Goal: Information Seeking & Learning: Find contact information

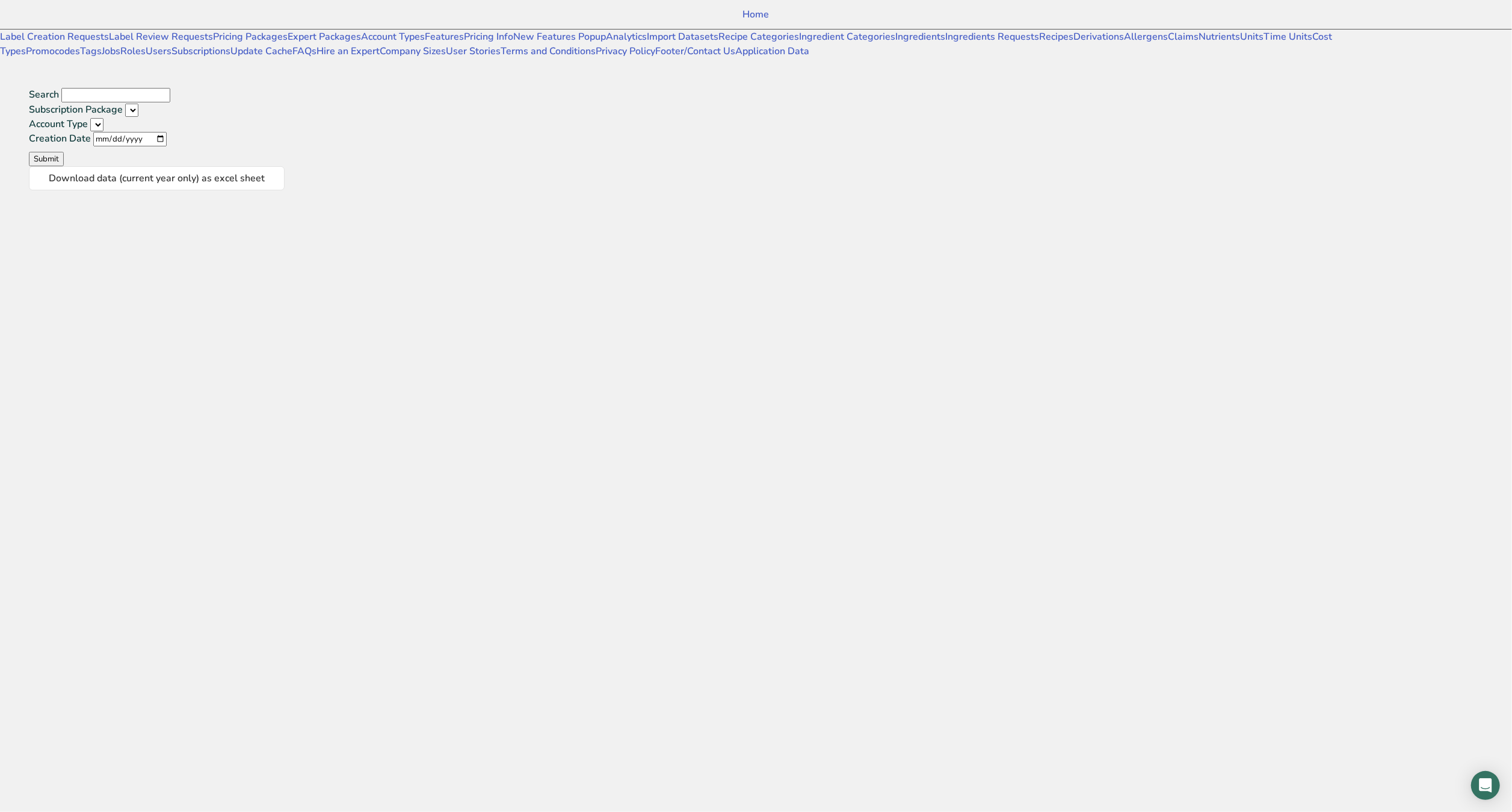
select select
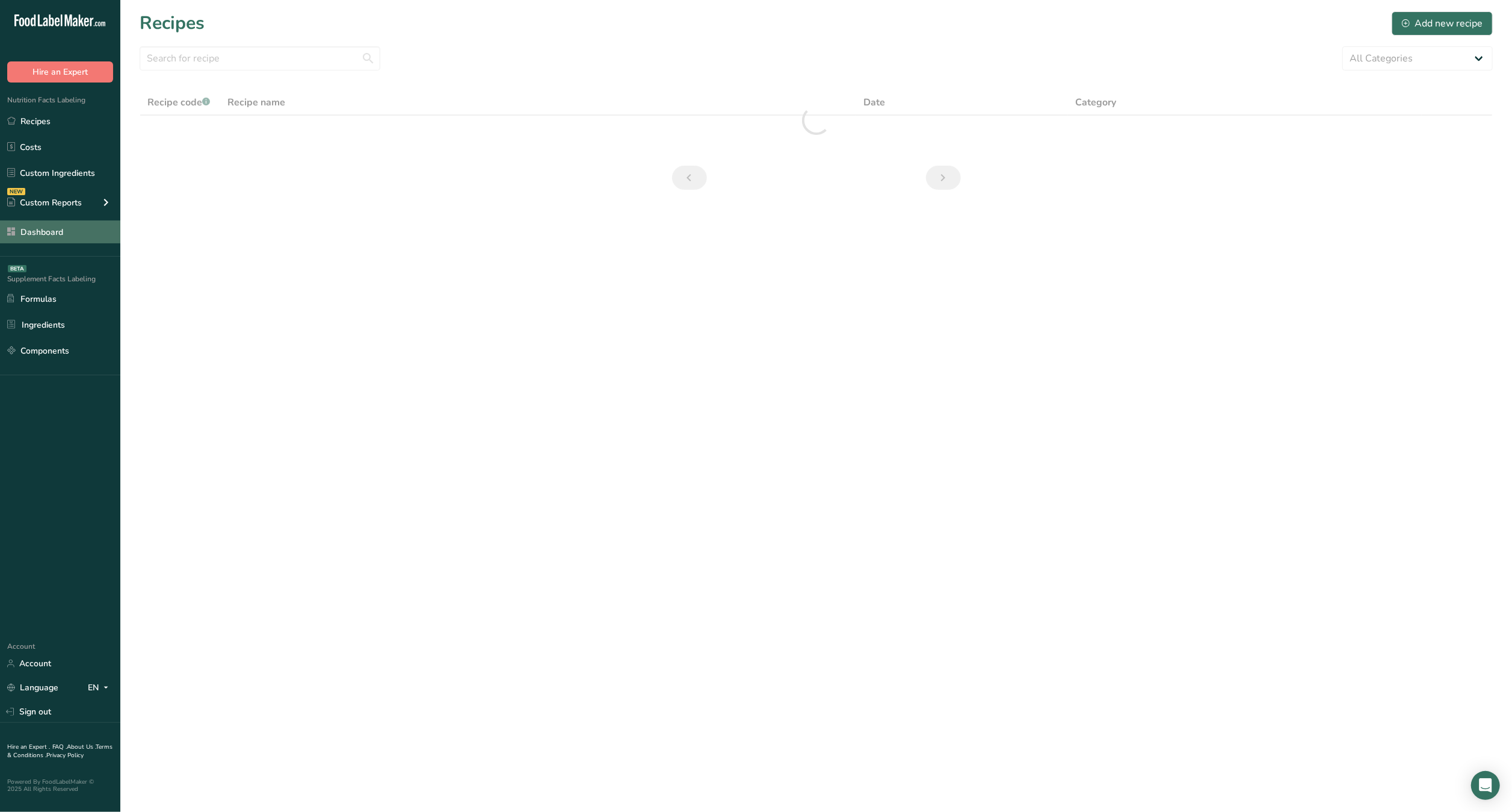
click at [76, 234] on link "Dashboard" at bounding box center [60, 231] width 120 height 23
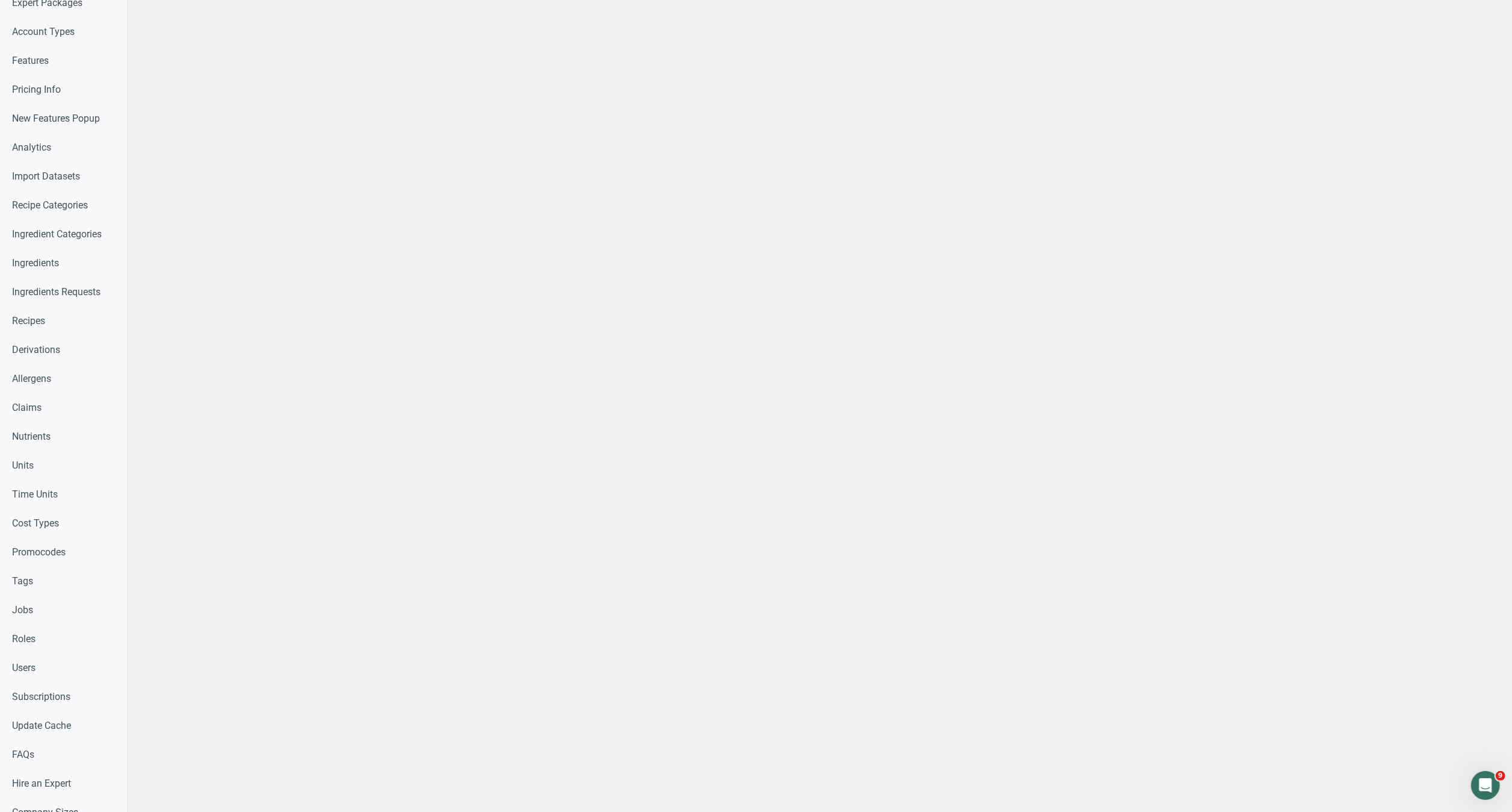
scroll to position [139, 0]
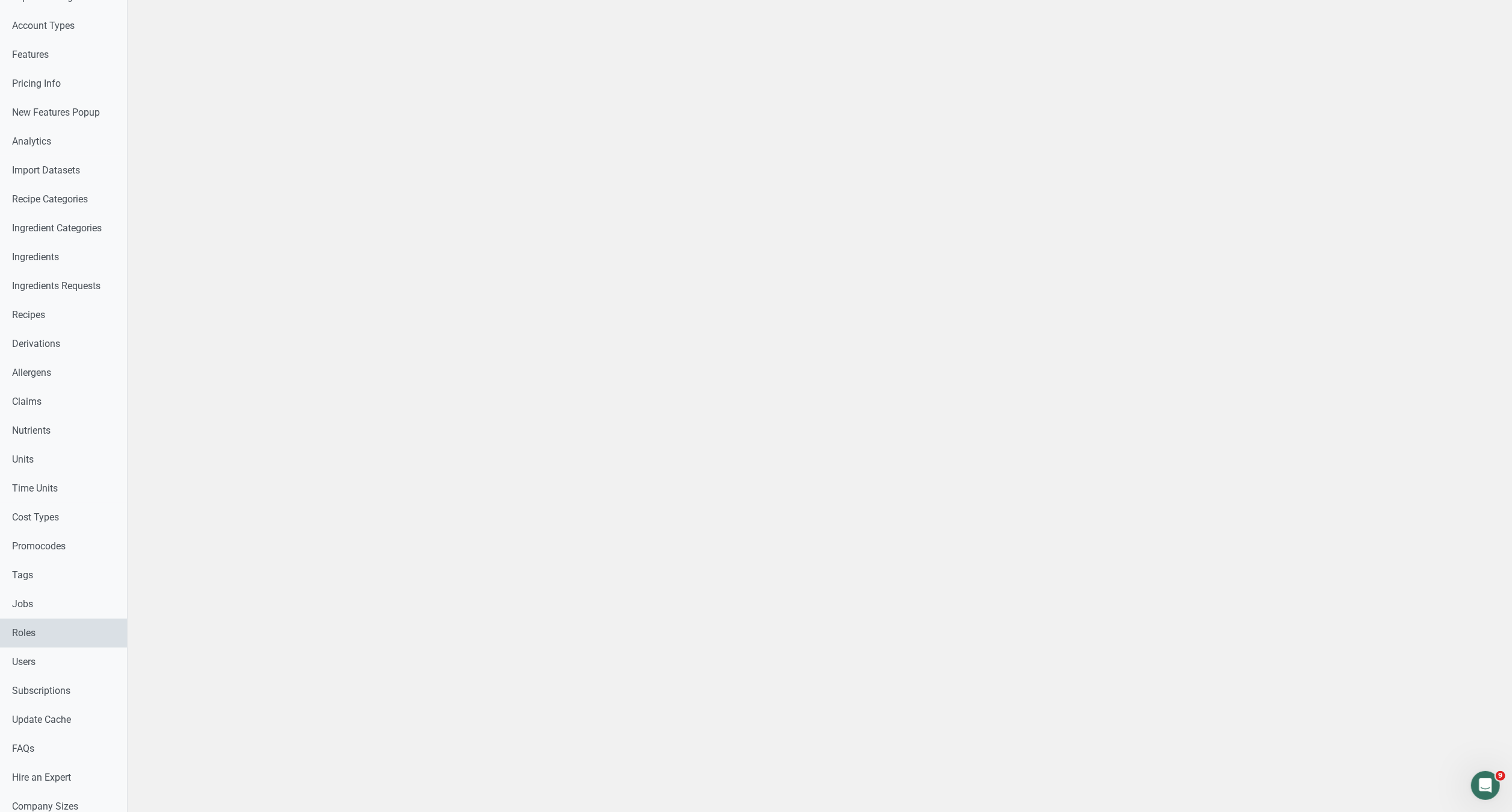
click at [63, 644] on link "Roles" at bounding box center [63, 632] width 127 height 29
click at [63, 650] on link "Users" at bounding box center [63, 662] width 127 height 29
select select
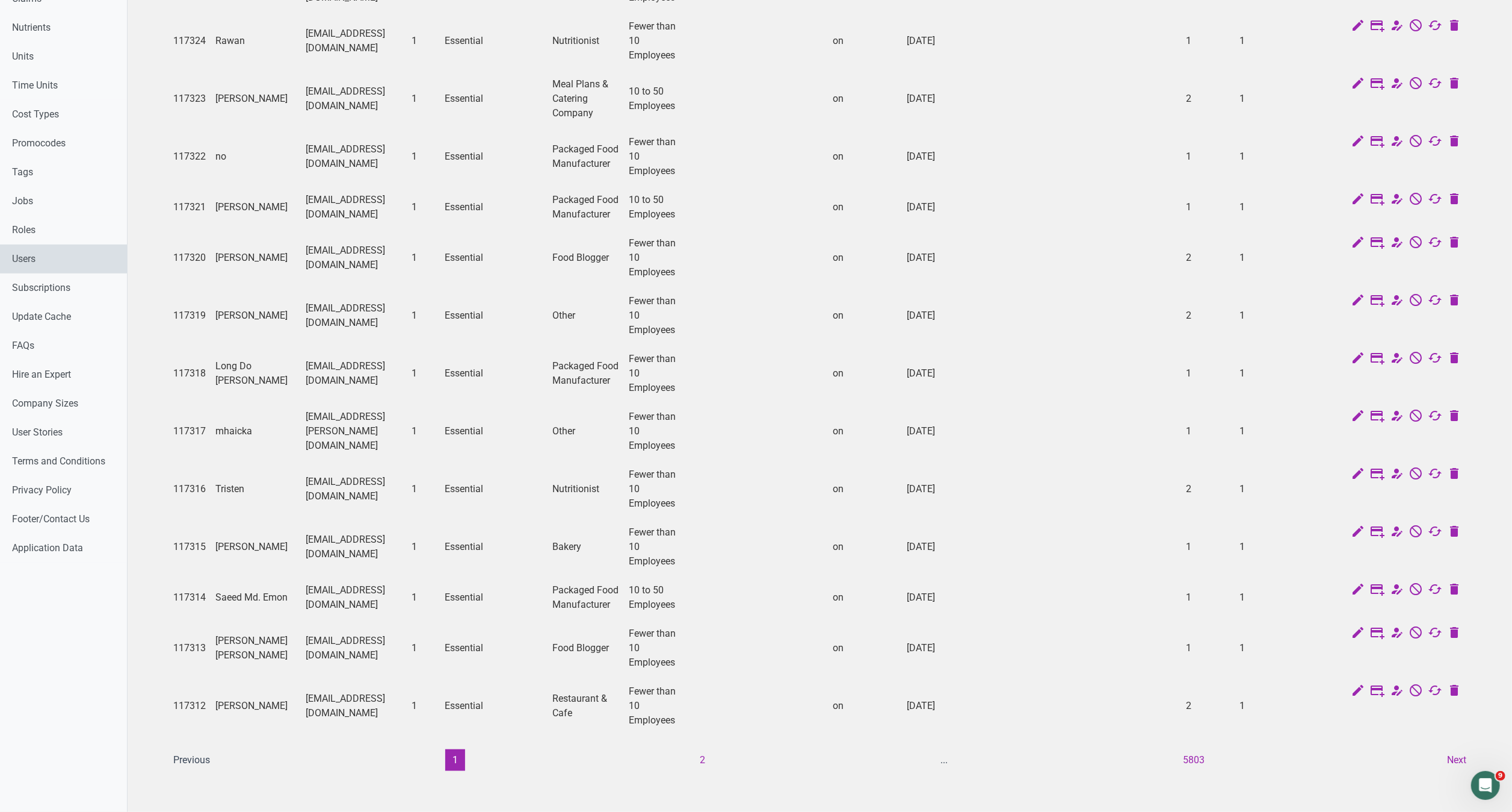
scroll to position [618, 0]
click at [1458, 749] on button "Next" at bounding box center [1457, 760] width 33 height 22
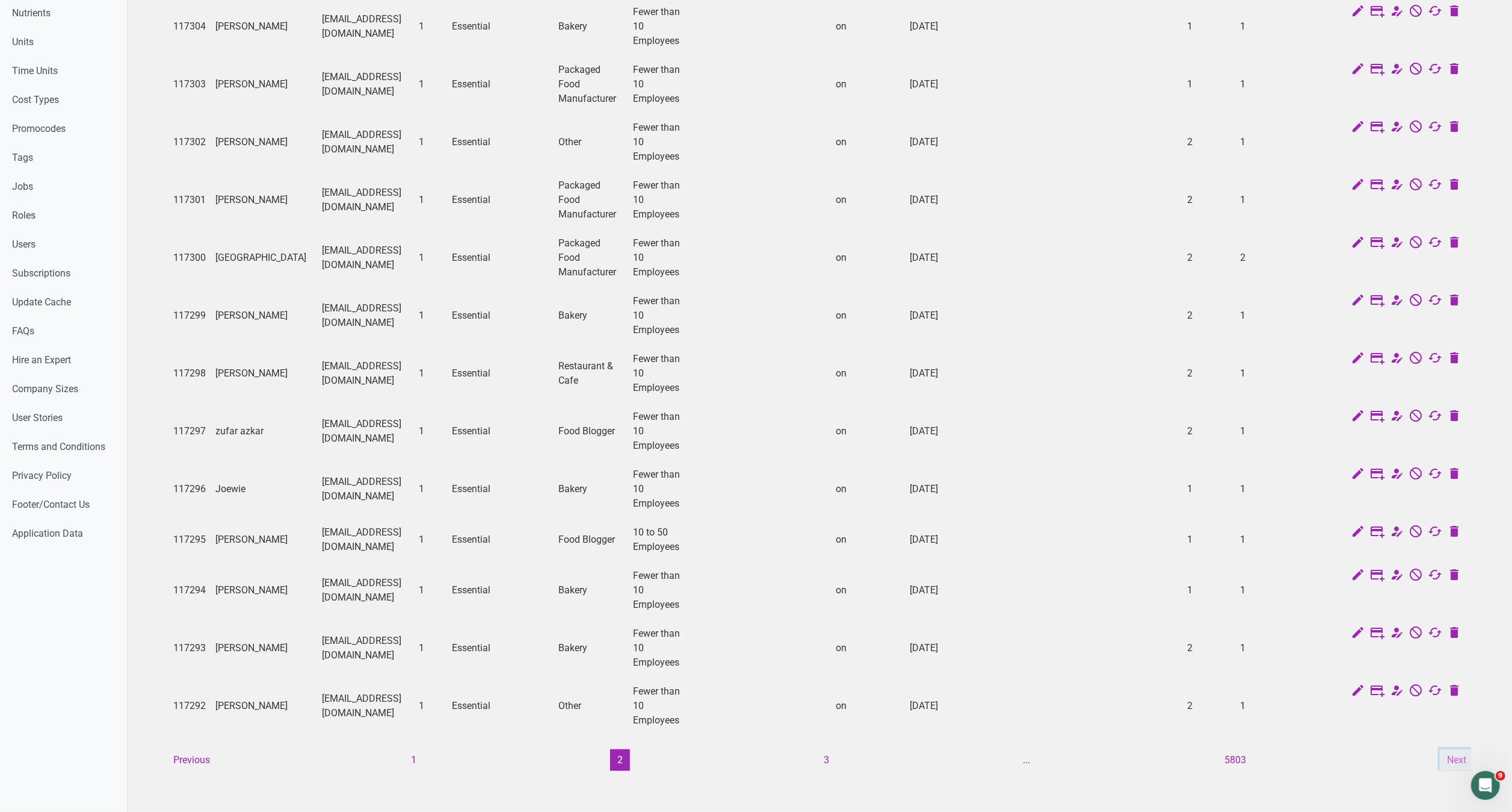
scroll to position [589, 0]
click at [1454, 749] on button "Next" at bounding box center [1457, 760] width 33 height 22
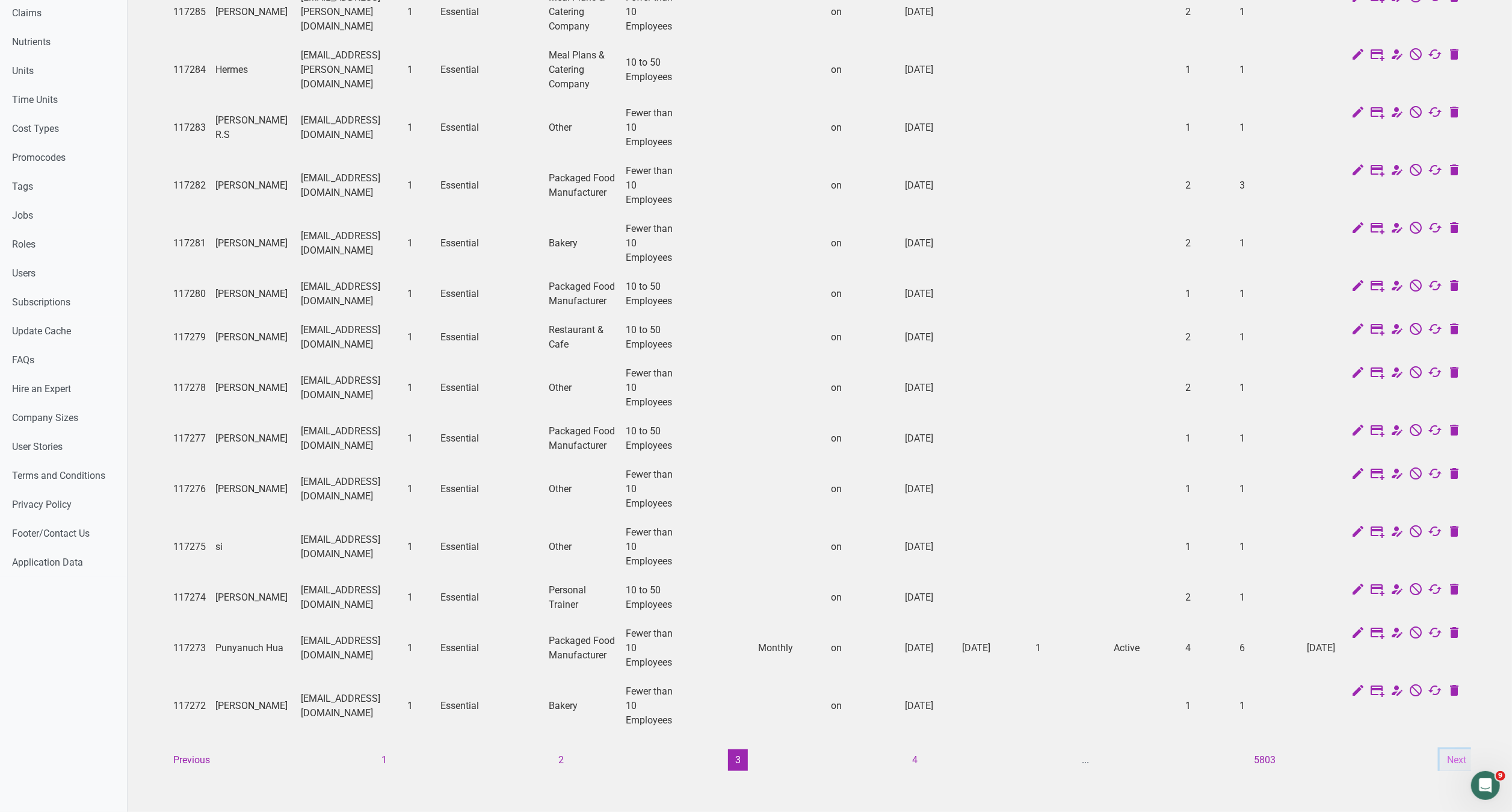
click at [1448, 749] on button "Next" at bounding box center [1457, 760] width 33 height 22
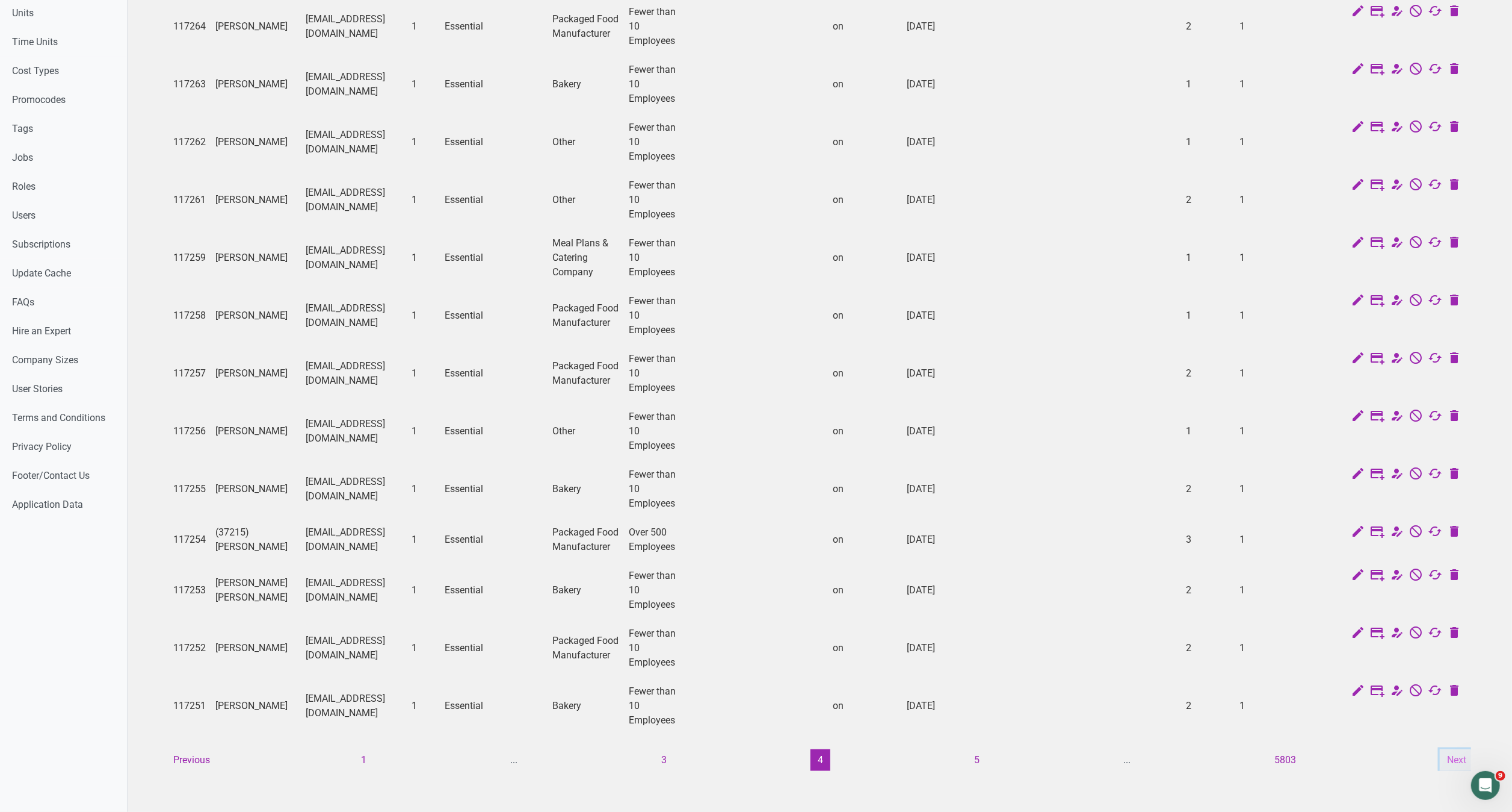
click at [1459, 749] on button "Next" at bounding box center [1457, 760] width 33 height 22
click at [1462, 749] on button "Next" at bounding box center [1457, 760] width 33 height 22
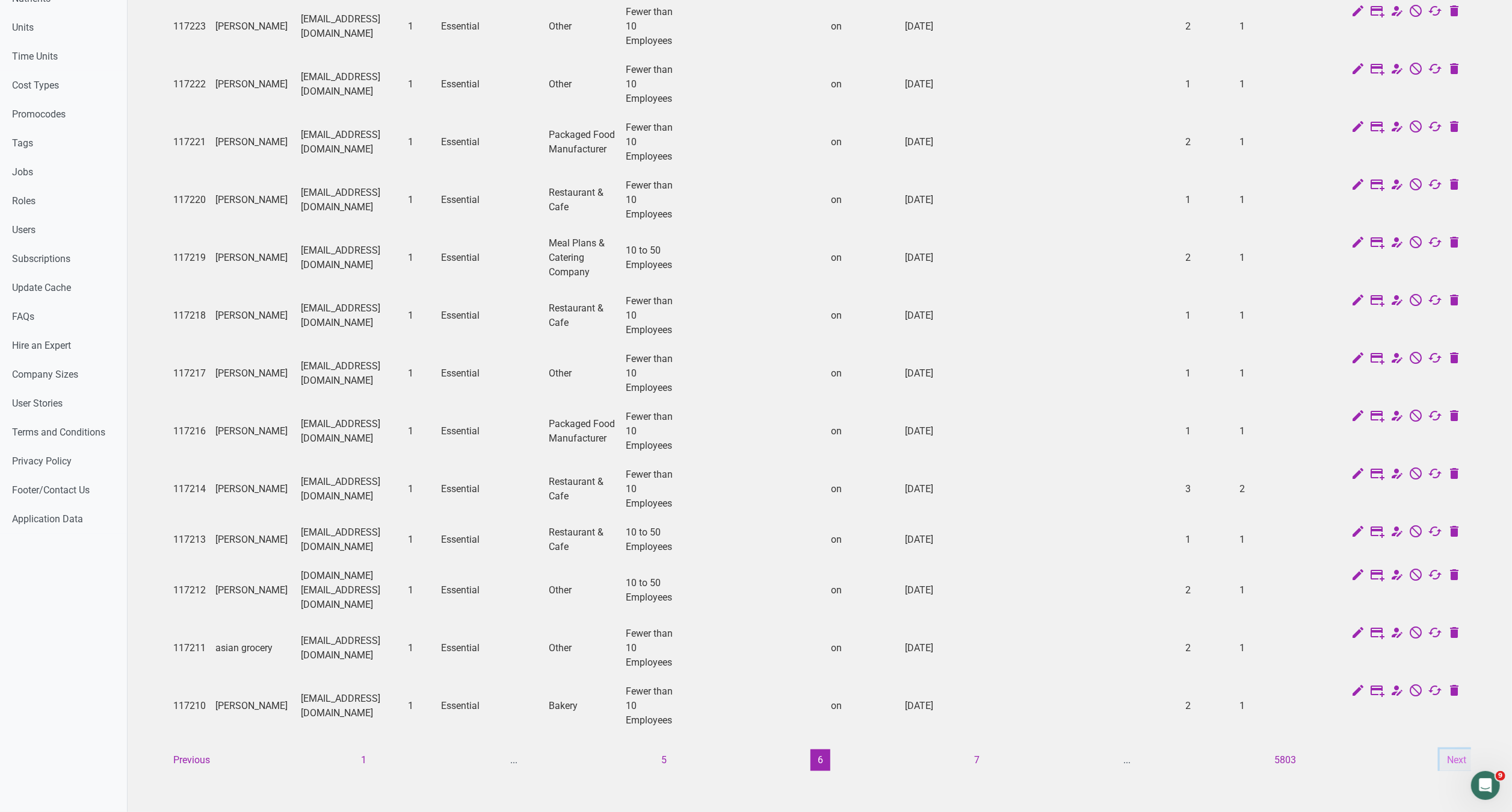
scroll to position [589, 0]
click at [1459, 749] on button "Next" at bounding box center [1457, 760] width 33 height 22
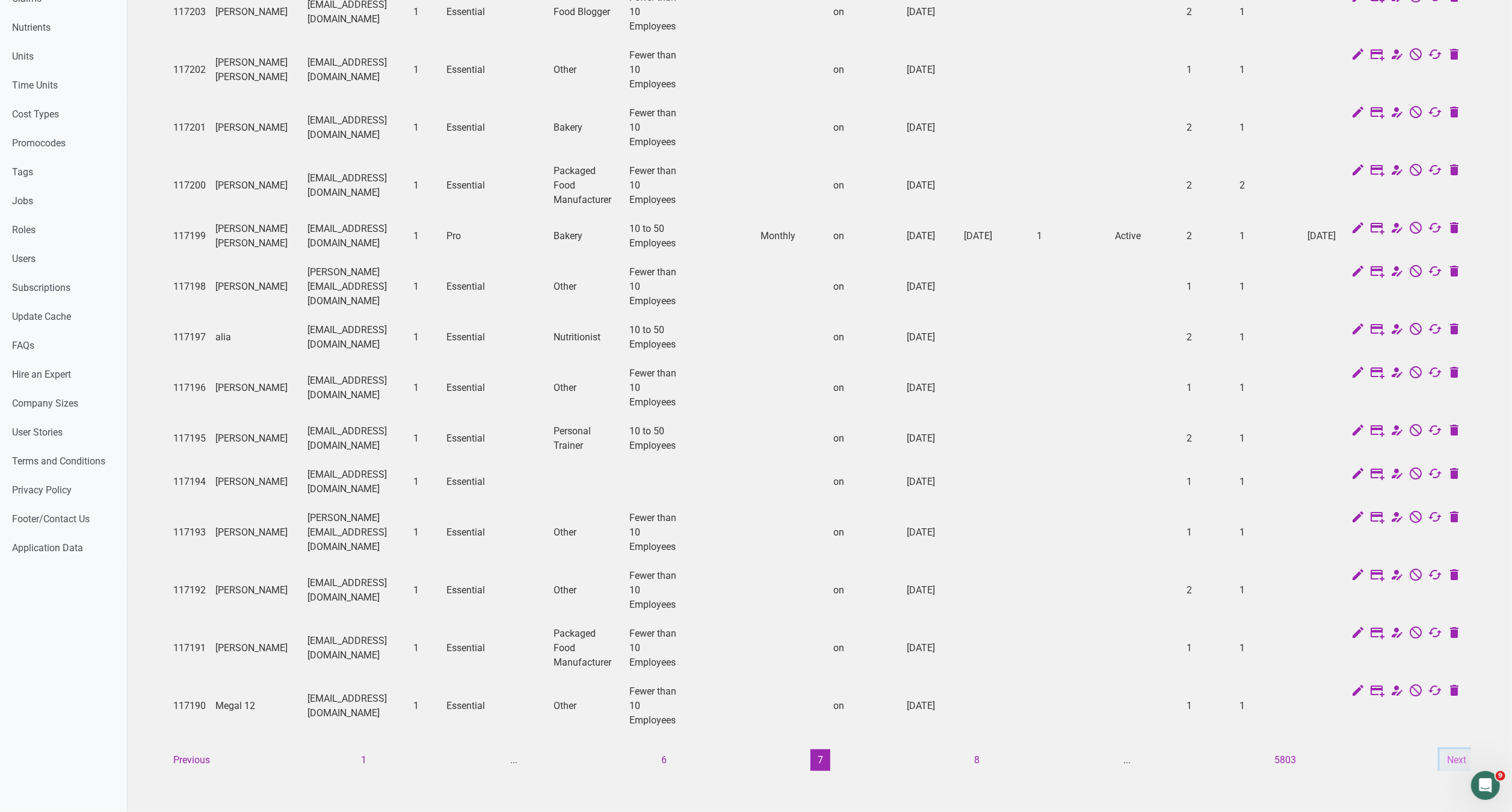
scroll to position [575, 0]
click at [1455, 749] on button "Next" at bounding box center [1457, 760] width 33 height 22
click at [1454, 749] on button "Next" at bounding box center [1457, 760] width 33 height 22
click at [1456, 749] on button "Next" at bounding box center [1457, 760] width 33 height 22
click at [1450, 749] on button "Next" at bounding box center [1457, 760] width 33 height 22
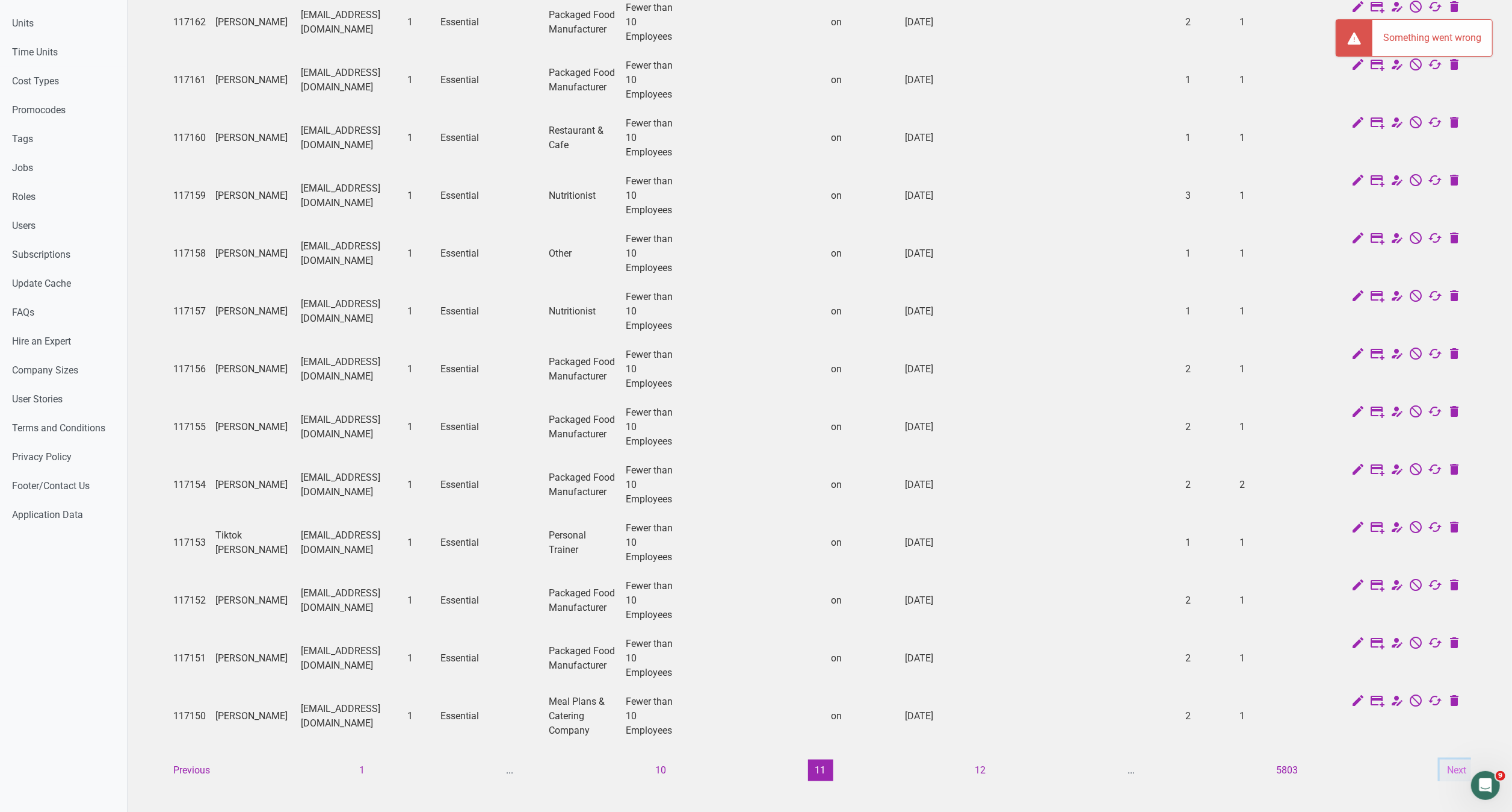
scroll to position [589, 0]
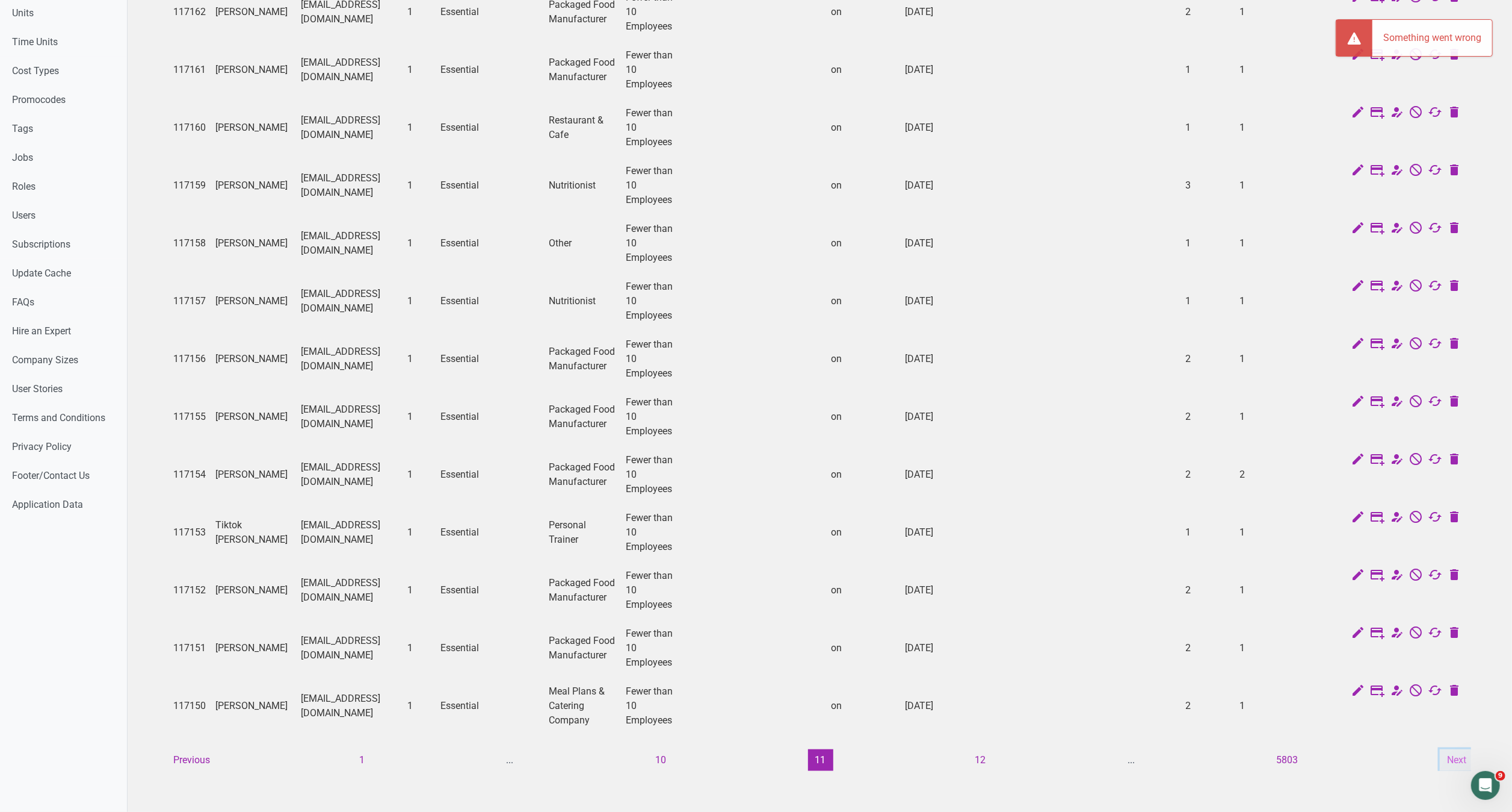
click at [1455, 749] on button "Next" at bounding box center [1457, 760] width 33 height 22
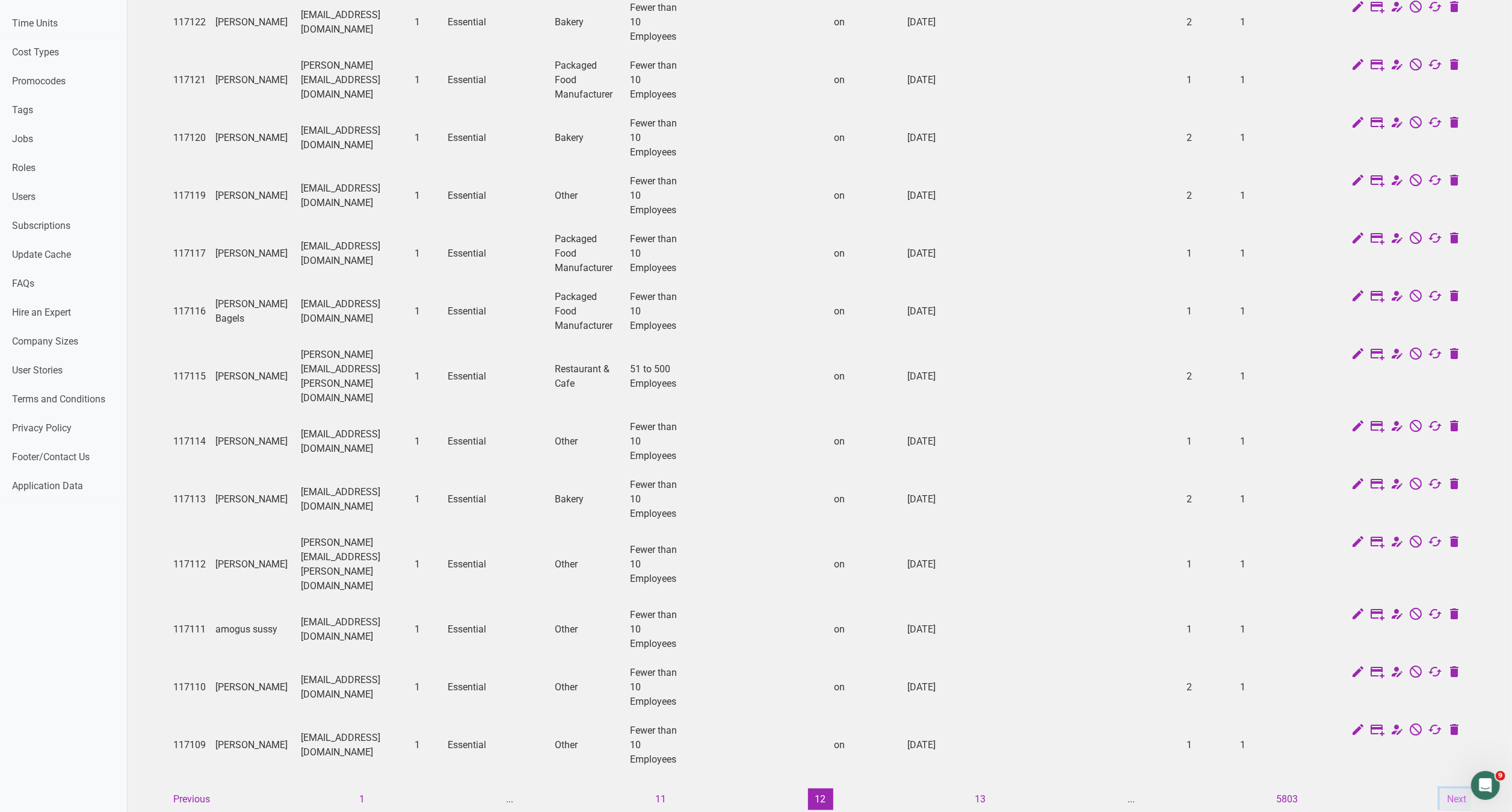
scroll to position [546, 0]
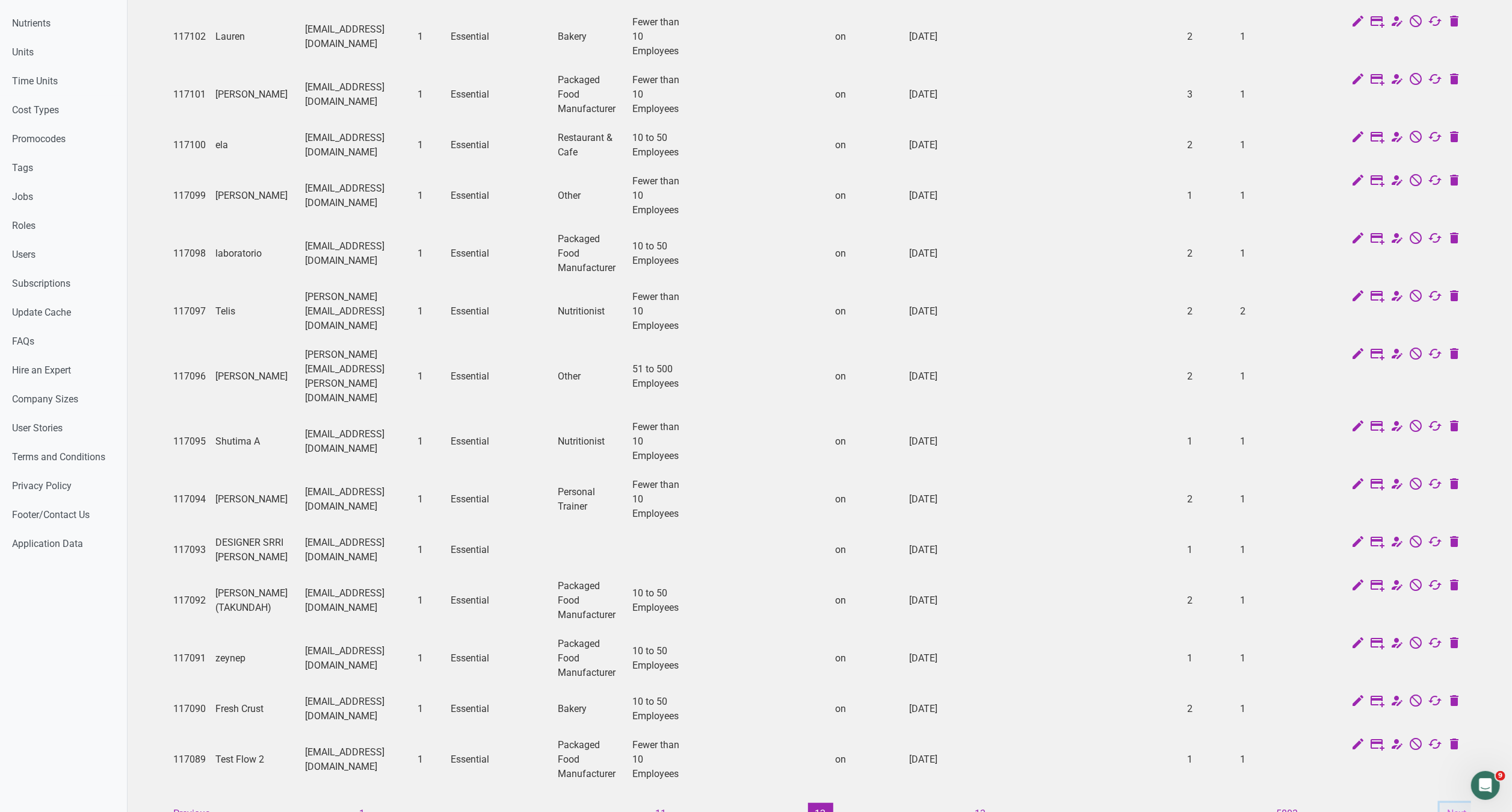
click at [1450, 803] on button "Next" at bounding box center [1457, 814] width 33 height 22
click at [1452, 803] on button "Next" at bounding box center [1457, 814] width 33 height 22
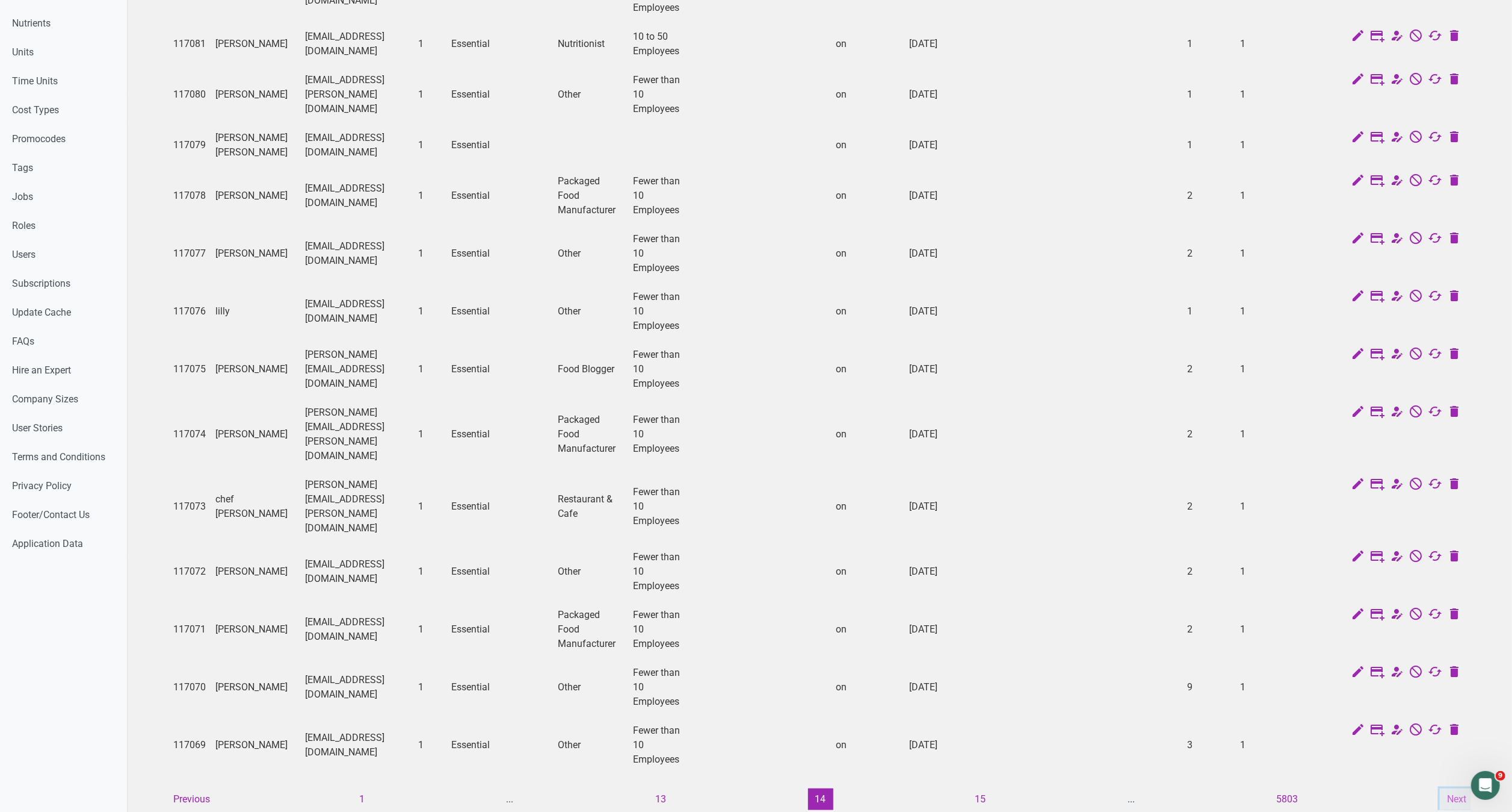
scroll to position [575, 0]
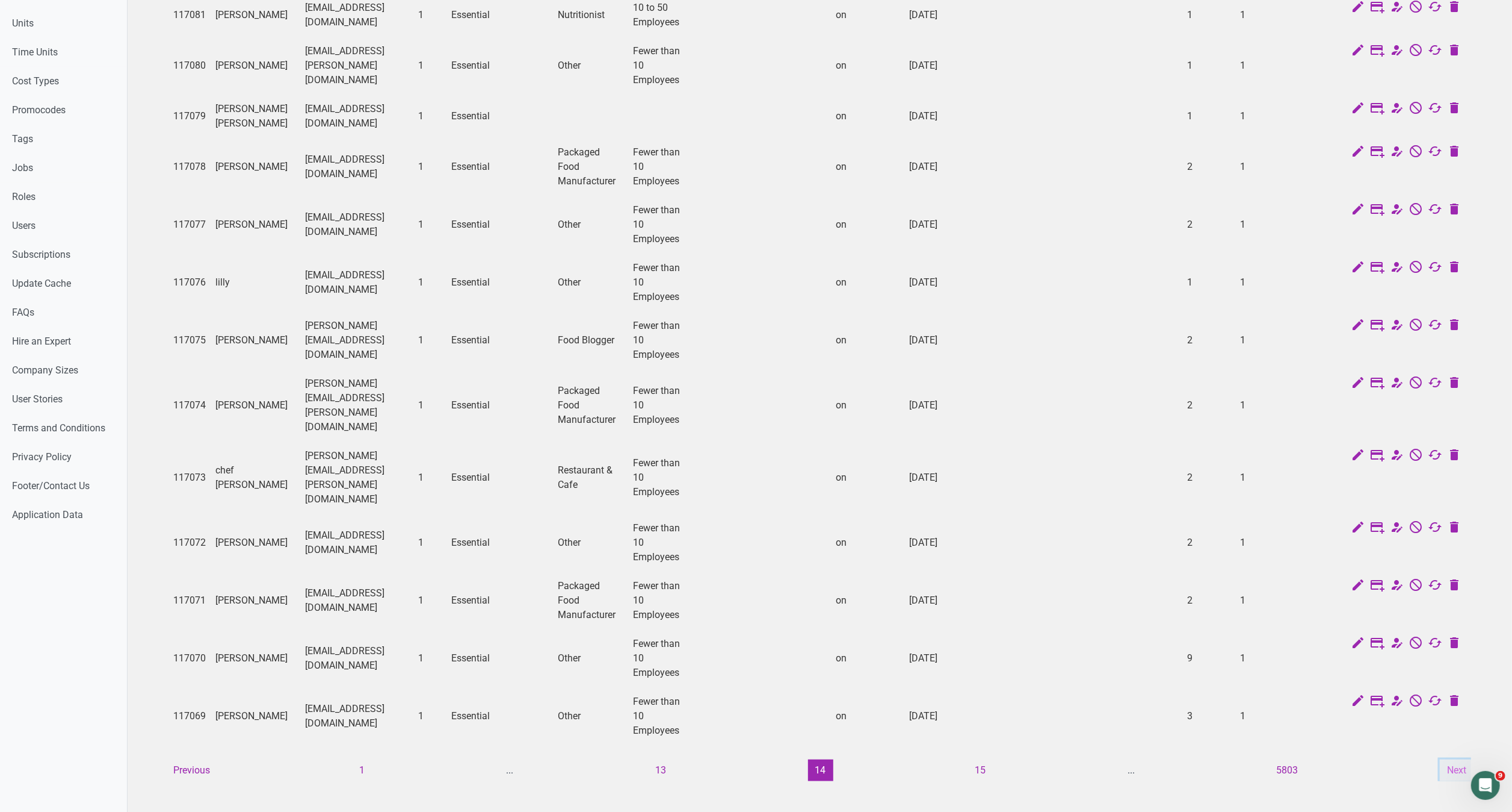
click at [1455, 759] on button "Next" at bounding box center [1457, 770] width 33 height 22
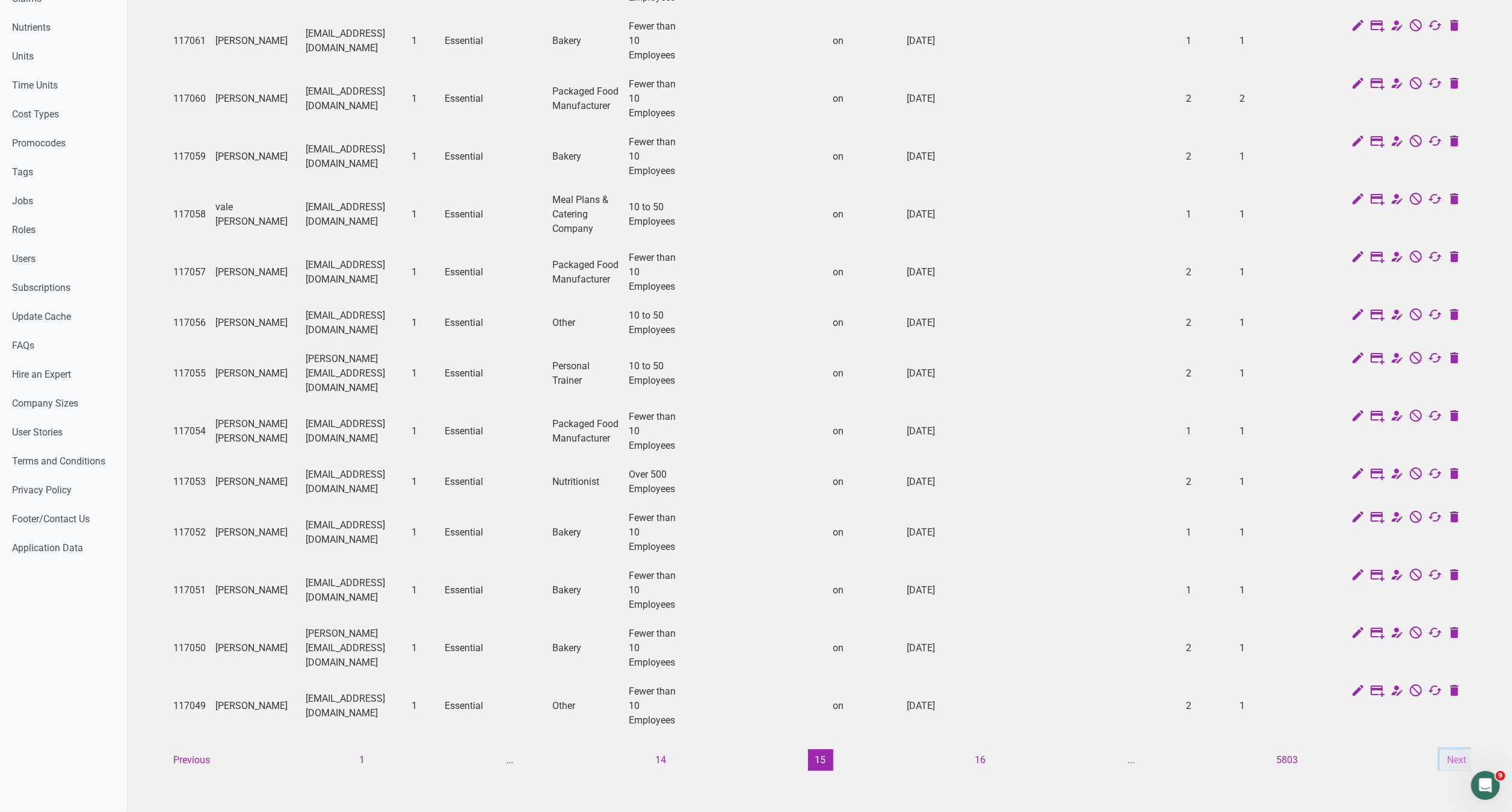
click at [1455, 749] on button "Next" at bounding box center [1457, 760] width 33 height 22
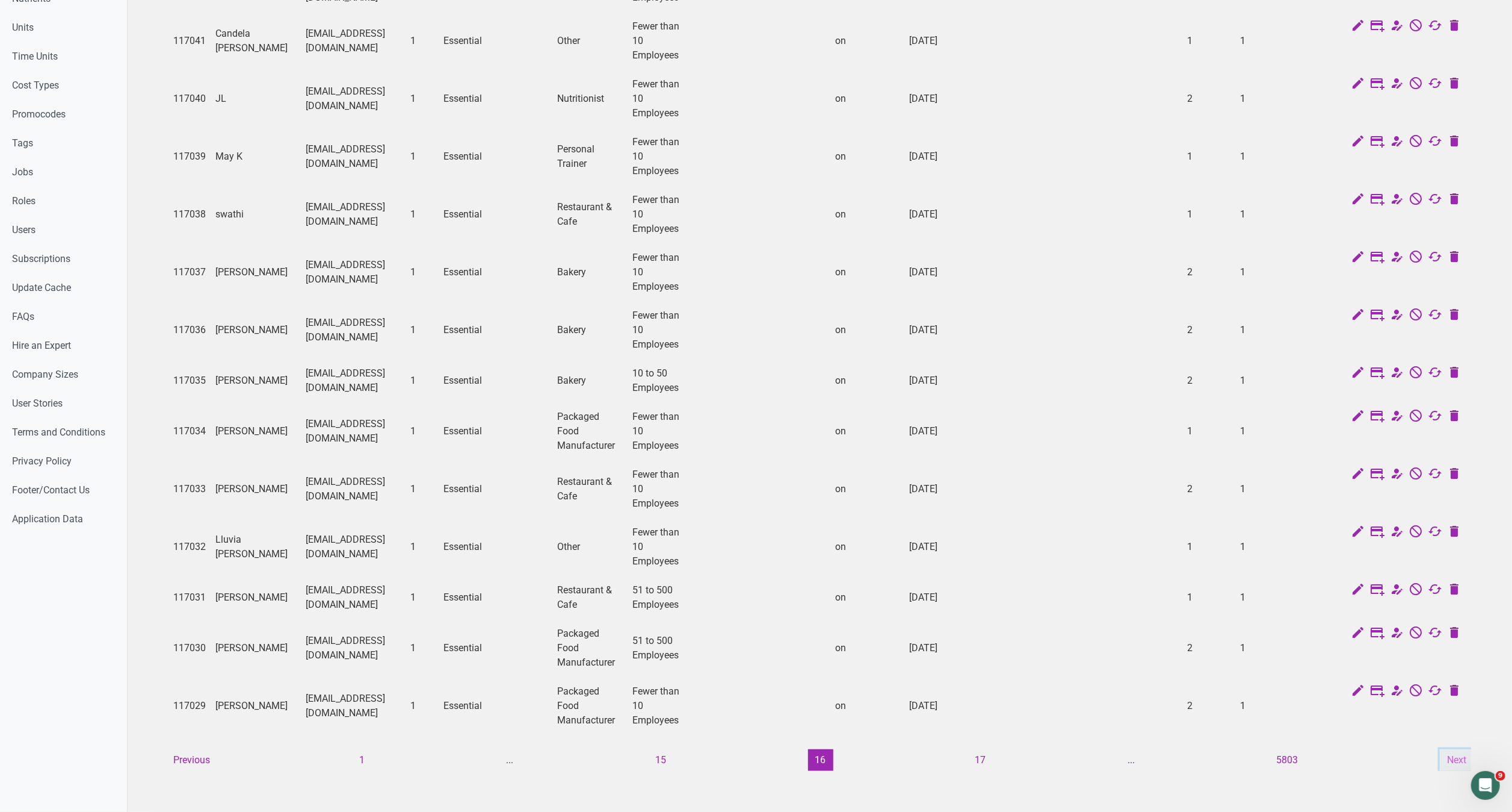
scroll to position [546, 0]
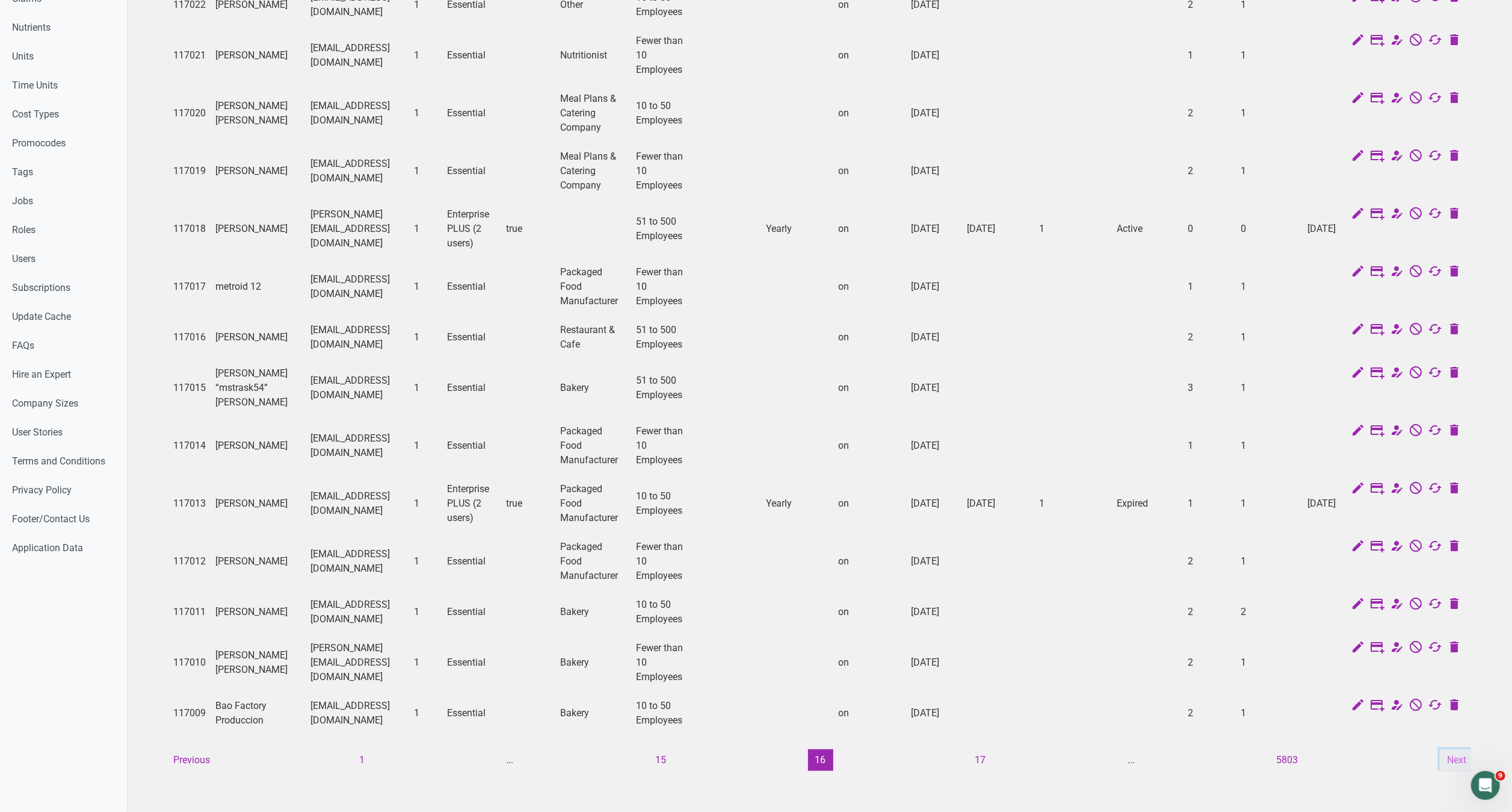
click at [1455, 749] on button "Next" at bounding box center [1457, 760] width 33 height 22
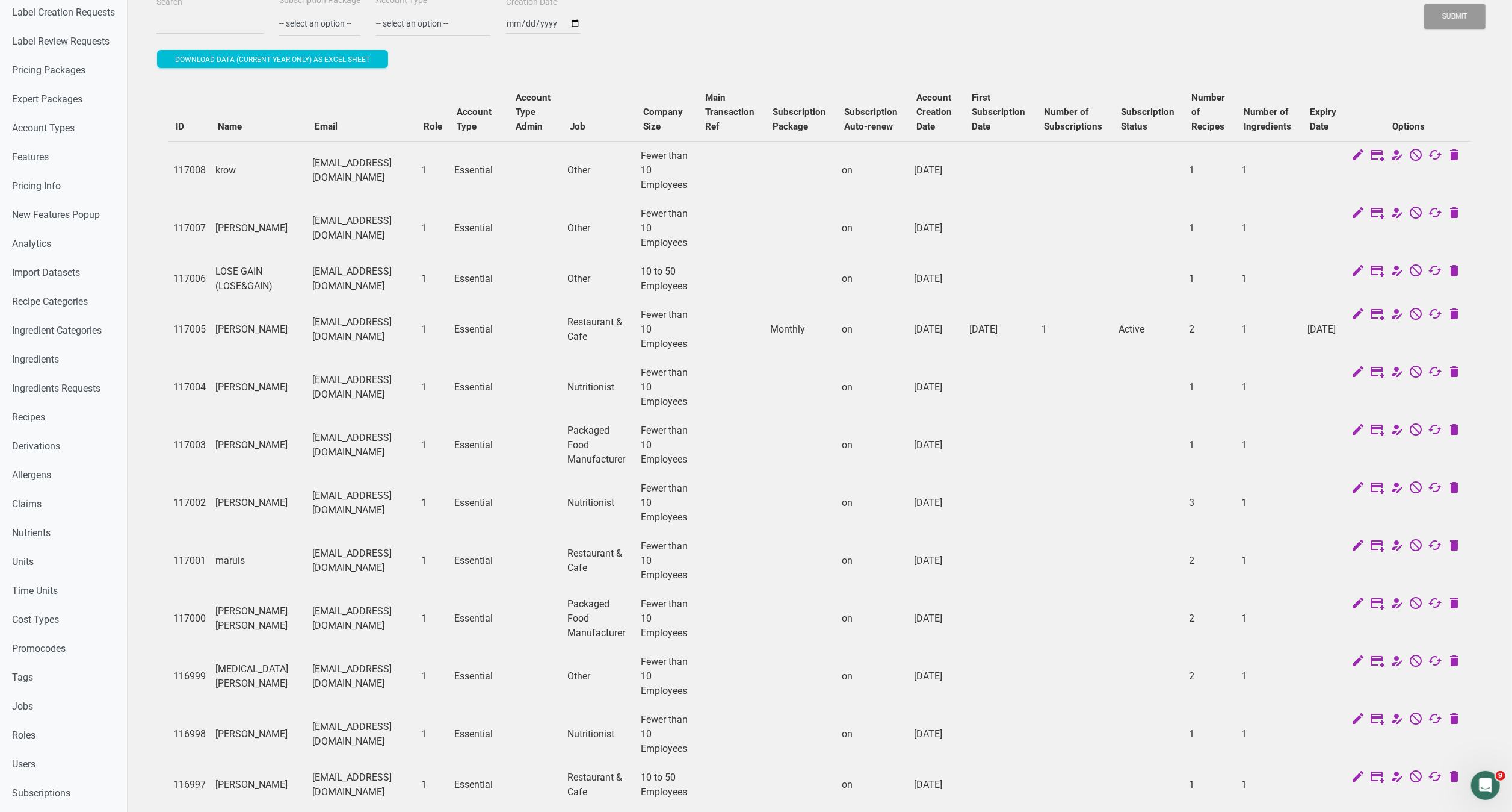
scroll to position [0, 0]
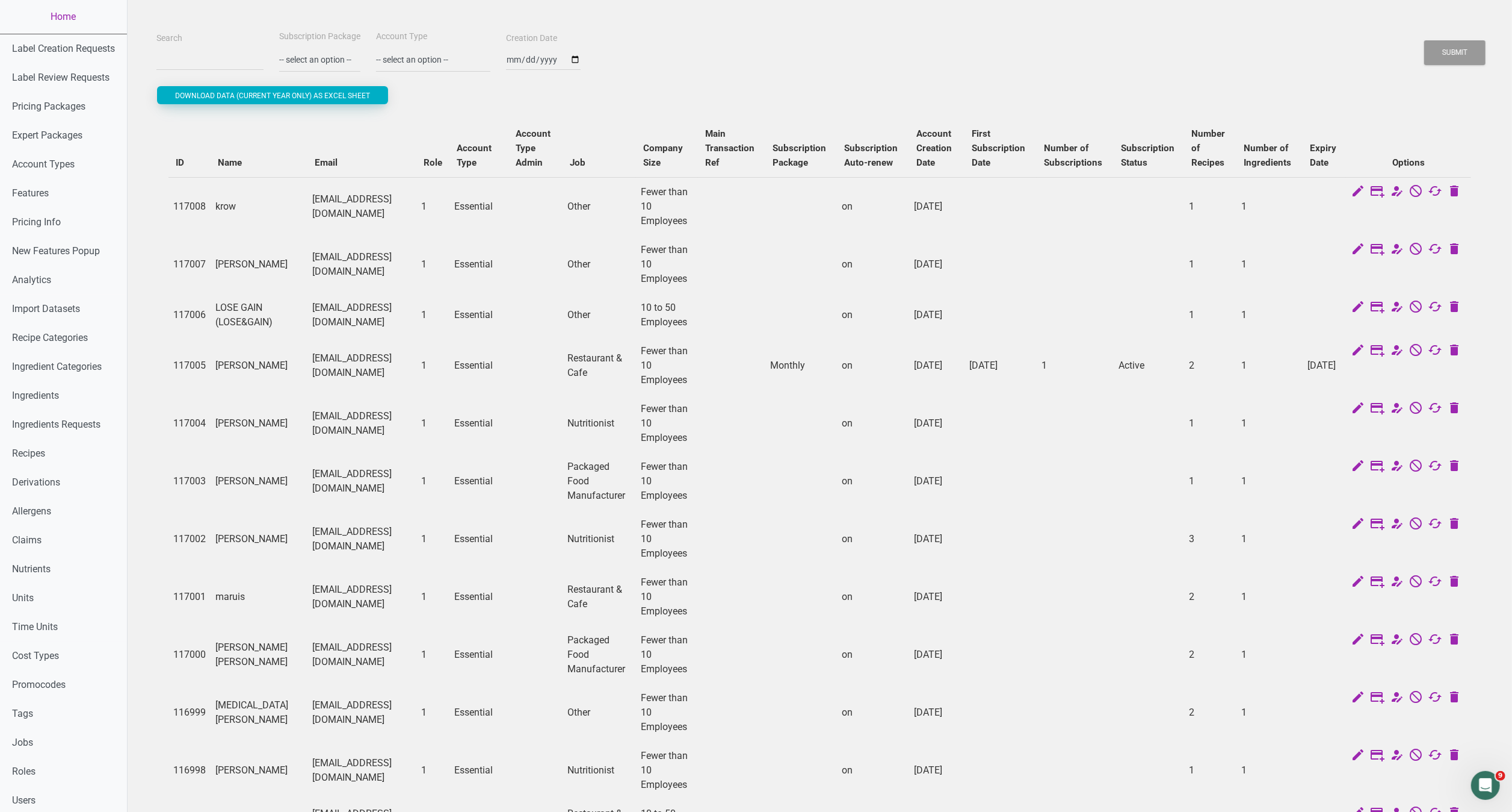
click at [176, 94] on span "Download data (current year only) as excel sheet" at bounding box center [273, 96] width 195 height 8
click at [183, 61] on input "Search" at bounding box center [210, 59] width 107 height 22
click at [1424, 40] on button "Submit" at bounding box center [1455, 53] width 62 height 25
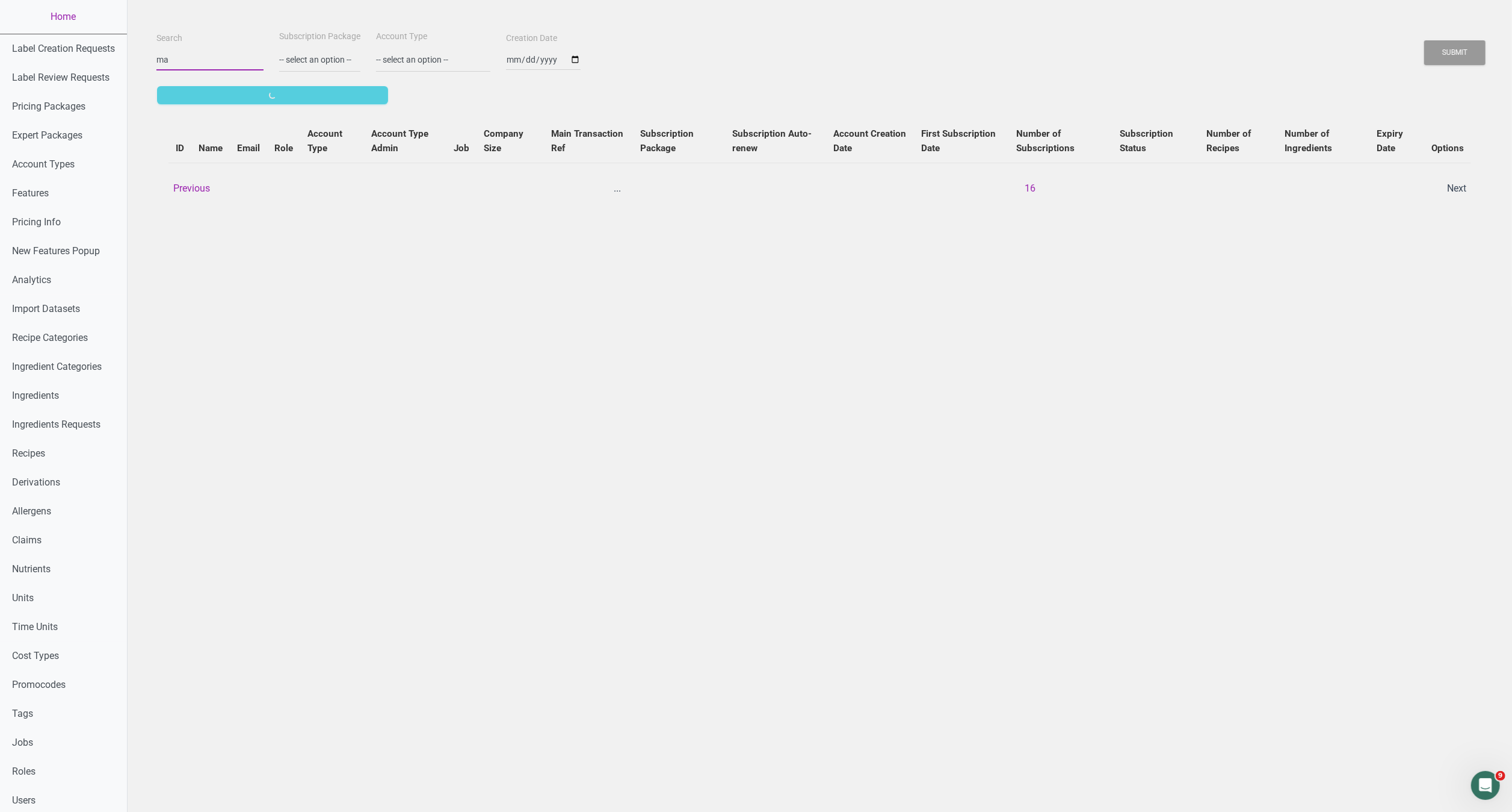
type input "m"
type input "s"
type input "mariott"
click at [1424, 40] on button "Submit" at bounding box center [1455, 53] width 62 height 25
drag, startPoint x: 205, startPoint y: 66, endPoint x: 109, endPoint y: 63, distance: 96.0
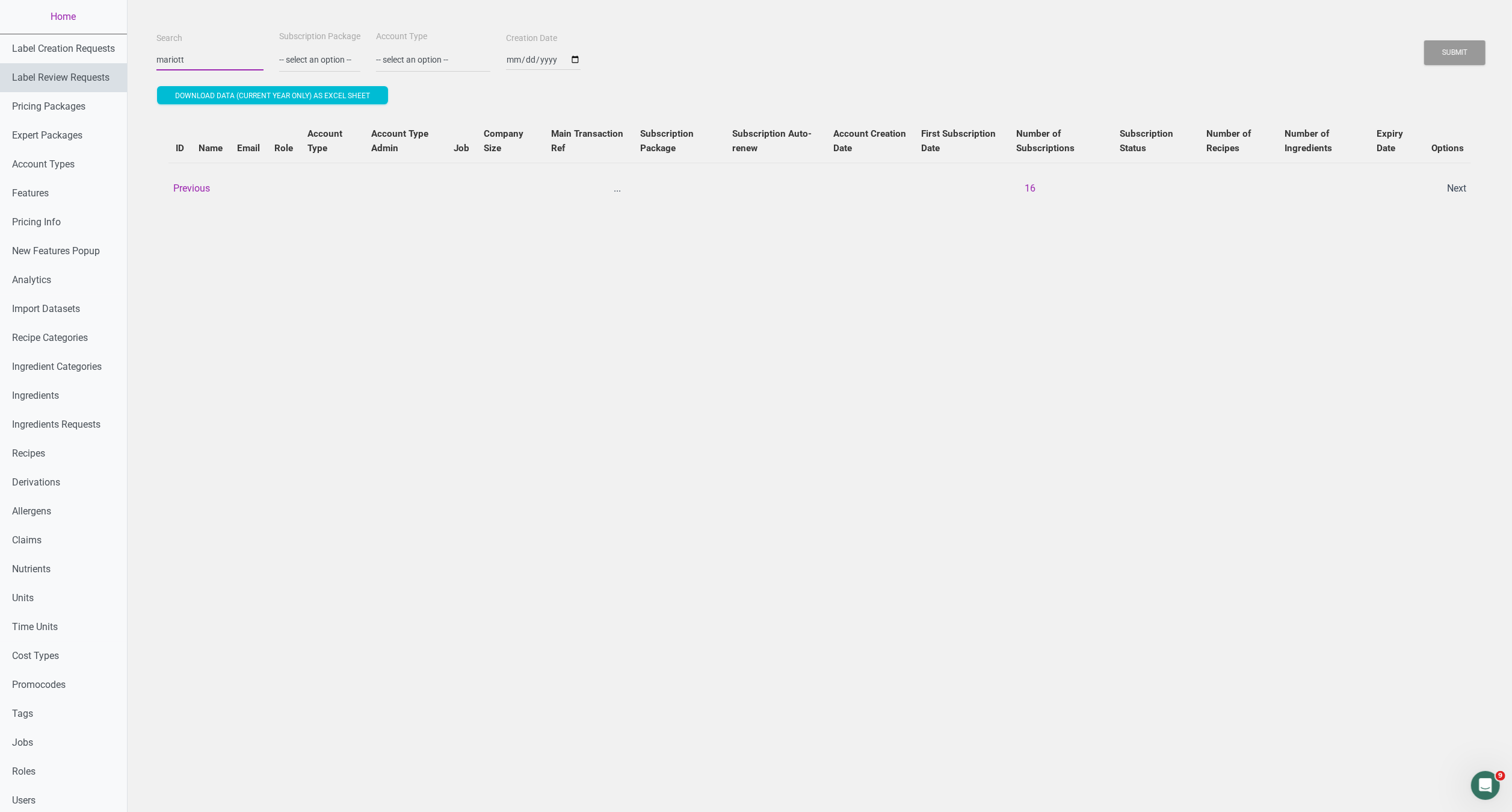
click at [109, 63] on div "Home Label Creation Requests Label Review Requests Pricing Packages Expert Pack…" at bounding box center [756, 551] width 1512 height 1104
type input "hilton"
click at [1424, 40] on button "Submit" at bounding box center [1455, 53] width 62 height 25
select select
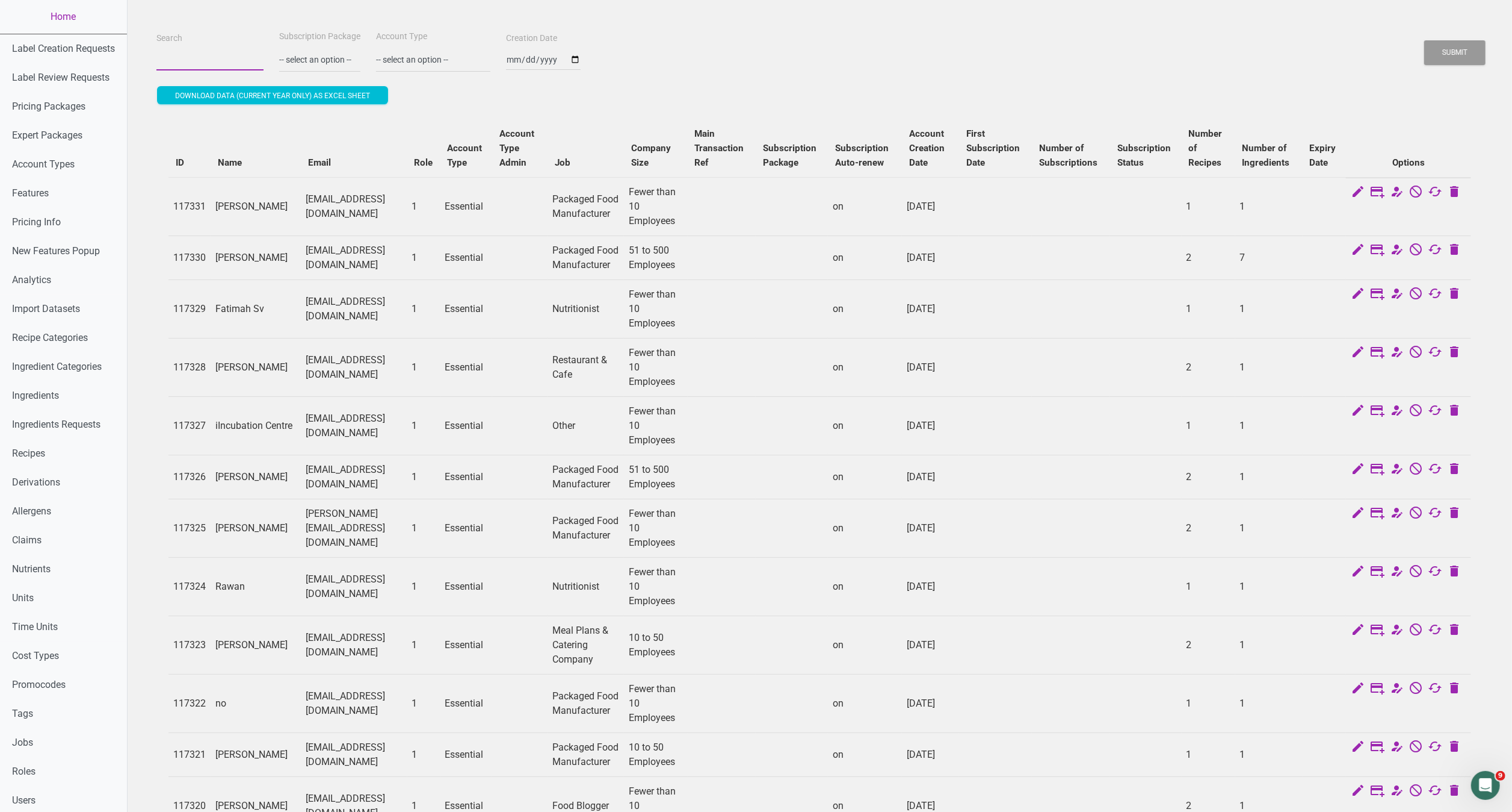
click at [225, 58] on input "Search" at bounding box center [210, 59] width 107 height 22
type input "hilton"
click at [1424, 40] on button "Submit" at bounding box center [1455, 53] width 62 height 25
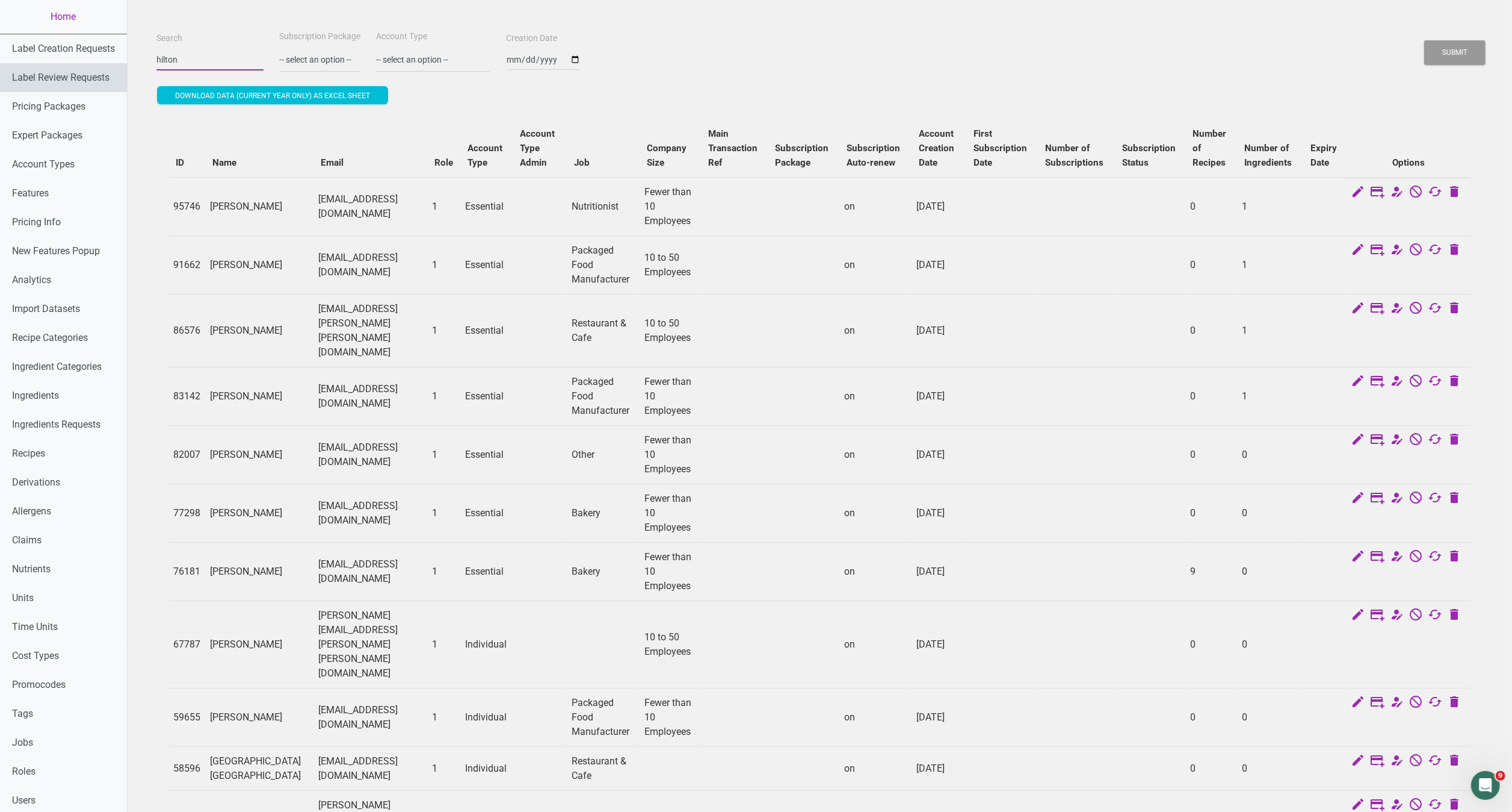
drag, startPoint x: 213, startPoint y: 63, endPoint x: 95, endPoint y: 63, distance: 118.0
click at [95, 63] on div "Home Label Creation Requests Label Review Requests Pricing Packages Expert Pack…" at bounding box center [756, 733] width 1512 height 1465
type input "sofitel"
click at [1424, 40] on button "Submit" at bounding box center [1455, 53] width 62 height 25
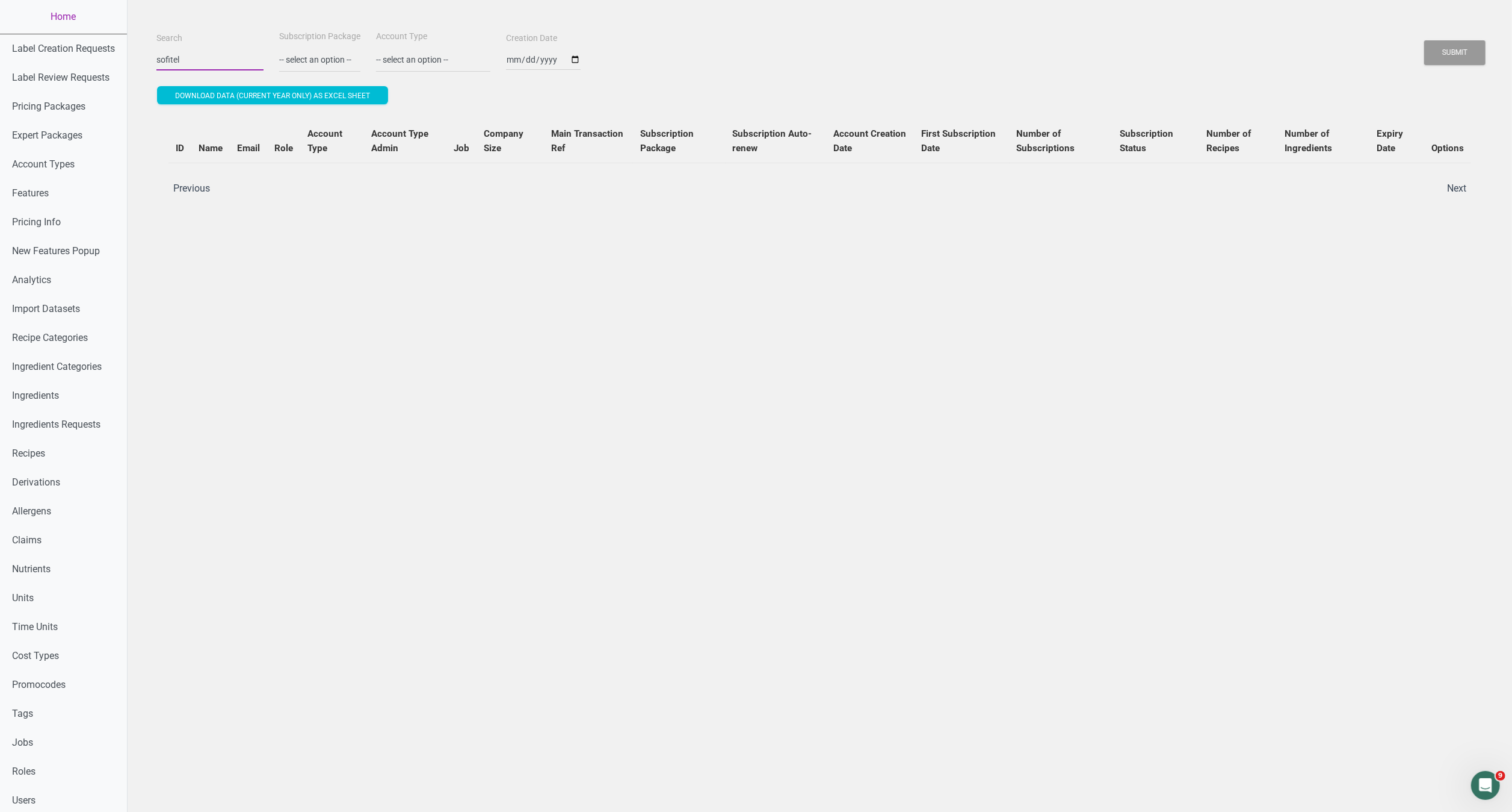
drag, startPoint x: 186, startPoint y: 58, endPoint x: 136, endPoint y: 58, distance: 50.0
click at [136, 58] on div "Search sofitel Subscription Package -- select an option -- Monthly Yearly Quart…" at bounding box center [820, 551] width 1385 height 1104
type input "d"
type input "g"
click at [1424, 40] on button "Submit" at bounding box center [1455, 53] width 62 height 25
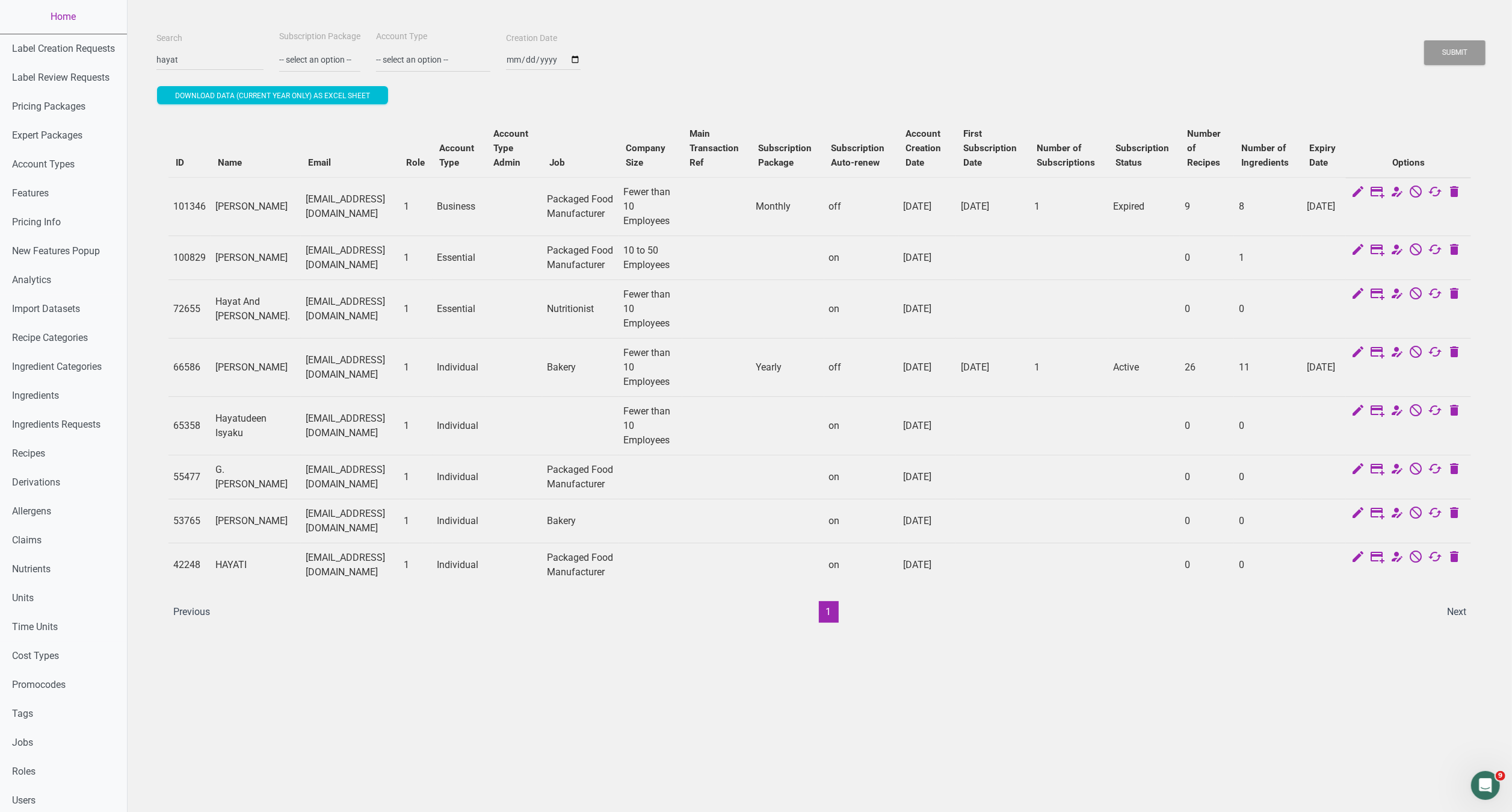
click at [399, 540] on td "info@balajibakery.com" at bounding box center [349, 520] width 98 height 44
drag, startPoint x: 213, startPoint y: 55, endPoint x: 89, endPoint y: 70, distance: 124.9
click at [89, 70] on div "Home Label Creation Requests Label Review Requests Pricing Packages Expert Pack…" at bounding box center [756, 551] width 1512 height 1104
type input "intercontinental"
click at [1424, 40] on button "Submit" at bounding box center [1455, 53] width 62 height 25
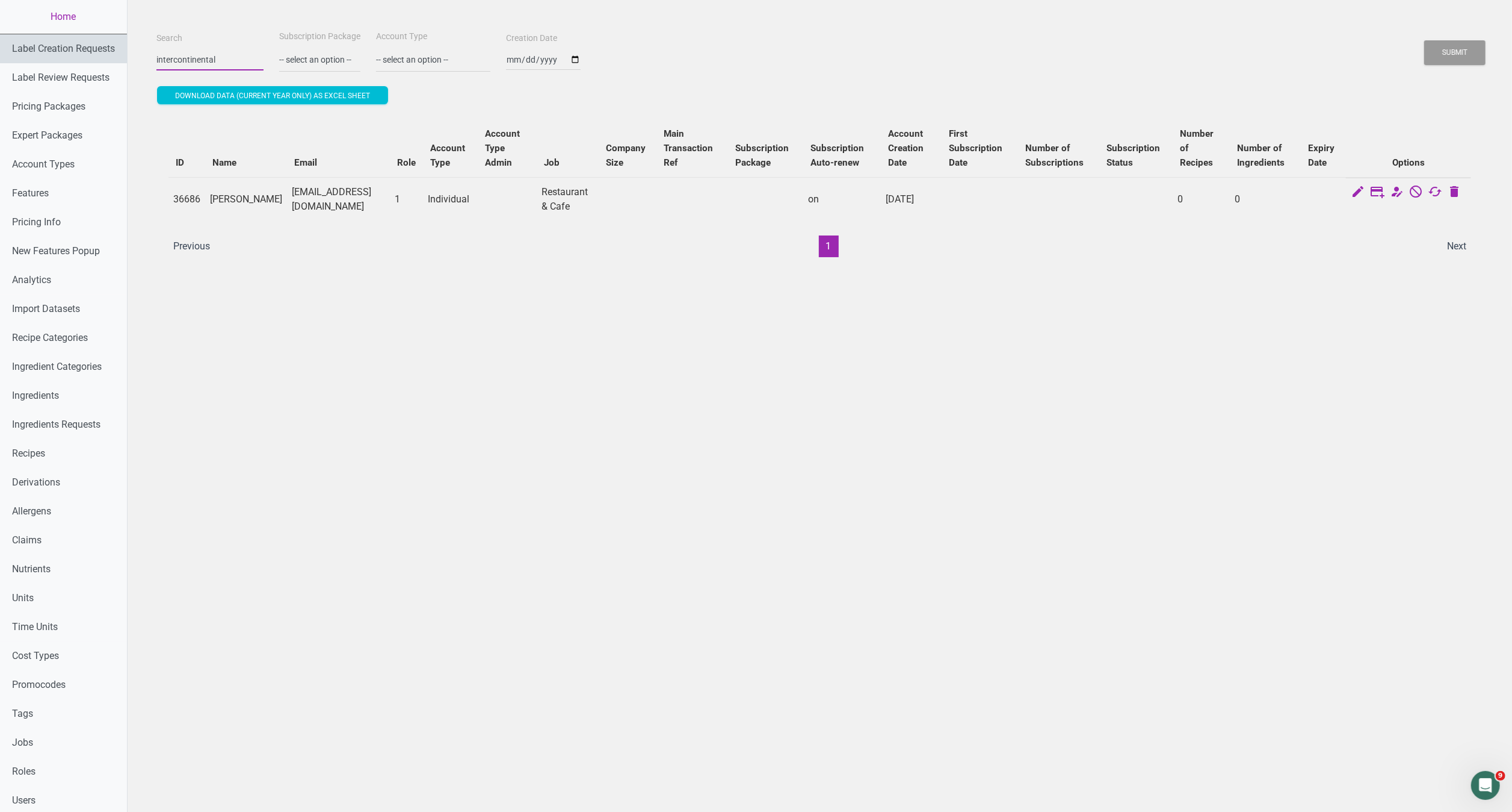
drag, startPoint x: 244, startPoint y: 61, endPoint x: 120, endPoint y: 58, distance: 124.0
click at [120, 58] on div "Home Label Creation Requests Label Review Requests Pricing Packages Expert Pack…" at bounding box center [756, 551] width 1512 height 1104
click at [1424, 40] on button "Submit" at bounding box center [1455, 53] width 62 height 25
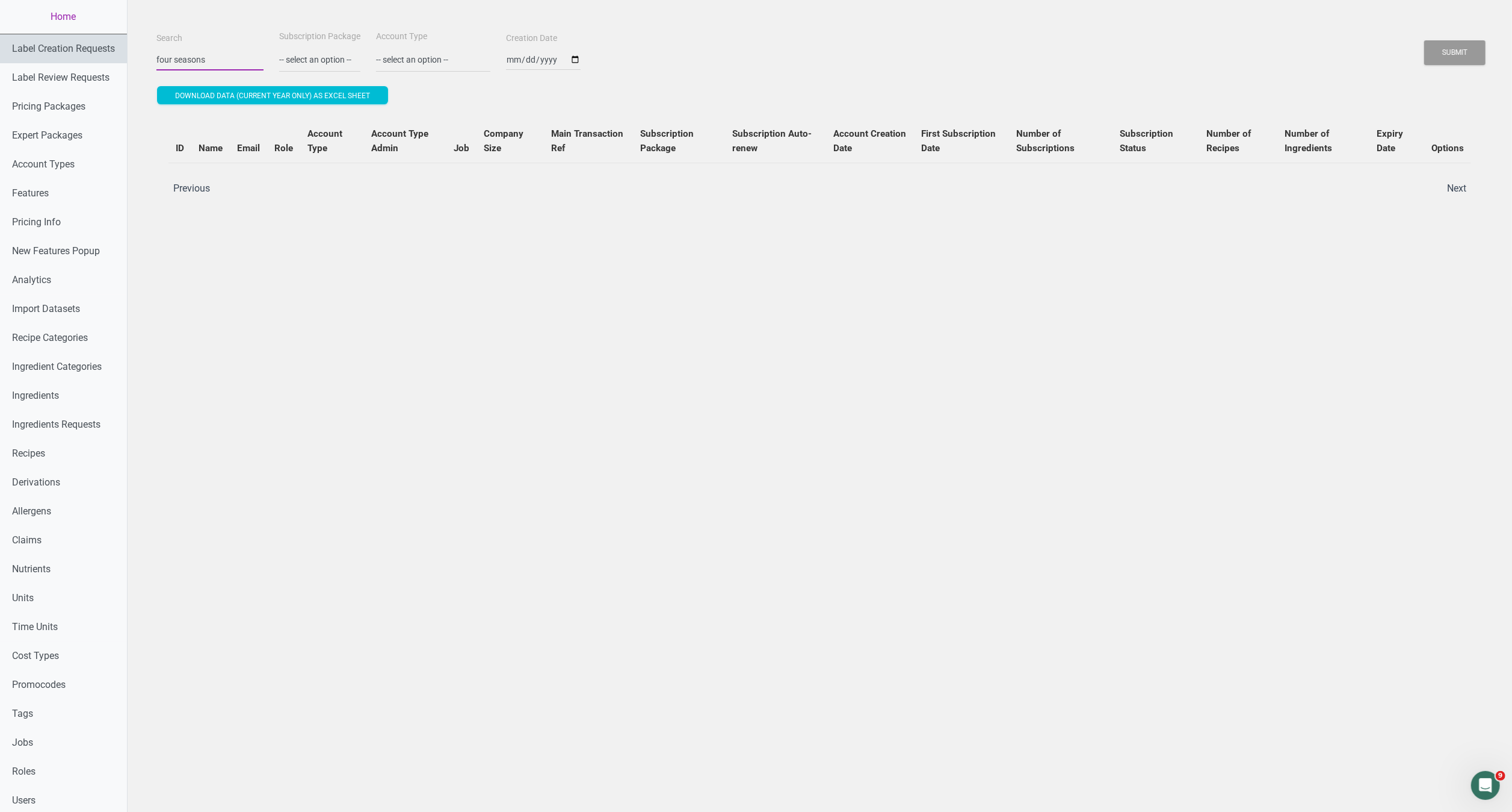
click at [1424, 40] on button "Submit" at bounding box center [1455, 53] width 62 height 25
type input "f"
click at [193, 63] on input "Search" at bounding box center [210, 59] width 107 height 22
click at [172, 59] on input "Search" at bounding box center [210, 59] width 107 height 22
click at [1424, 40] on button "Submit" at bounding box center [1455, 53] width 62 height 25
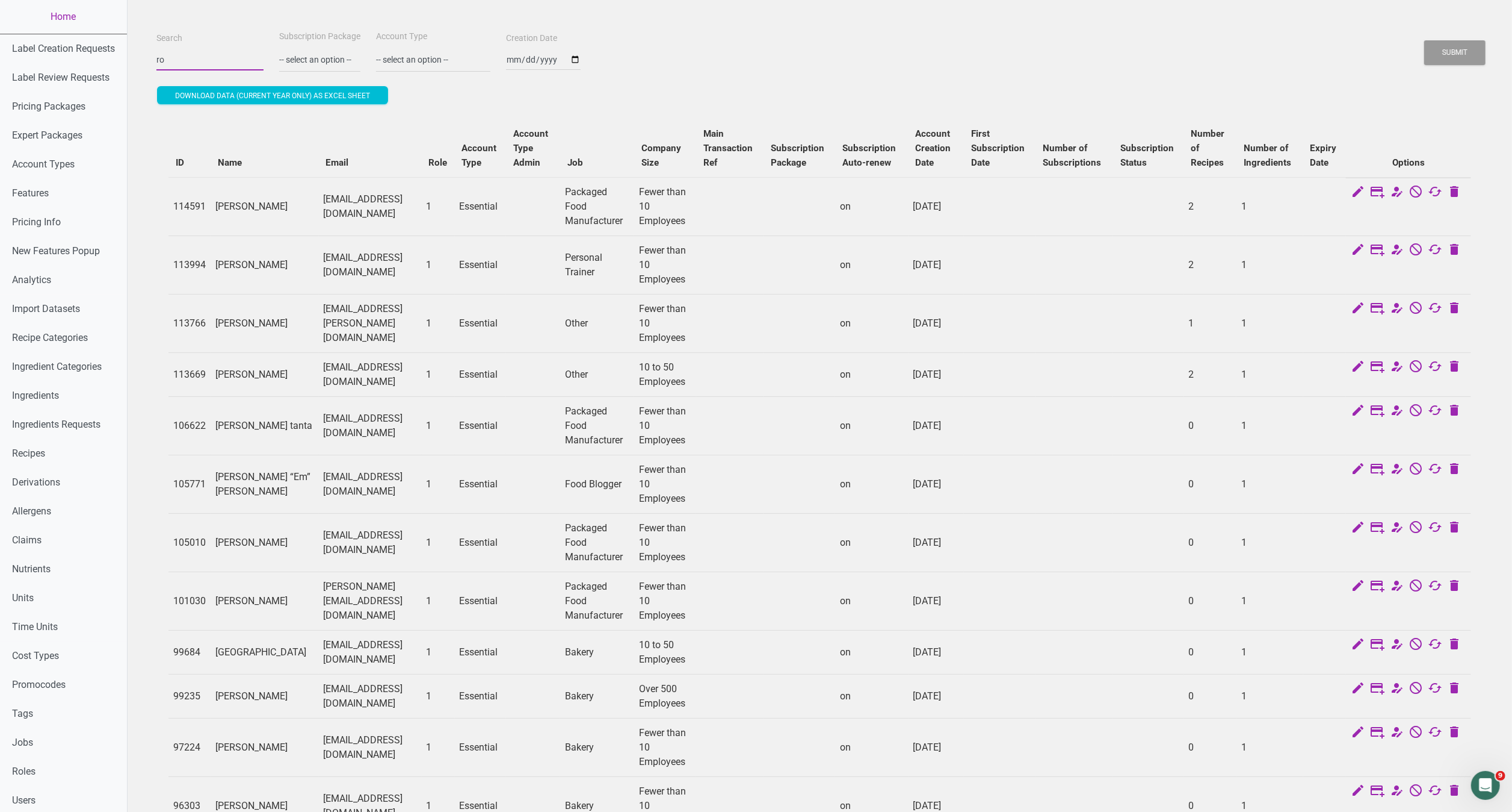
type input "r"
type input "hotel"
click at [1424, 40] on button "Submit" at bounding box center [1455, 53] width 62 height 25
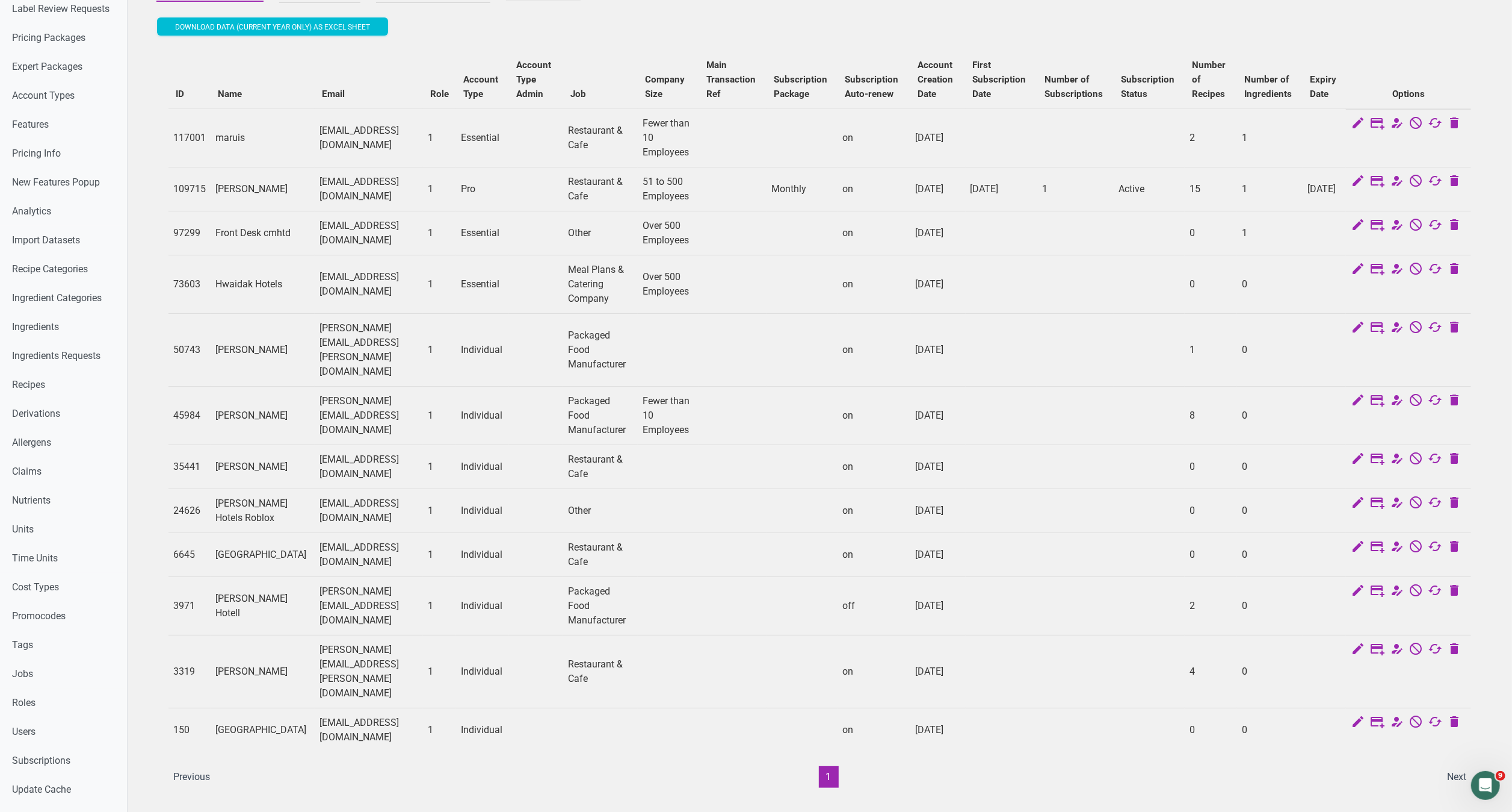
scroll to position [10, 0]
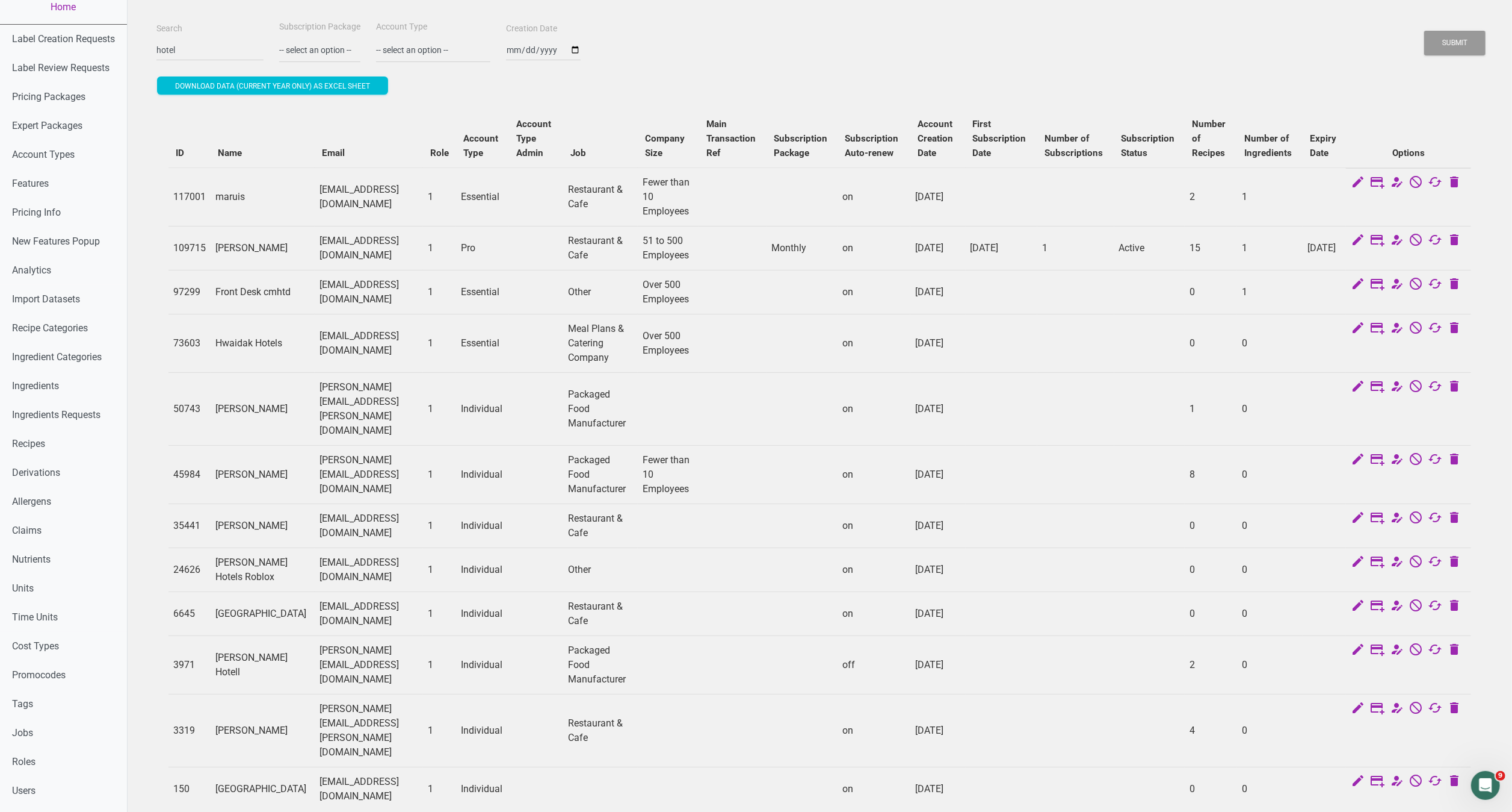
drag, startPoint x: 436, startPoint y: 253, endPoint x: 318, endPoint y: 262, distance: 118.3
click at [318, 262] on td "csmith@majesticgardenhotel.com" at bounding box center [369, 247] width 109 height 44
drag, startPoint x: 318, startPoint y: 262, endPoint x: 346, endPoint y: 251, distance: 30.1
copy td "majesticgardenhotel.com"
drag, startPoint x: 213, startPoint y: 51, endPoint x: 104, endPoint y: 75, distance: 111.6
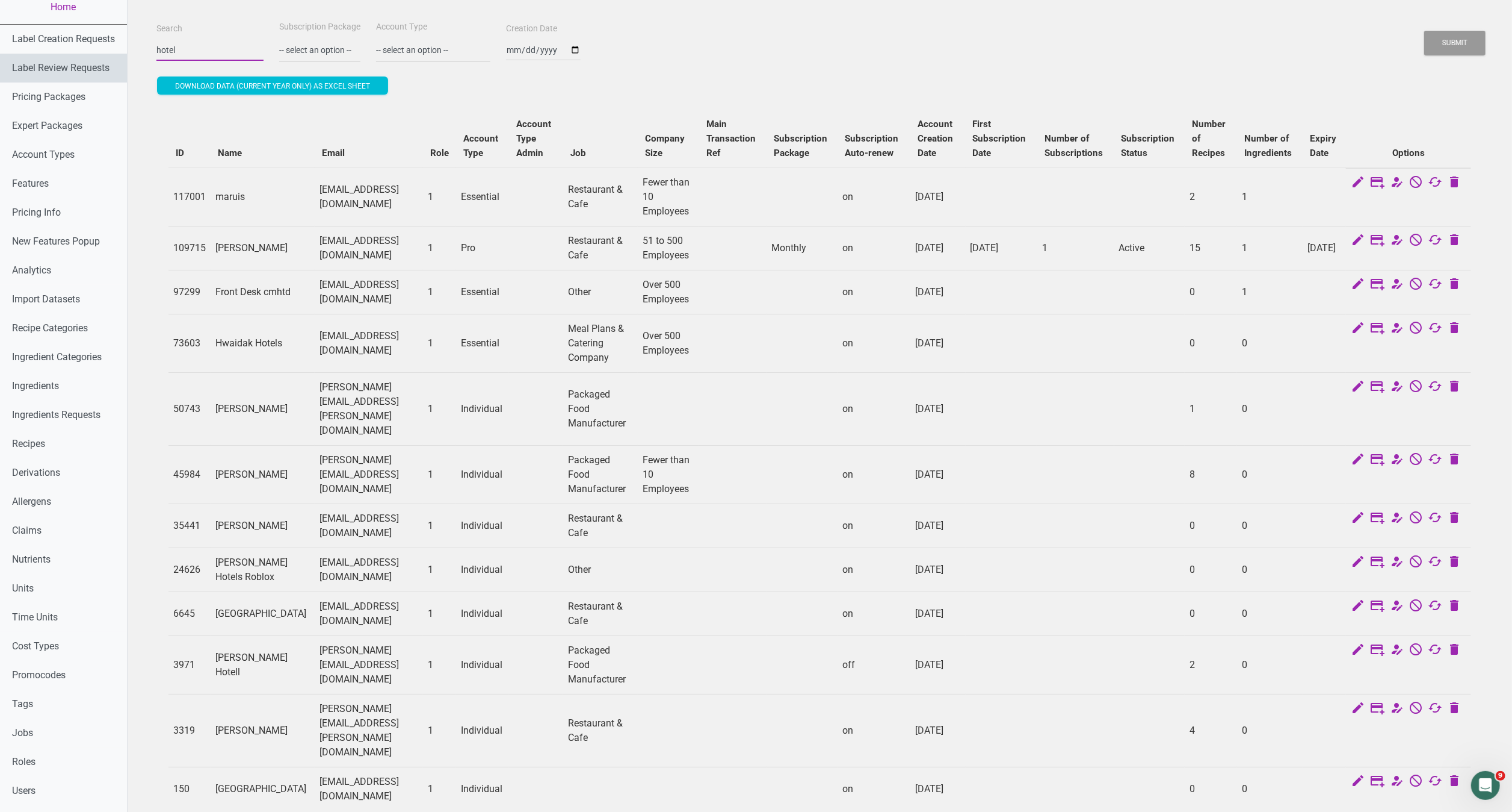
click at [104, 75] on div "Home Label Creation Requests Label Review Requests Pricing Packages Expert Pack…" at bounding box center [756, 541] width 1512 height 1104
click at [1424, 31] on button "Submit" at bounding box center [1455, 43] width 62 height 25
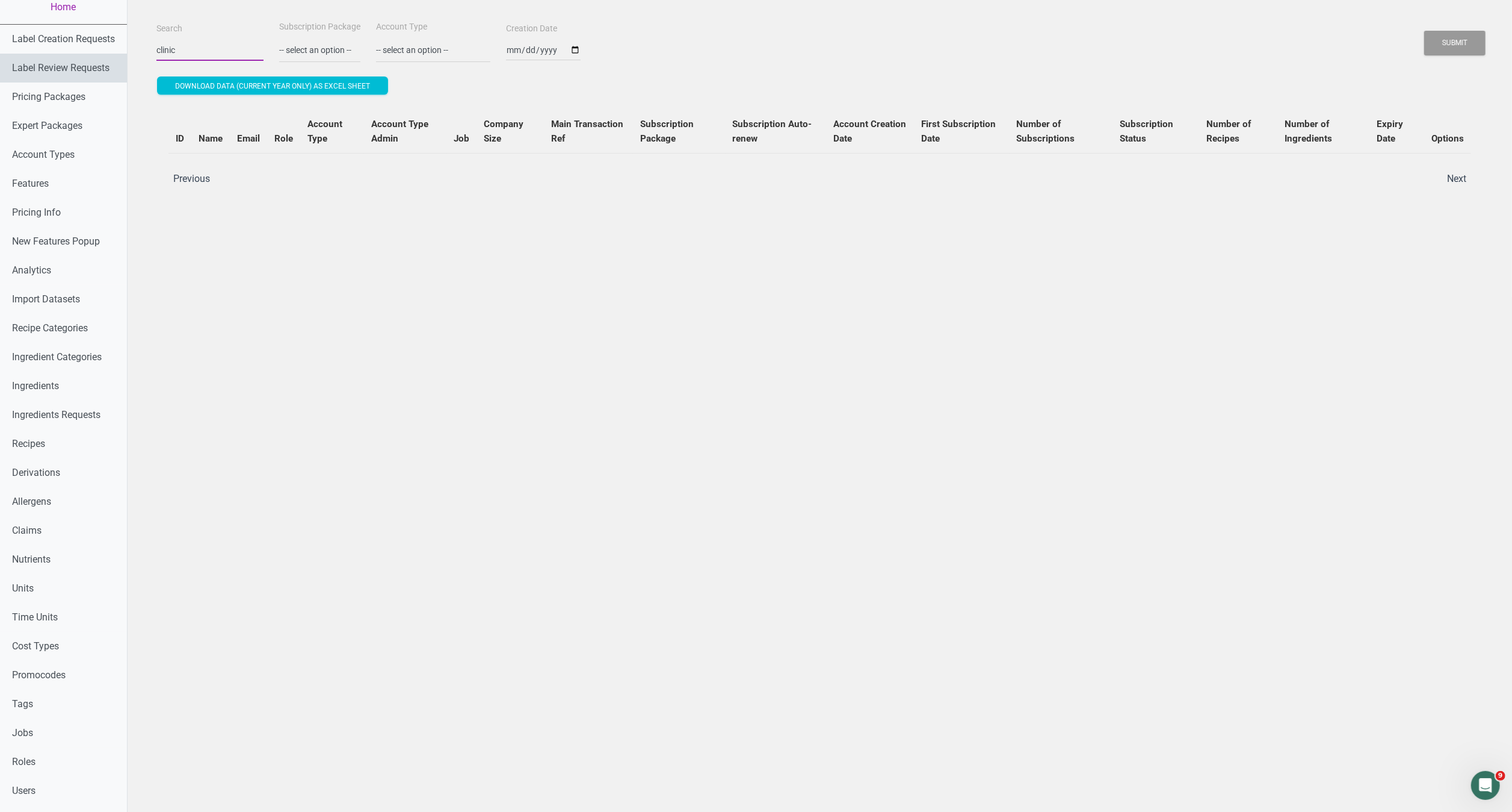
type input "clinic"
click at [1424, 31] on button "Submit" at bounding box center [1455, 43] width 62 height 25
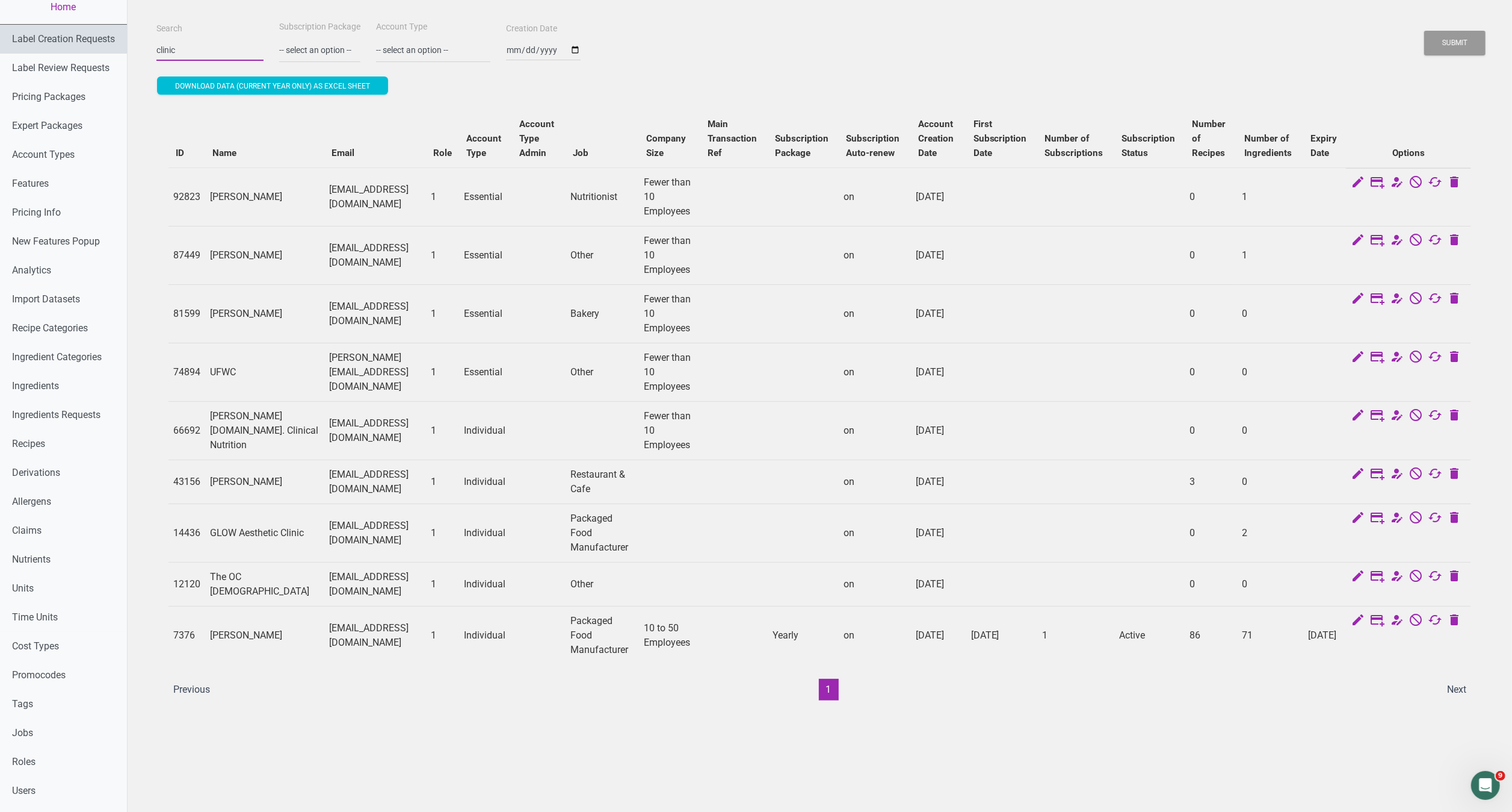
drag, startPoint x: 212, startPoint y: 47, endPoint x: 92, endPoint y: 43, distance: 120.1
click at [92, 43] on div "Home Label Creation Requests Label Review Requests Pricing Packages Expert Pack…" at bounding box center [756, 541] width 1512 height 1104
type input "h"
type input "hospital"
click at [1424, 31] on button "Submit" at bounding box center [1455, 43] width 62 height 25
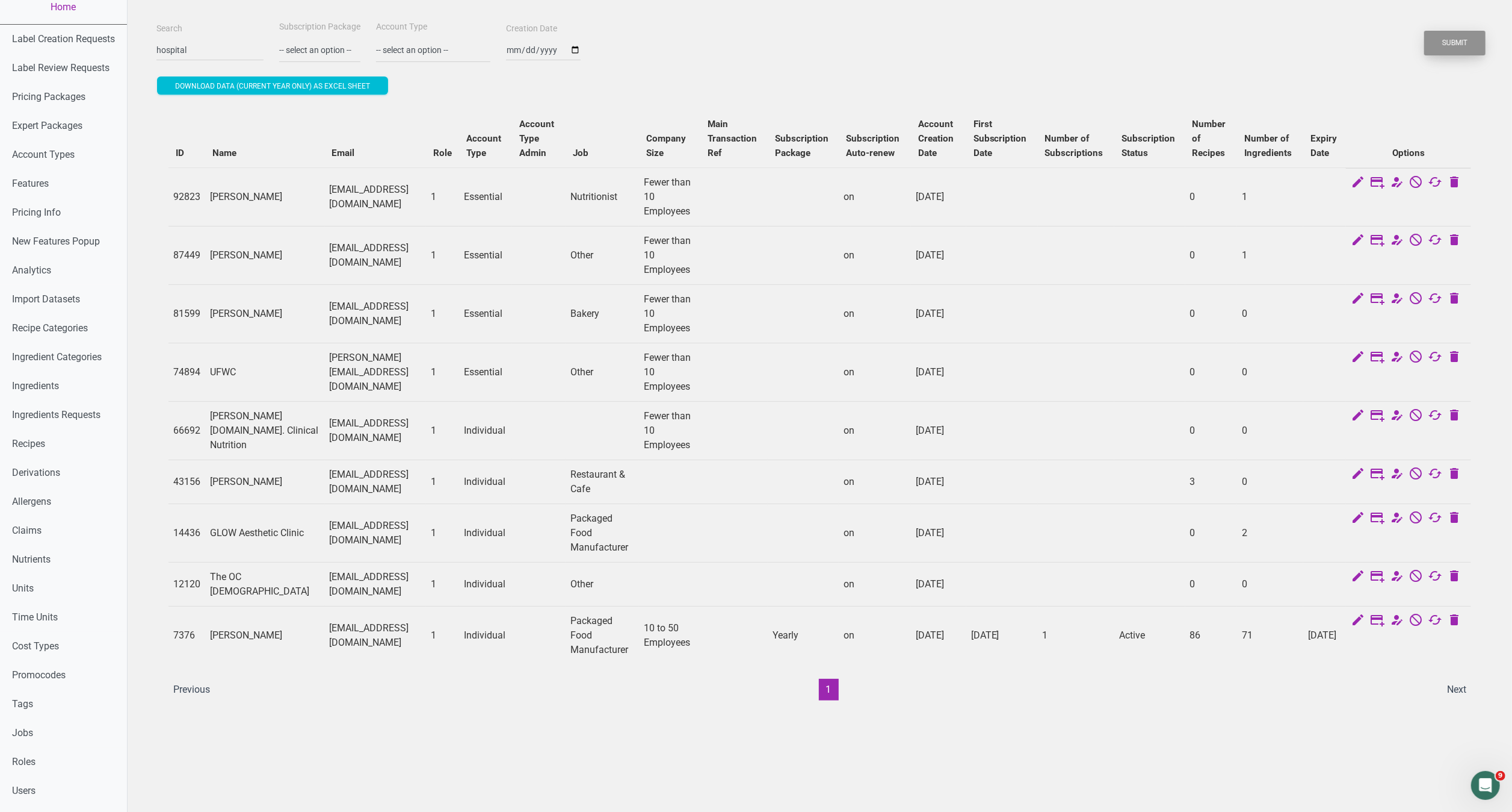
click at [1445, 53] on button "Submit" at bounding box center [1455, 43] width 62 height 25
click at [1456, 42] on button "Submit" at bounding box center [1455, 43] width 62 height 25
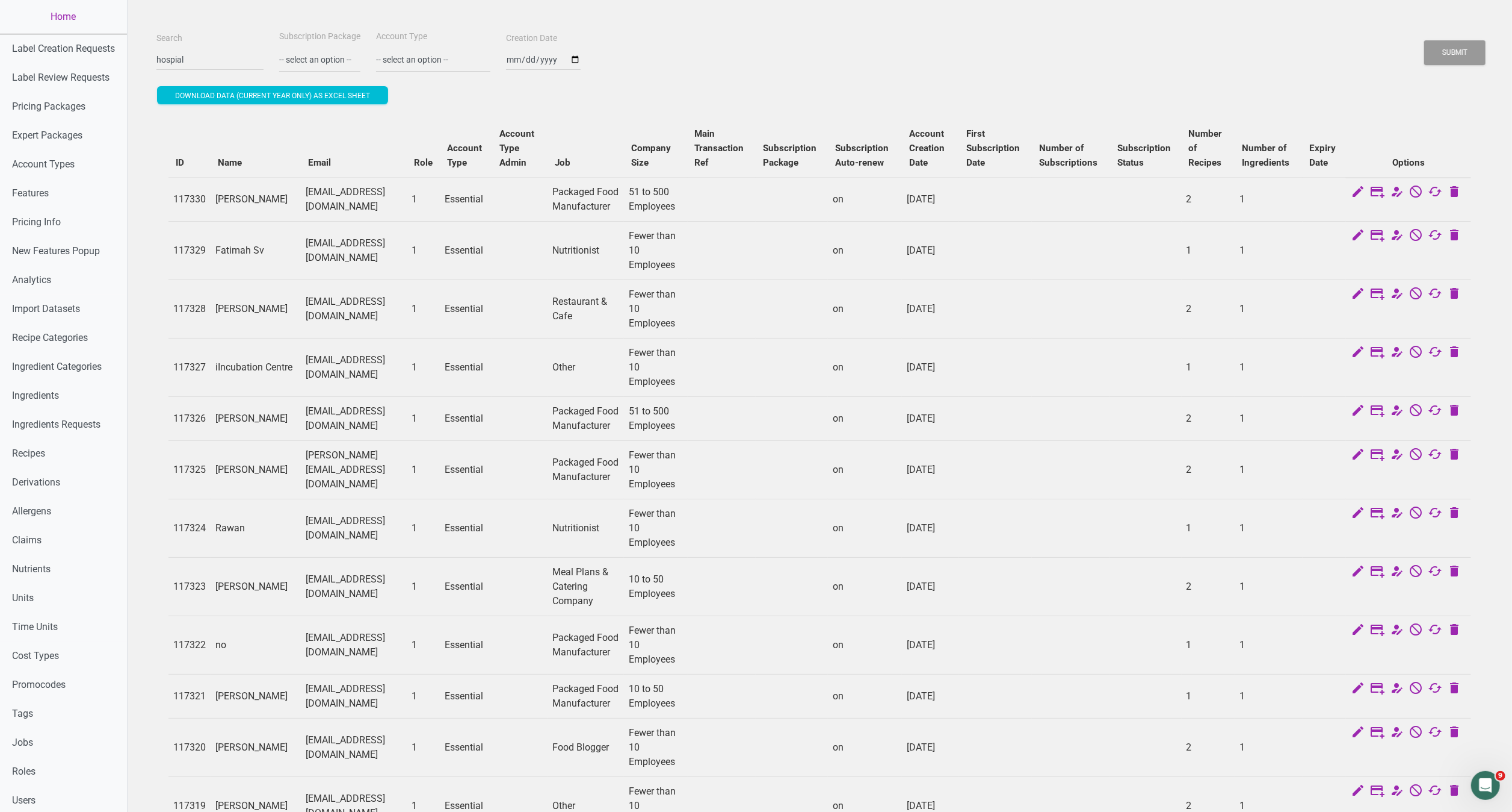
click at [1424, 40] on button "Submit" at bounding box center [1455, 53] width 62 height 25
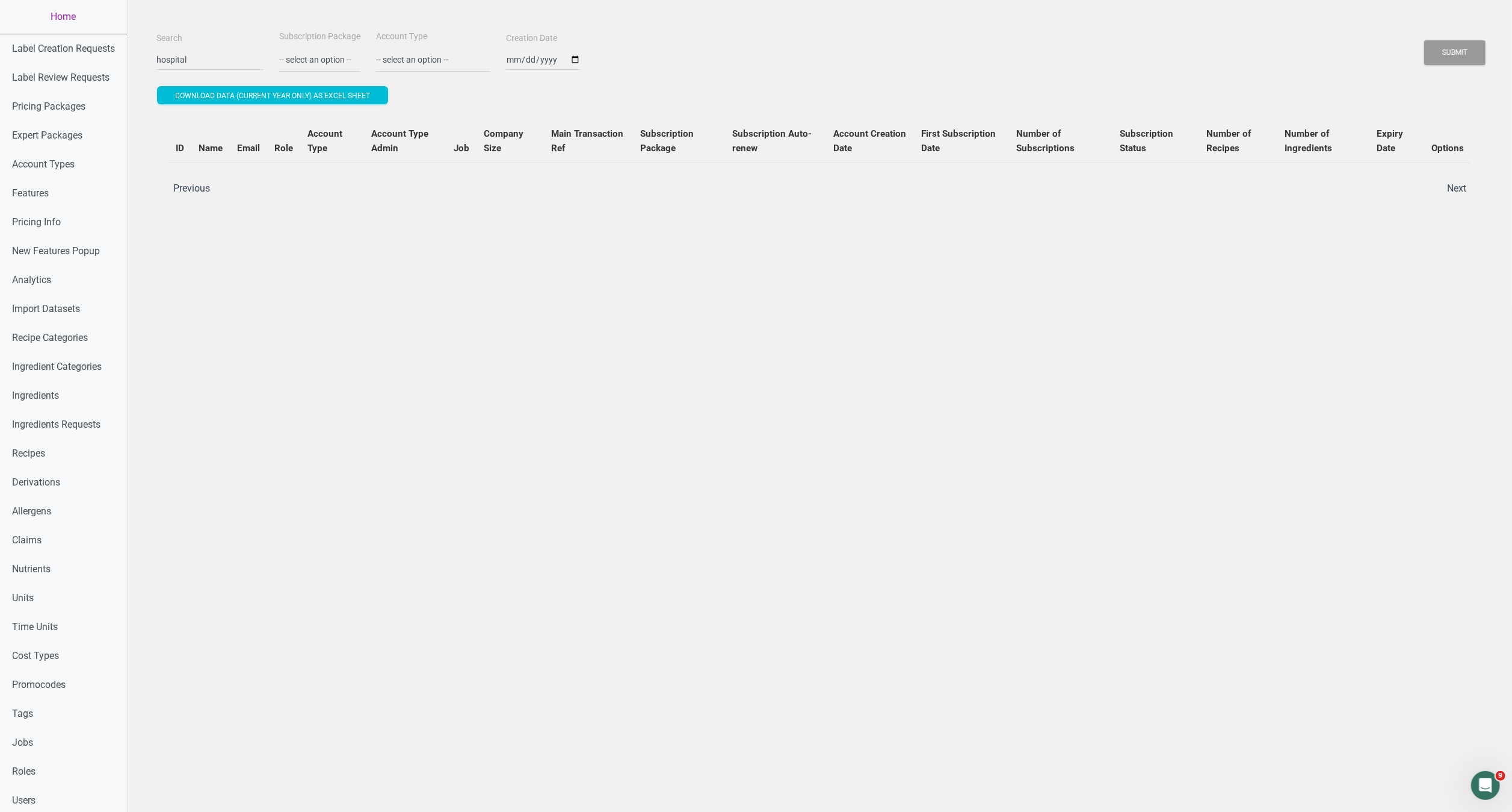
click at [1424, 40] on button "Submit" at bounding box center [1455, 53] width 62 height 25
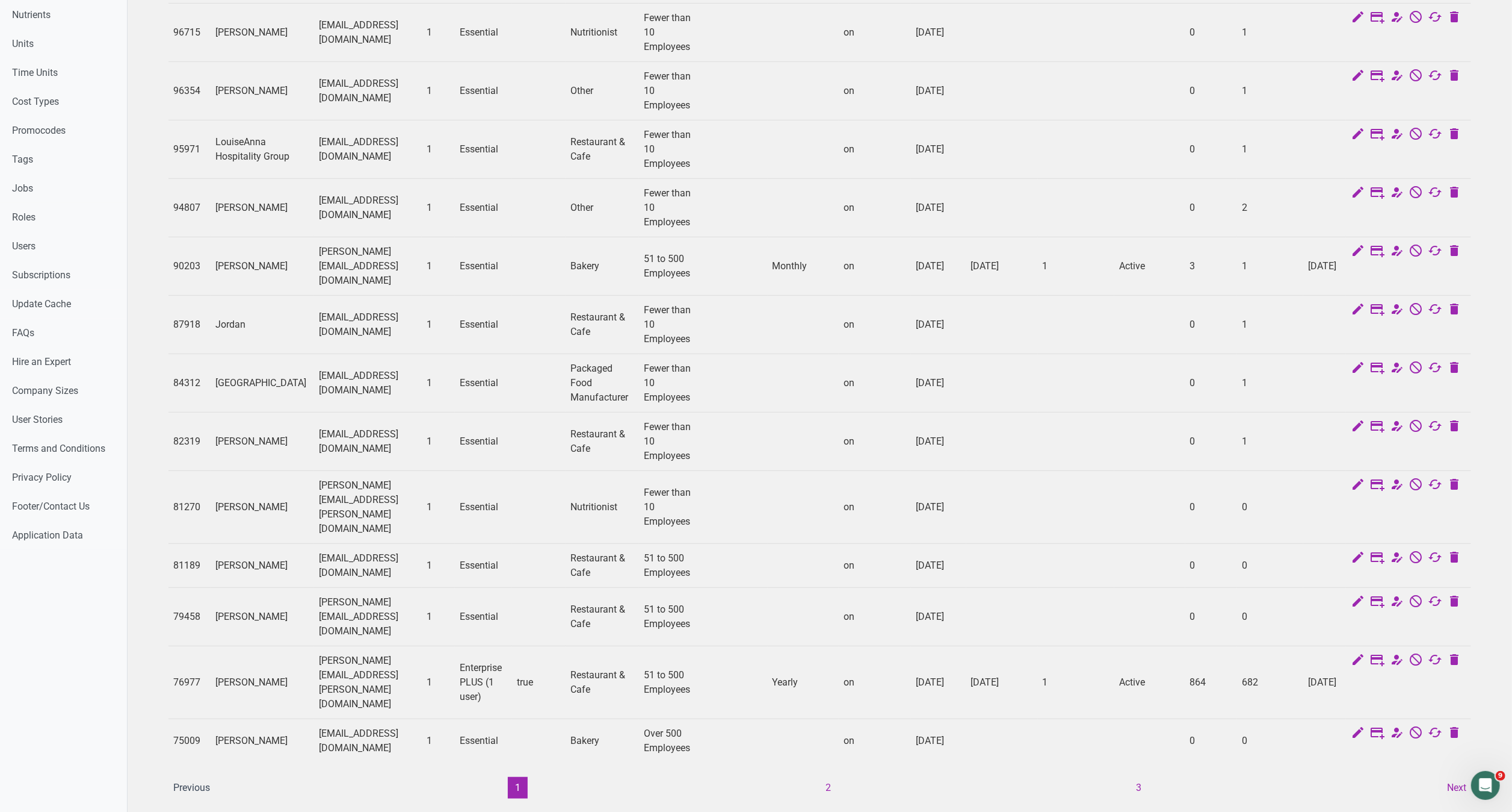
scroll to position [561, 0]
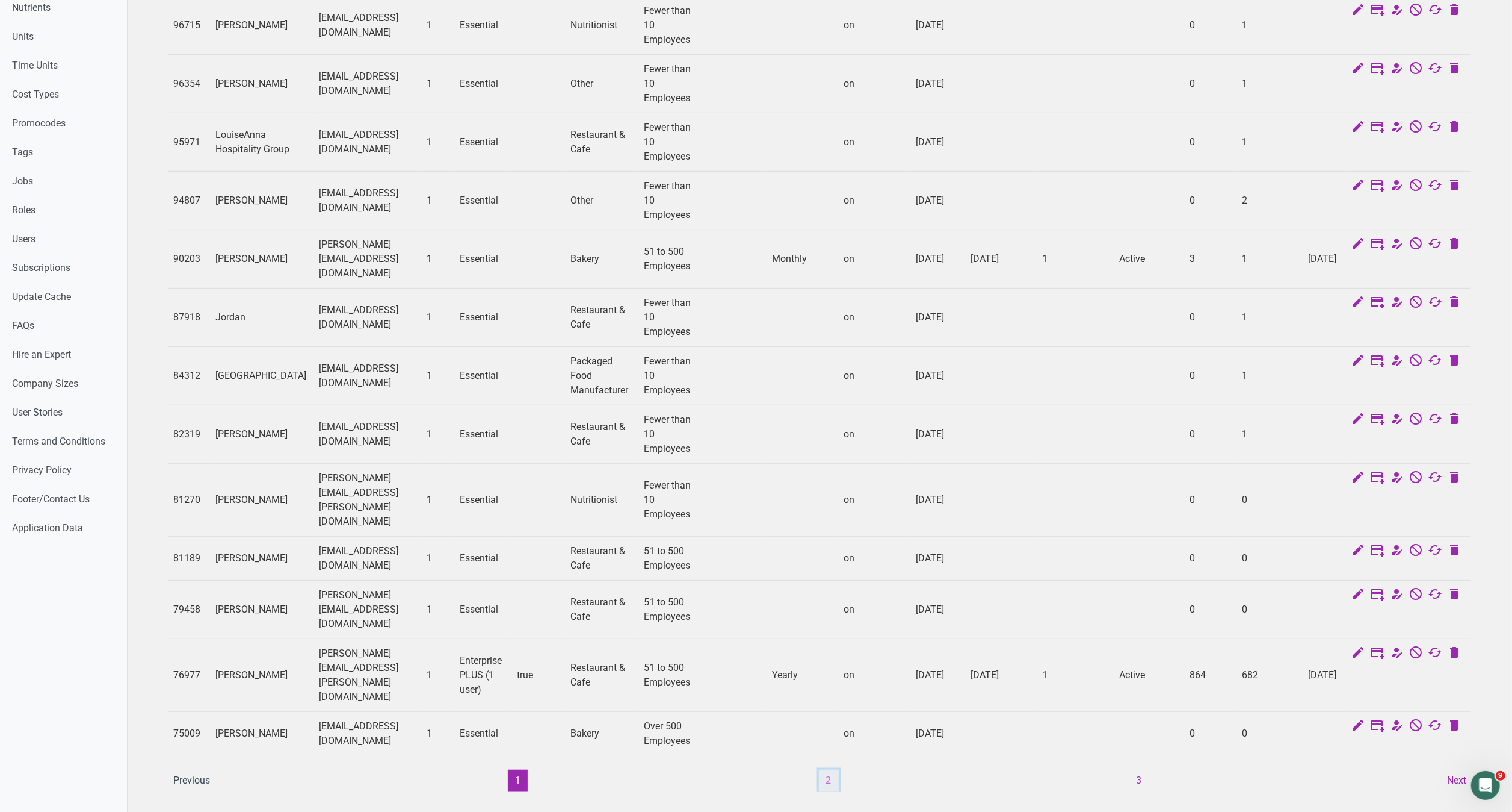
click at [834, 769] on button "2" at bounding box center [829, 780] width 20 height 22
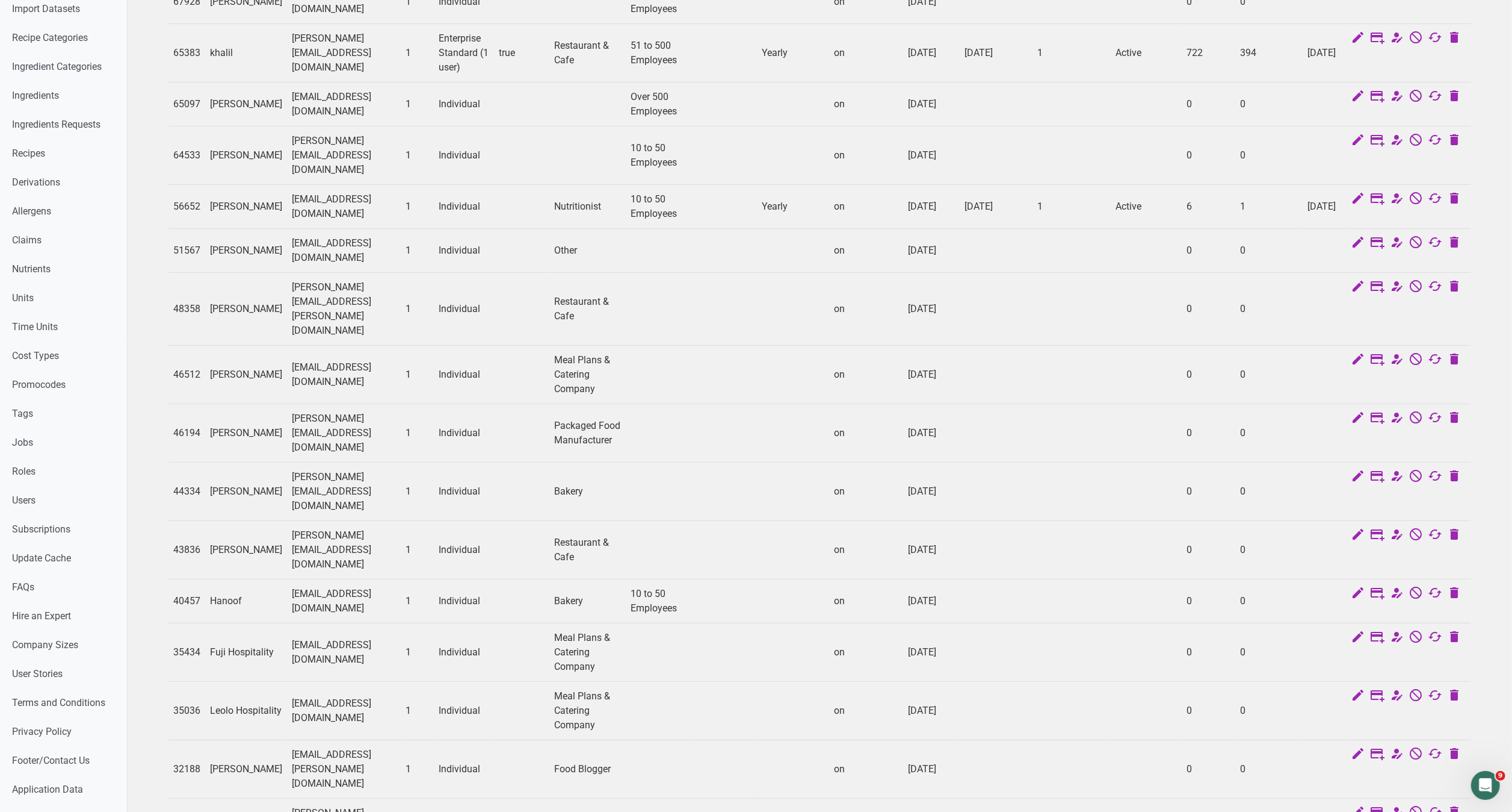
scroll to position [475, 0]
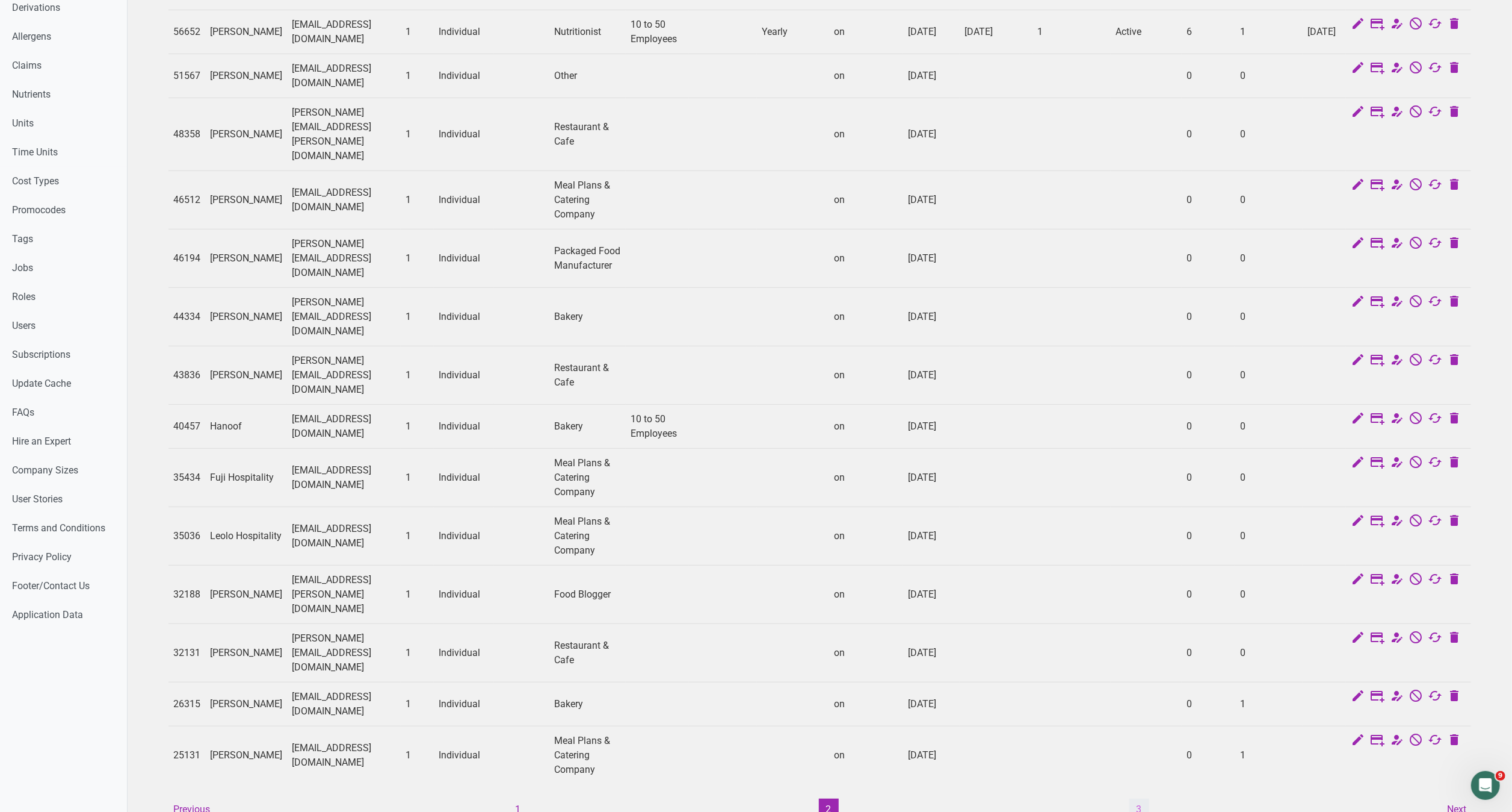
click at [1134, 799] on button "3" at bounding box center [1140, 809] width 20 height 22
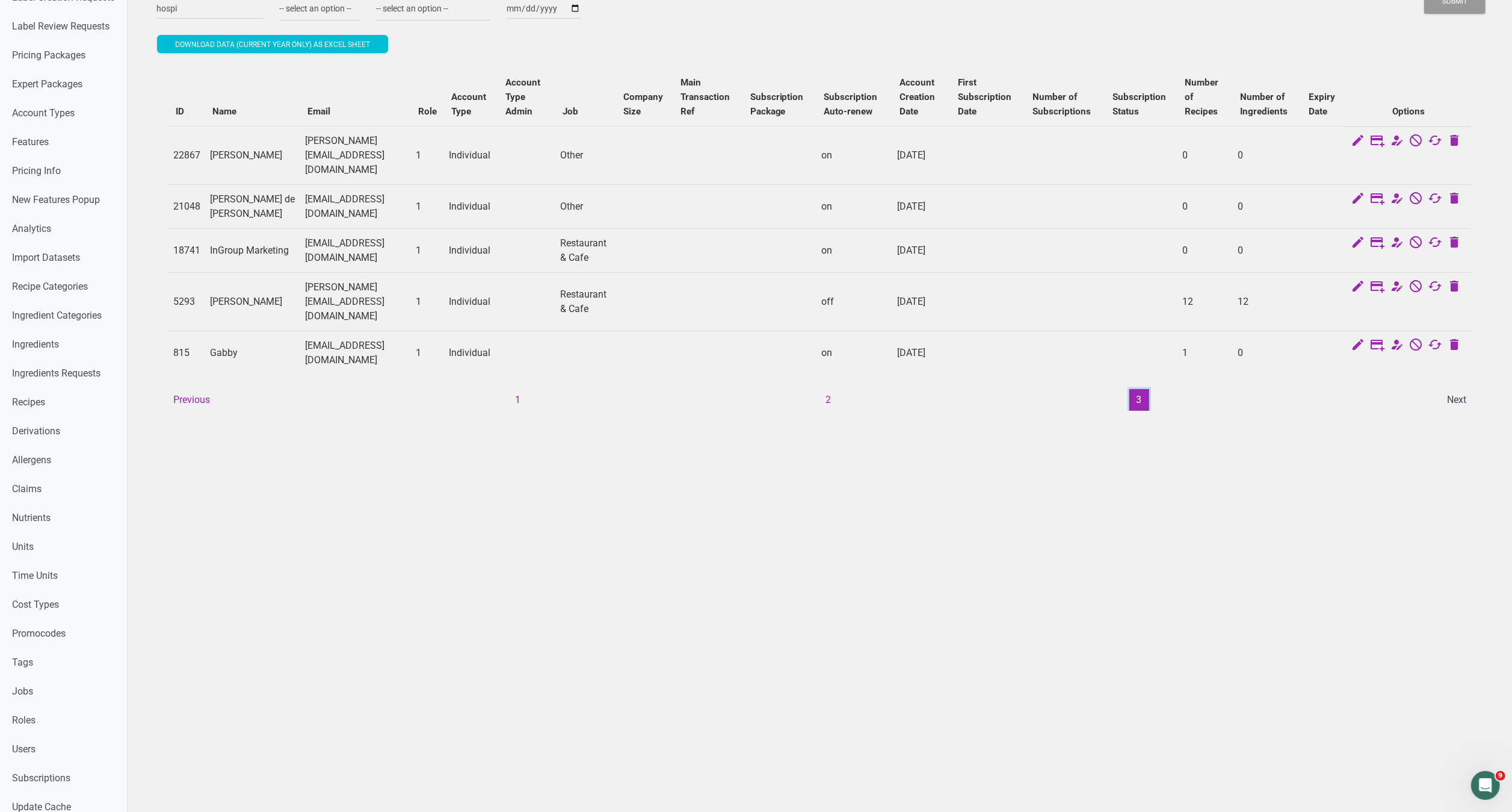
scroll to position [0, 0]
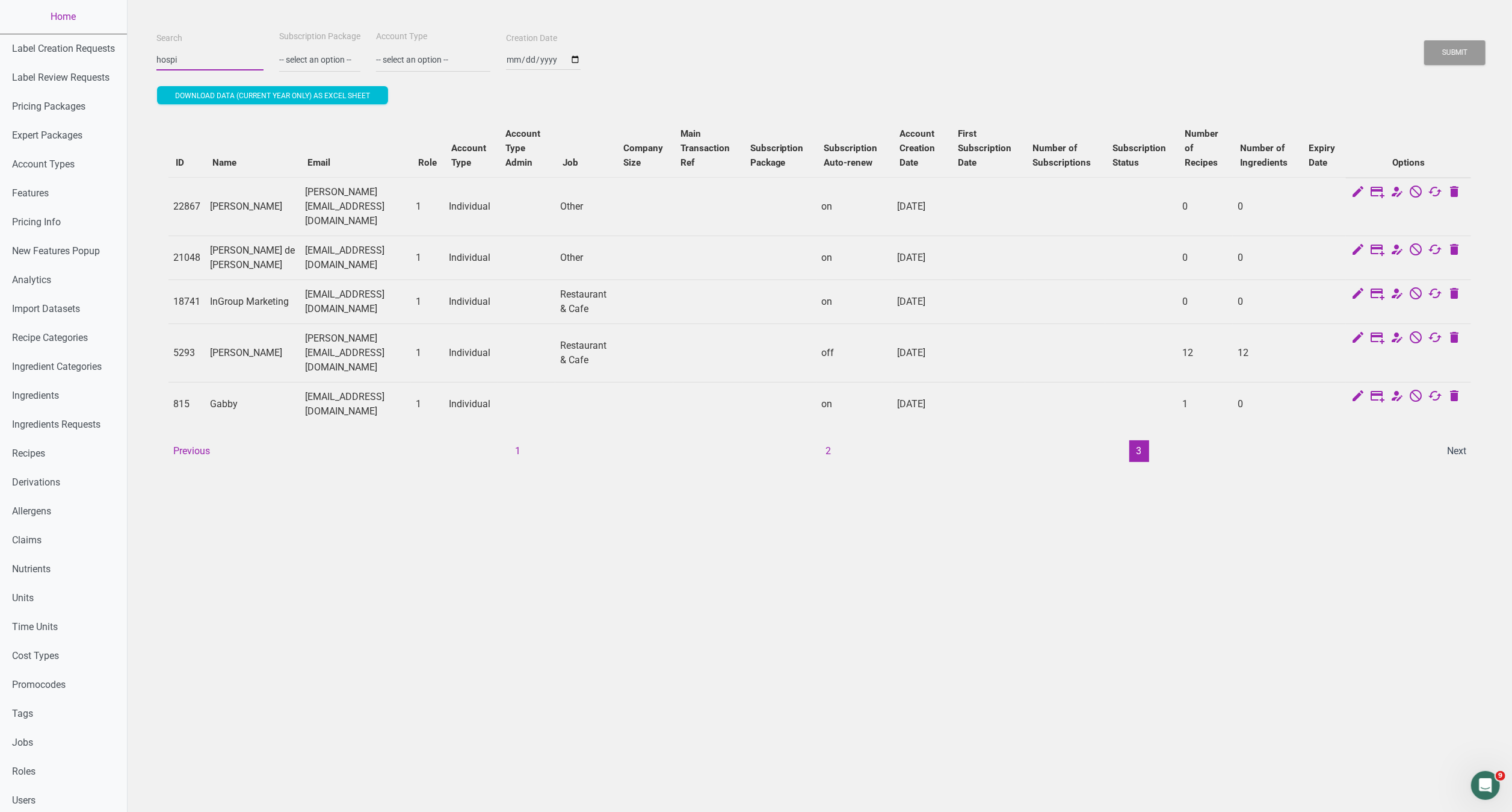
drag, startPoint x: 212, startPoint y: 49, endPoint x: 93, endPoint y: 33, distance: 120.1
click at [93, 33] on div "Home Label Creation Requests Label Review Requests Pricing Packages Expert Pack…" at bounding box center [756, 551] width 1512 height 1104
click at [1424, 40] on button "Submit" at bounding box center [1455, 53] width 62 height 25
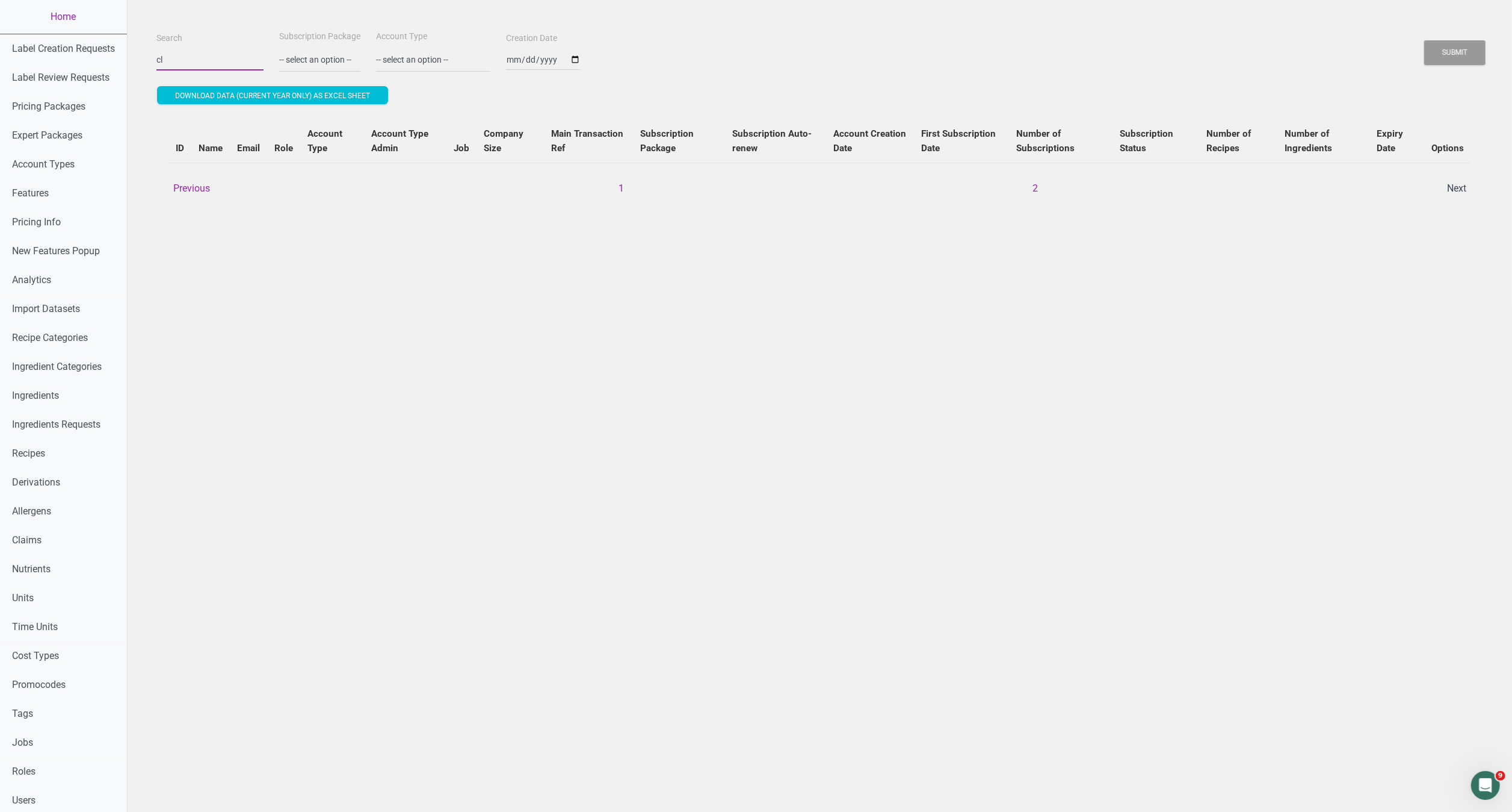
type input "c"
click at [1424, 40] on button "Submit" at bounding box center [1455, 53] width 62 height 25
click at [210, 53] on input "hospitals" at bounding box center [210, 59] width 107 height 22
type input "h"
type input "x"
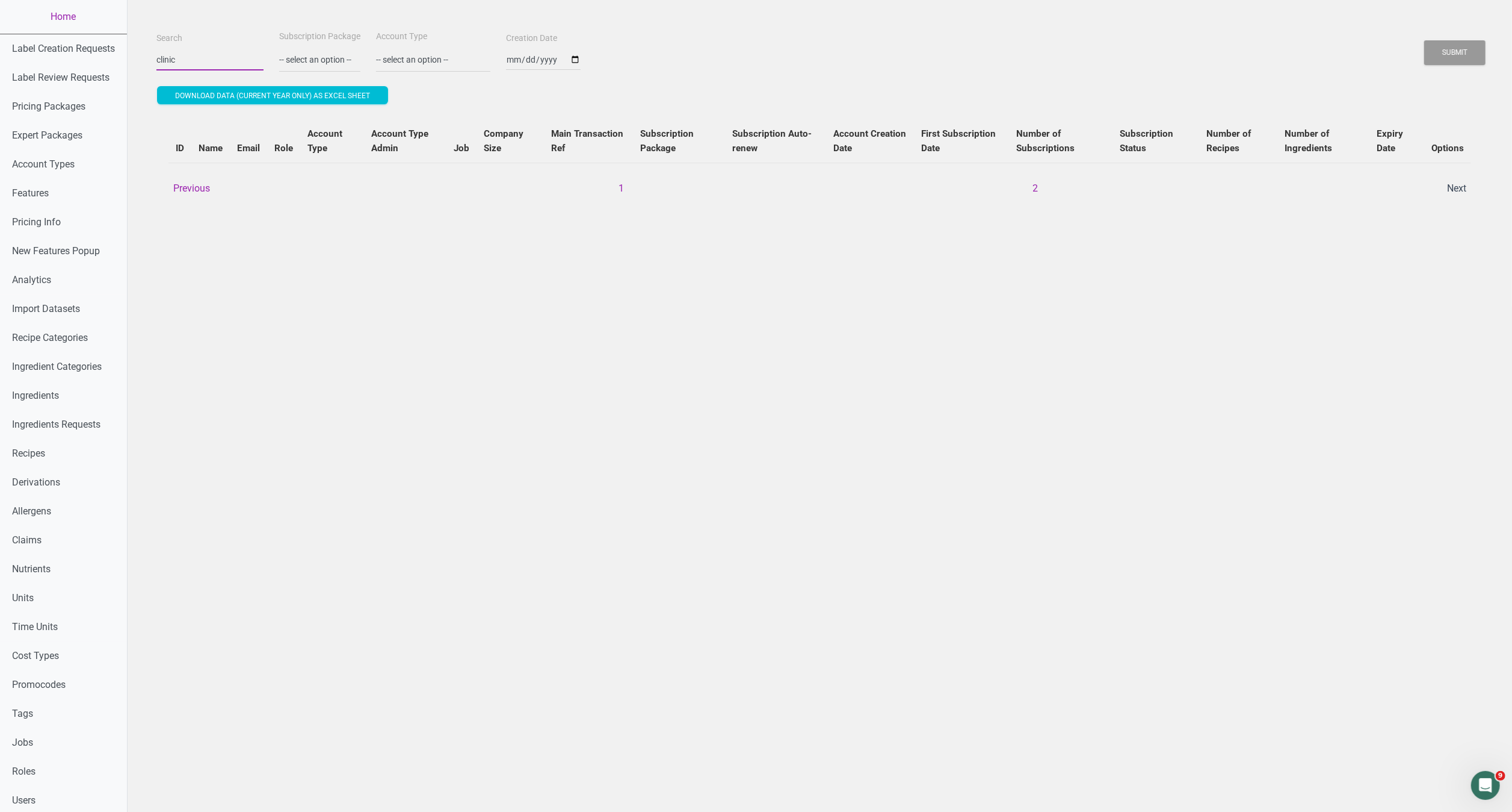
type input "clinic"
click at [1424, 40] on button "Submit" at bounding box center [1455, 53] width 62 height 25
click at [1464, 56] on button "Submit" at bounding box center [1455, 53] width 62 height 25
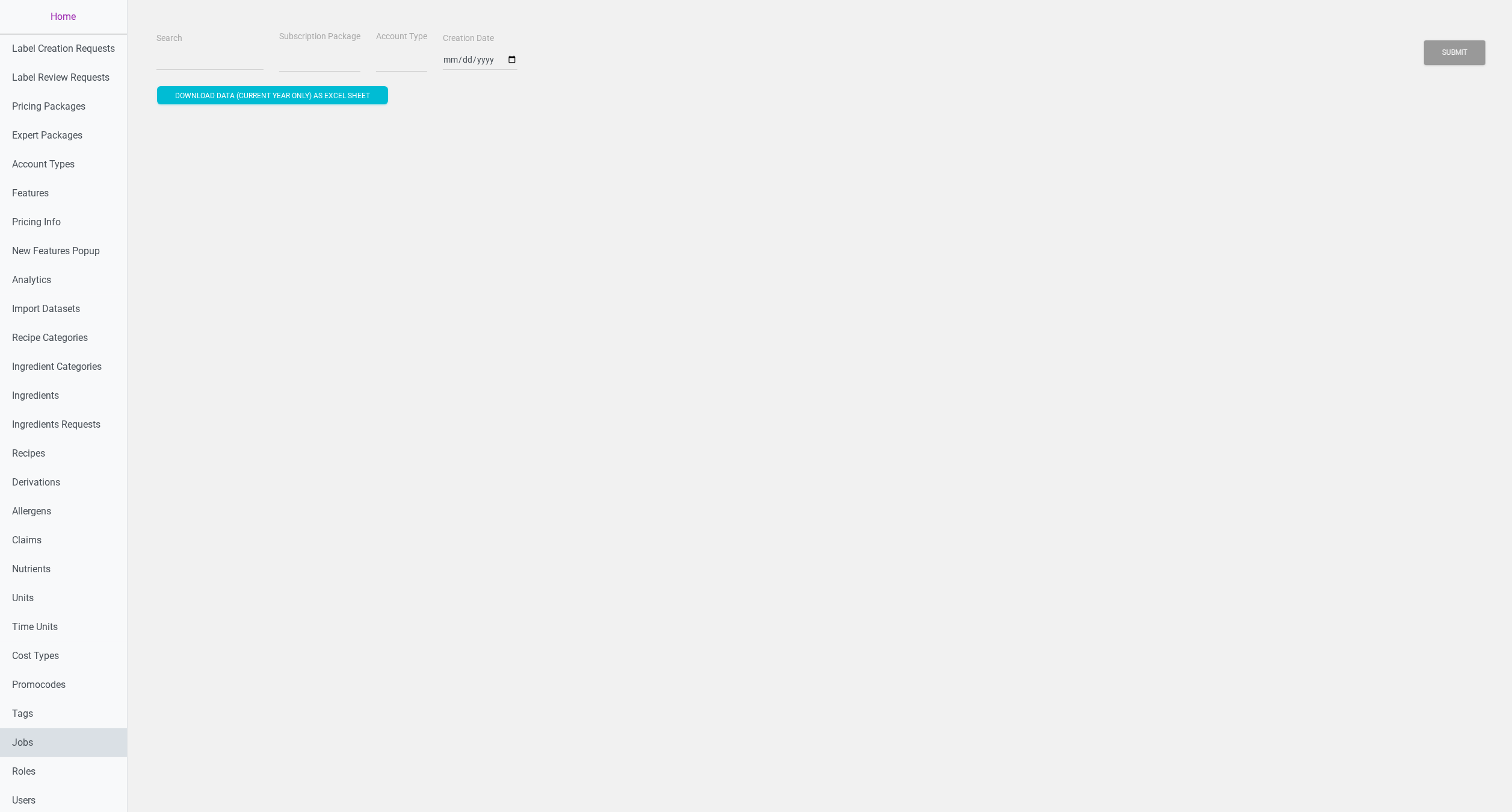
select select
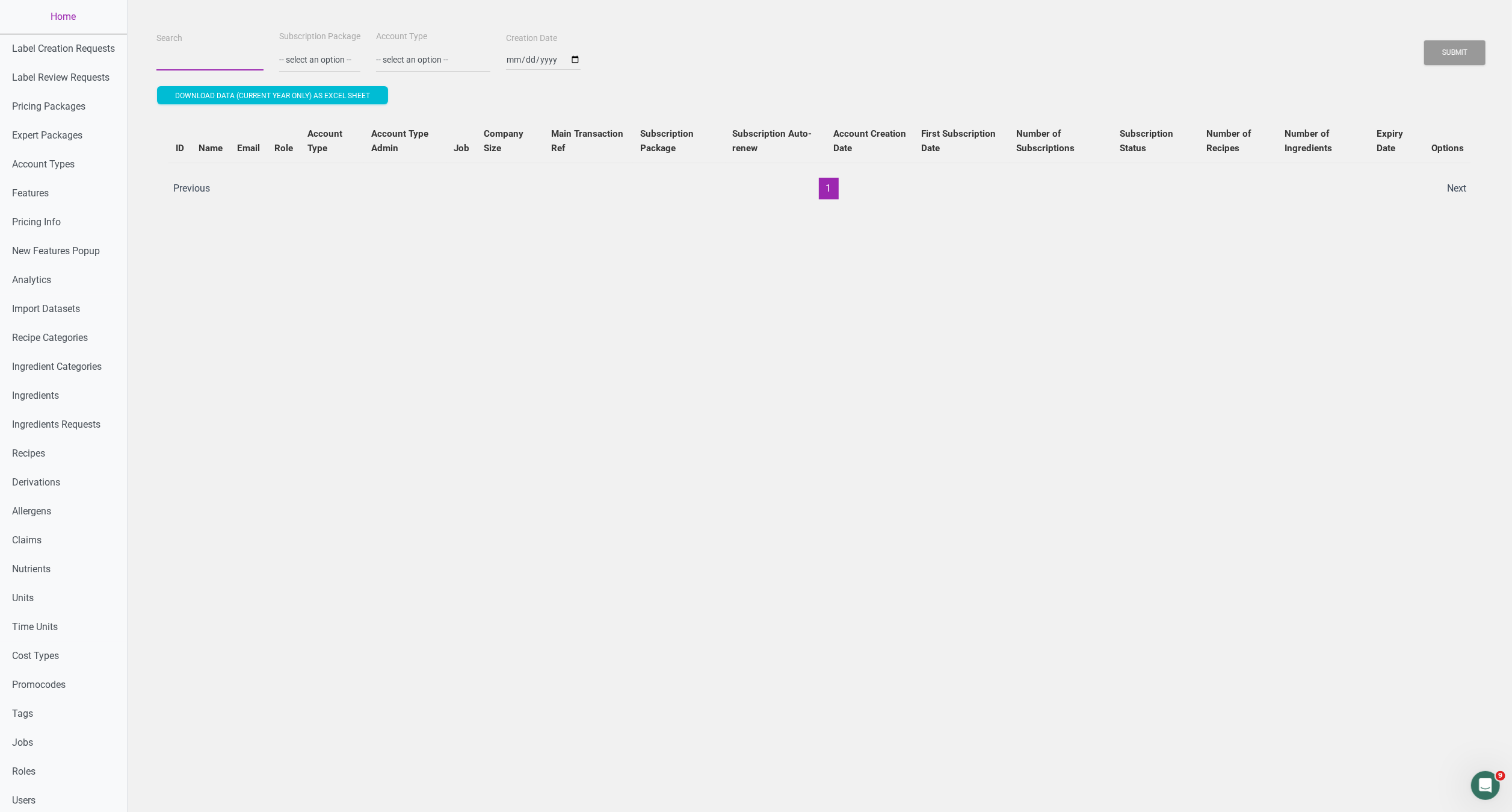
click at [179, 61] on input "Search" at bounding box center [210, 59] width 107 height 22
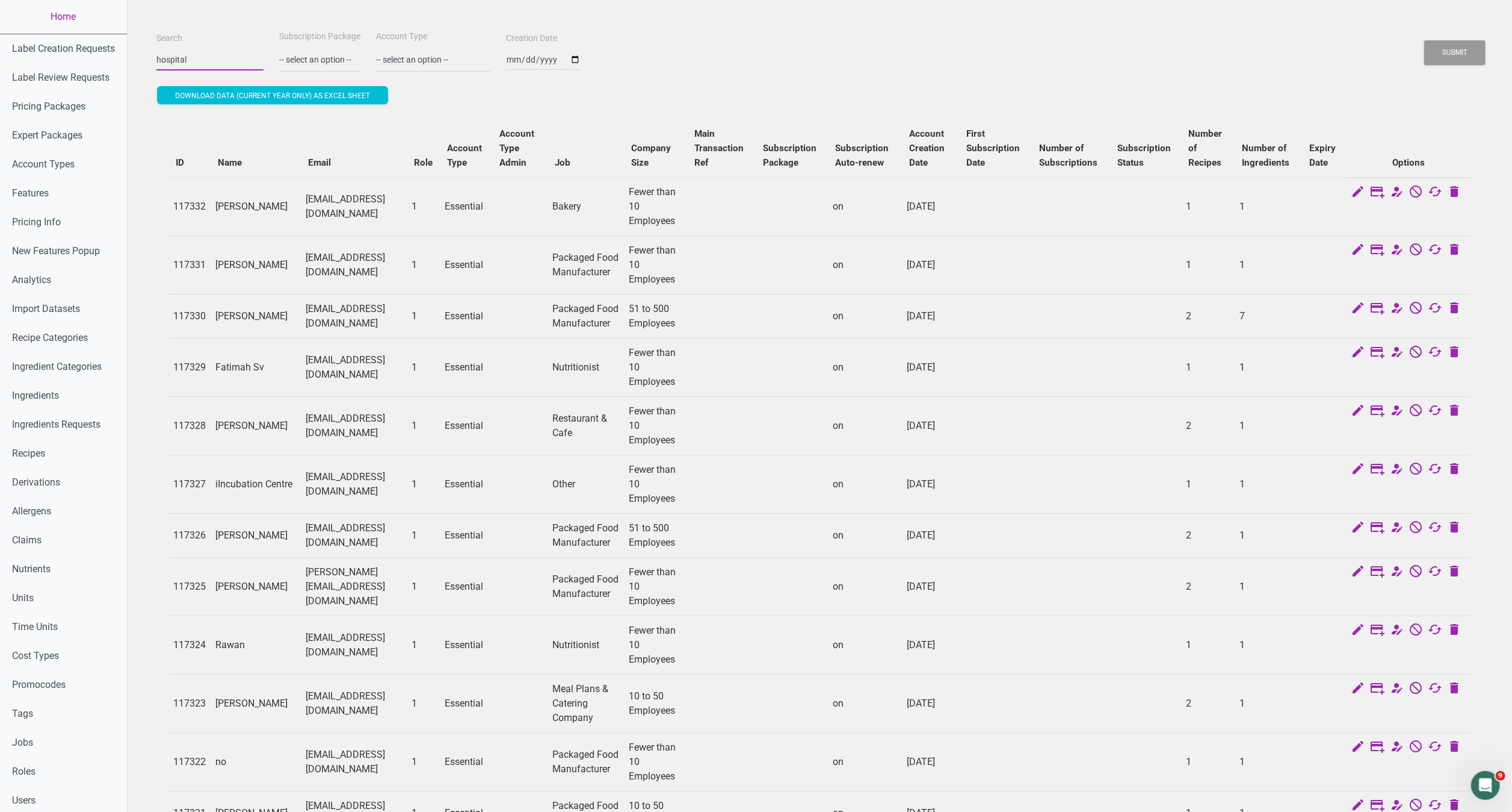
type input "hospital"
click at [1424, 40] on button "Submit" at bounding box center [1455, 53] width 62 height 25
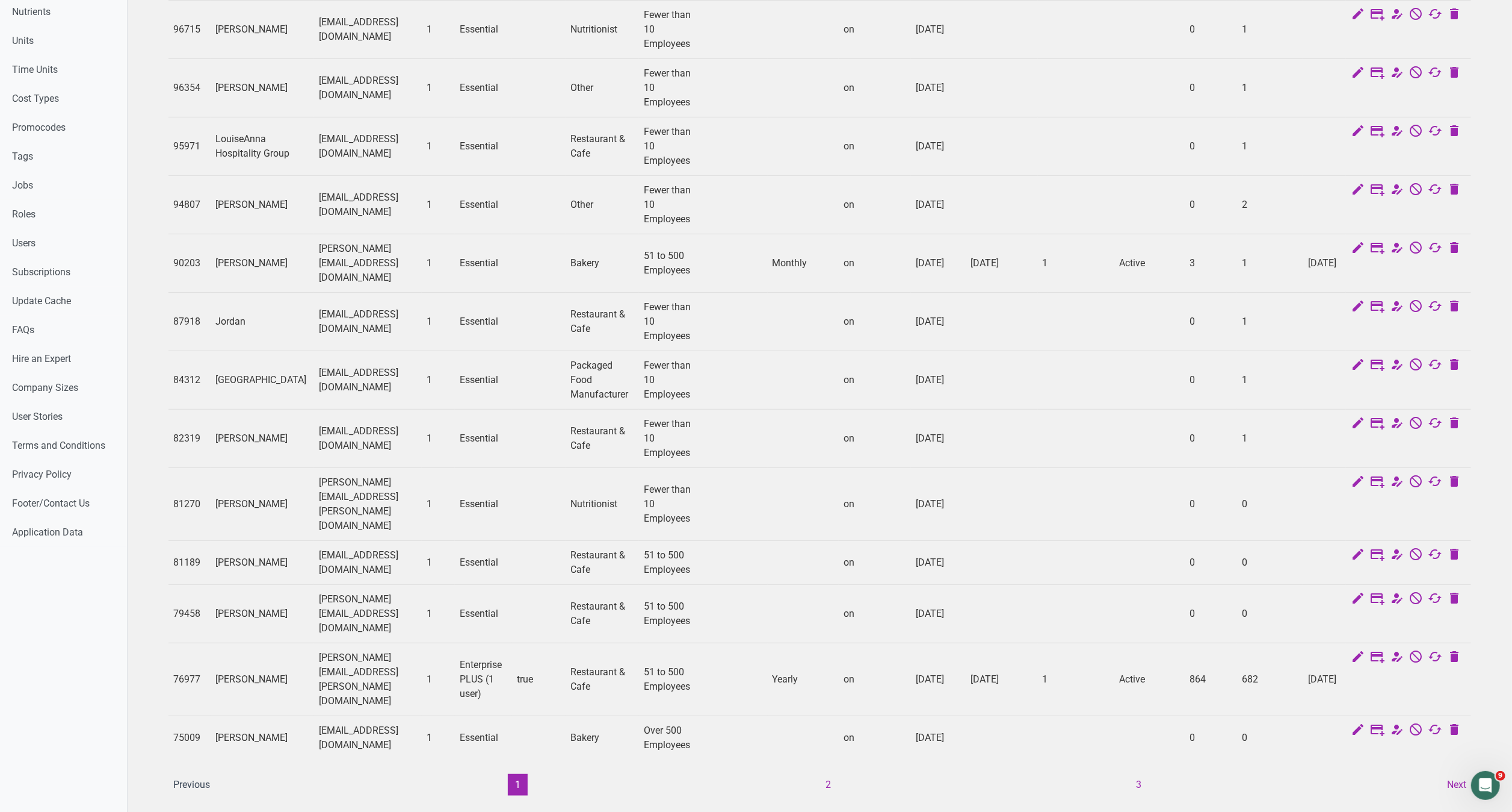
scroll to position [561, 0]
click at [796, 769] on ul "Previous 1 2 3 Next" at bounding box center [820, 780] width 1307 height 22
click at [829, 769] on button "2" at bounding box center [829, 780] width 20 height 22
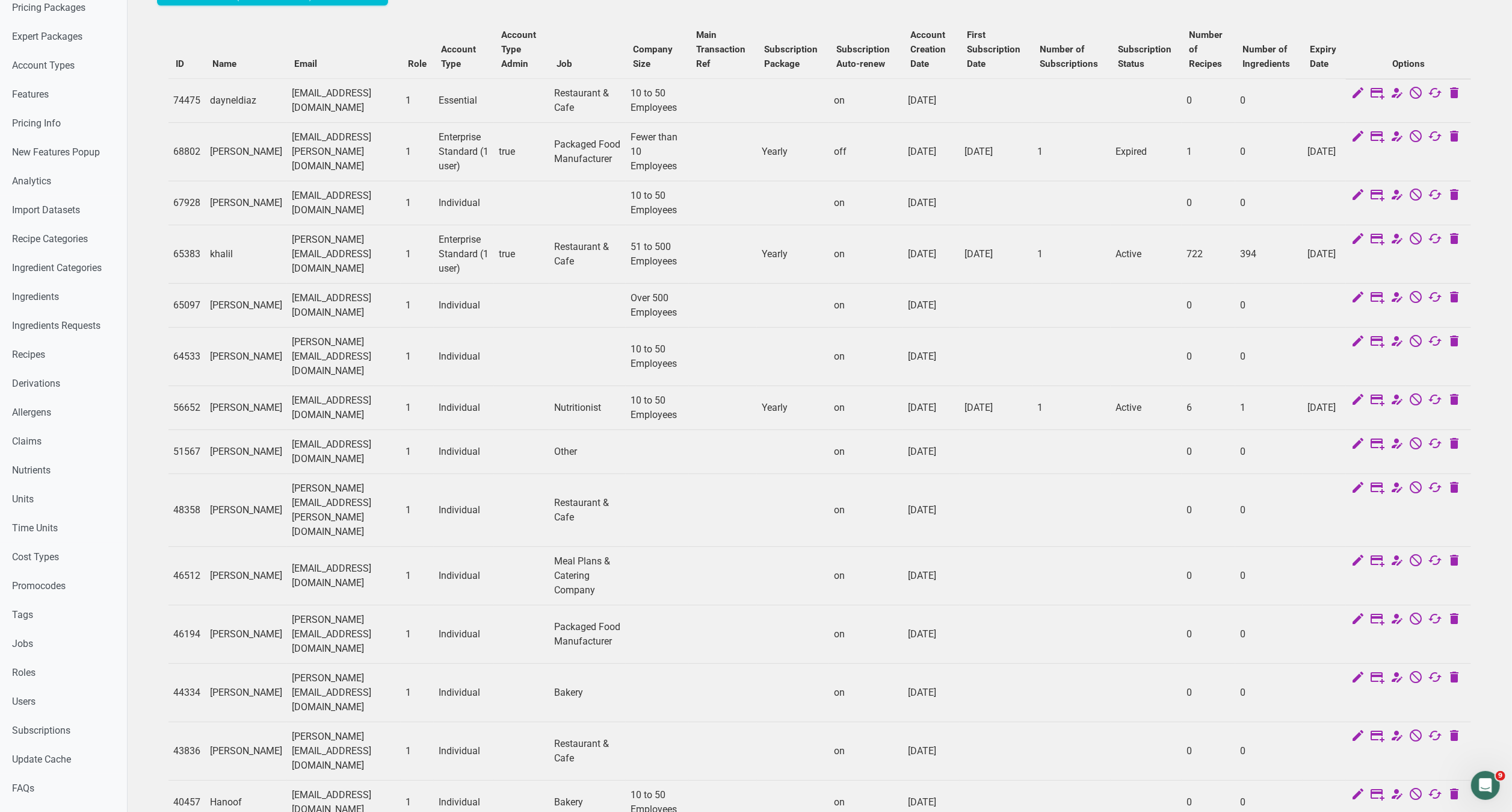
scroll to position [99, 0]
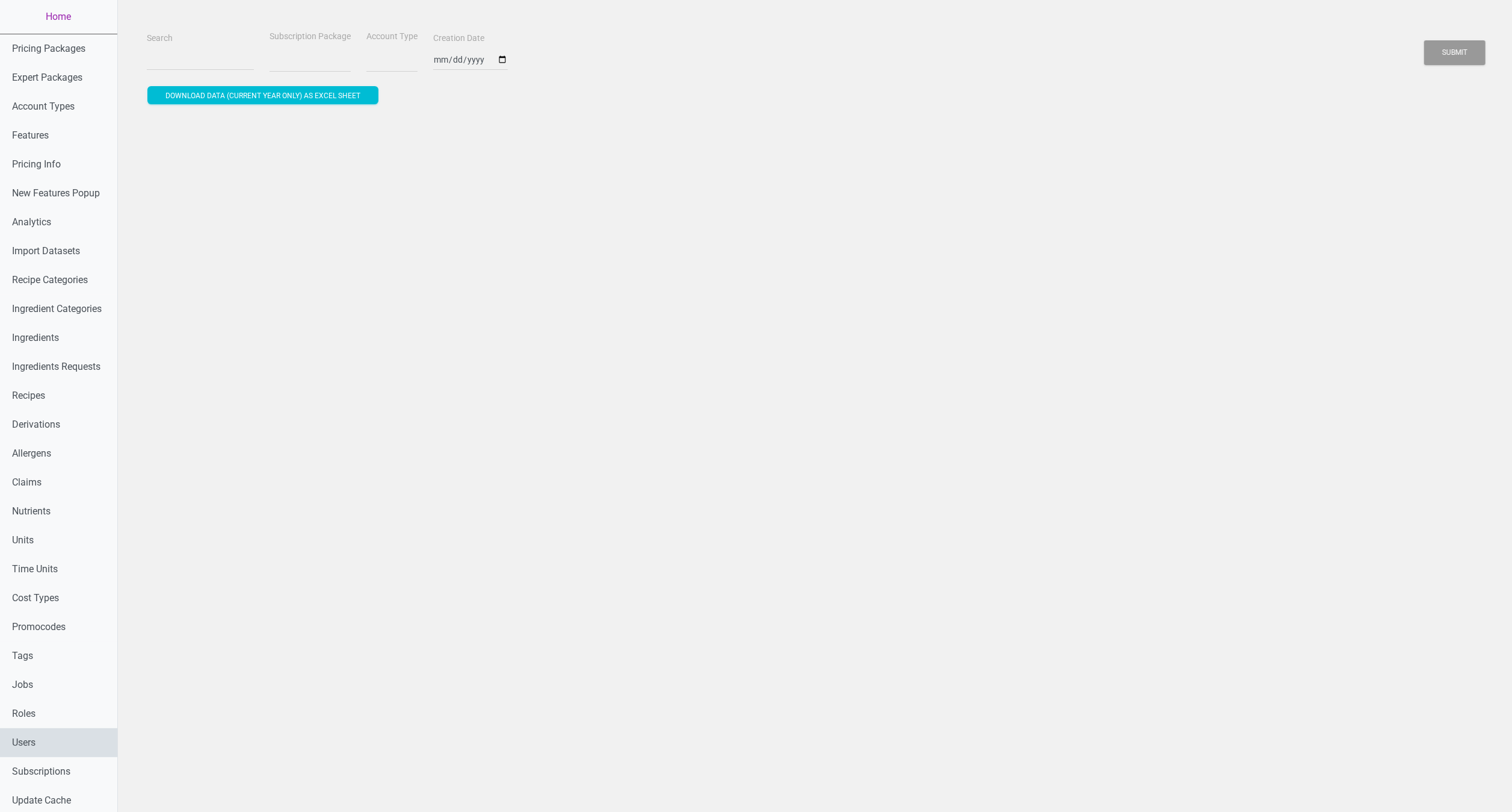
click at [36, 733] on link "Users" at bounding box center [58, 742] width 118 height 29
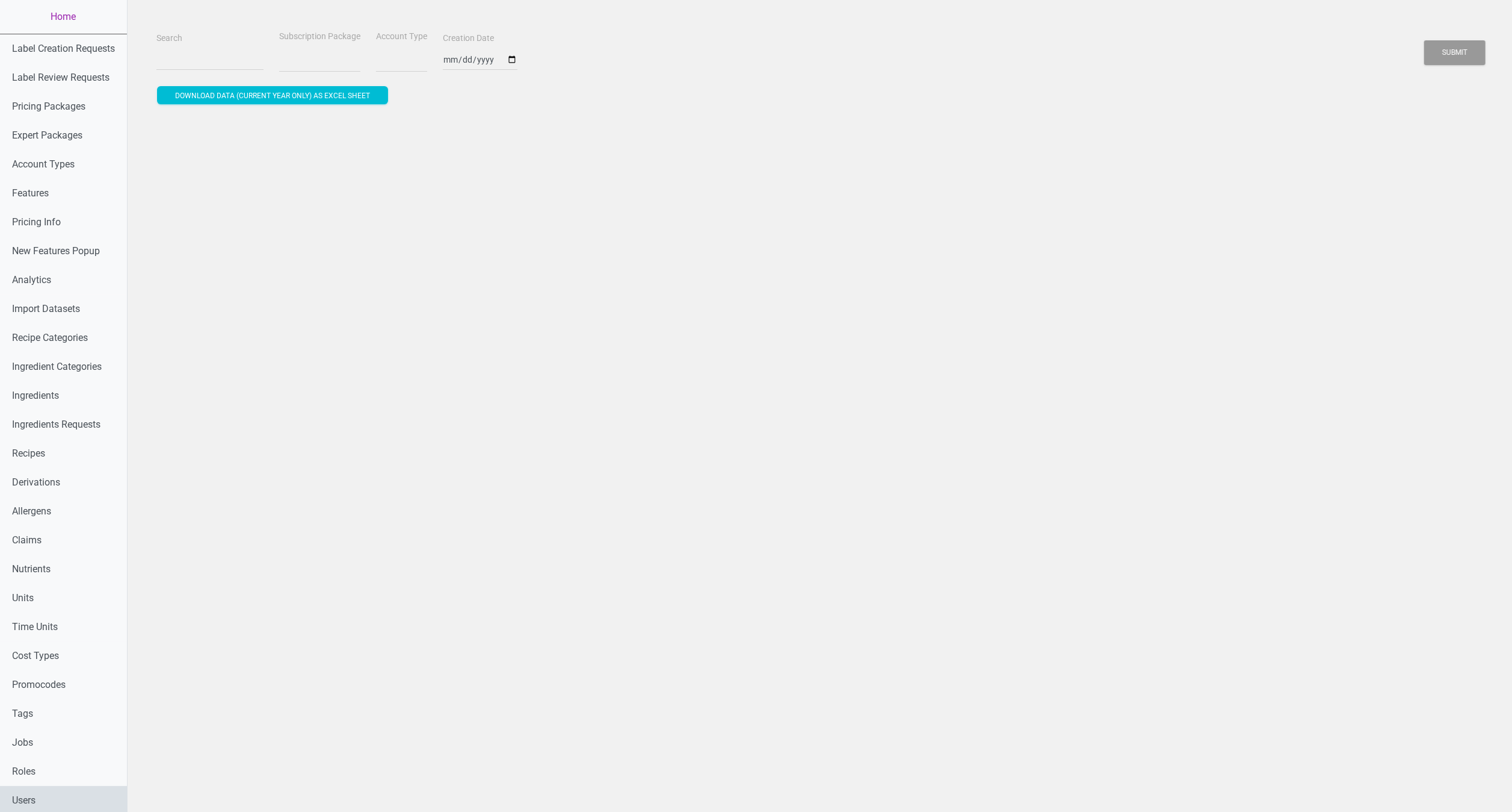
select select
click at [203, 60] on input "Search" at bounding box center [210, 59] width 107 height 22
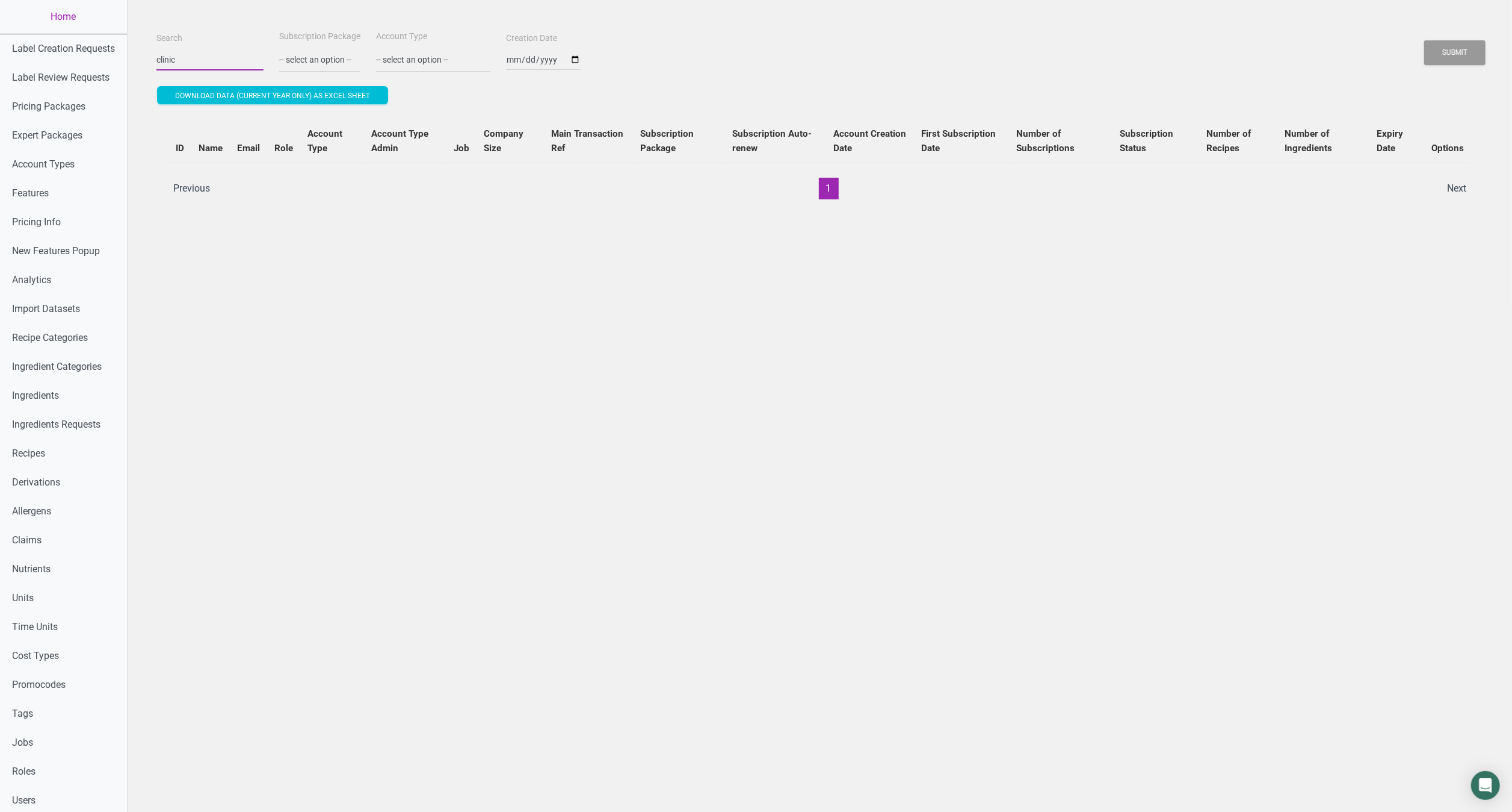
click at [1424, 40] on button "Submit" at bounding box center [1455, 53] width 62 height 25
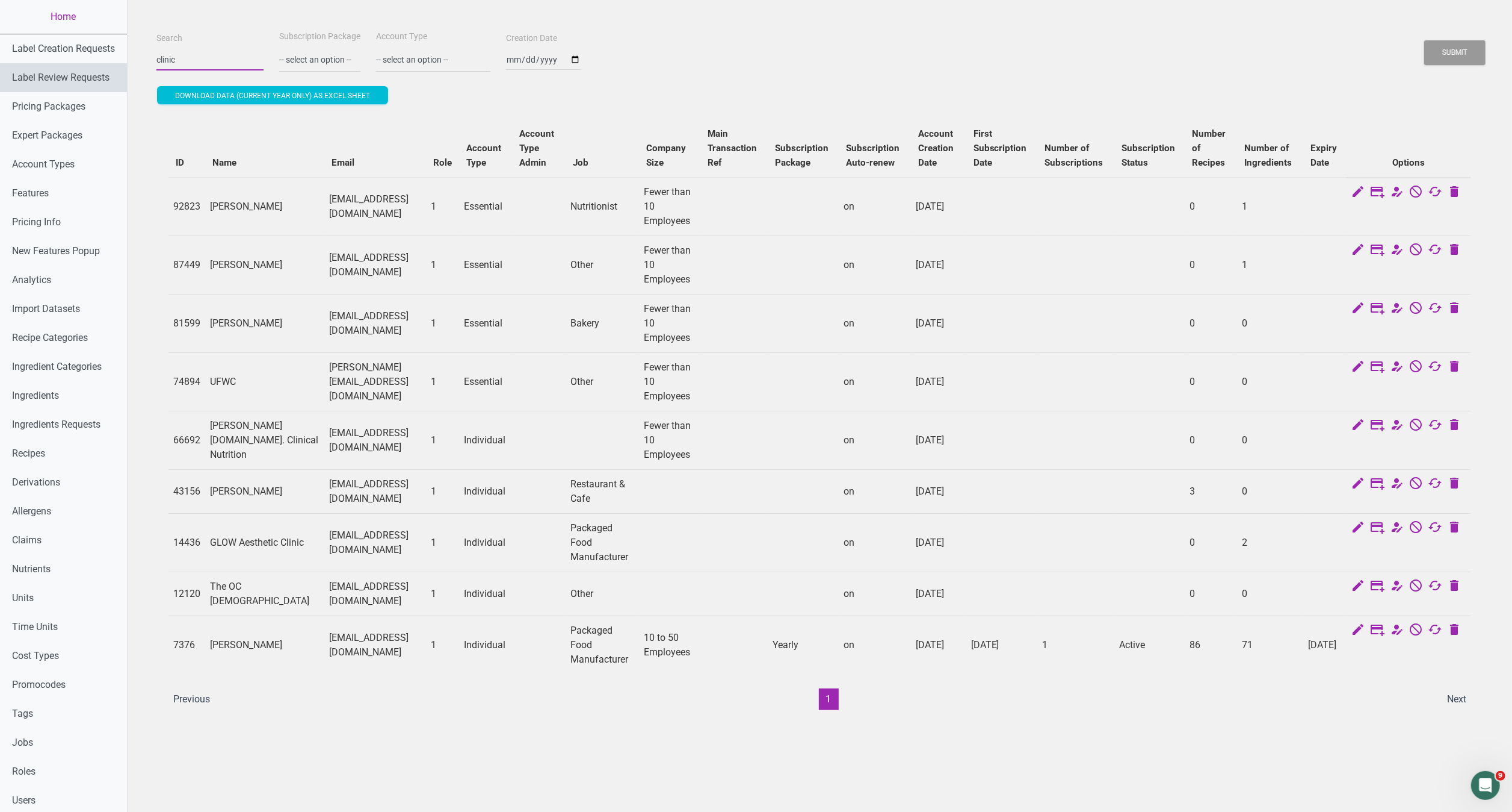
drag, startPoint x: 225, startPoint y: 51, endPoint x: 117, endPoint y: 73, distance: 110.2
click at [117, 73] on div "Home Label Creation Requests Label Review Requests Pricing Packages Expert Pack…" at bounding box center [756, 551] width 1512 height 1104
click at [1424, 40] on button "Submit" at bounding box center [1455, 53] width 62 height 25
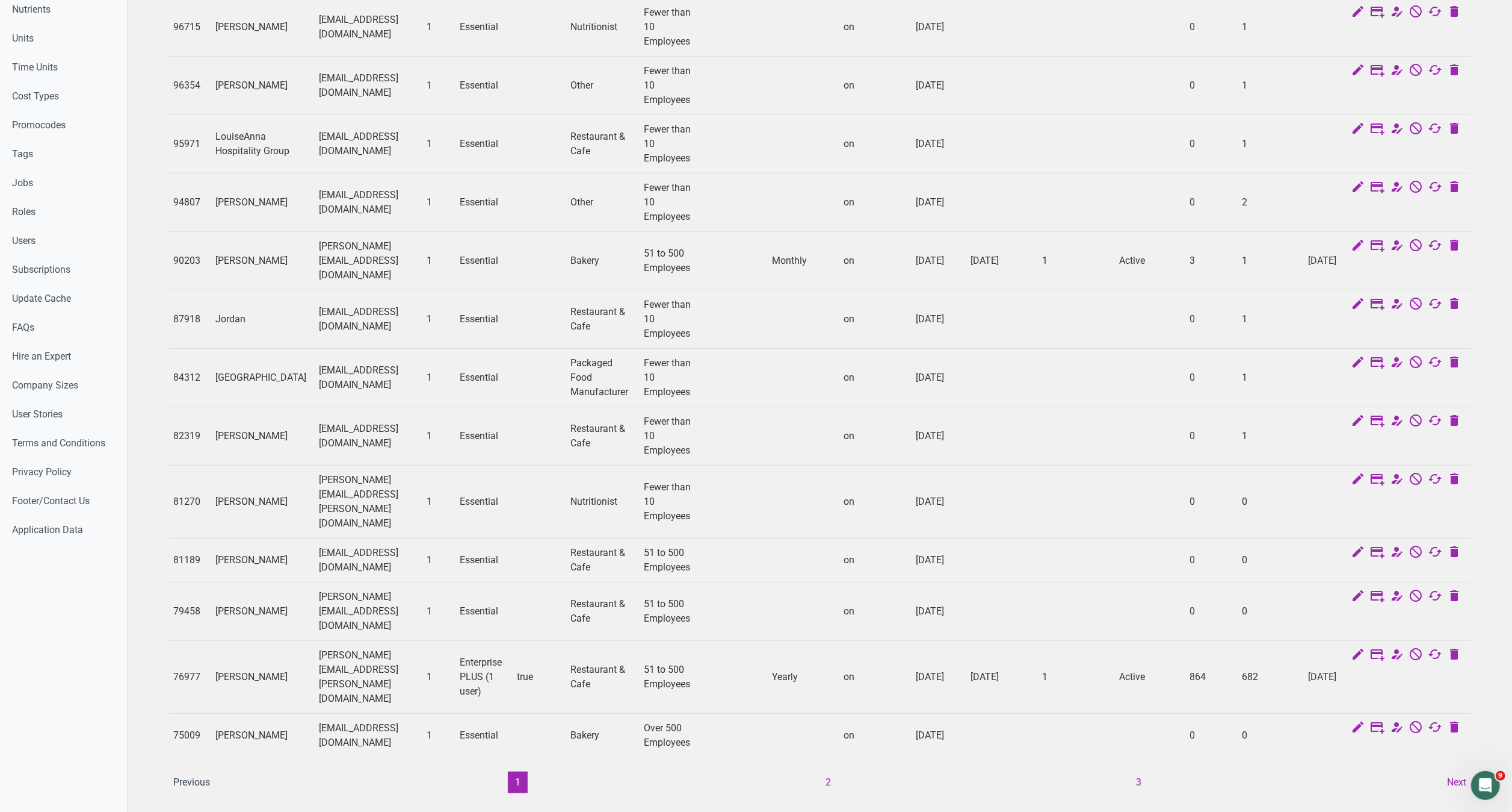
scroll to position [561, 0]
click at [831, 769] on button "2" at bounding box center [829, 780] width 20 height 22
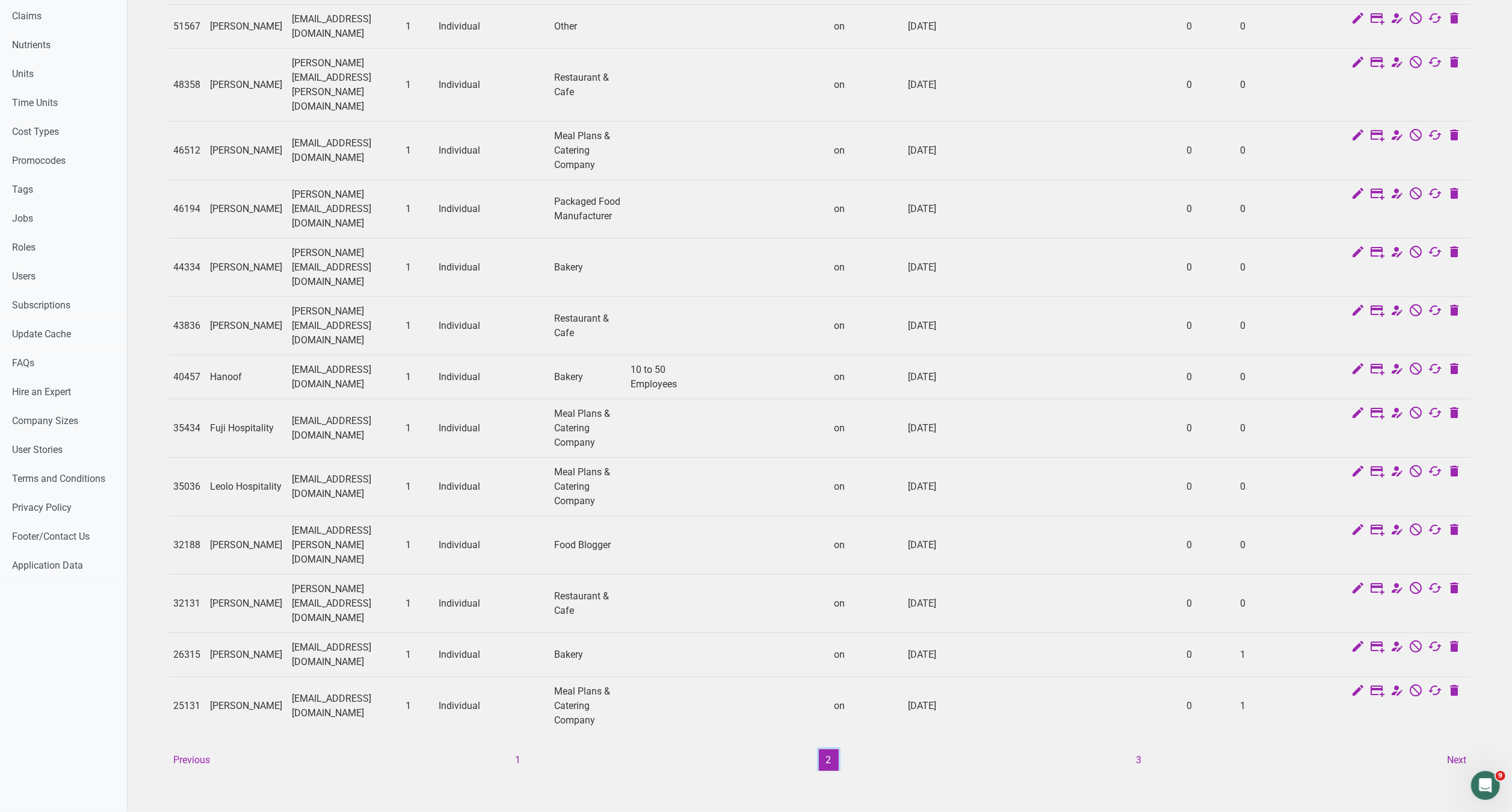
scroll to position [475, 0]
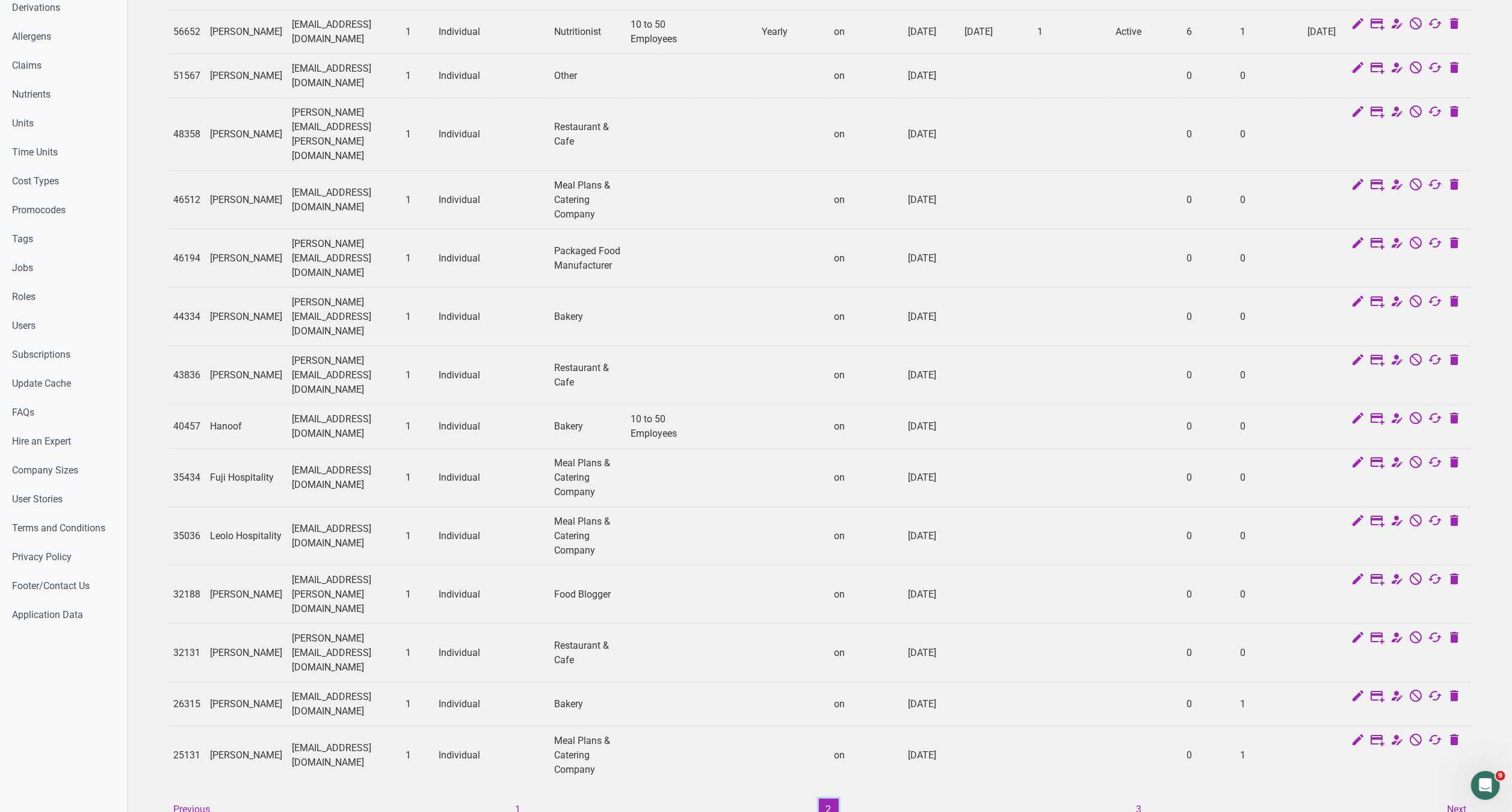
click at [827, 799] on button "2" at bounding box center [829, 809] width 20 height 22
click at [1139, 799] on button "3" at bounding box center [1140, 809] width 20 height 22
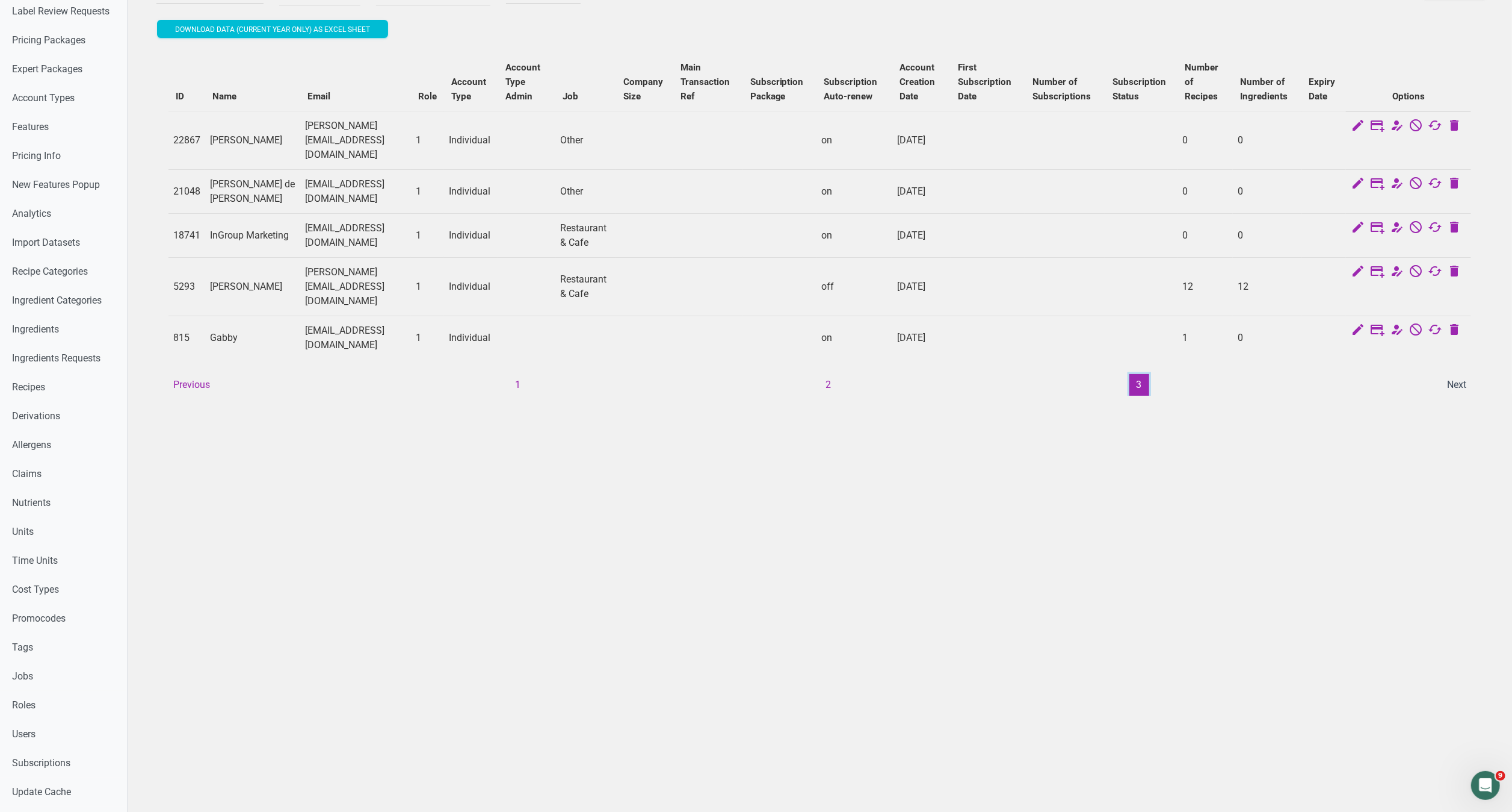
scroll to position [0, 0]
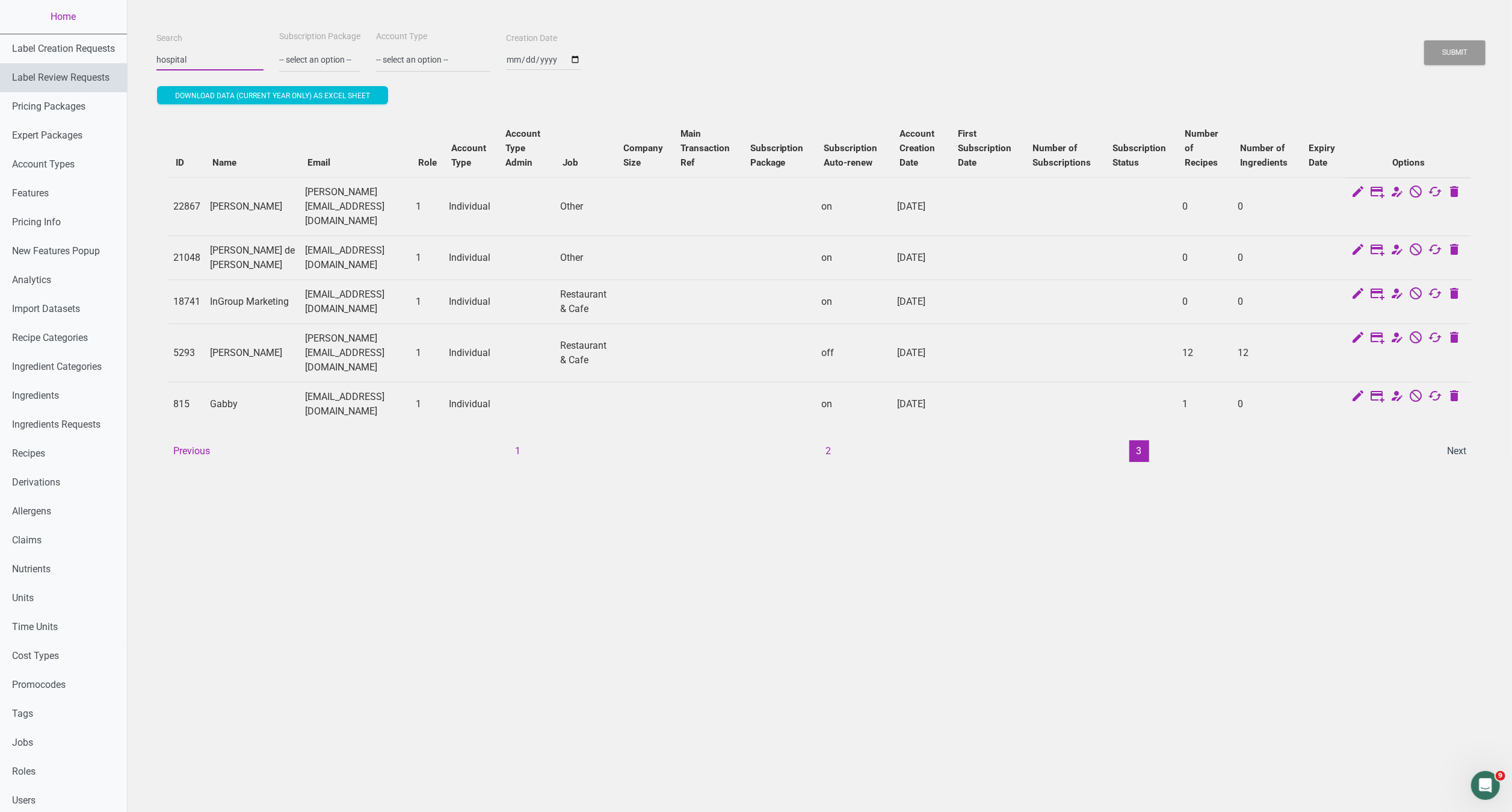
drag, startPoint x: 203, startPoint y: 63, endPoint x: 124, endPoint y: 70, distance: 79.3
click at [124, 70] on div "Home Label Creation Requests Label Review Requests Pricing Packages Expert Pack…" at bounding box center [756, 551] width 1512 height 1104
click at [1424, 40] on button "Submit" at bounding box center [1455, 53] width 62 height 25
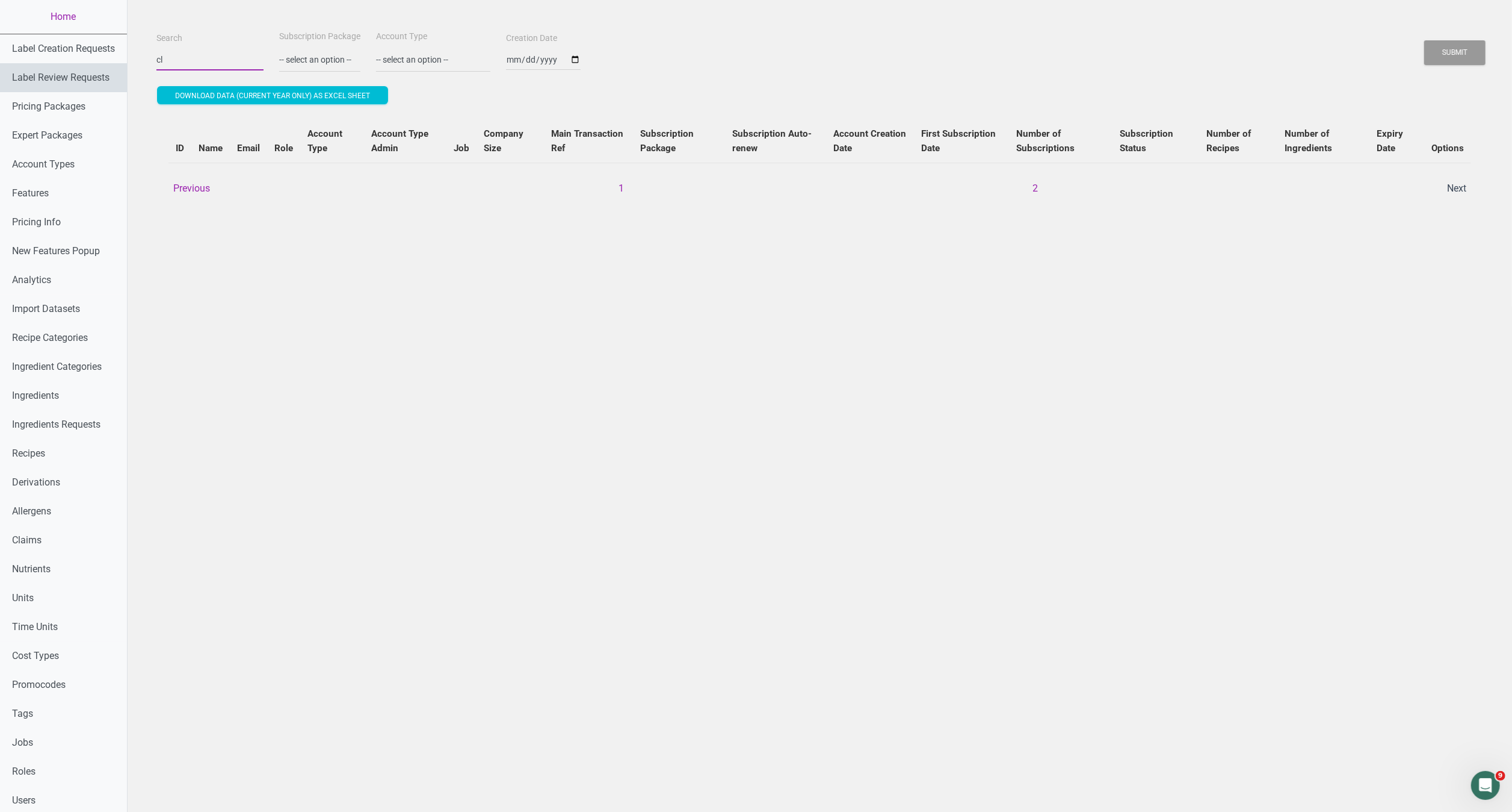
type input "c"
click at [1424, 40] on button "Submit" at bounding box center [1455, 53] width 62 height 25
type input "c"
click at [33, 789] on link "Users" at bounding box center [63, 800] width 127 height 29
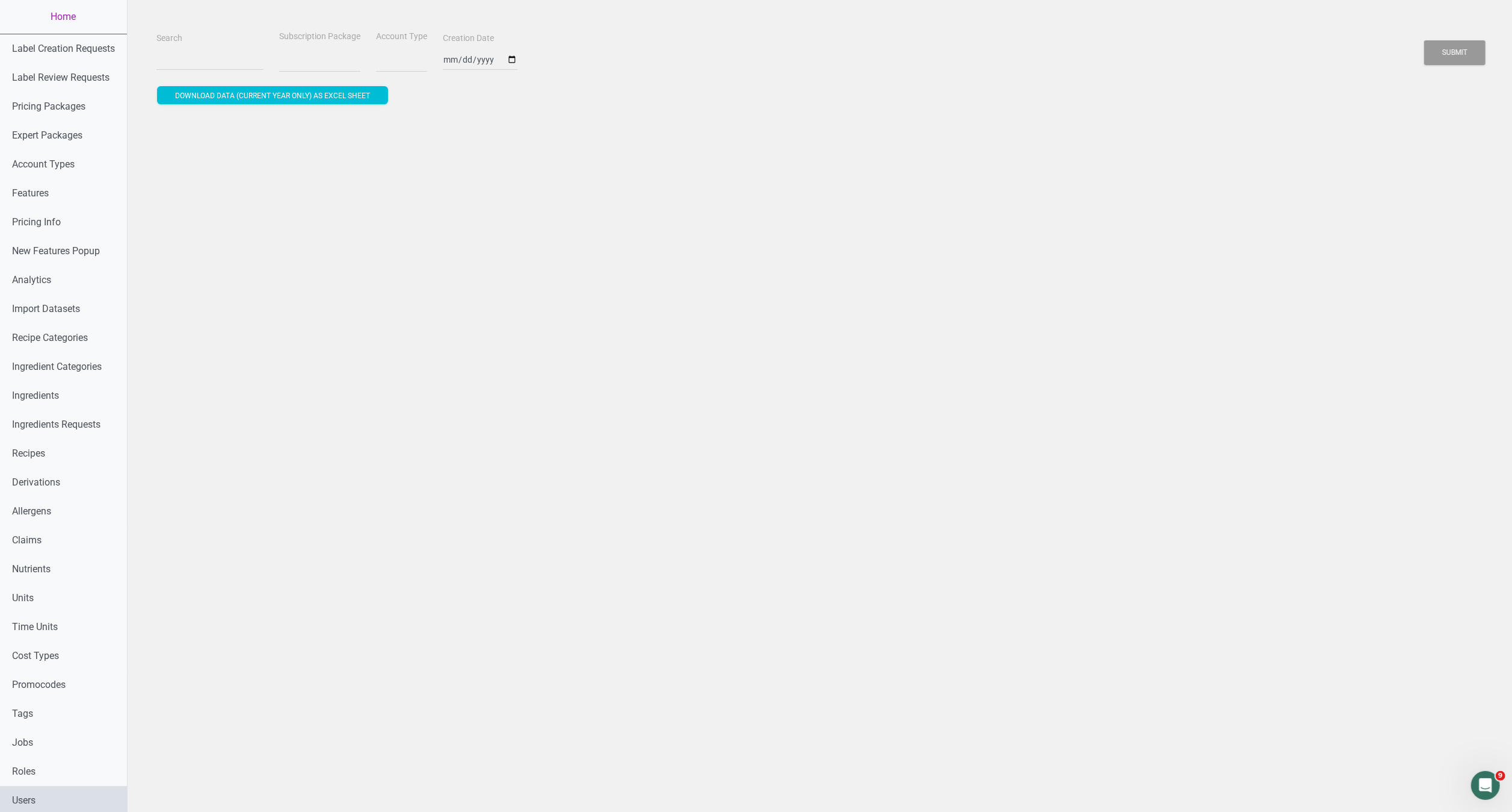
select select
click at [56, 798] on link "Users" at bounding box center [63, 800] width 127 height 29
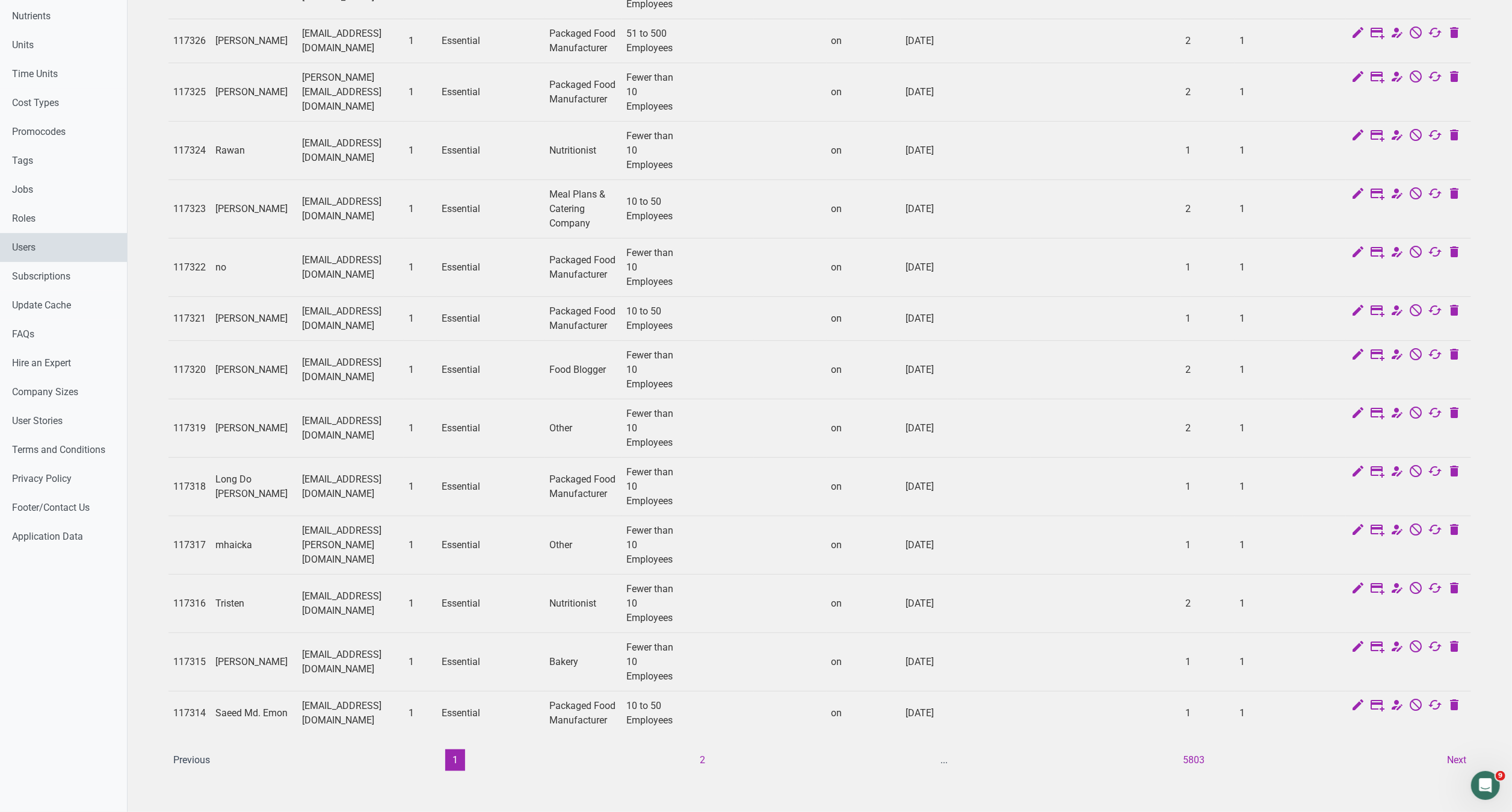
scroll to position [633, 0]
click at [1455, 749] on button "Next" at bounding box center [1457, 760] width 33 height 22
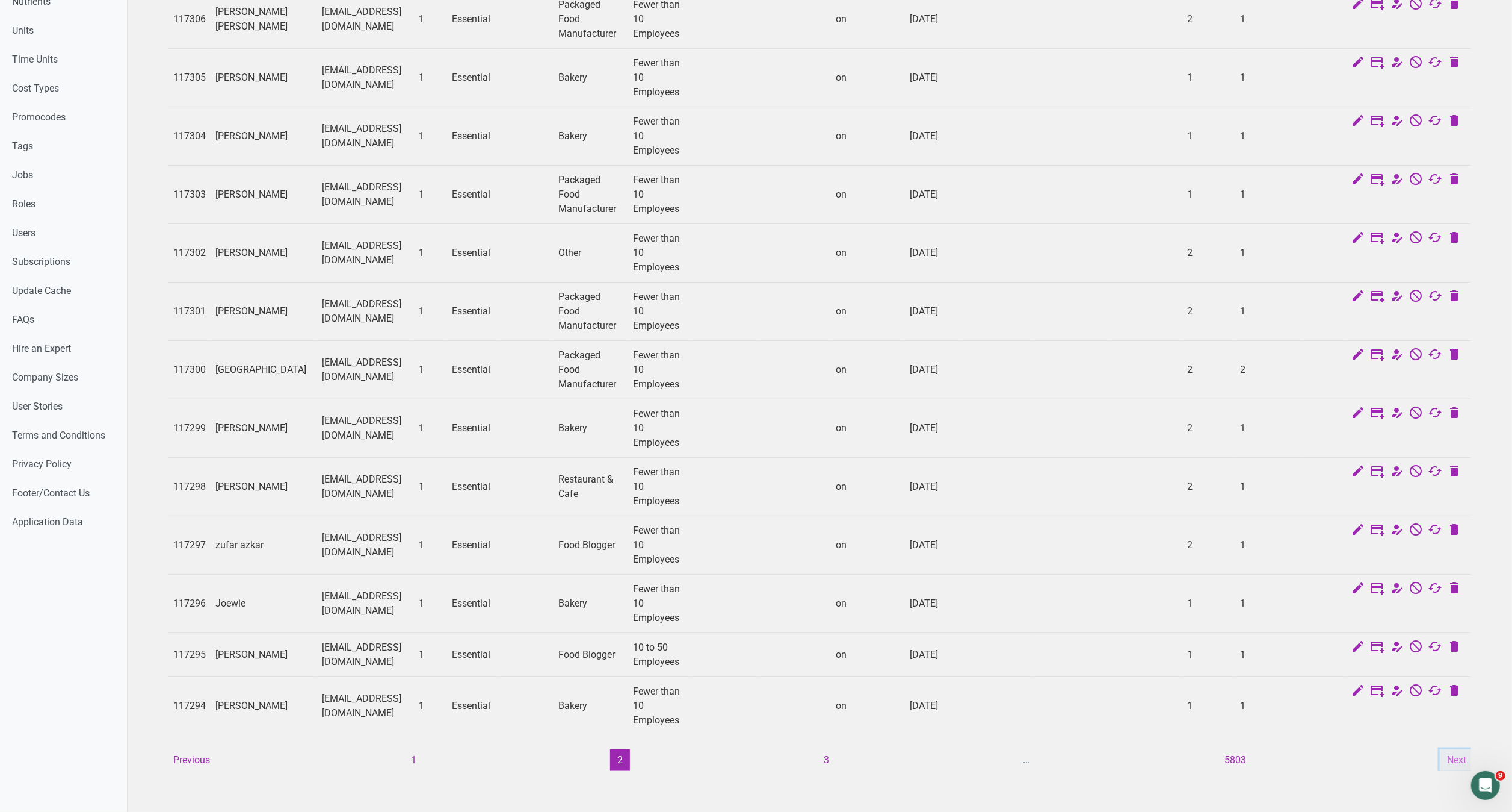
click at [1448, 749] on button "Next" at bounding box center [1457, 760] width 33 height 22
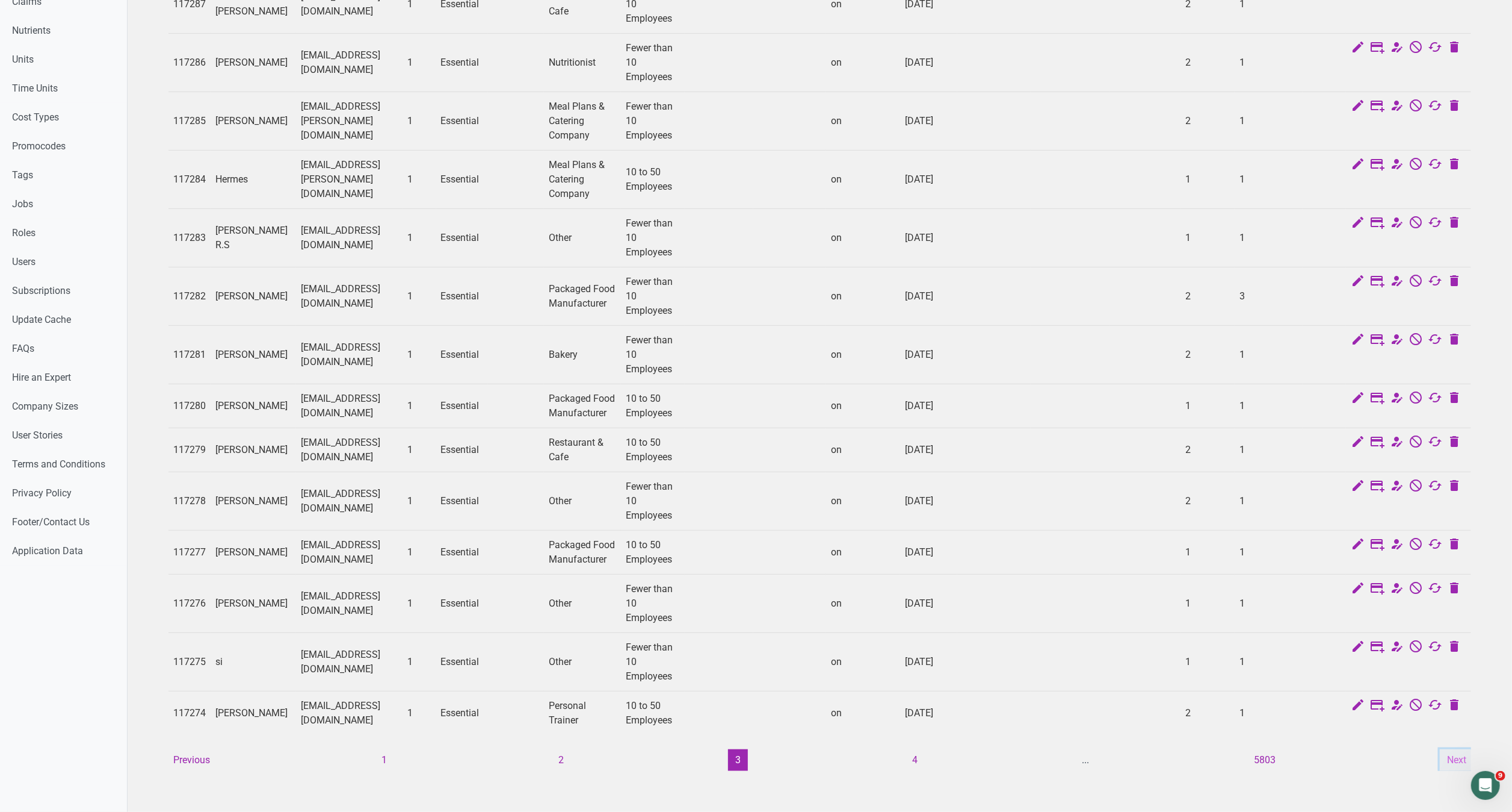
scroll to position [605, 0]
click at [1461, 749] on button "Next" at bounding box center [1457, 760] width 33 height 22
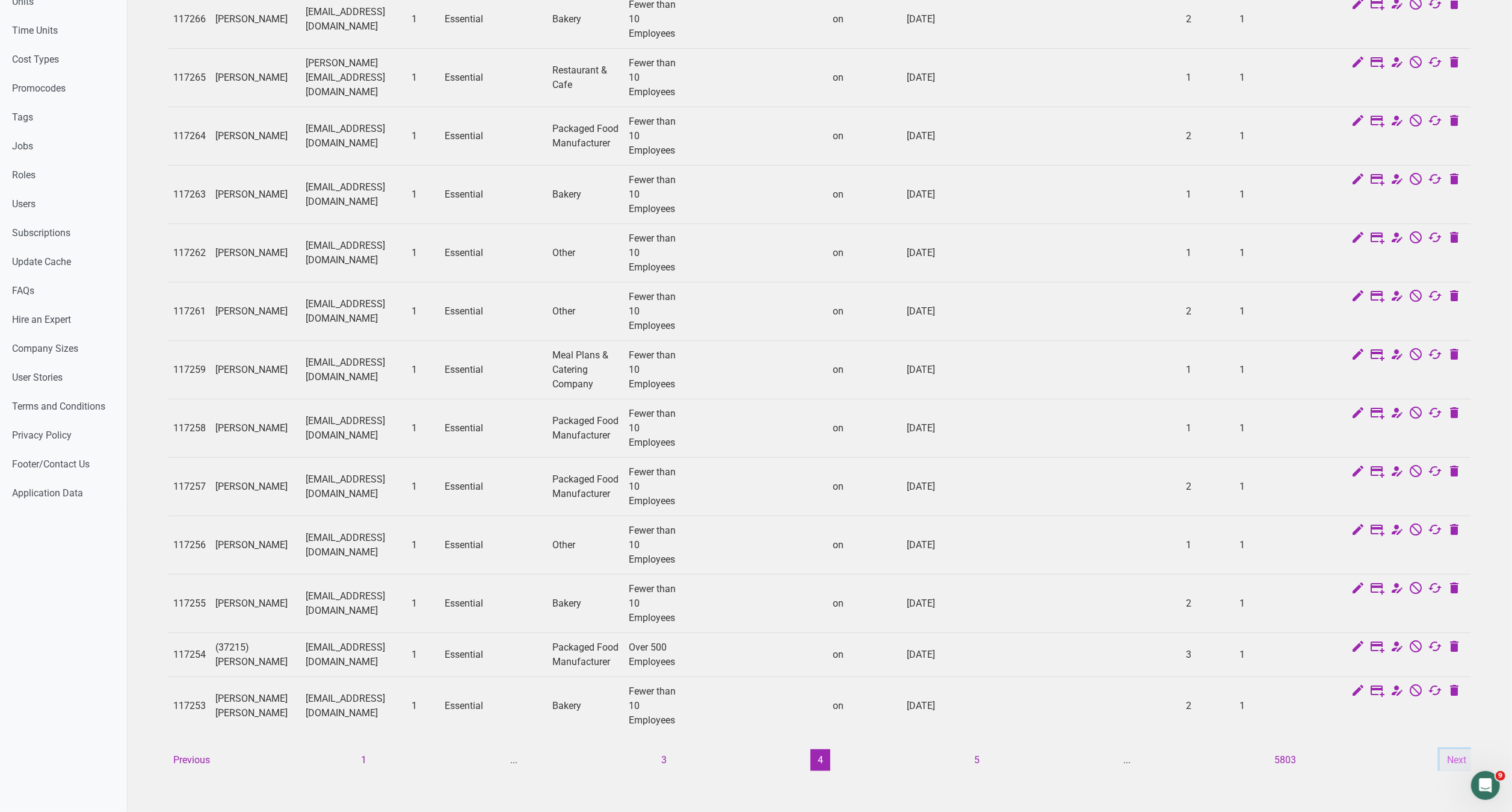
scroll to position [633, 0]
click at [1457, 749] on button "Next" at bounding box center [1457, 760] width 33 height 22
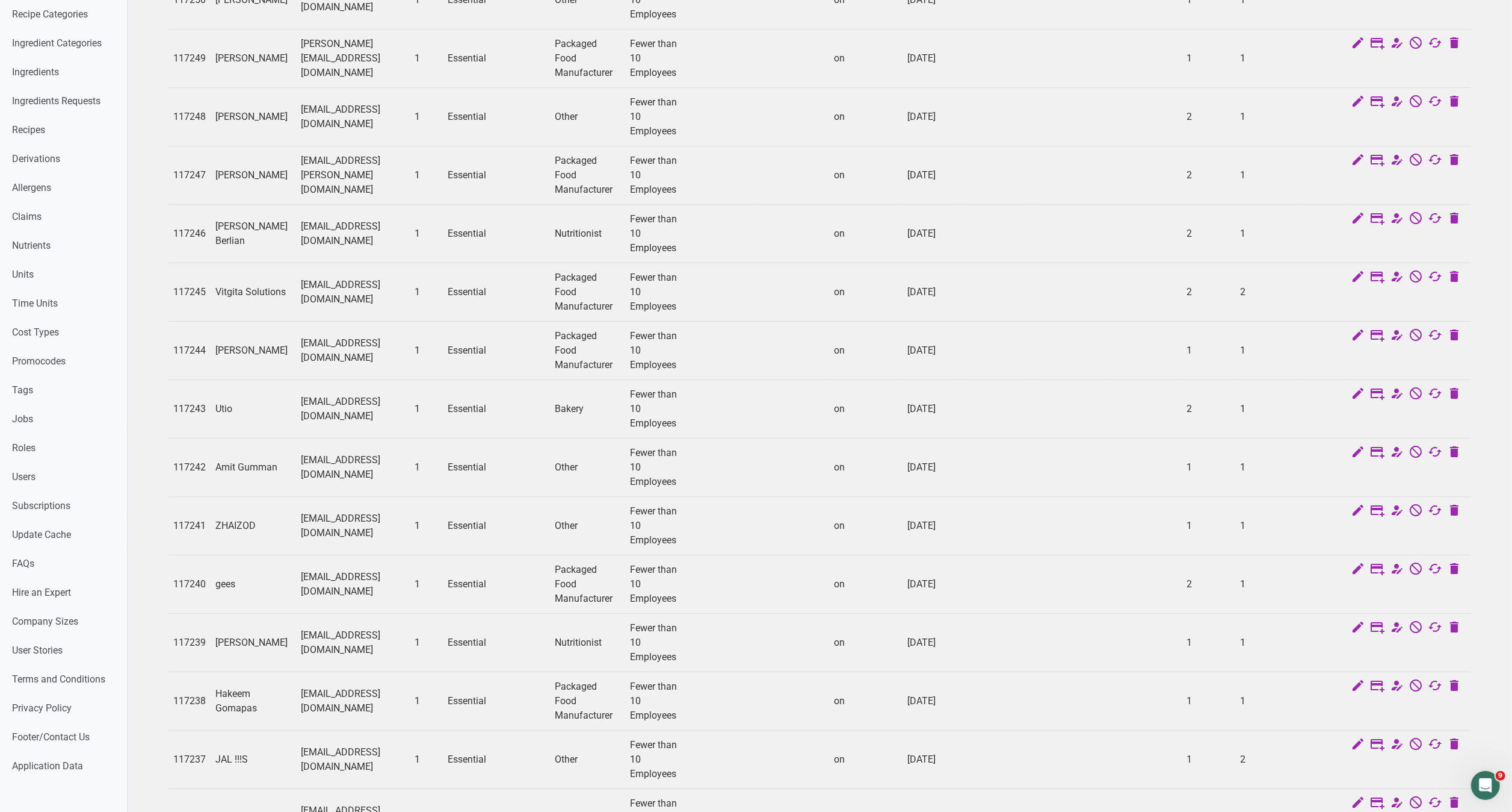
scroll to position [605, 0]
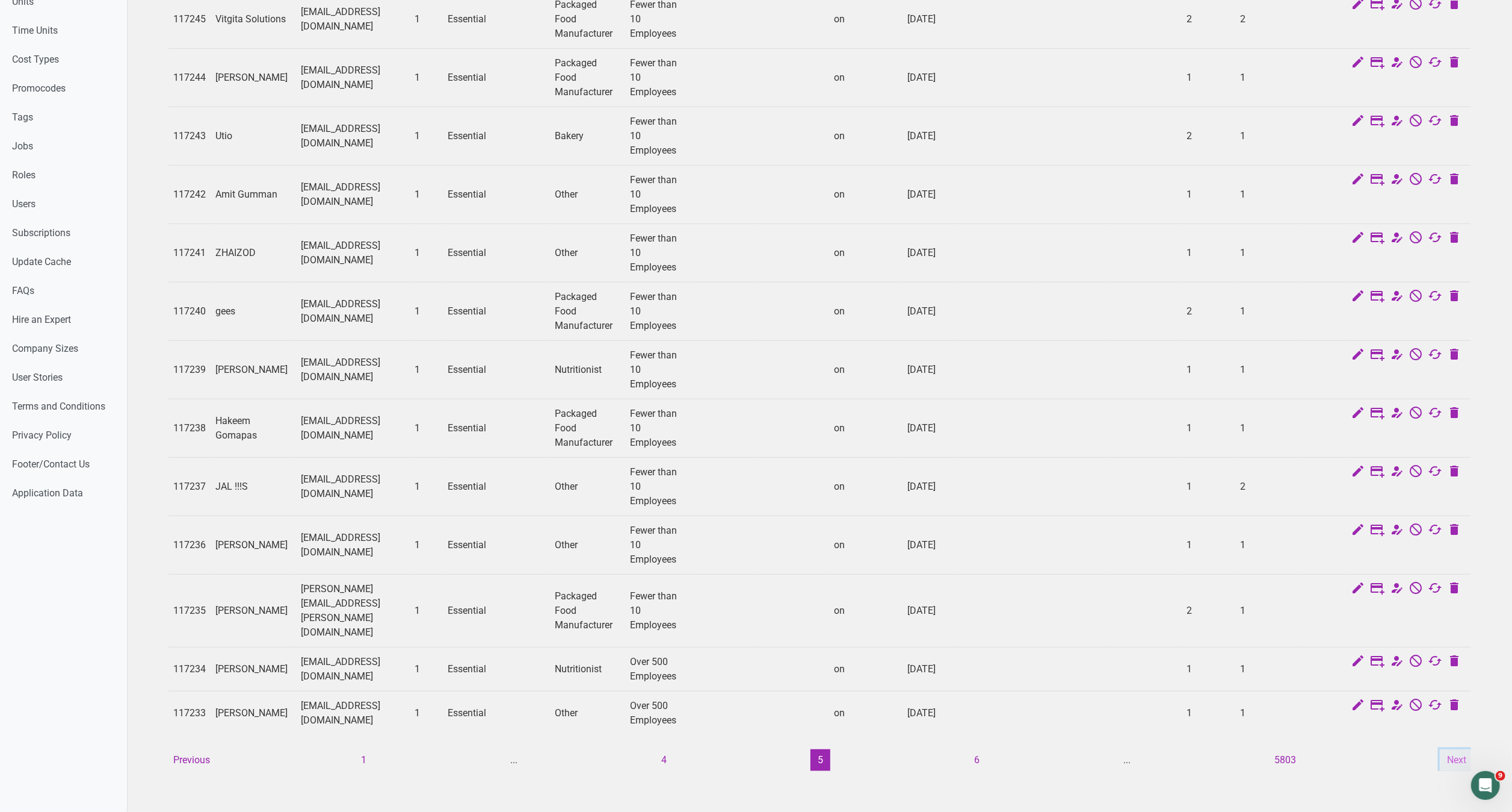
click at [1461, 749] on button "Next" at bounding box center [1457, 760] width 33 height 22
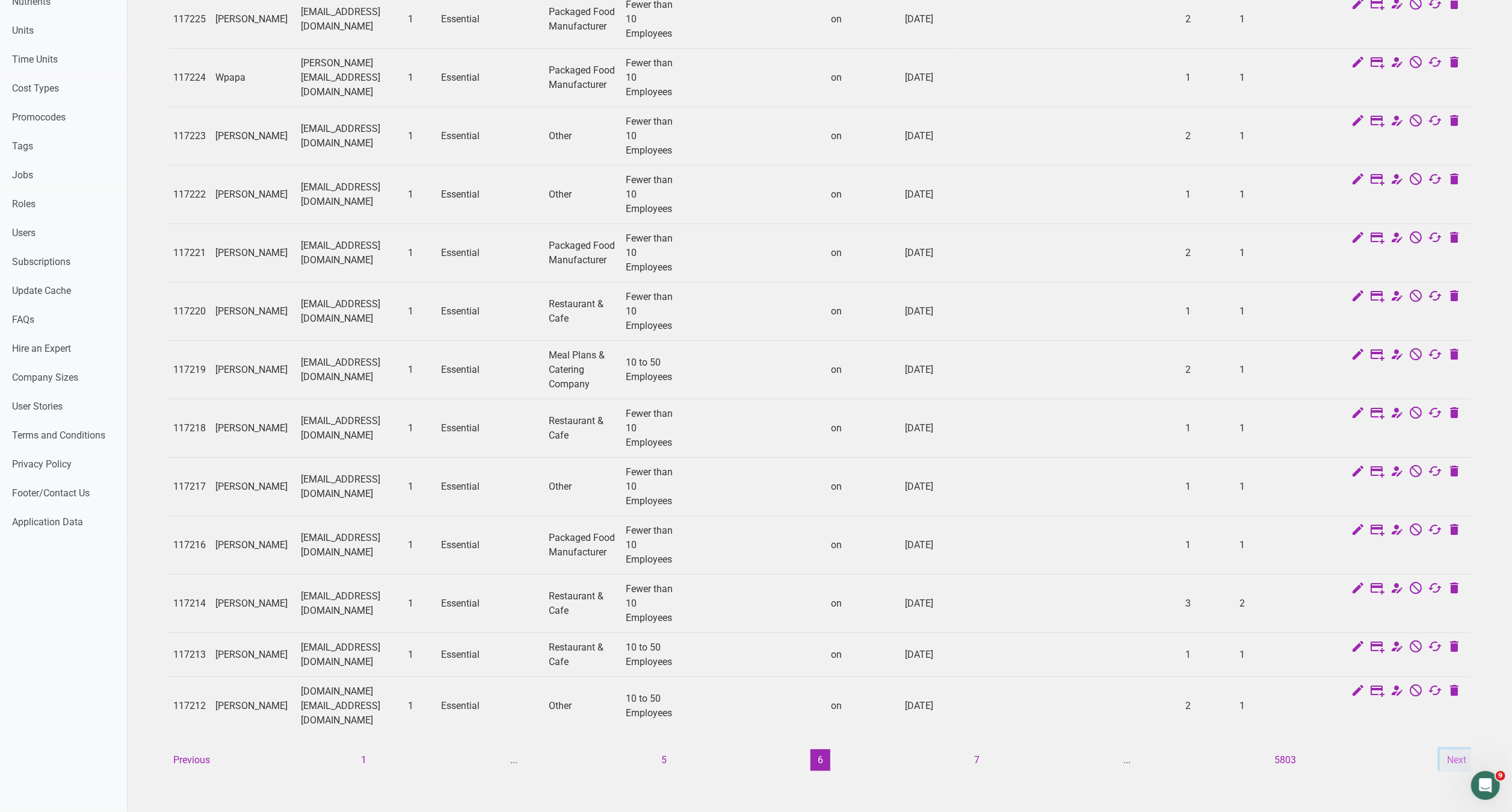
click at [1460, 749] on button "Next" at bounding box center [1457, 760] width 33 height 22
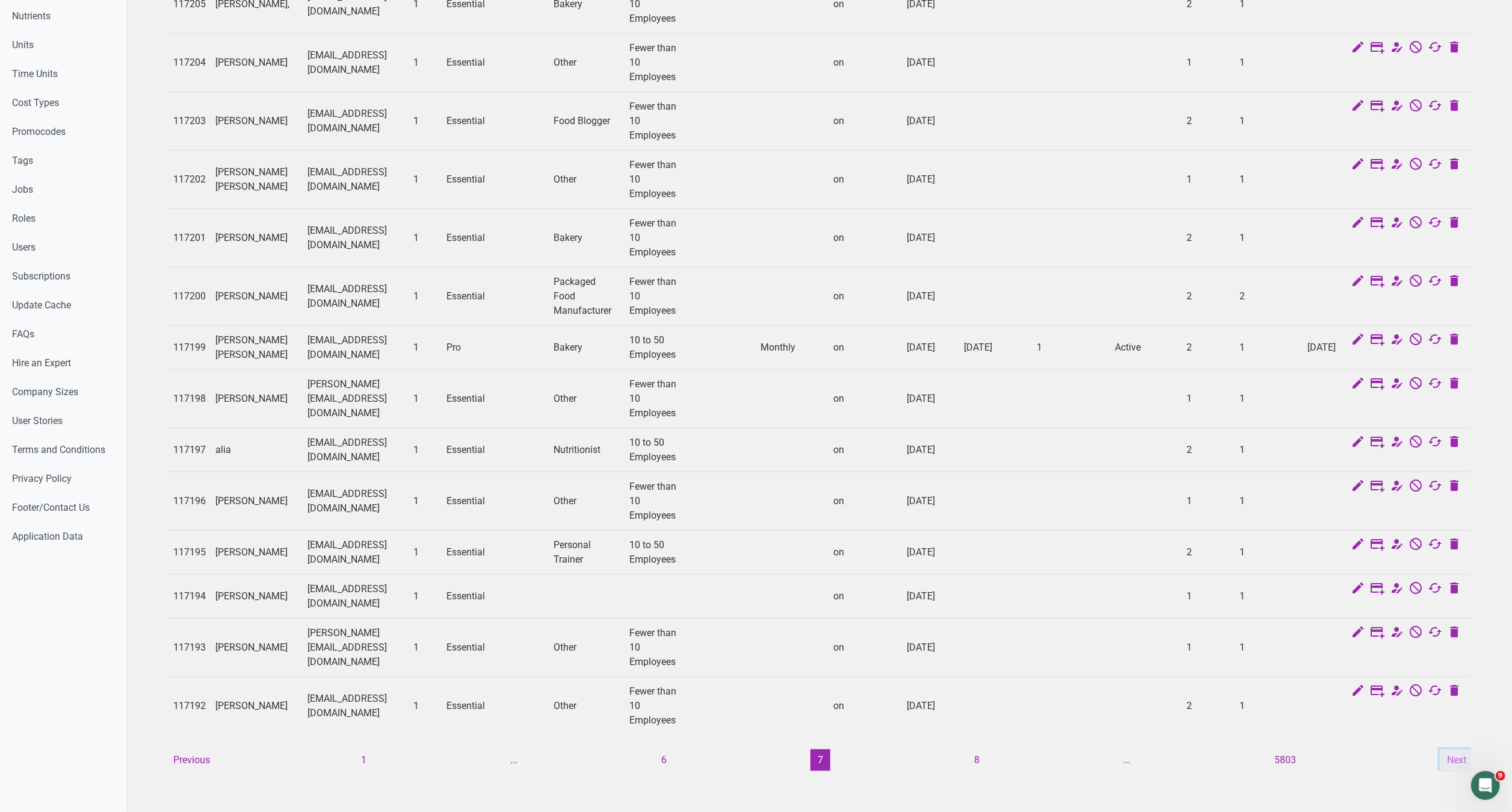
click at [1460, 749] on button "Next" at bounding box center [1457, 760] width 33 height 22
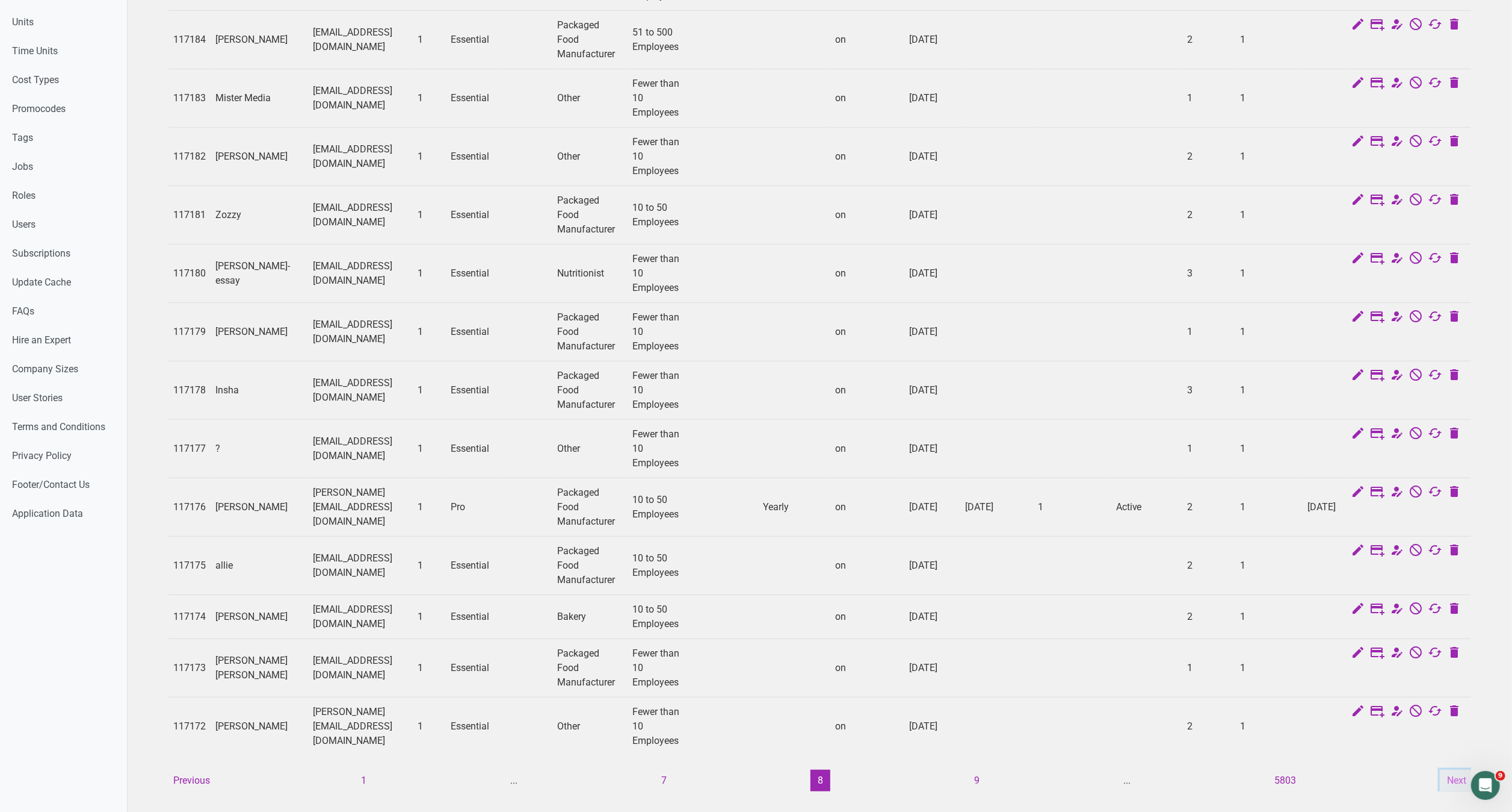
scroll to position [619, 0]
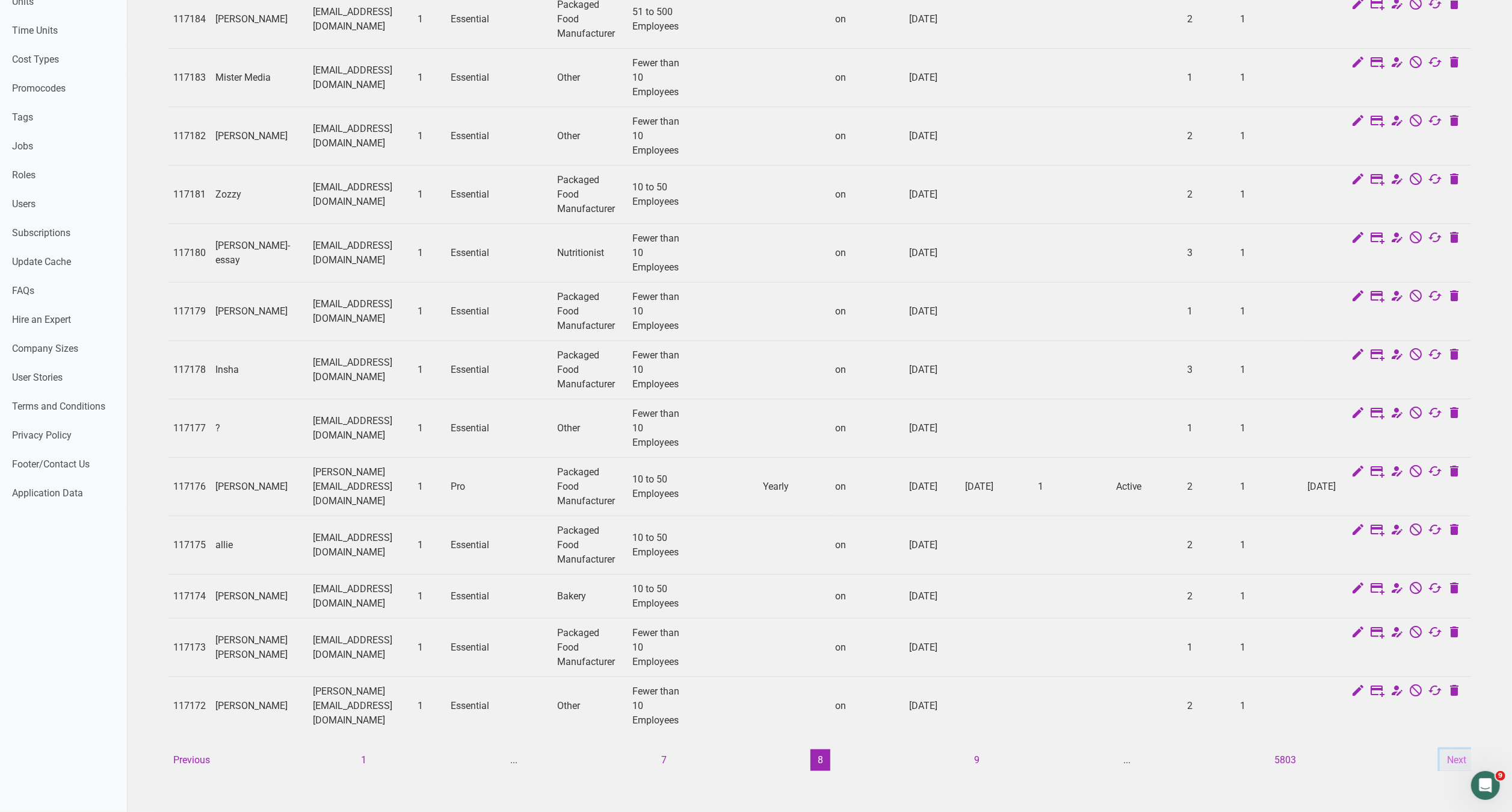
click at [1453, 749] on button "Next" at bounding box center [1457, 760] width 33 height 22
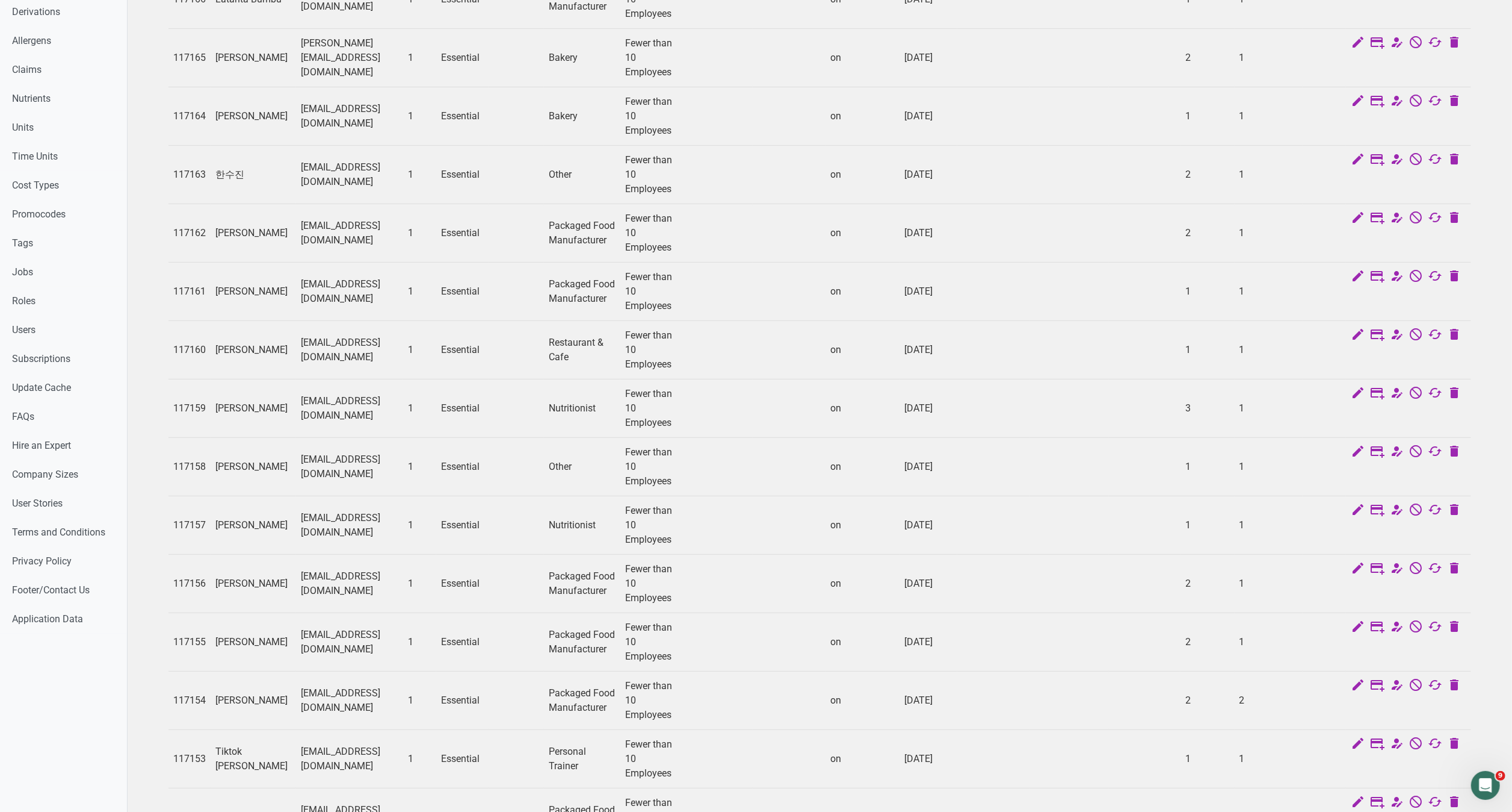
scroll to position [590, 0]
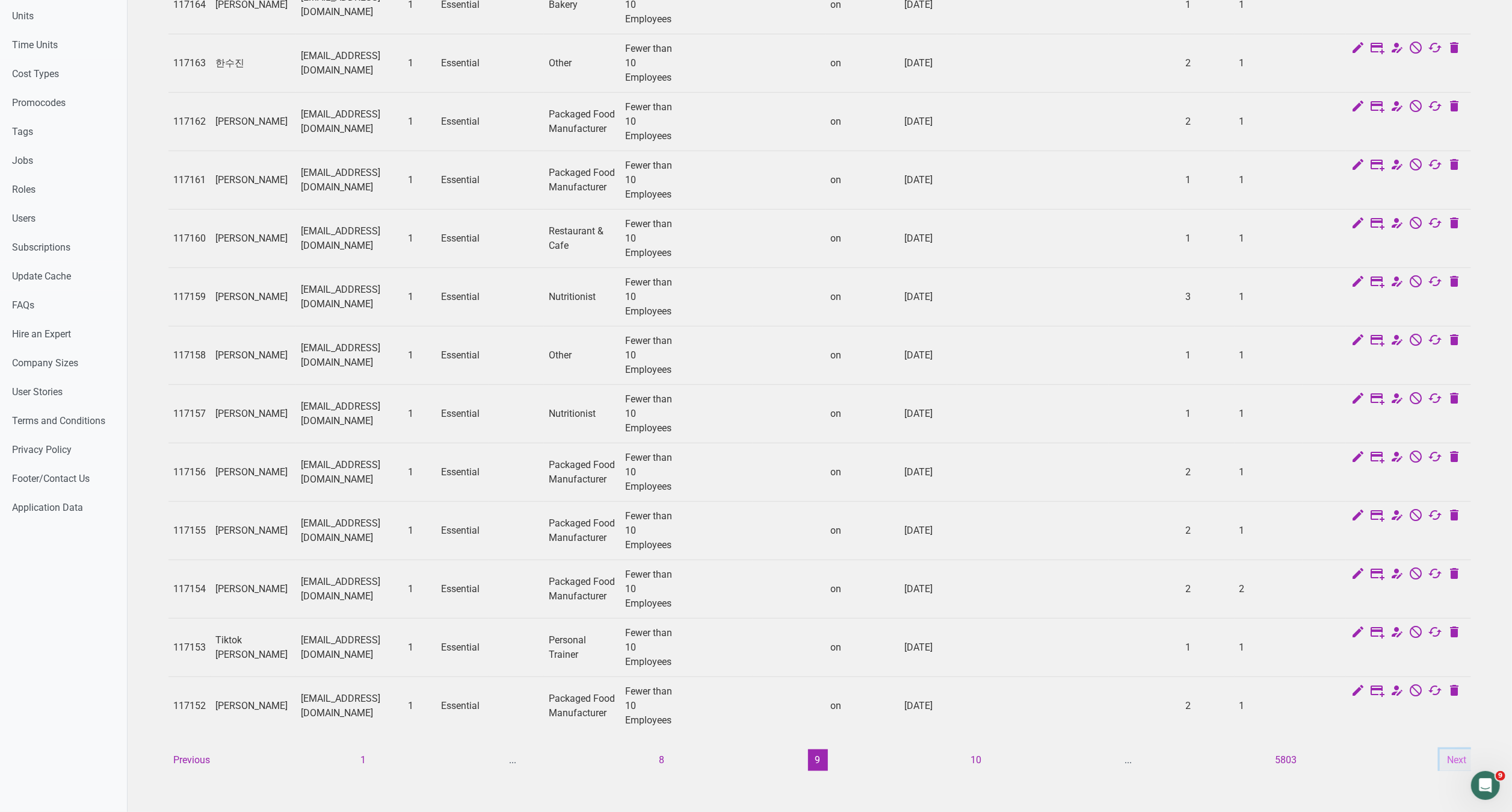
click at [1452, 749] on button "Next" at bounding box center [1457, 760] width 33 height 22
click at [1456, 749] on button "Next" at bounding box center [1457, 760] width 33 height 22
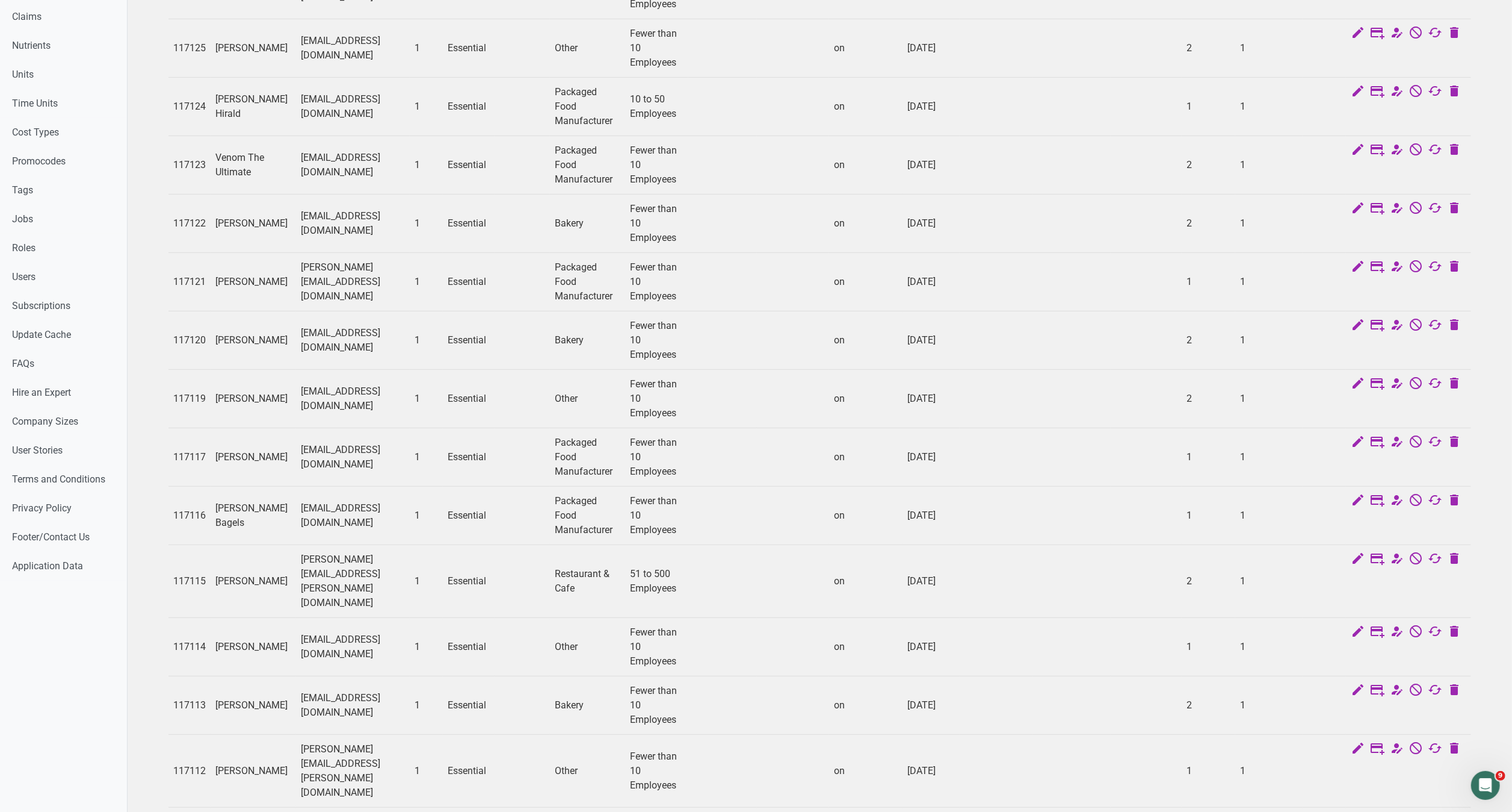
scroll to position [619, 0]
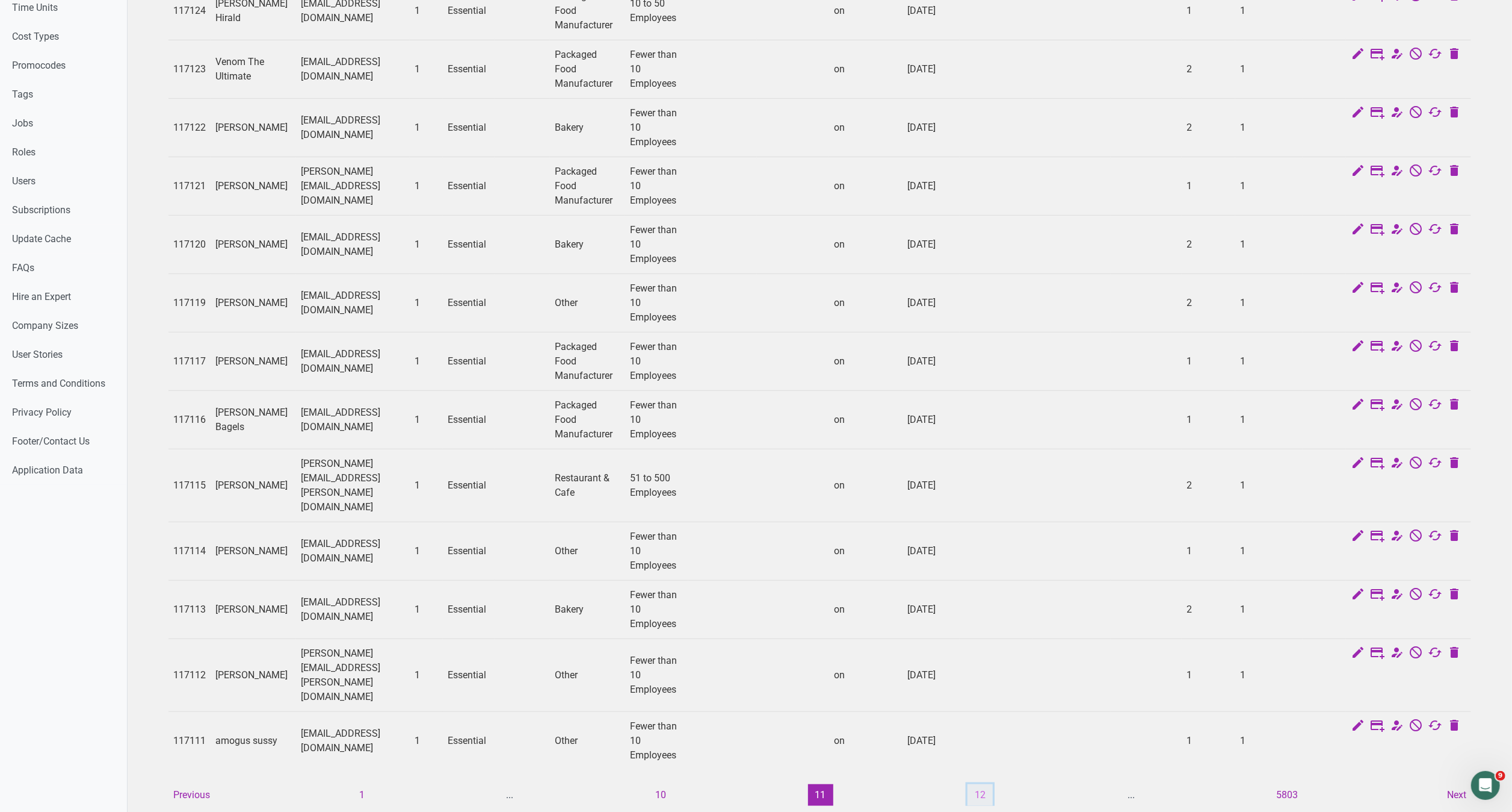
click at [979, 784] on button "12" at bounding box center [980, 794] width 25 height 22
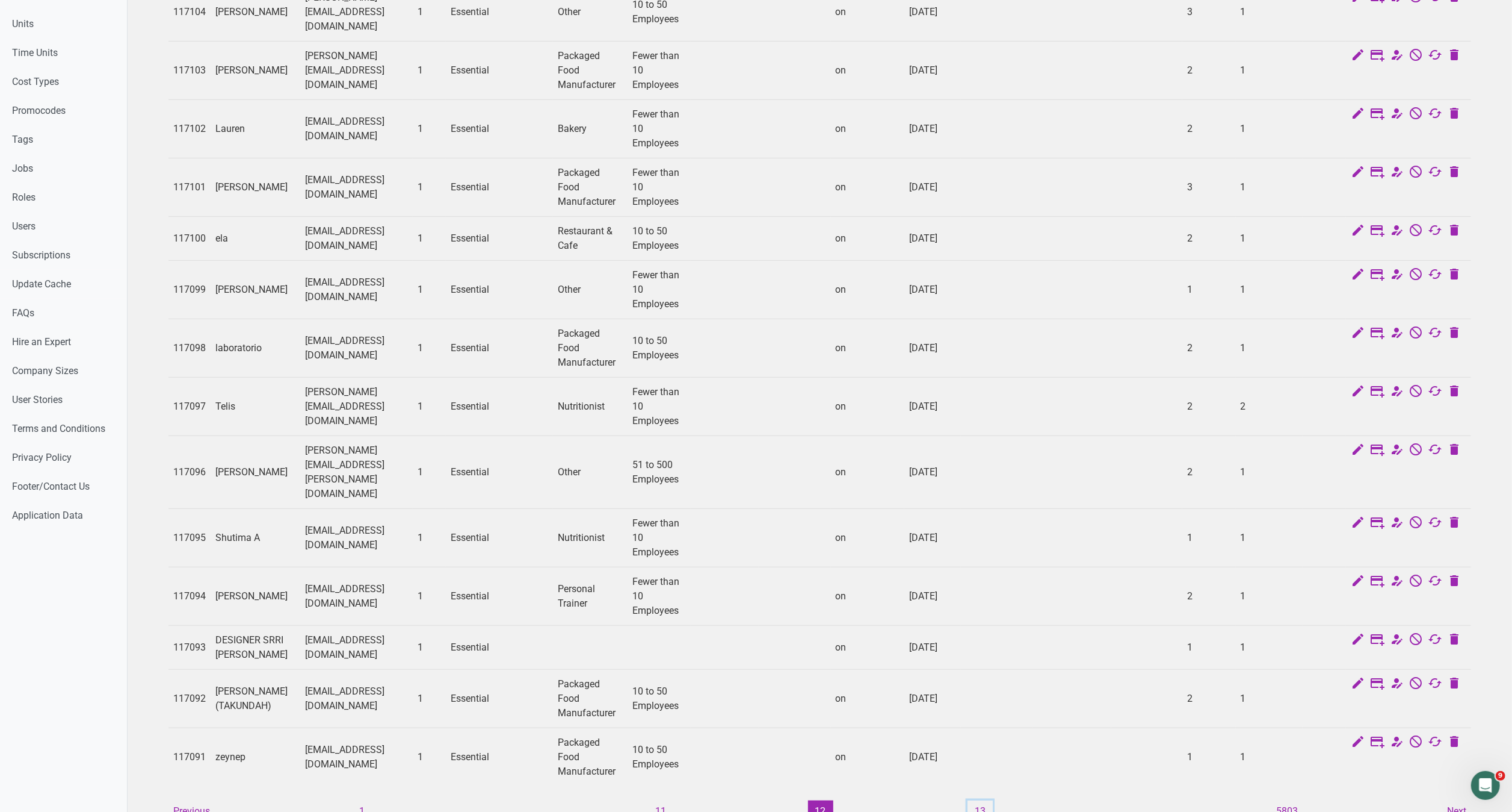
scroll to position [577, 0]
click at [973, 797] on button "13" at bounding box center [980, 808] width 25 height 22
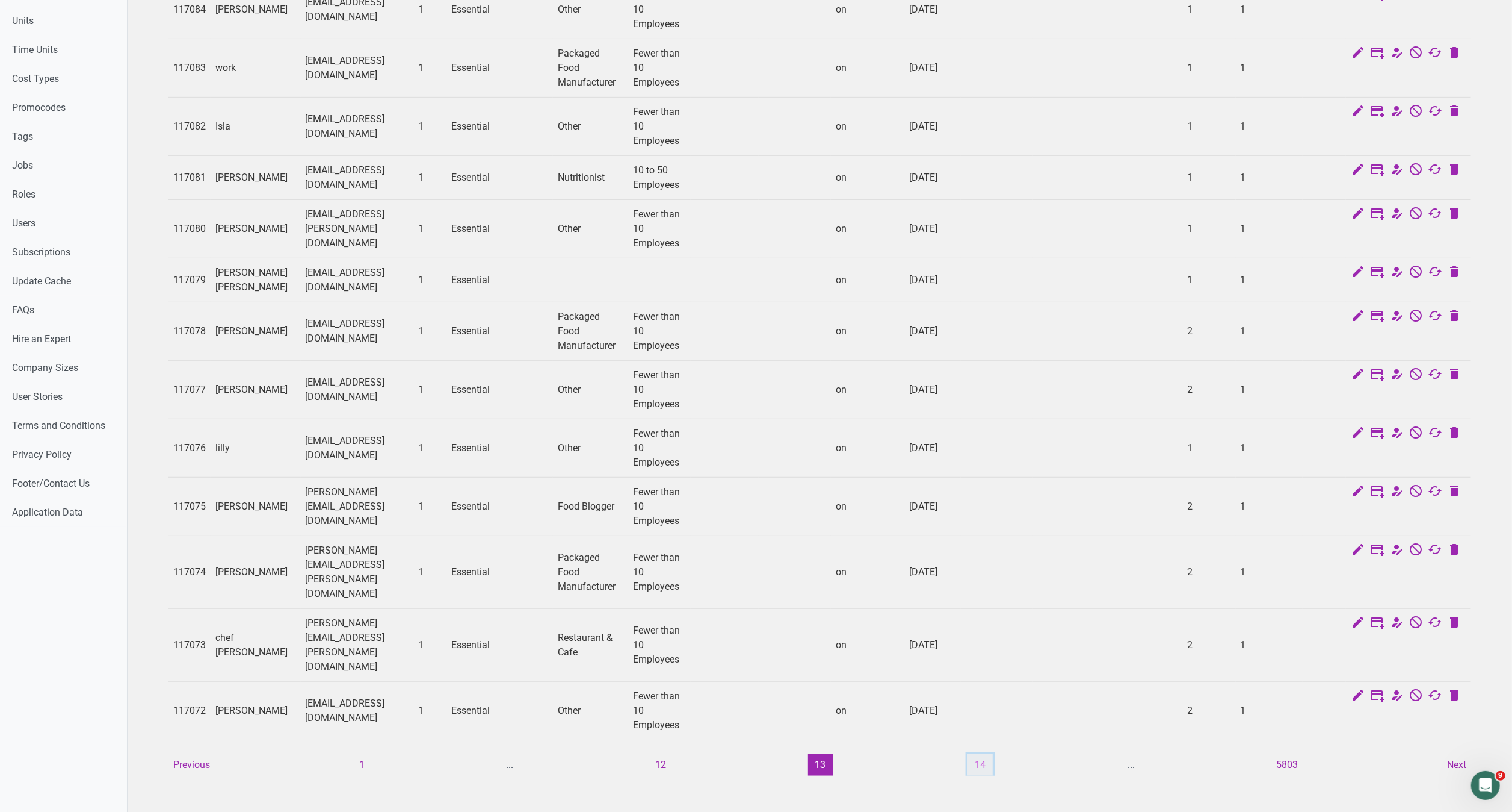
scroll to position [576, 0]
click at [980, 755] on button "14" at bounding box center [980, 766] width 25 height 22
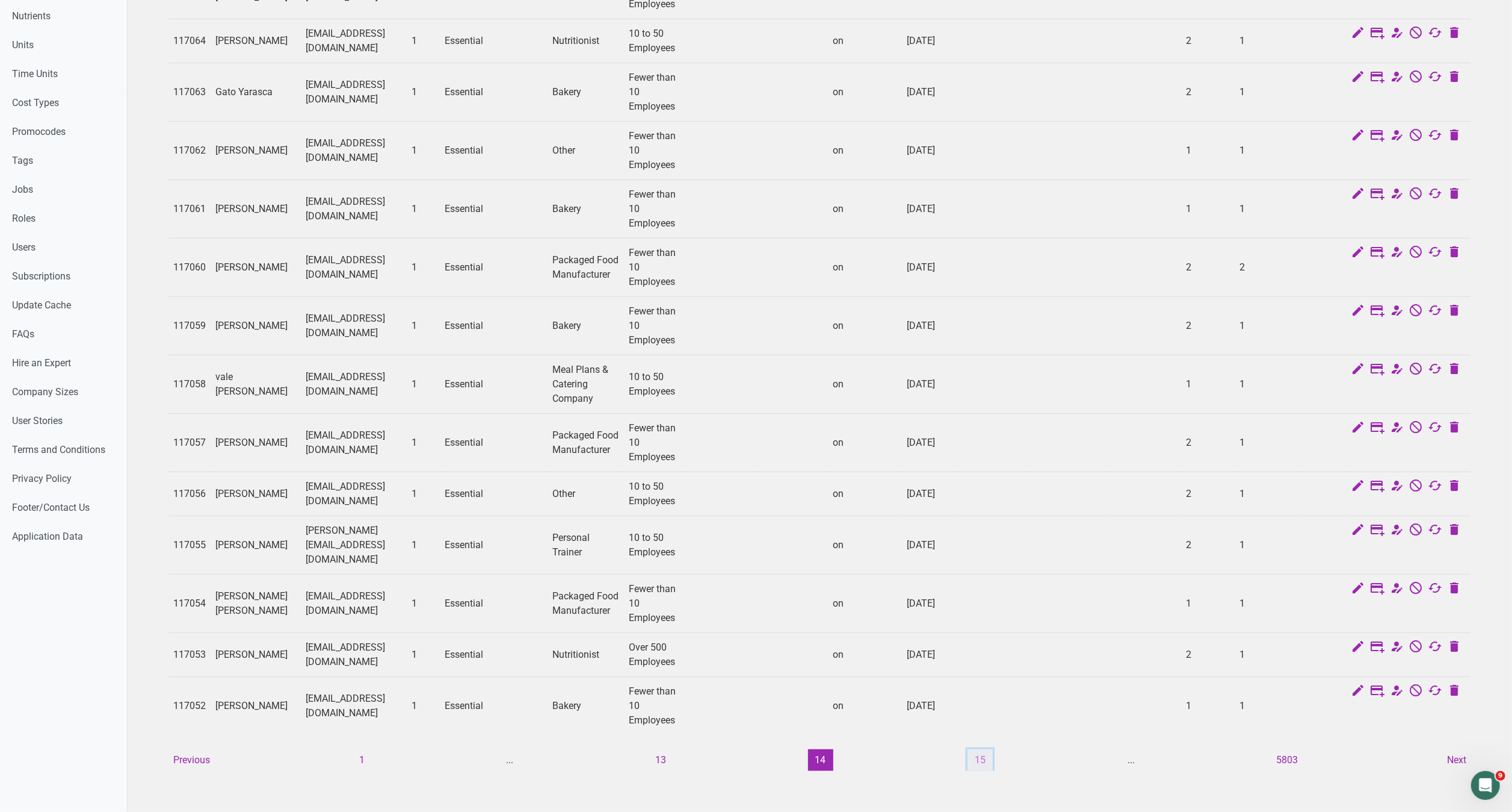
scroll to position [577, 0]
click at [980, 754] on button "15" at bounding box center [980, 760] width 25 height 22
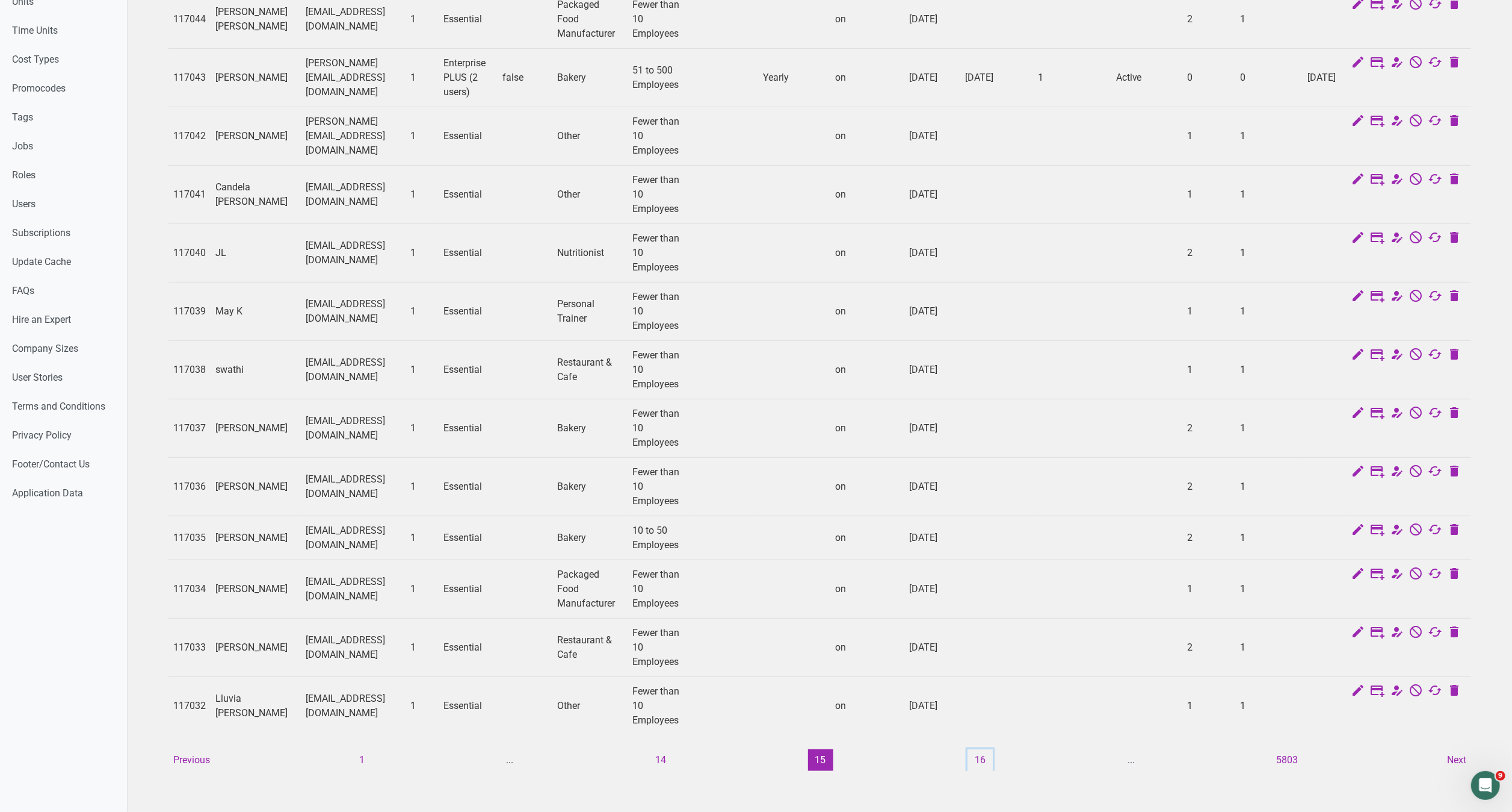
scroll to position [0, 3]
click at [1449, 750] on button "Next" at bounding box center [1454, 760] width 33 height 22
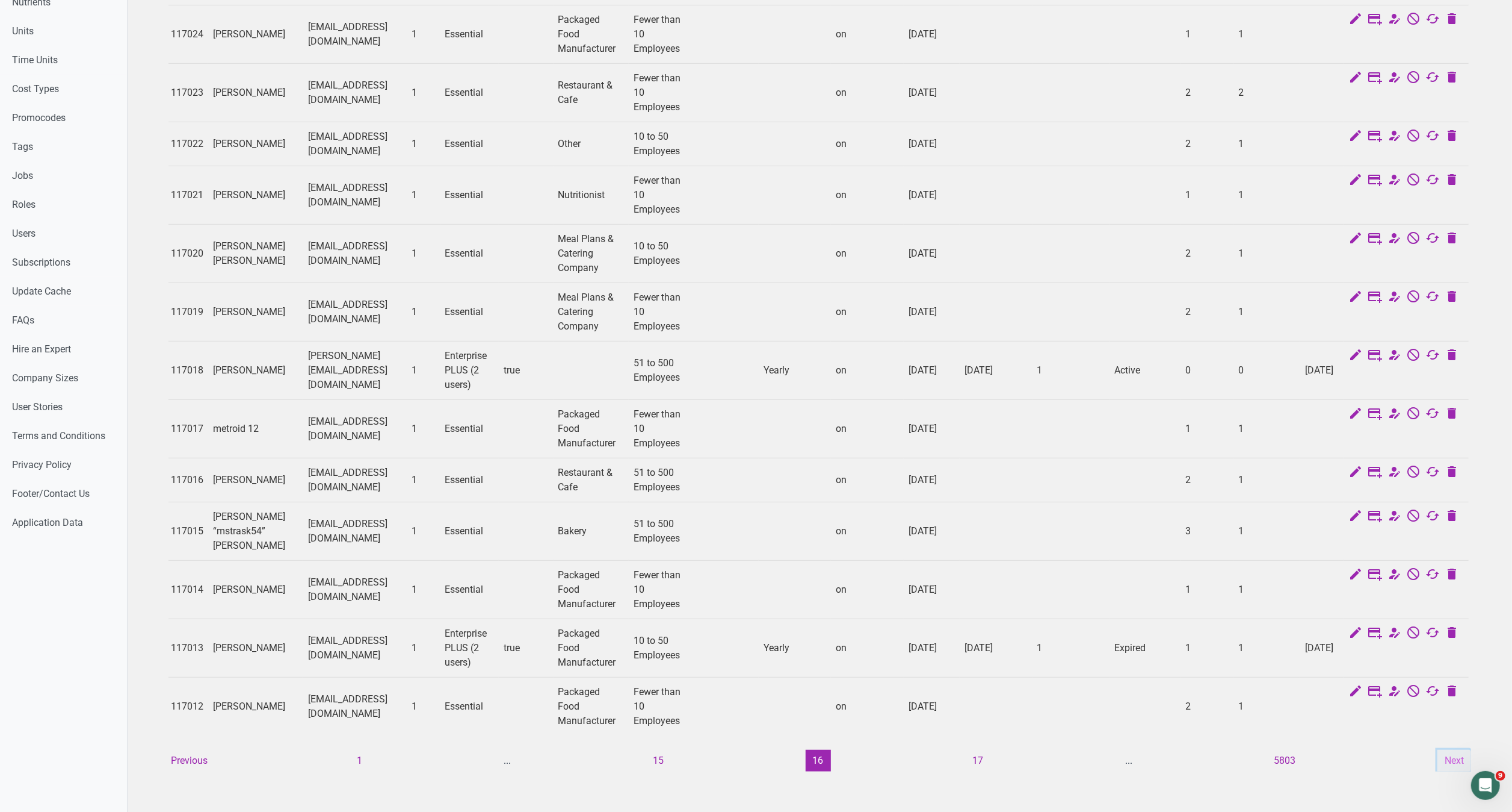
scroll to position [576, 0]
click at [235, 570] on td "Catalina Lizarazo Gonzalez" at bounding box center [255, 589] width 95 height 58
click at [1445, 728] on div "ID Name Email Role Account Type Account Type Admin Job Company Size Main Transa…" at bounding box center [820, 161] width 1303 height 1219
click at [1467, 749] on button "Next" at bounding box center [1454, 760] width 33 height 22
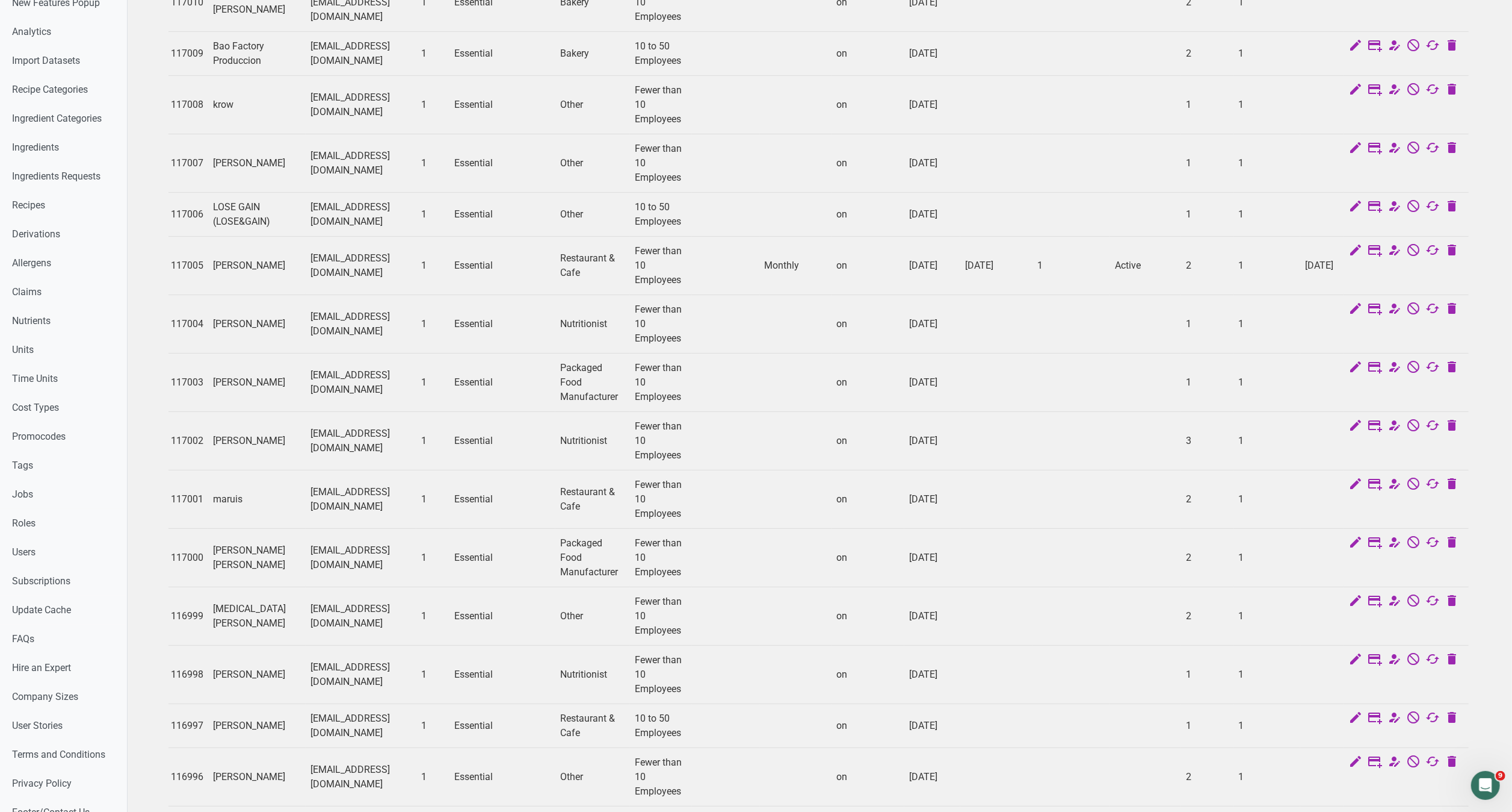
scroll to position [0, 0]
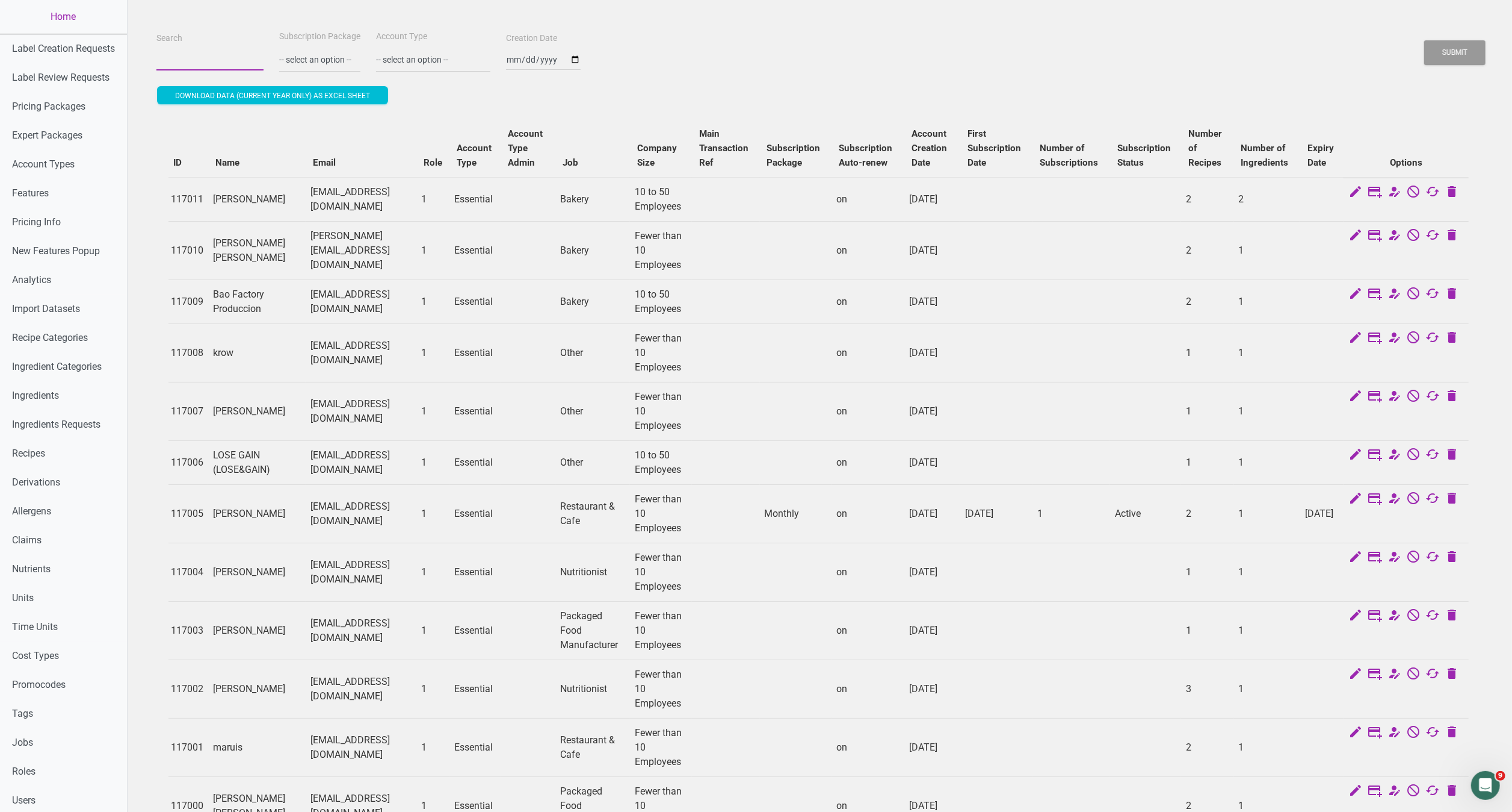
click at [199, 63] on input "Search" at bounding box center [210, 59] width 107 height 22
click at [1424, 40] on button "Submit" at bounding box center [1455, 53] width 62 height 25
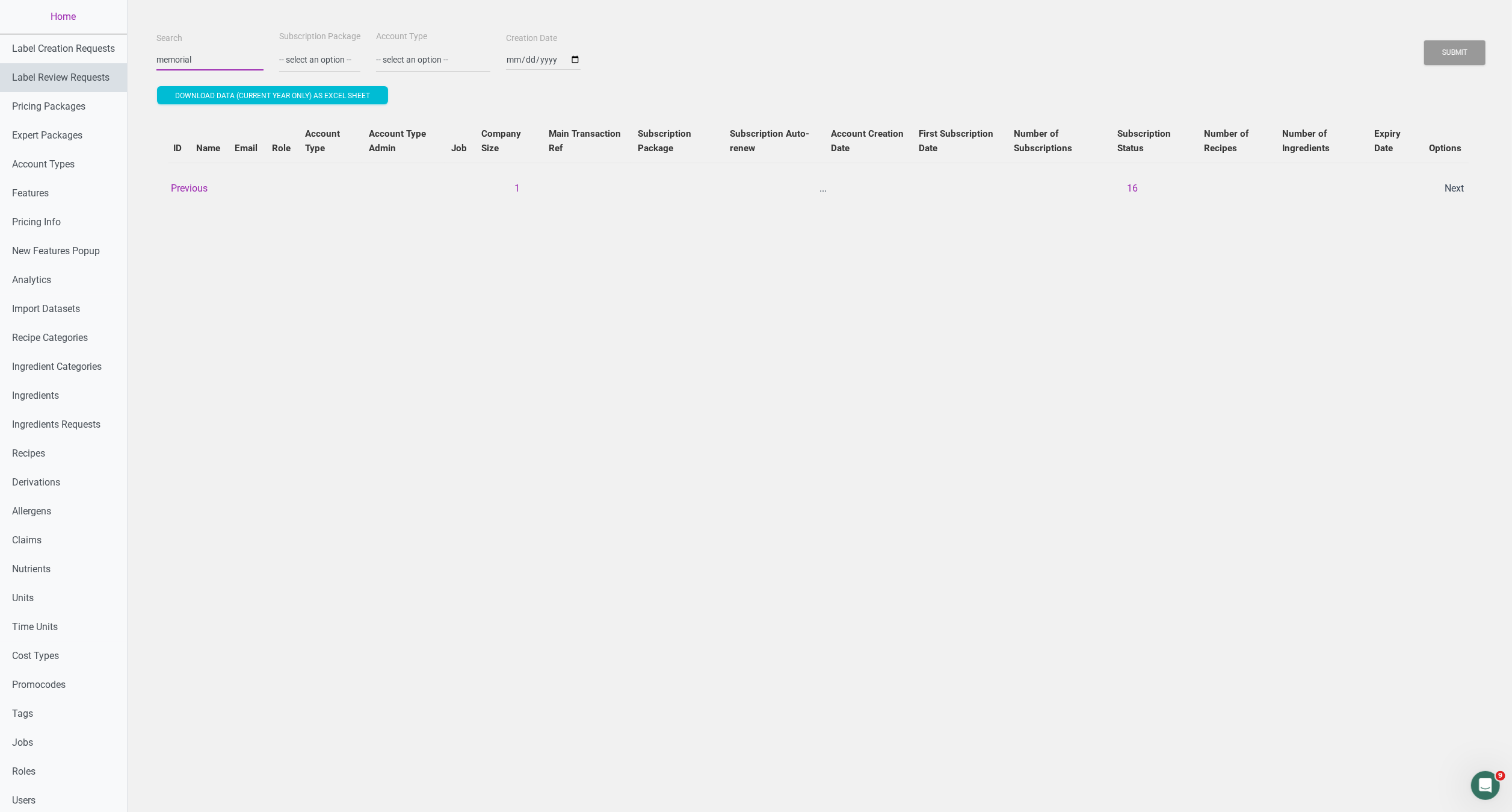
drag, startPoint x: 230, startPoint y: 49, endPoint x: 55, endPoint y: 72, distance: 176.5
click at [55, 72] on div "Home Label Creation Requests Label Review Requests Pricing Packages Expert Pack…" at bounding box center [756, 551] width 1512 height 1104
type input "memorial"
click at [1424, 40] on button "Submit" at bounding box center [1455, 53] width 62 height 25
drag, startPoint x: 219, startPoint y: 58, endPoint x: 126, endPoint y: 58, distance: 93.0
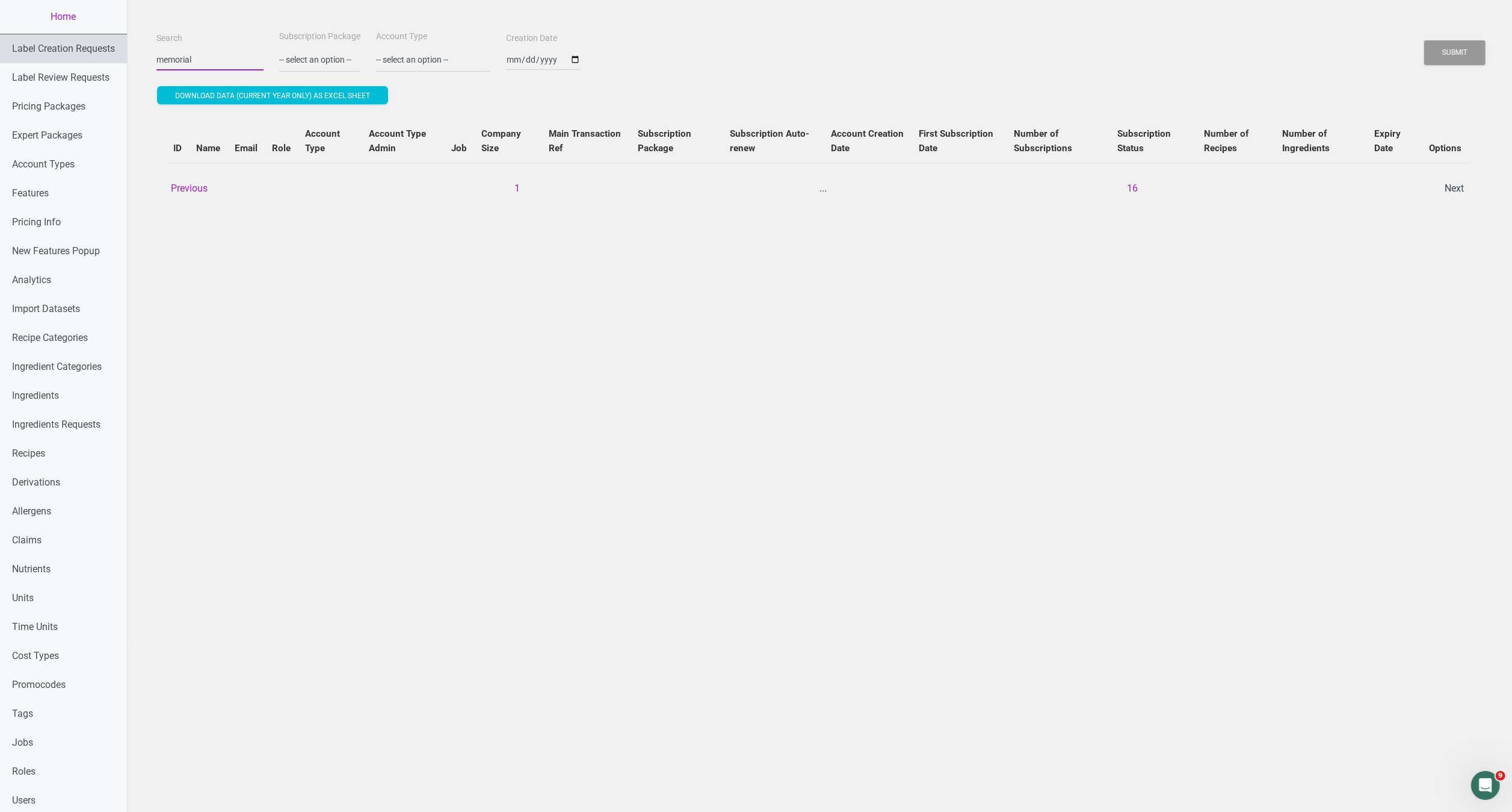
click at [126, 58] on div "Home Label Creation Requests Label Review Requests Pricing Packages Expert Pack…" at bounding box center [756, 551] width 1512 height 1104
type input "center"
click at [1424, 40] on button "Submit" at bounding box center [1455, 53] width 62 height 25
click at [1463, 59] on button "Submit" at bounding box center [1455, 53] width 62 height 25
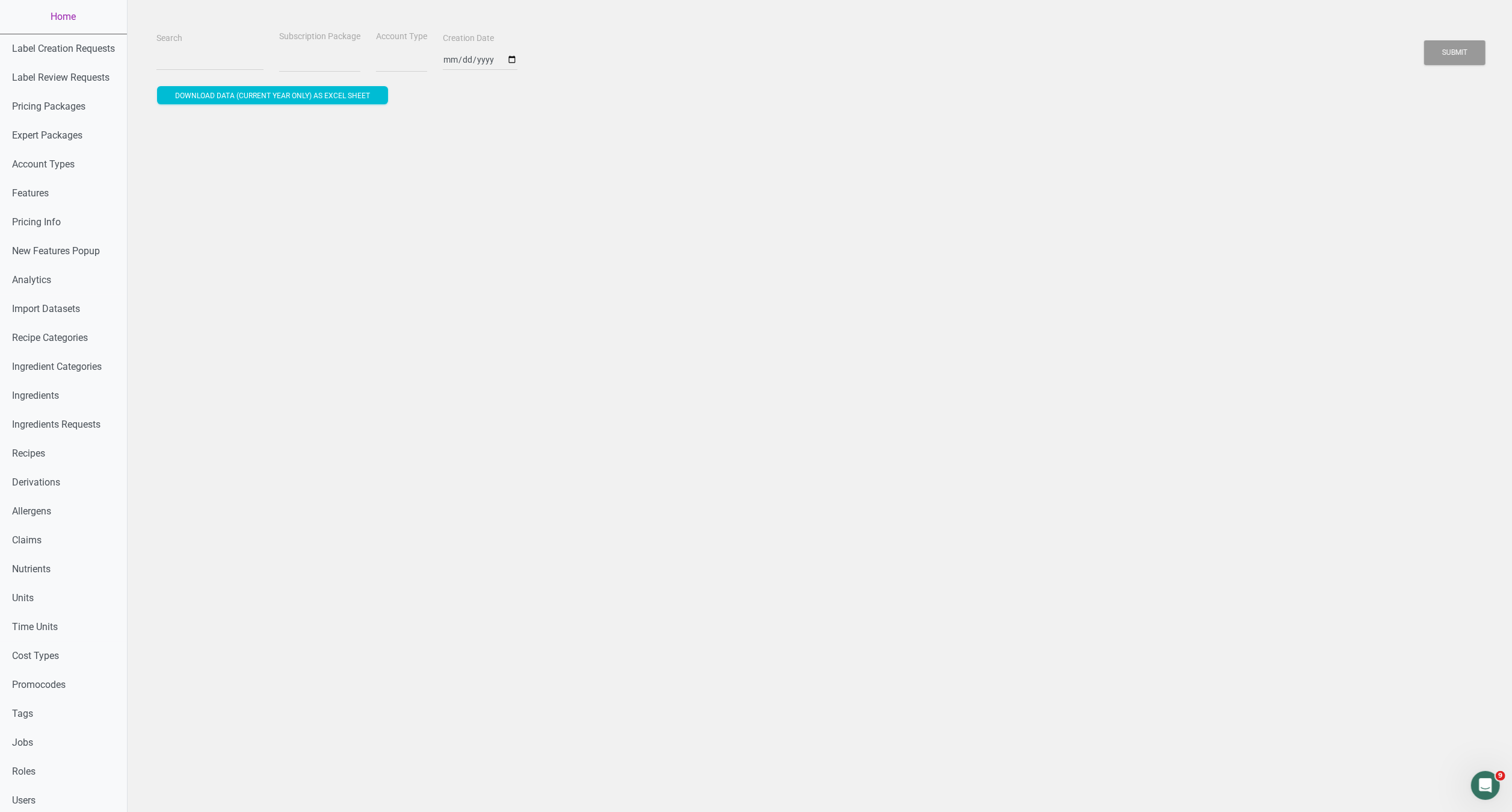
select select
click at [220, 53] on input "Search" at bounding box center [210, 59] width 107 height 22
click at [1424, 40] on button "Submit" at bounding box center [1455, 53] width 62 height 25
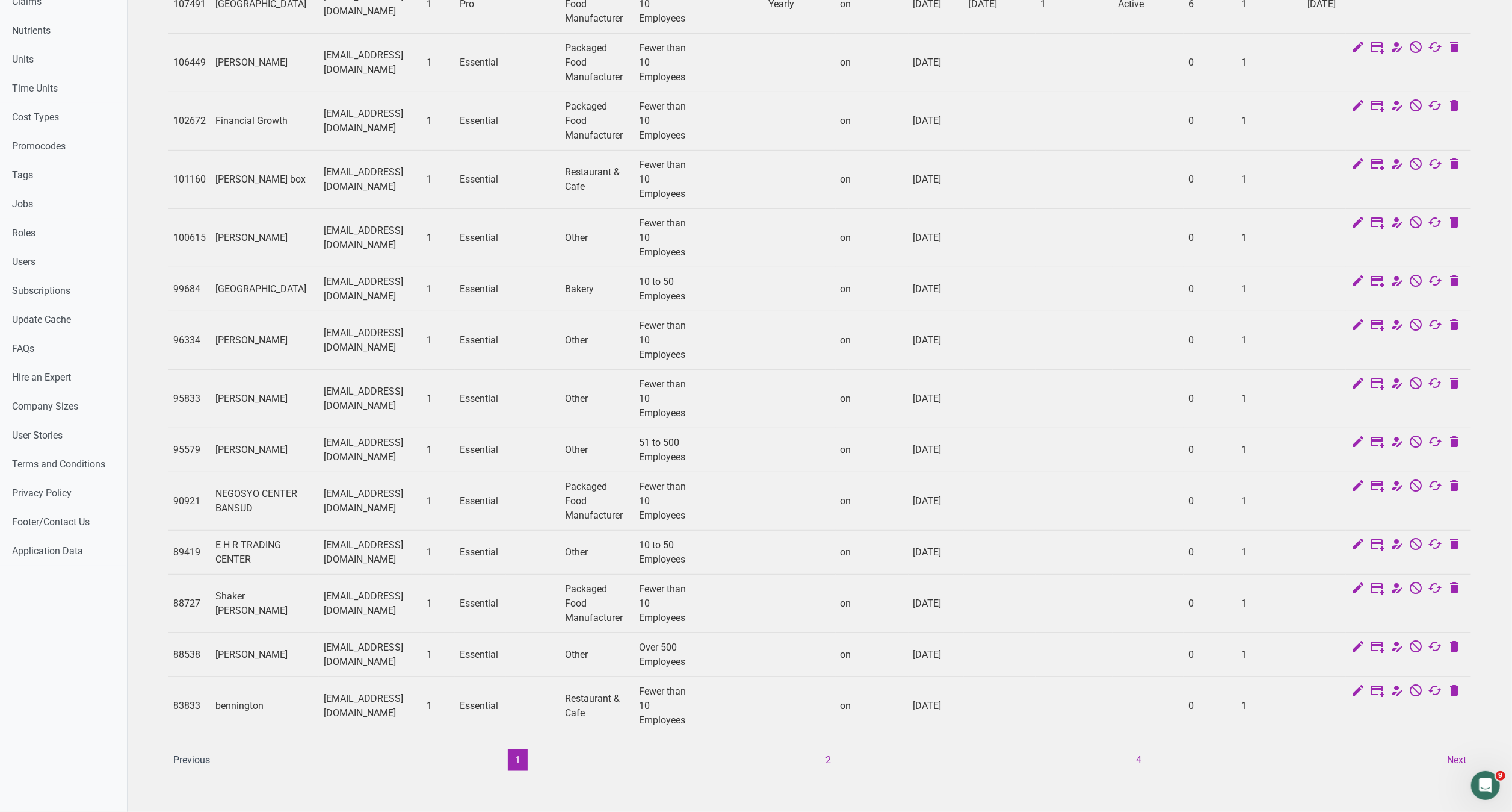
scroll to position [576, 0]
click at [822, 749] on button "2" at bounding box center [829, 760] width 20 height 22
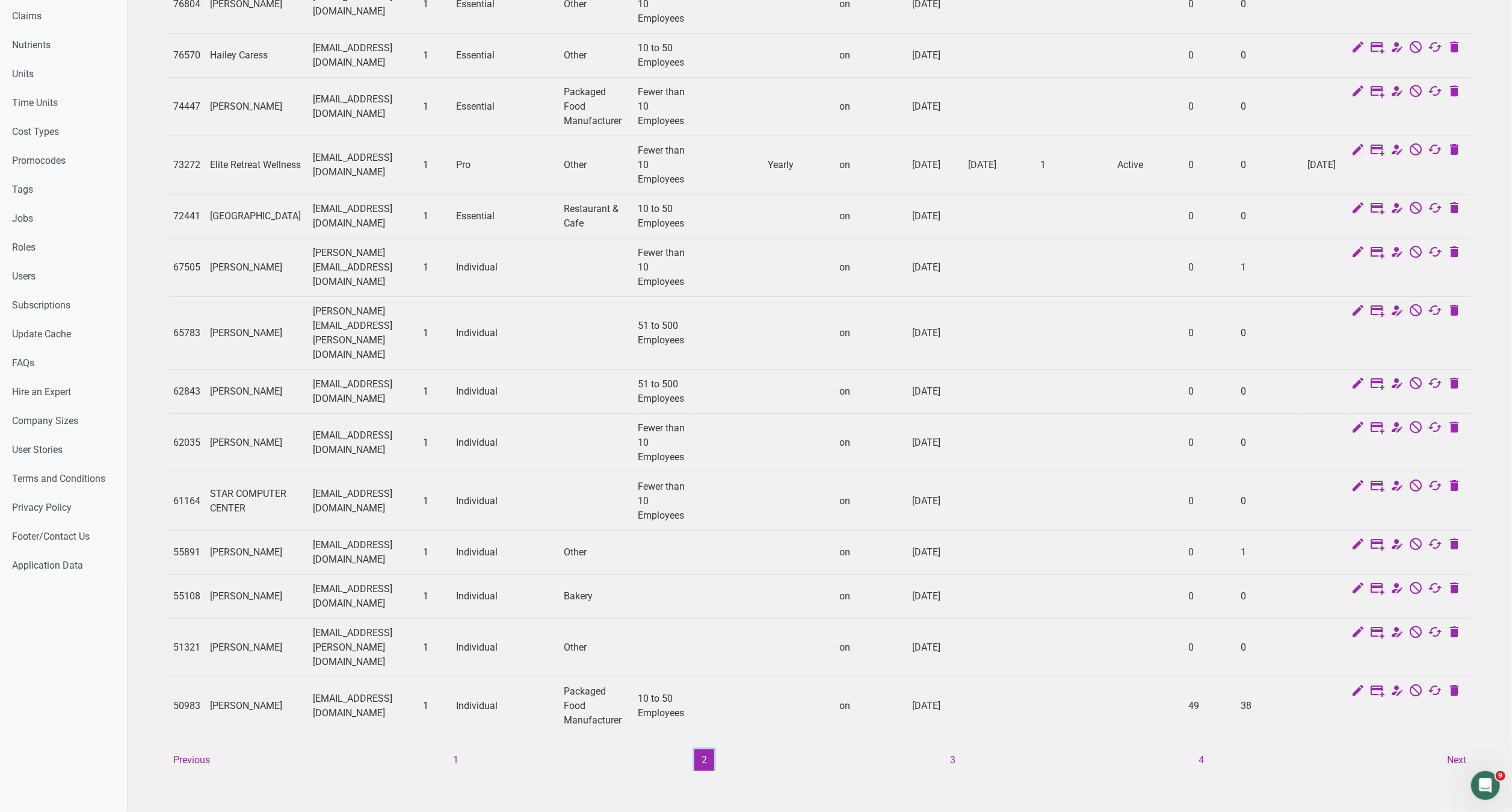
scroll to position [504, 0]
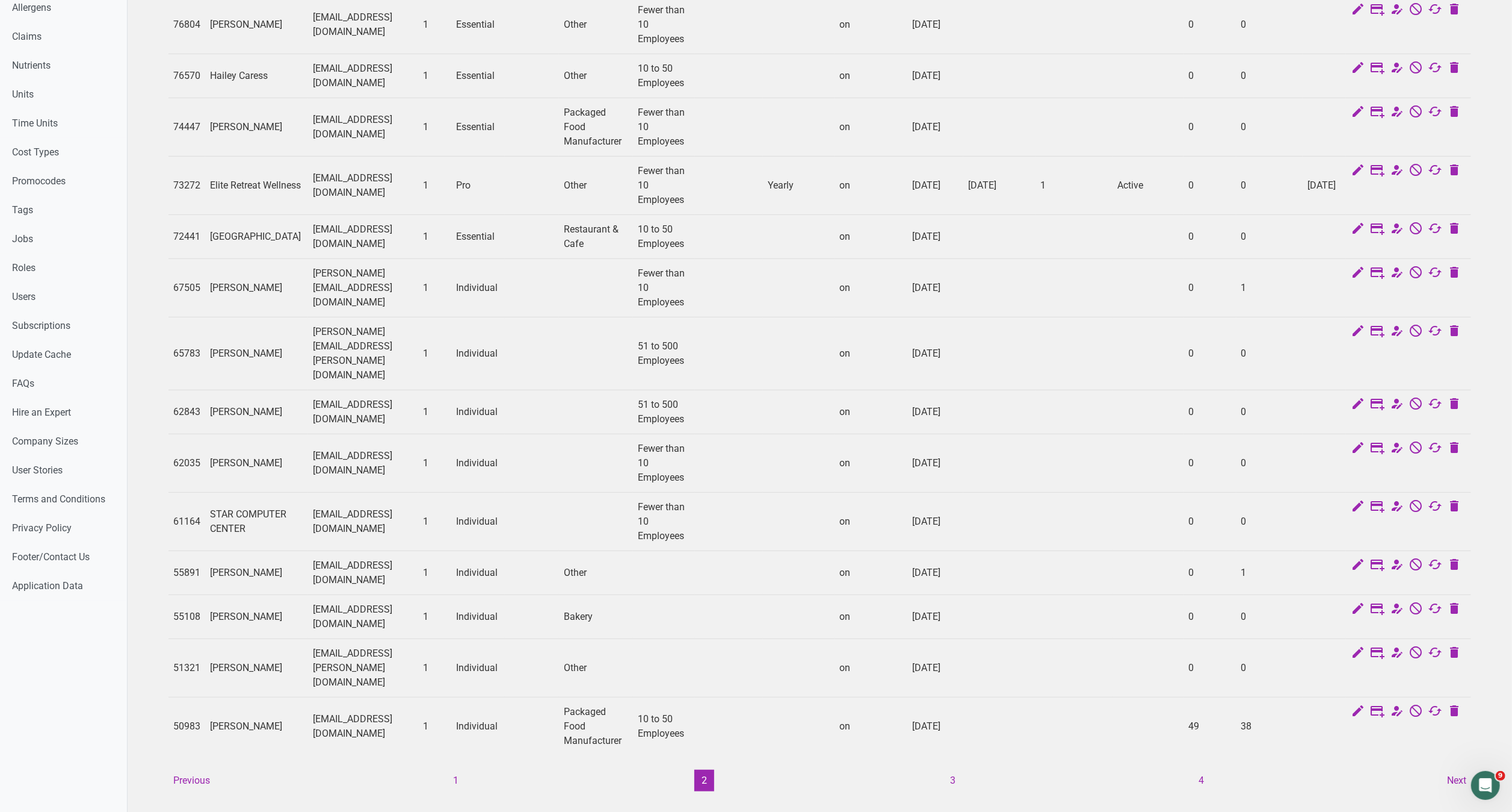
click at [418, 189] on td "[EMAIL_ADDRESS][DOMAIN_NAME]" at bounding box center [363, 185] width 110 height 58
click at [953, 769] on button "3" at bounding box center [953, 780] width 20 height 22
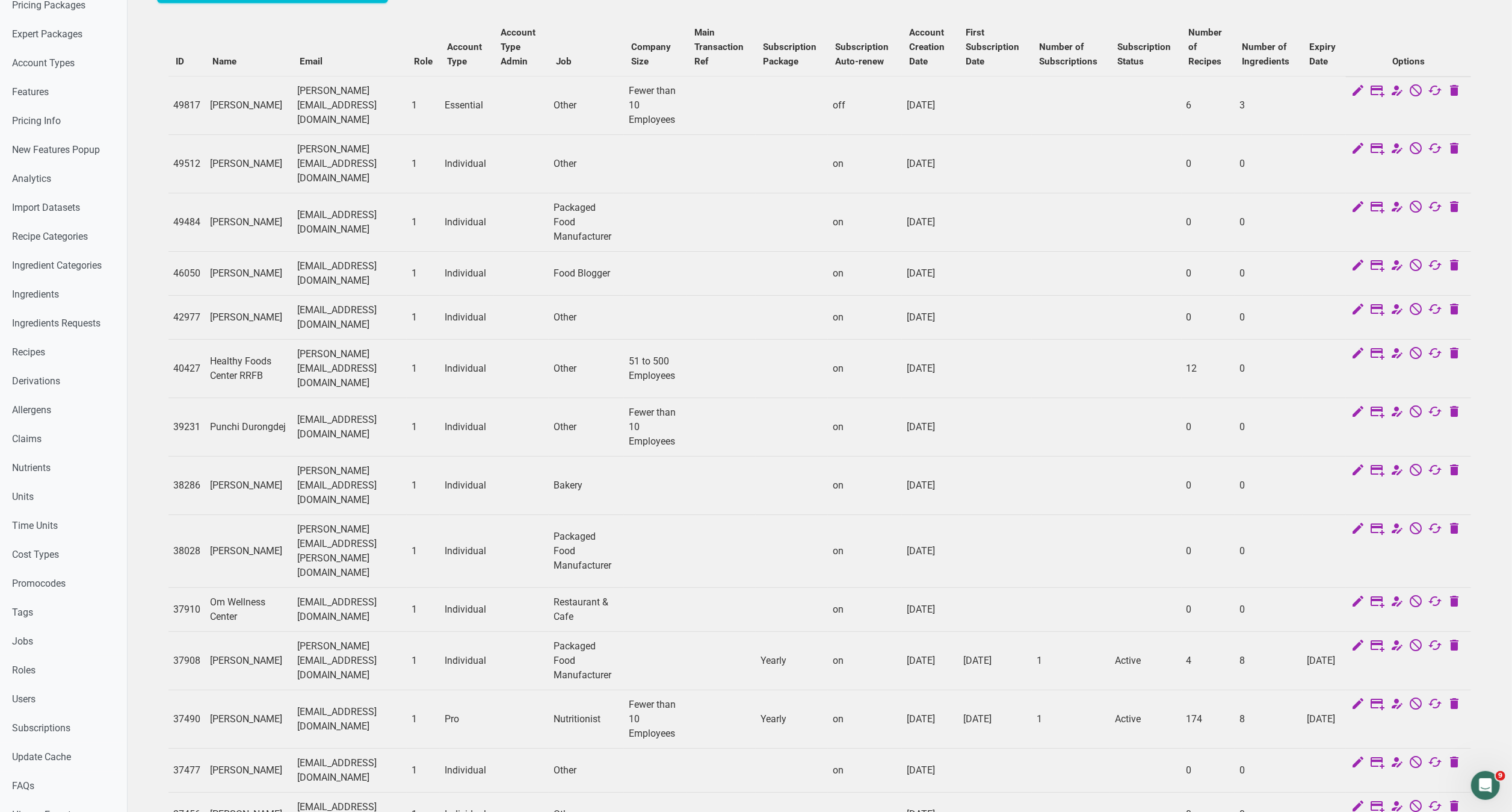
scroll to position [475, 0]
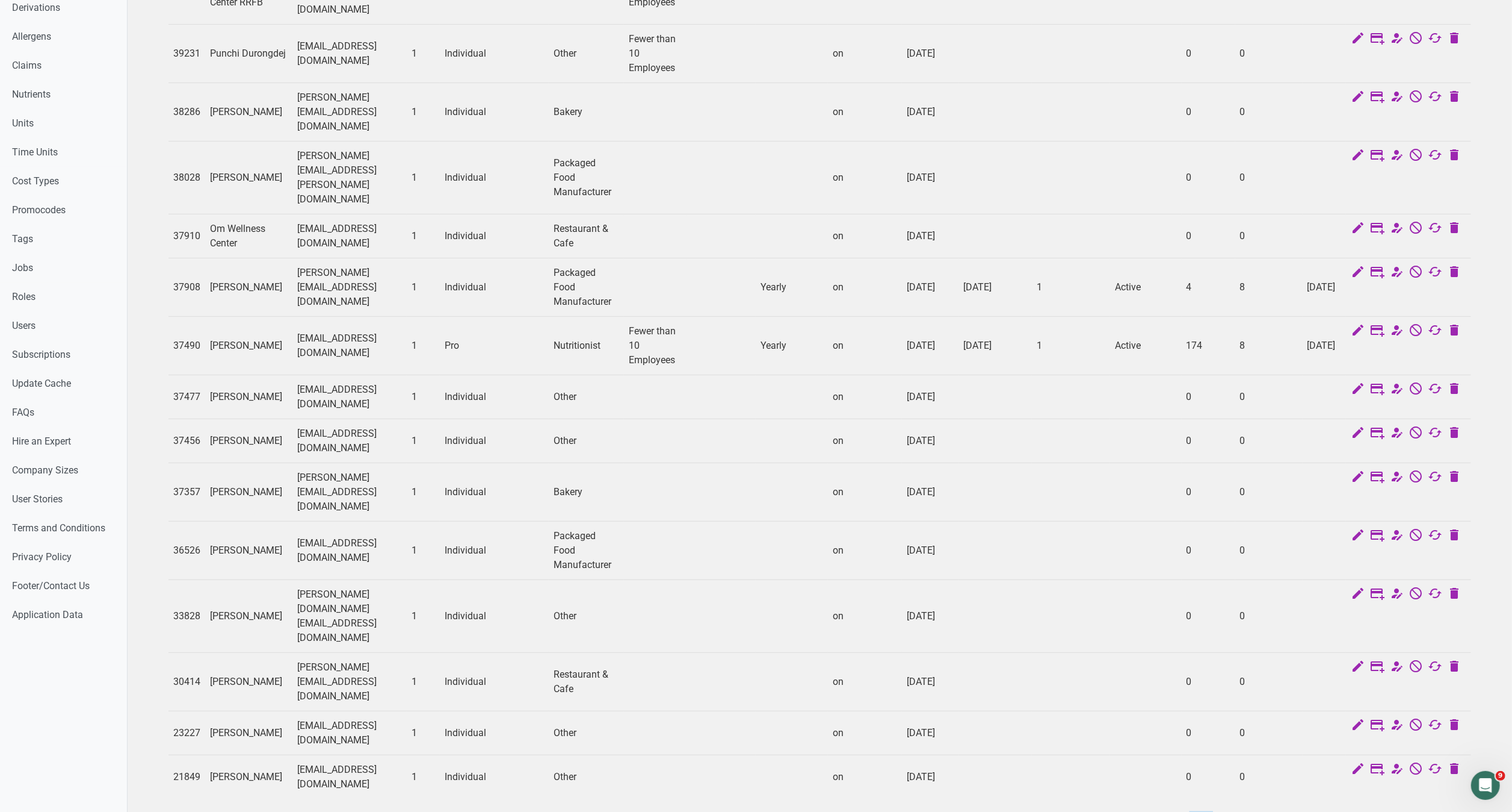
click at [1206, 811] on button "4" at bounding box center [1201, 824] width 20 height 22
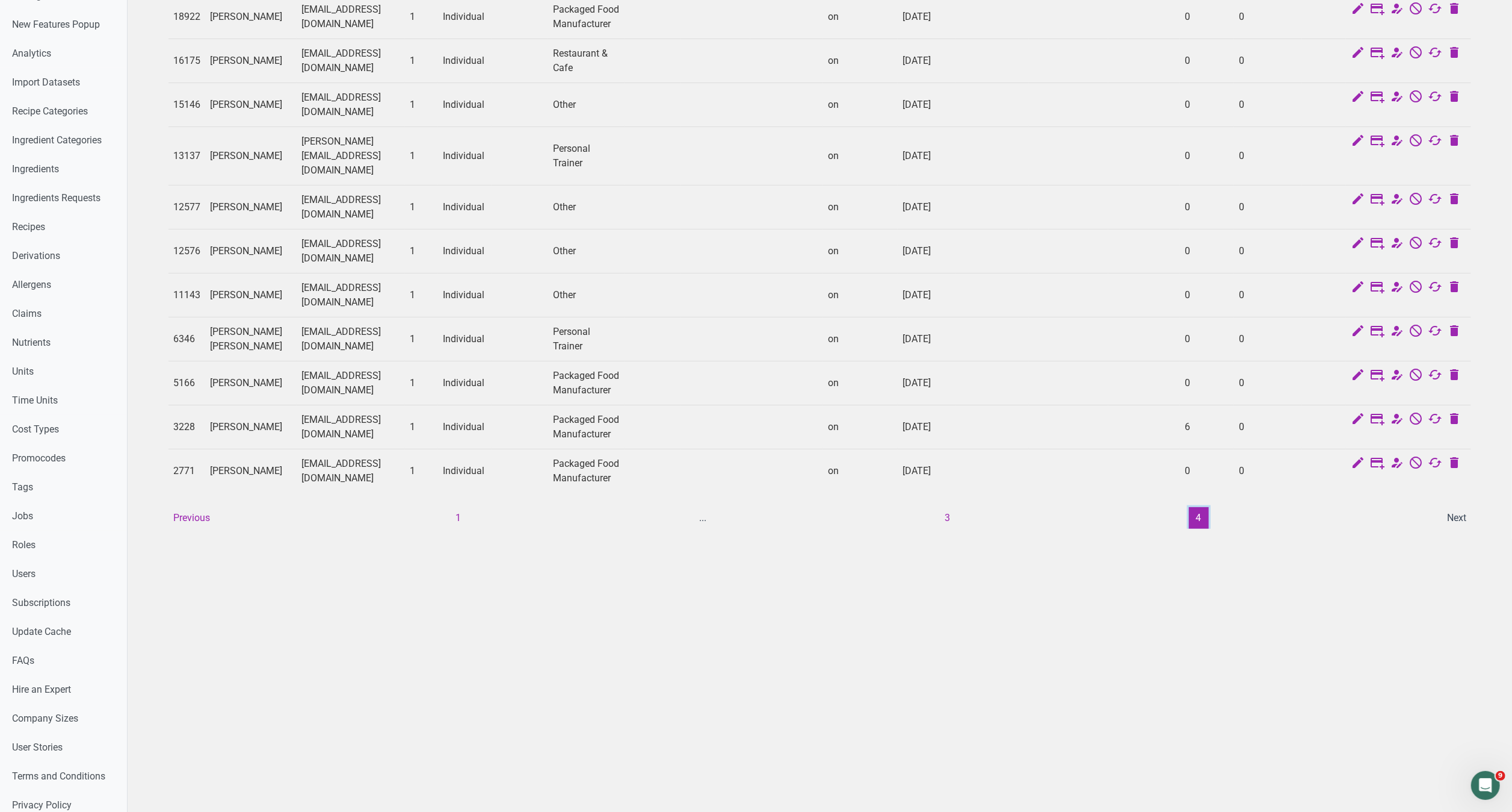
scroll to position [0, 0]
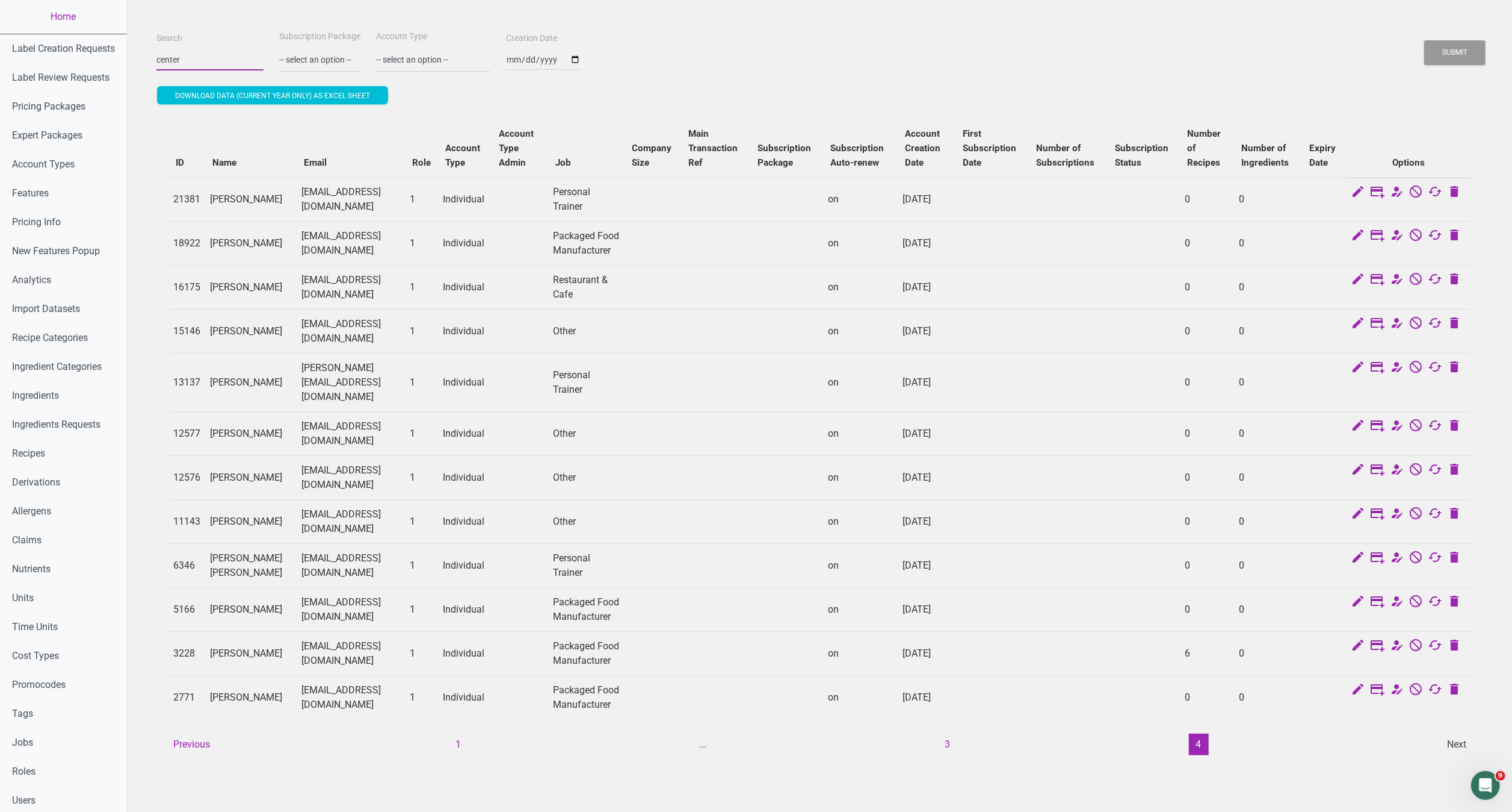
click at [205, 65] on input "center" at bounding box center [210, 59] width 107 height 22
type input "c"
click at [1424, 40] on button "Submit" at bounding box center [1455, 53] width 62 height 25
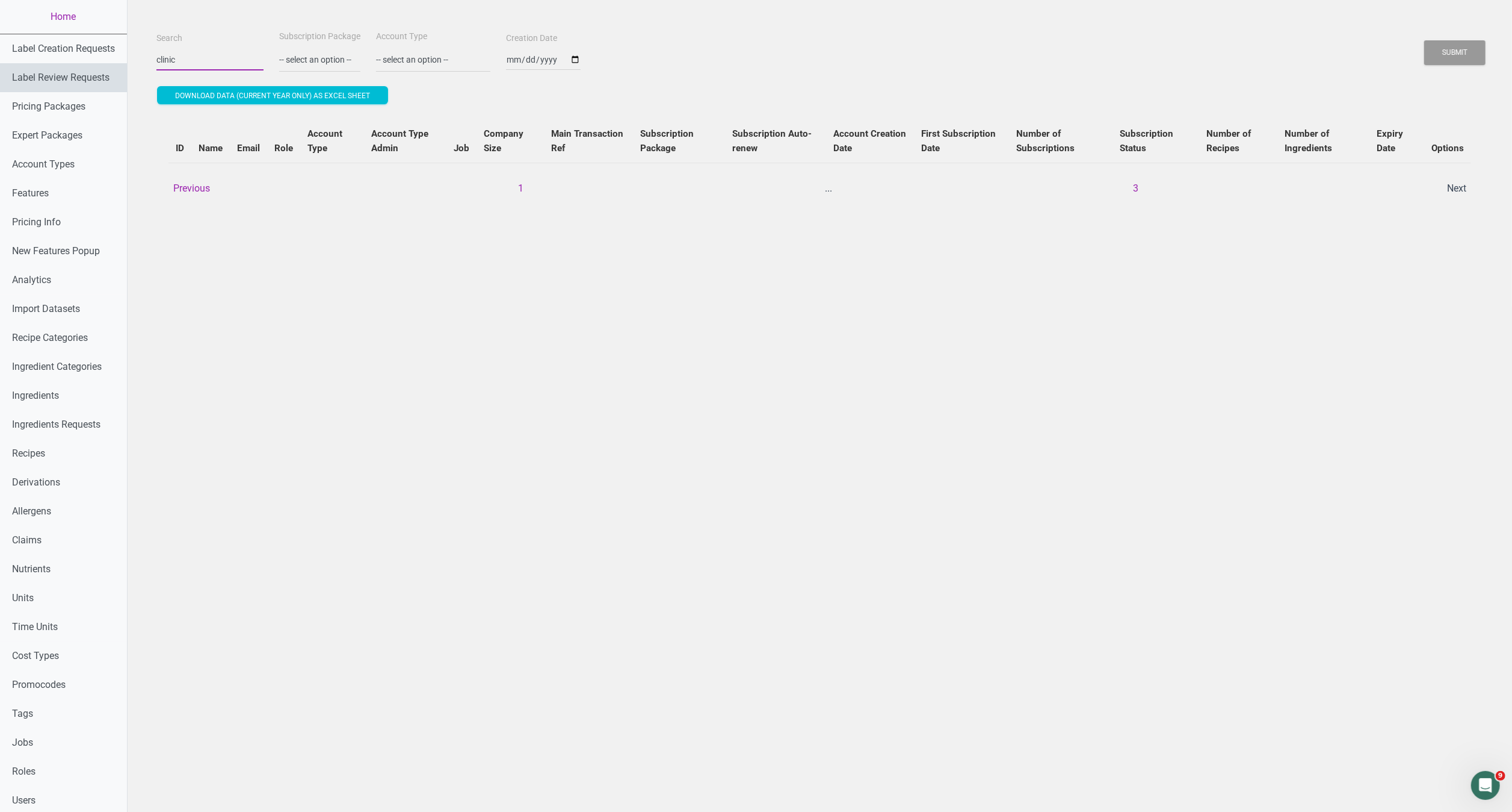
drag, startPoint x: 246, startPoint y: 61, endPoint x: 106, endPoint y: 66, distance: 140.1
click at [106, 66] on div "Home Label Creation Requests Label Review Requests Pricing Packages Expert Pack…" at bounding box center [756, 551] width 1512 height 1104
type input "c"
type input "hospital"
click at [1424, 40] on button "Submit" at bounding box center [1455, 53] width 62 height 25
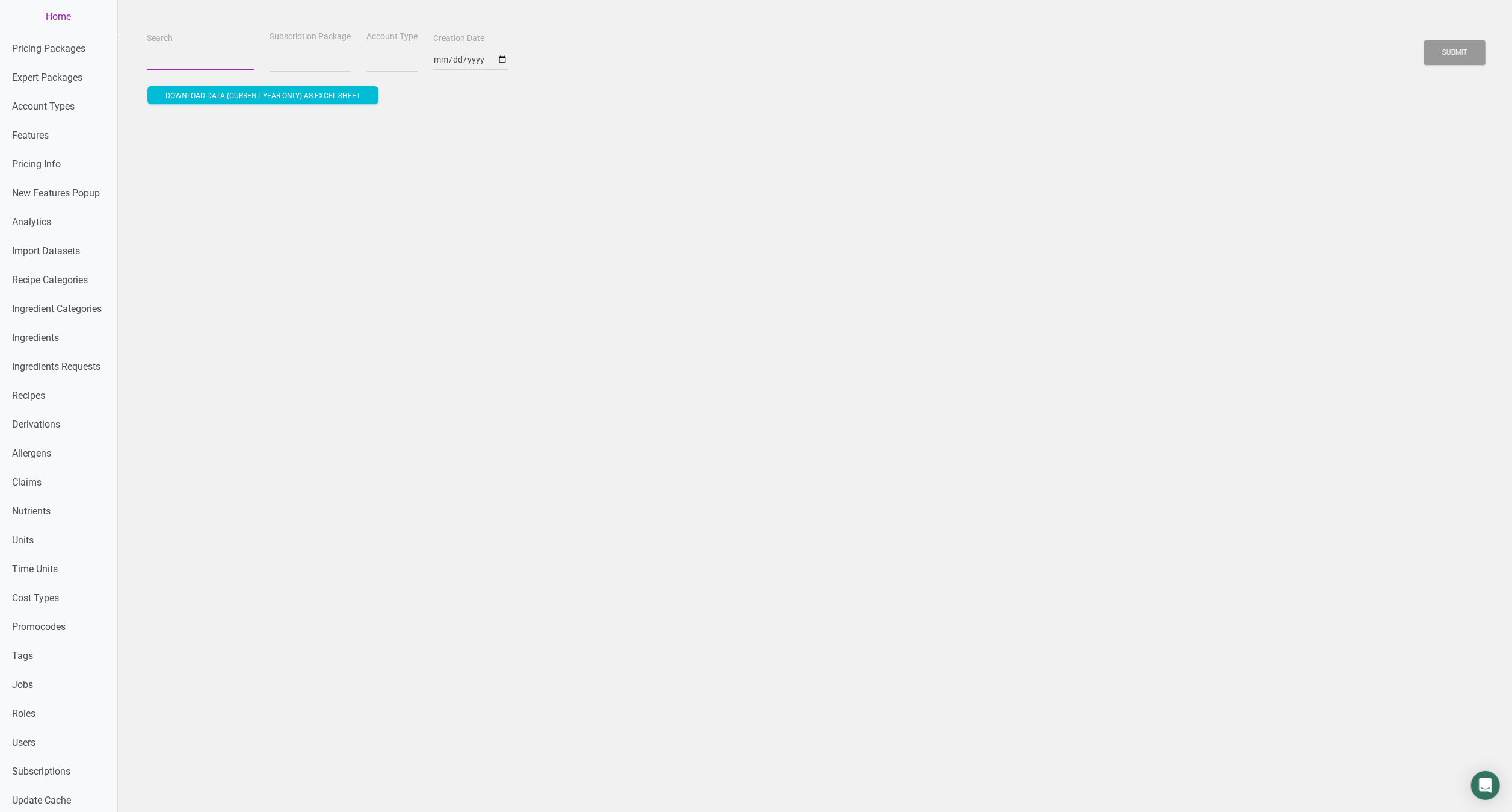
click at [178, 58] on input "Search" at bounding box center [200, 59] width 107 height 22
type input "h"
select select
type input "hi"
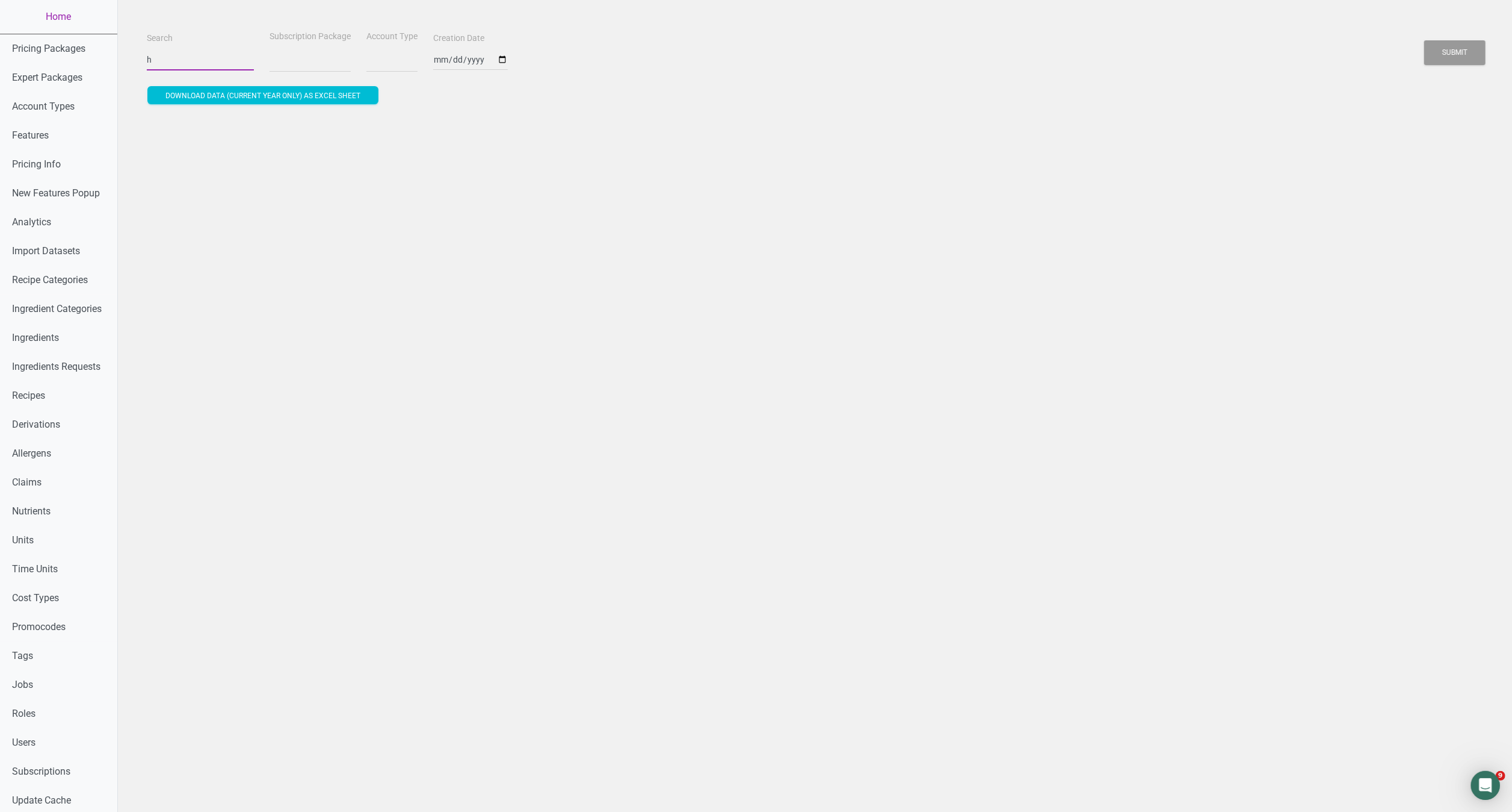
select select
type input "h"
select select
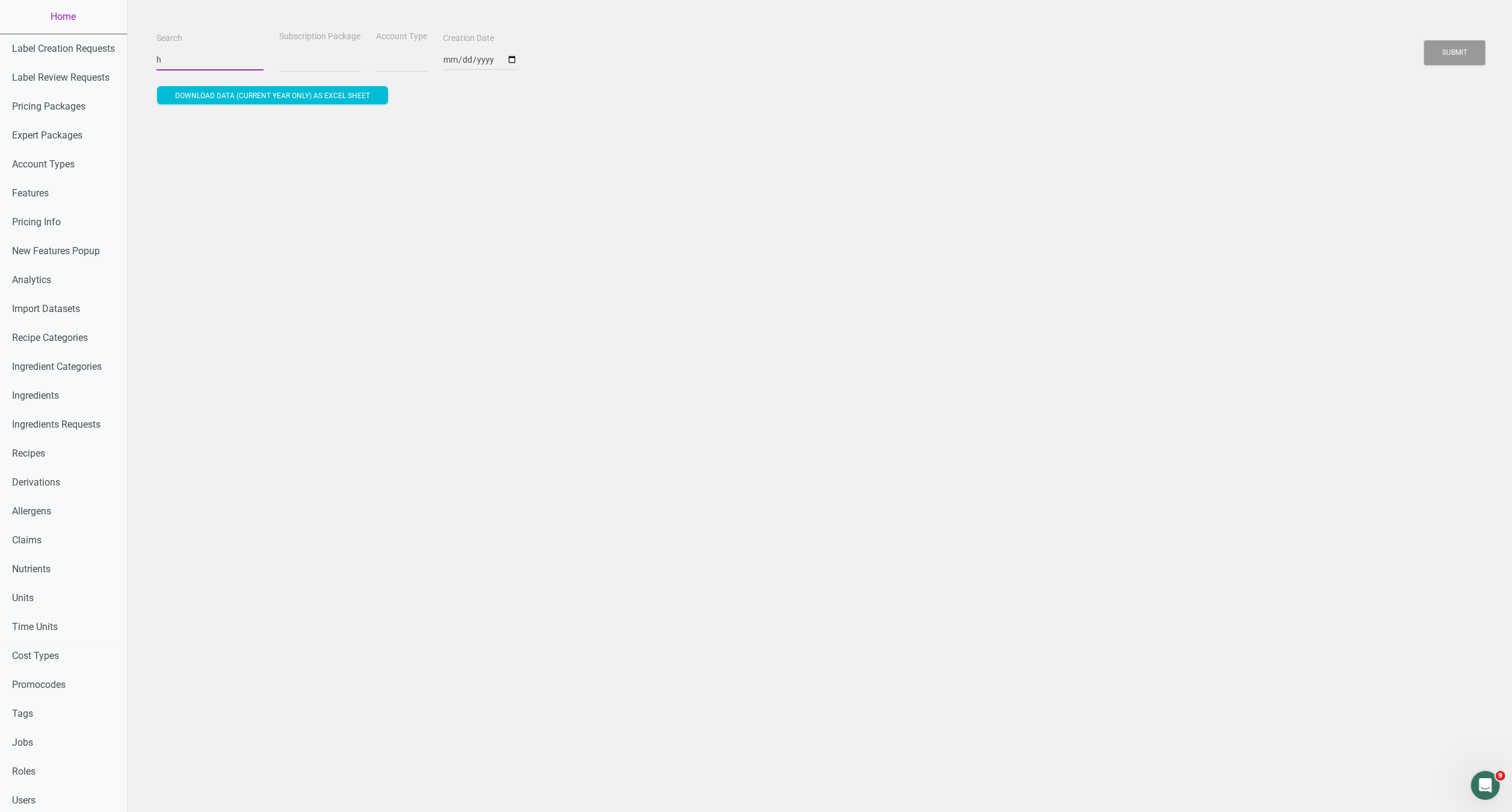
type input "ho"
select select
type input "hos"
select select
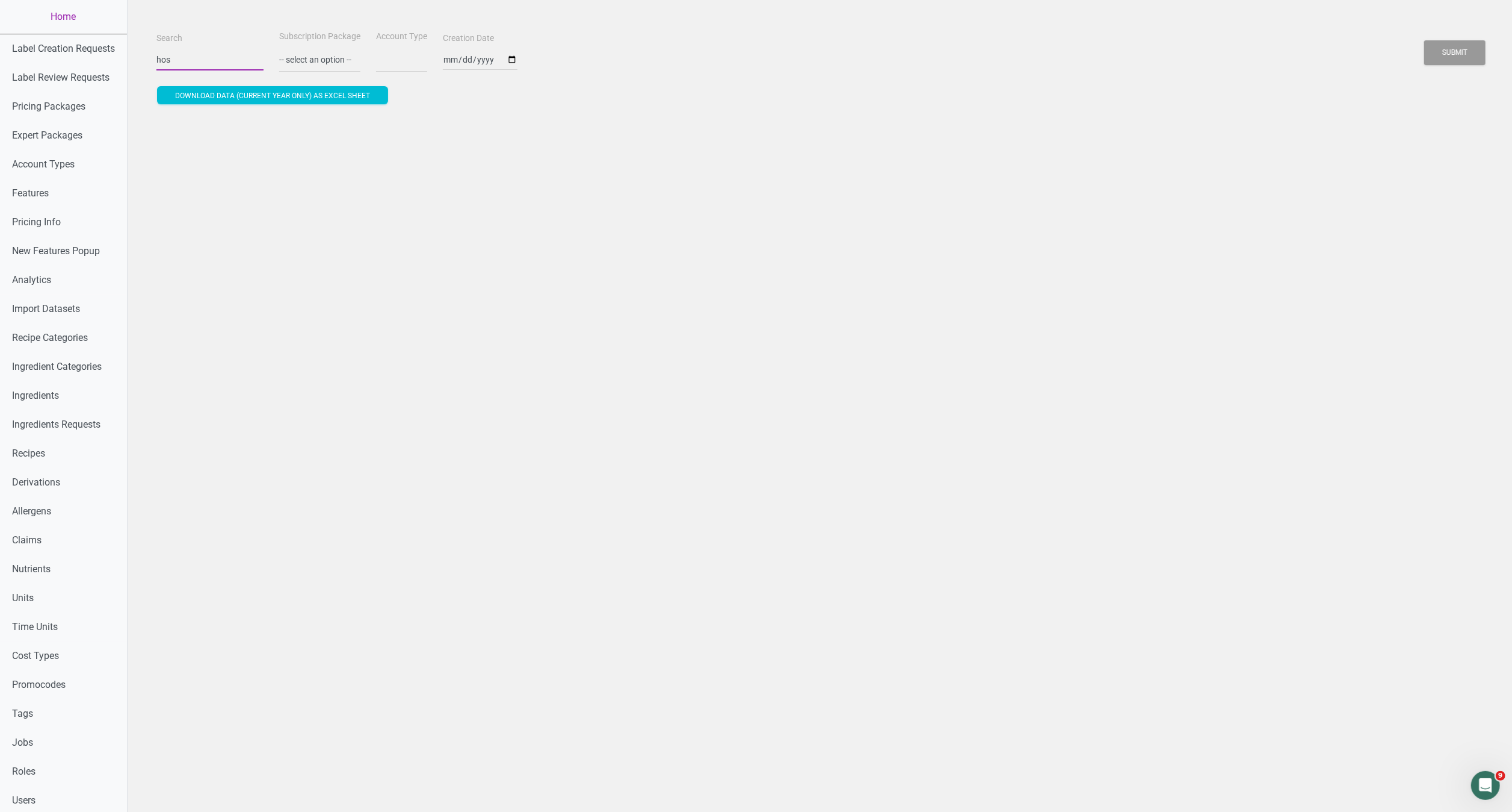
type input "hosp"
select select
type input "hospi"
select select
type input "hospit"
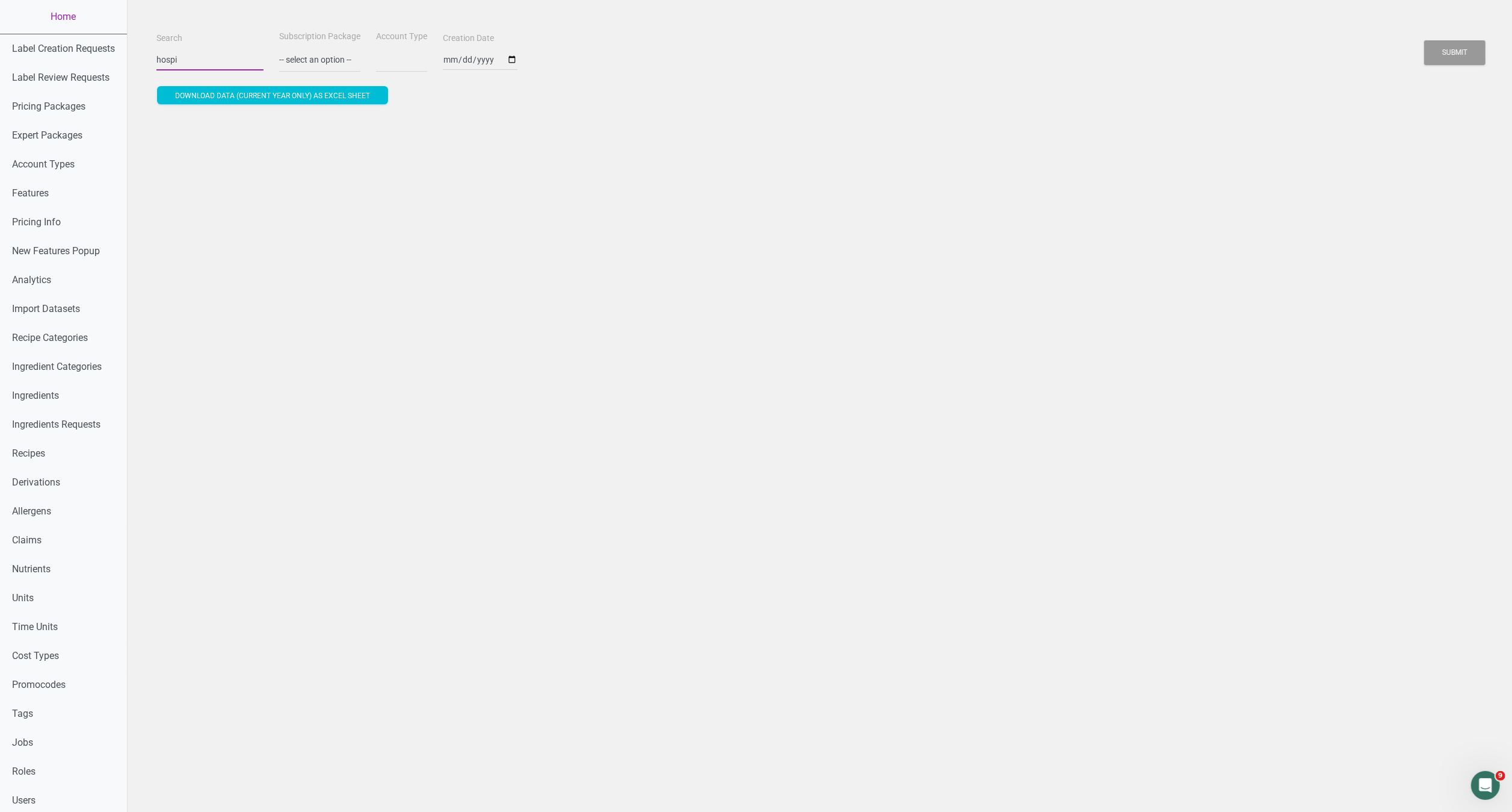
select select
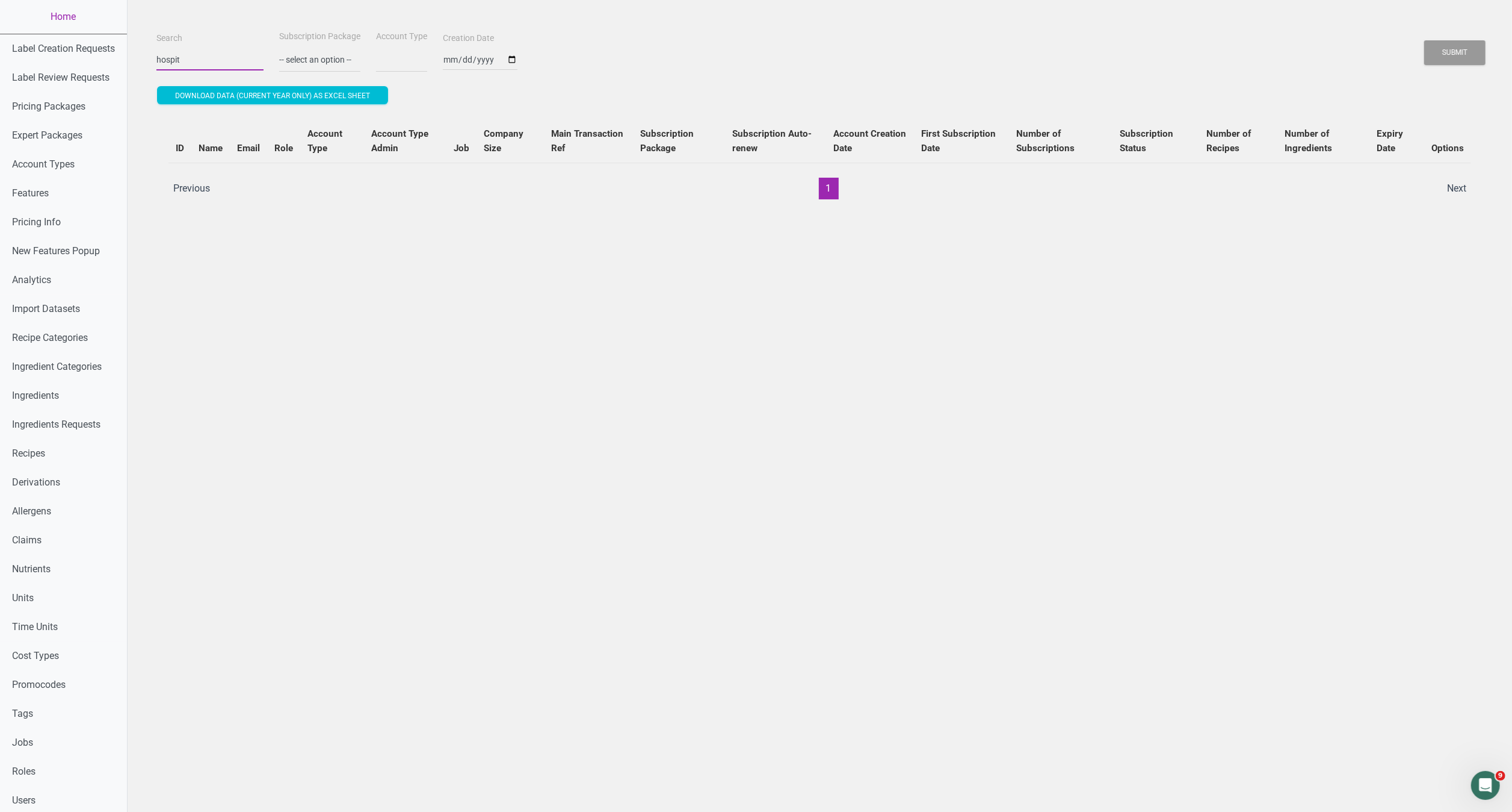
type input "hospita"
select select
type input "hospital"
select select
type input "hospital"
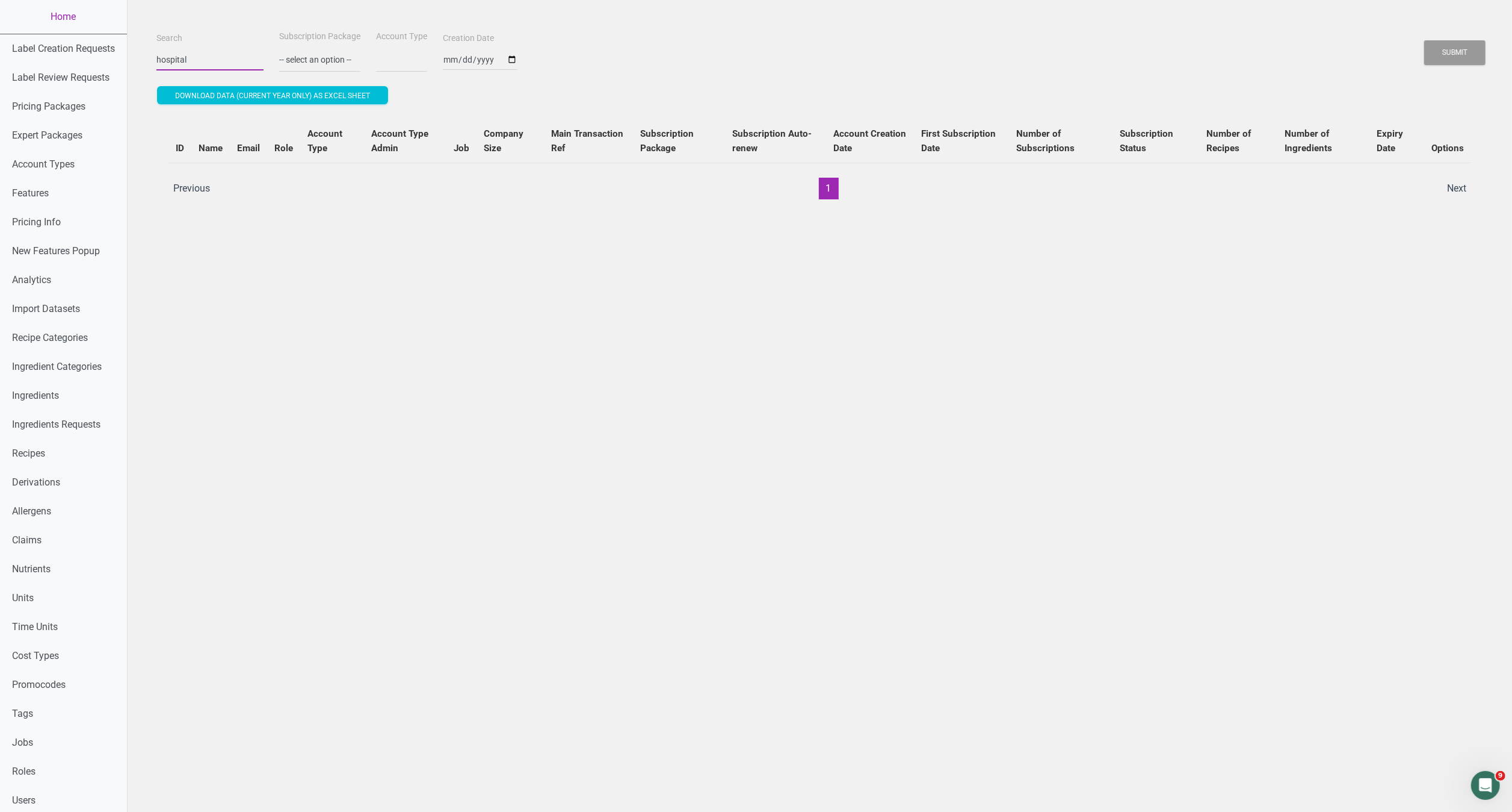
click at [1424, 40] on button "Submit" at bounding box center [1455, 53] width 62 height 25
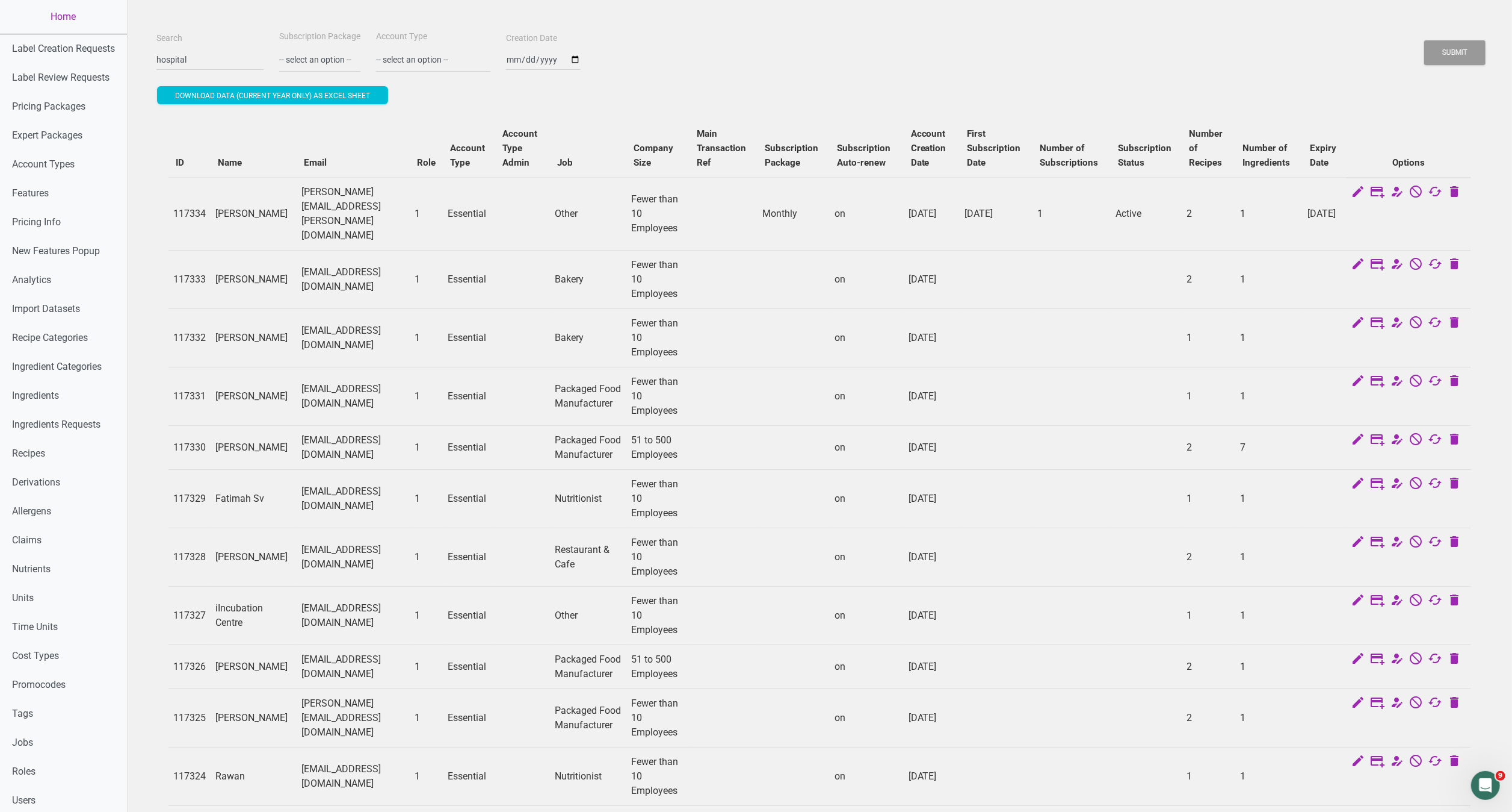
click at [948, 340] on td "[DATE]" at bounding box center [933, 337] width 57 height 58
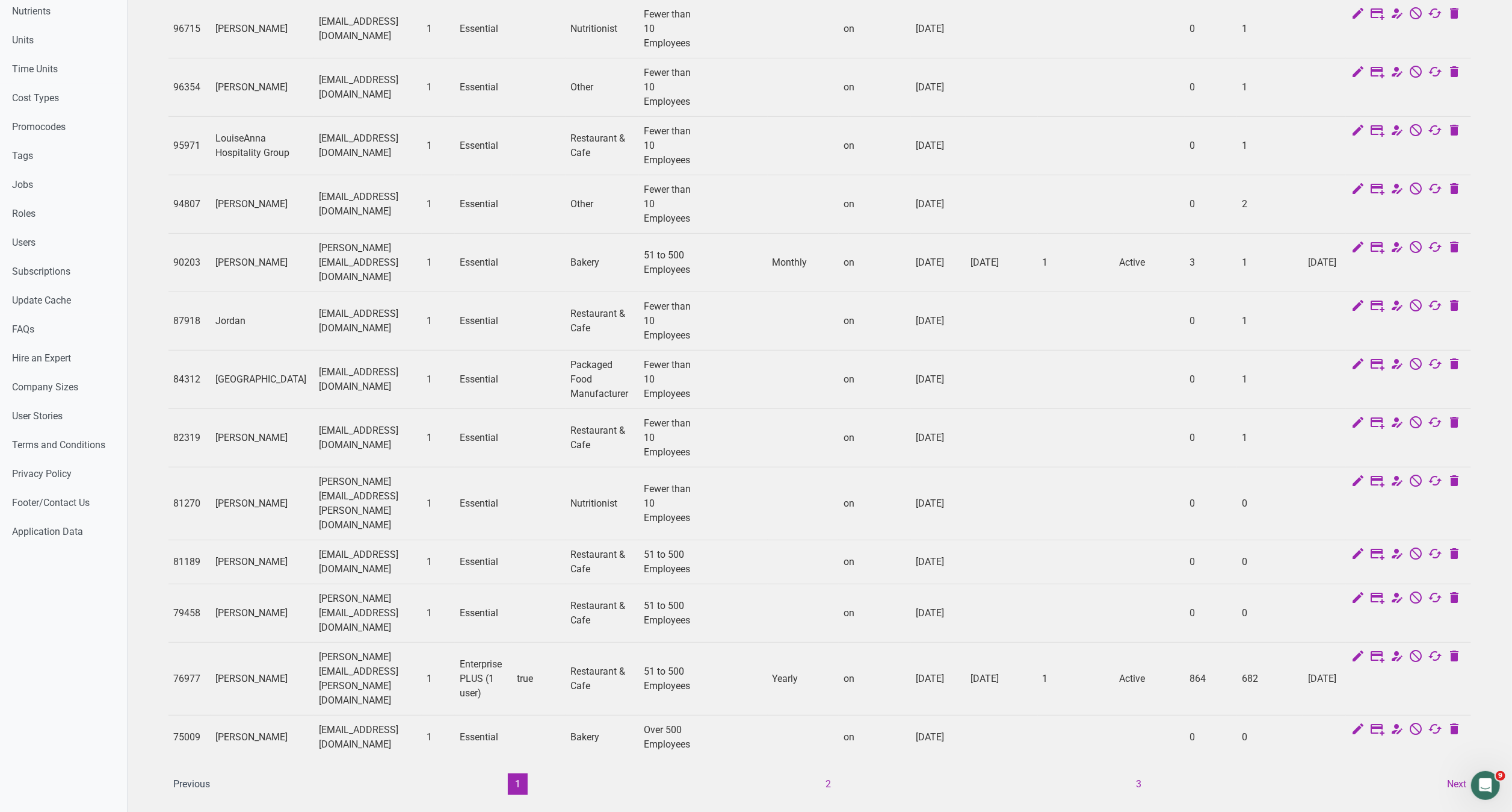
scroll to position [560, 0]
click at [833, 771] on button "2" at bounding box center [829, 782] width 20 height 22
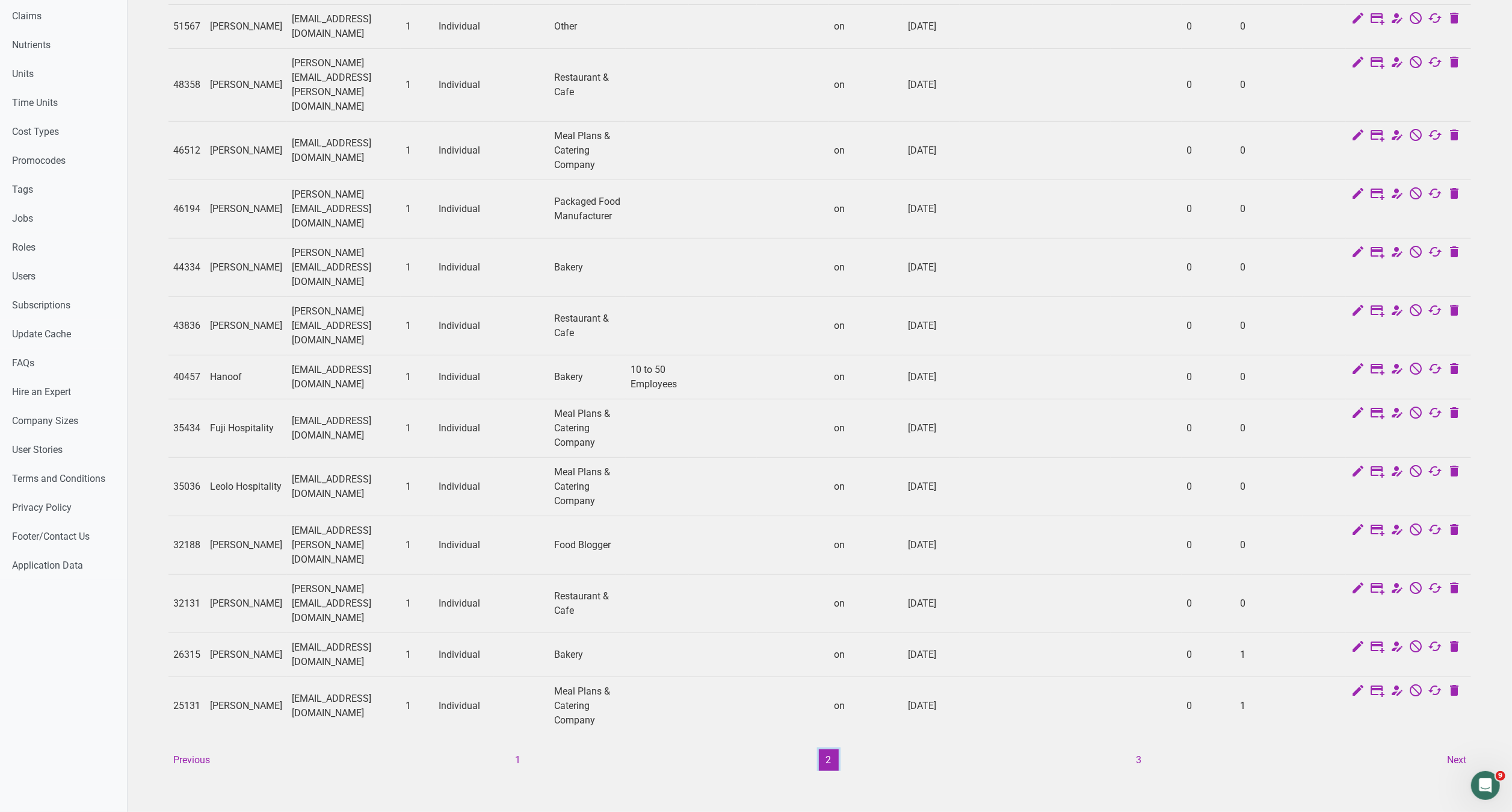
scroll to position [475, 0]
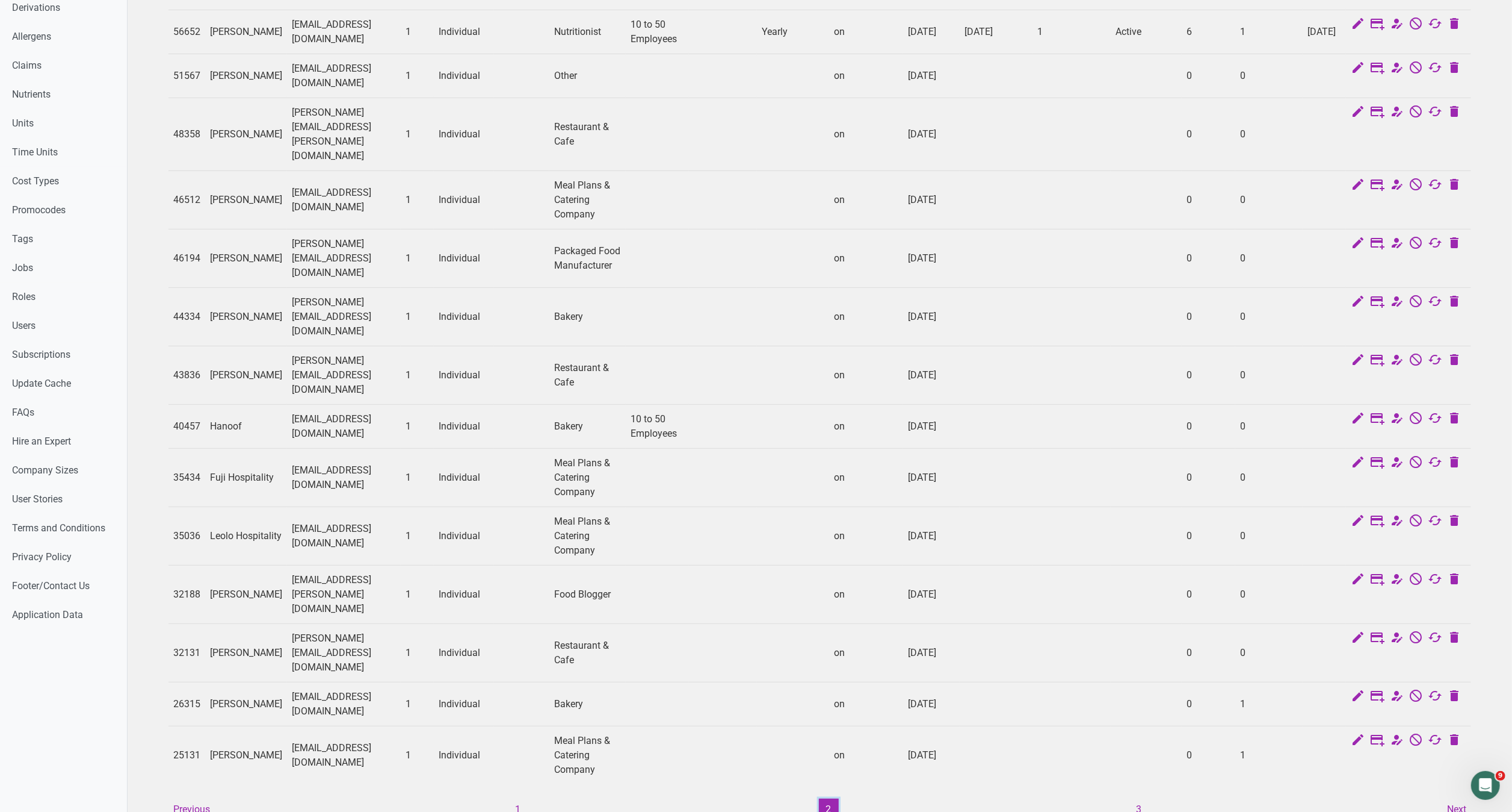
click at [833, 799] on button "2" at bounding box center [829, 809] width 20 height 22
click at [1145, 799] on button "3" at bounding box center [1140, 809] width 20 height 22
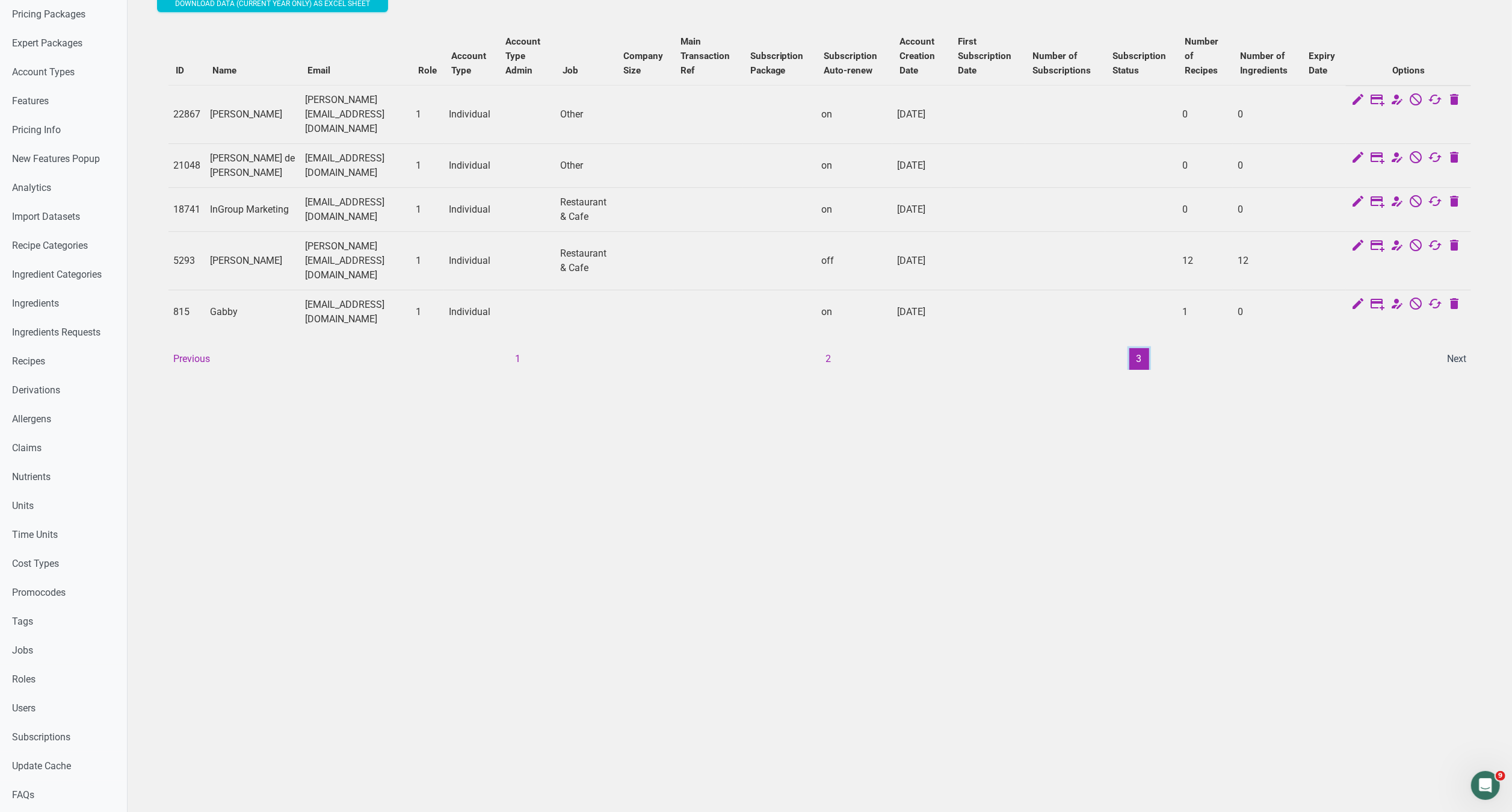
scroll to position [94, 0]
click at [523, 346] on button "1" at bounding box center [518, 357] width 20 height 22
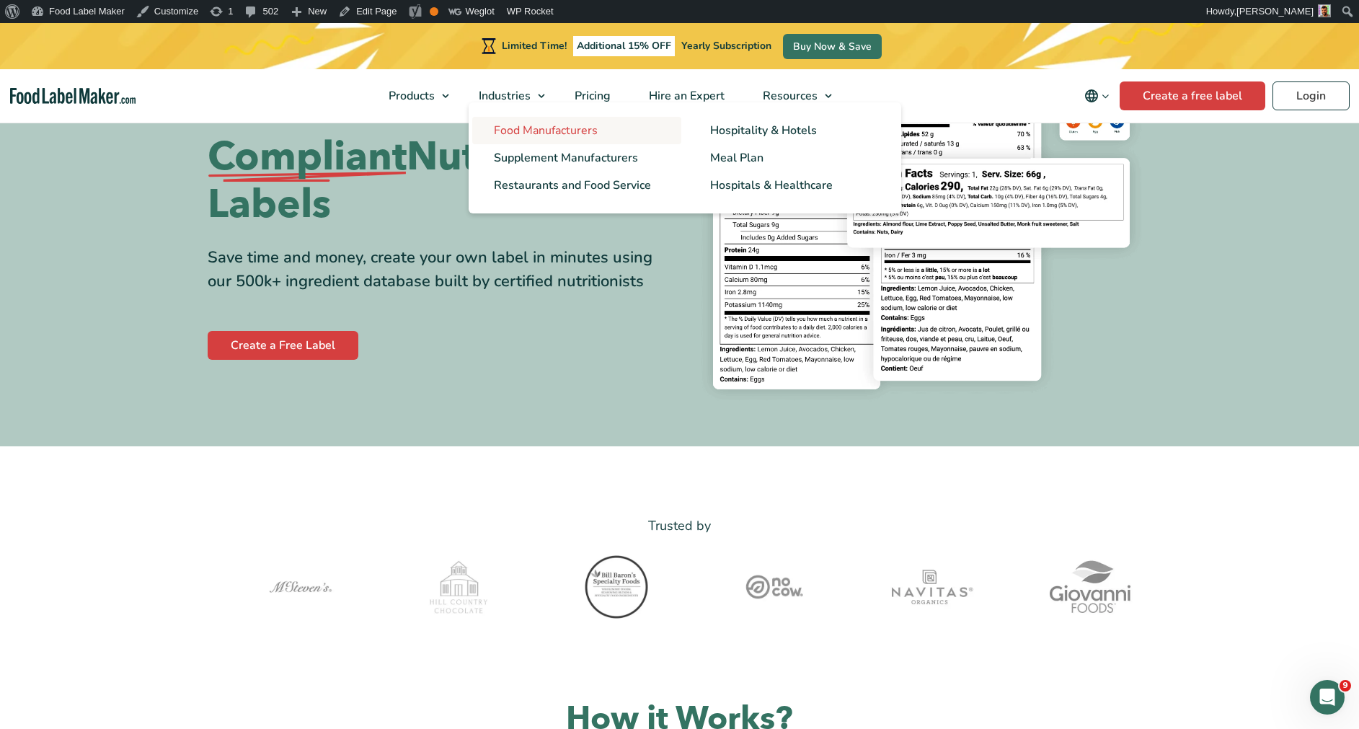
click at [523, 124] on span "Food Manufacturers" at bounding box center [546, 131] width 104 height 16
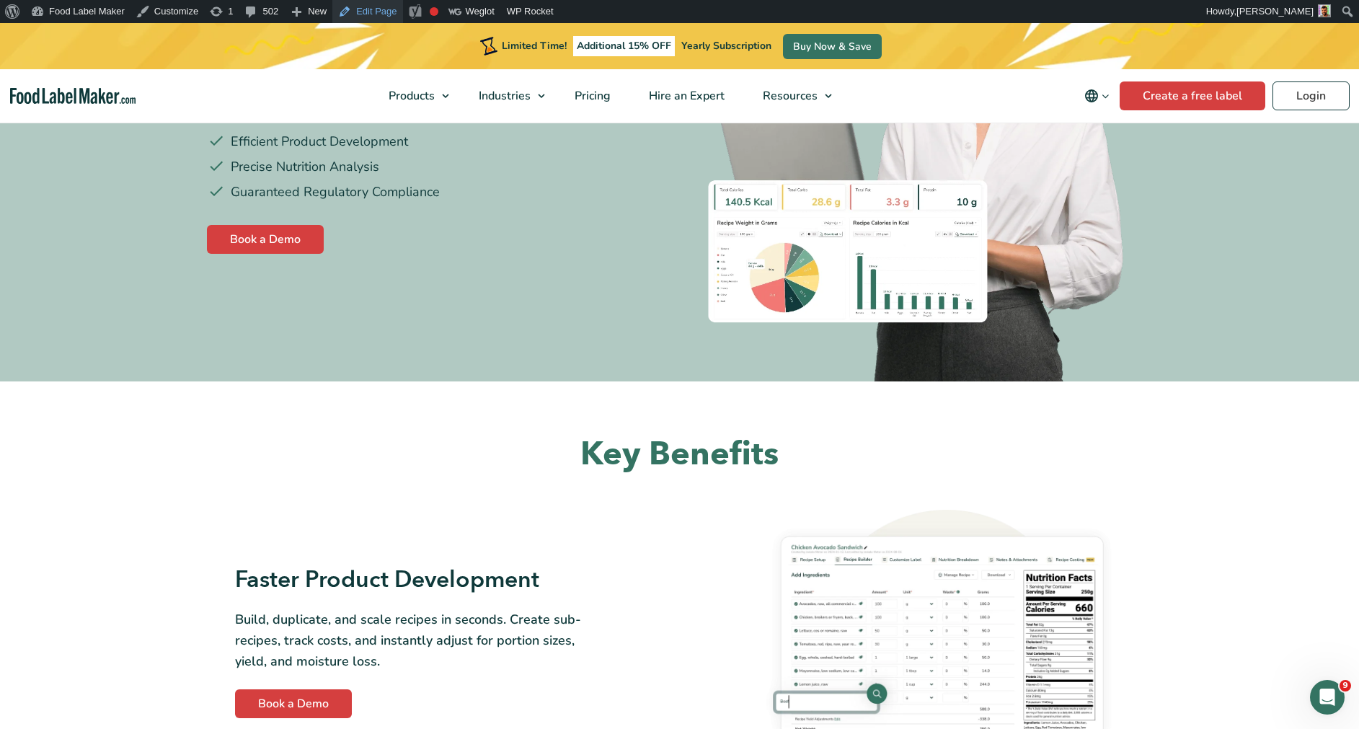
click at [367, 3] on link "Edit Page" at bounding box center [367, 11] width 70 height 23
click at [366, 10] on link "Edit Page" at bounding box center [367, 11] width 70 height 23
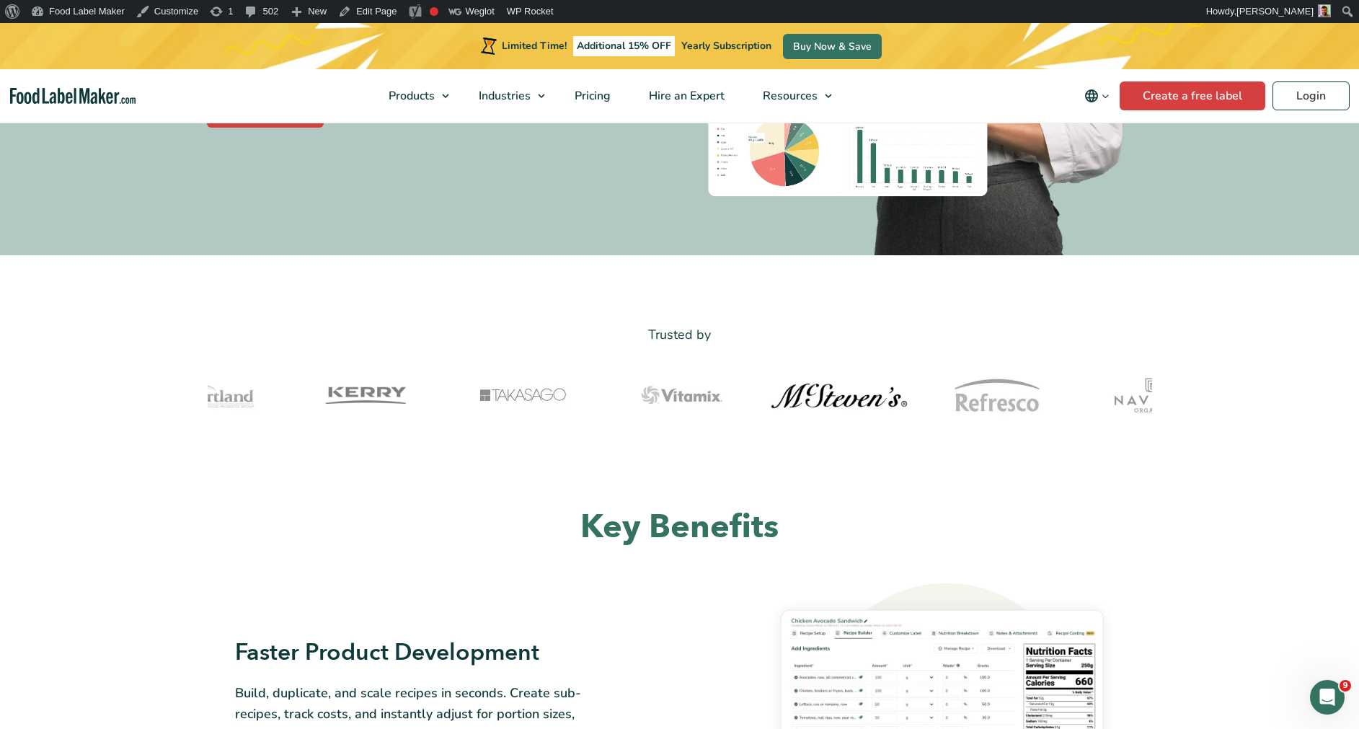
scroll to position [391, 0]
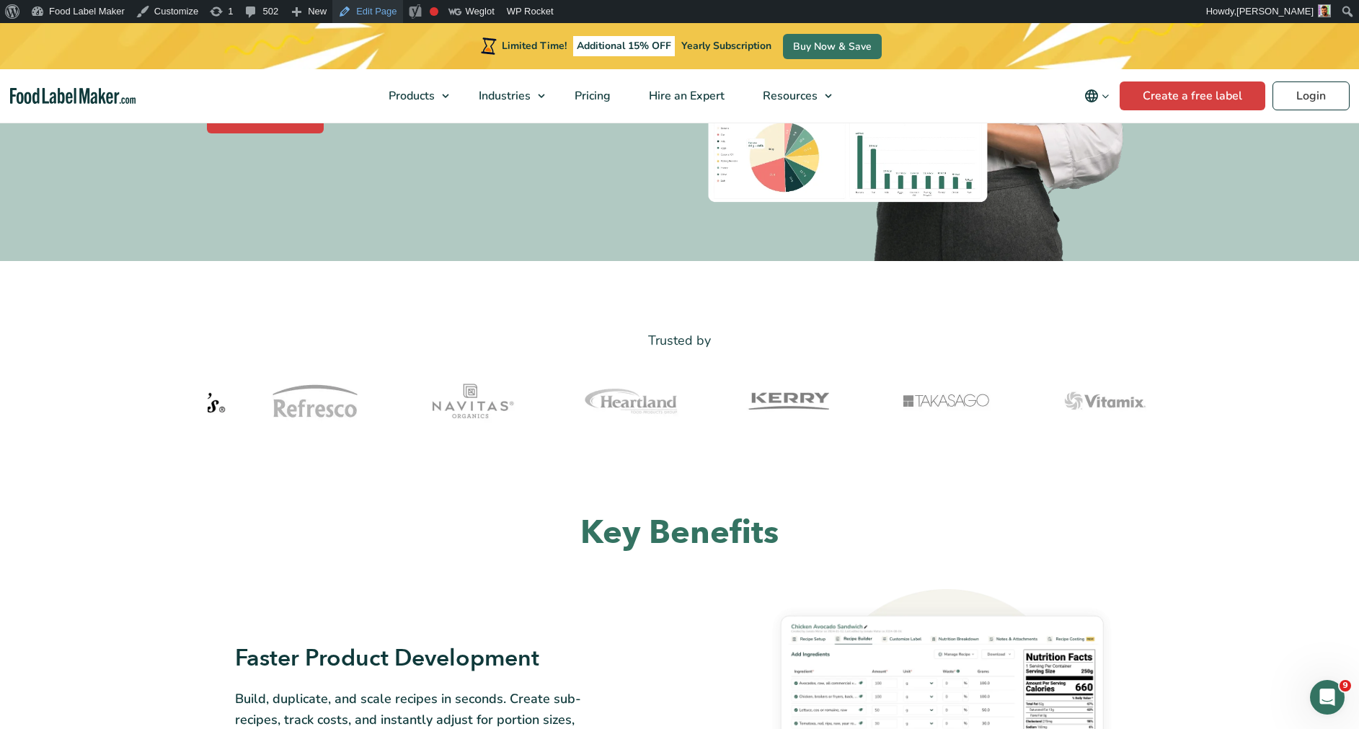
click at [355, 14] on link "Edit Page" at bounding box center [367, 11] width 70 height 23
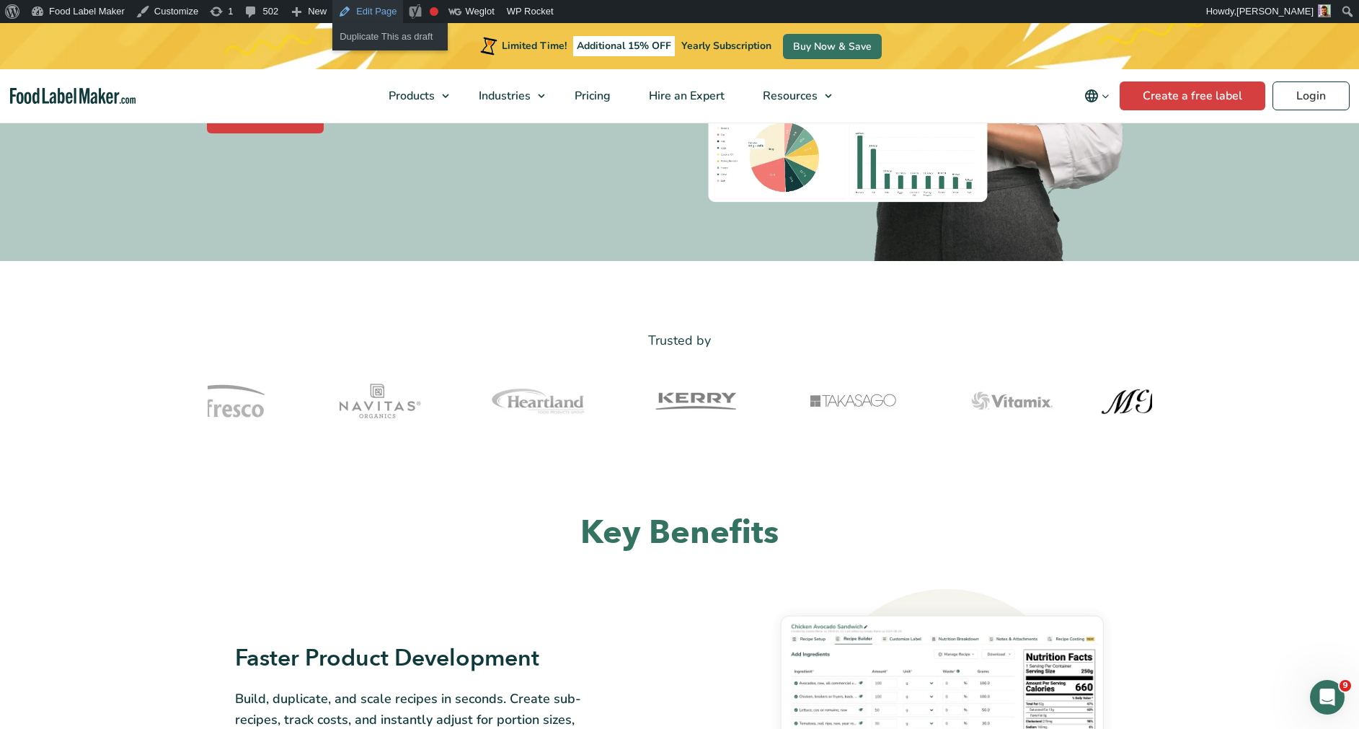
click at [352, 17] on link "Edit Page" at bounding box center [367, 11] width 70 height 23
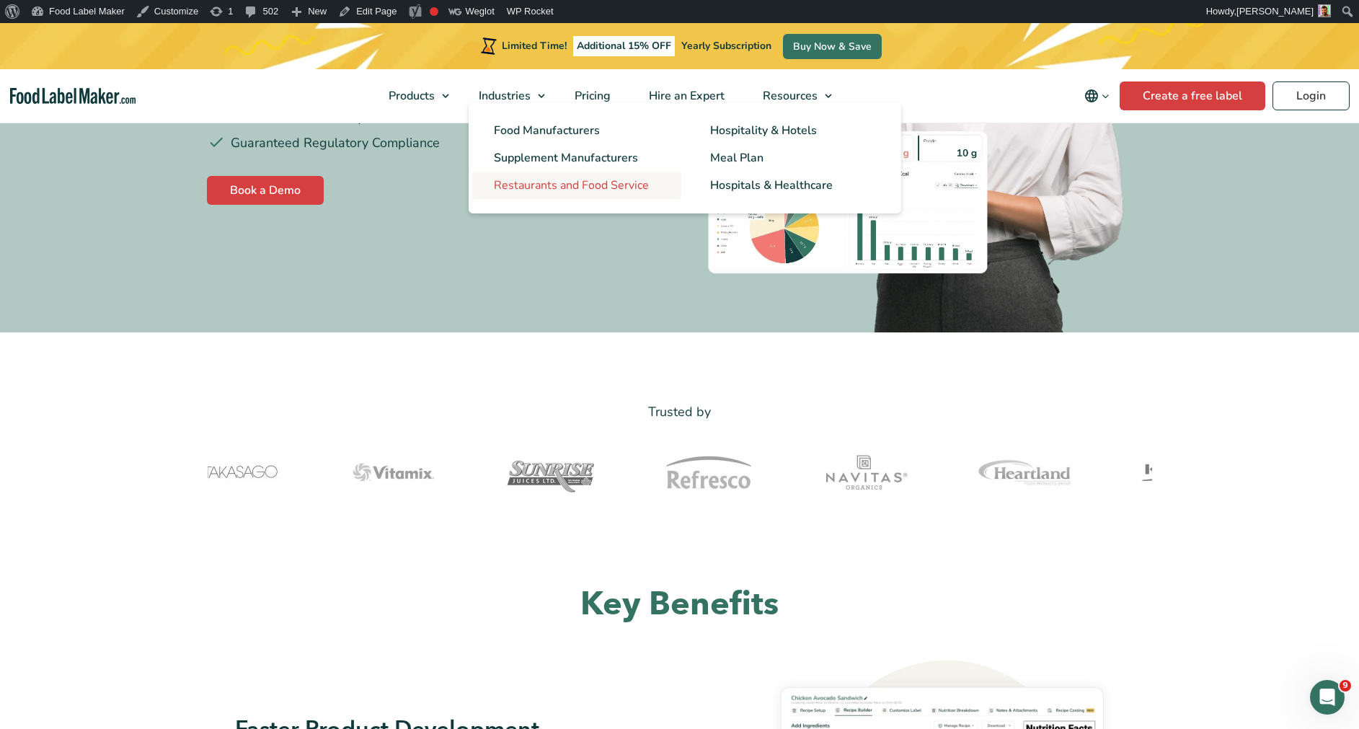
click at [539, 186] on span "Restaurants and Food Service" at bounding box center [571, 185] width 155 height 16
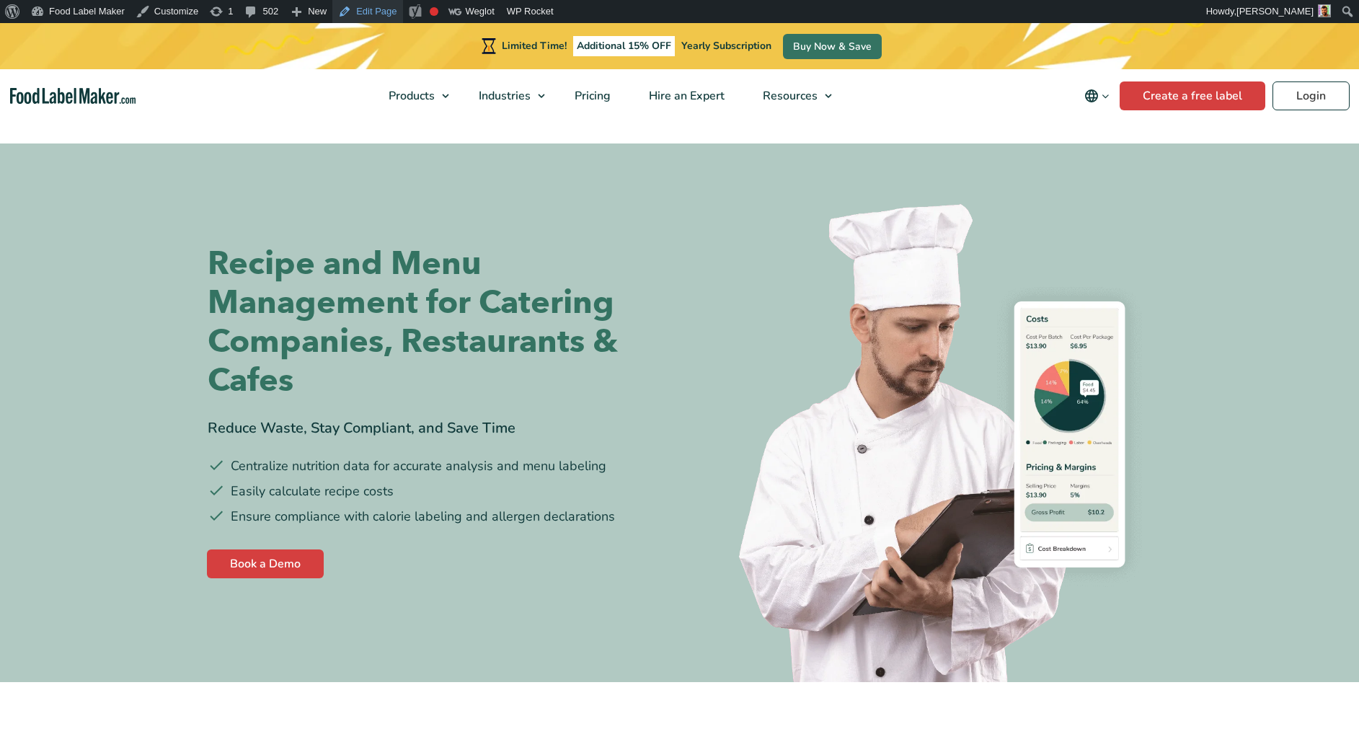
click at [354, 14] on link "Edit Page" at bounding box center [367, 11] width 70 height 23
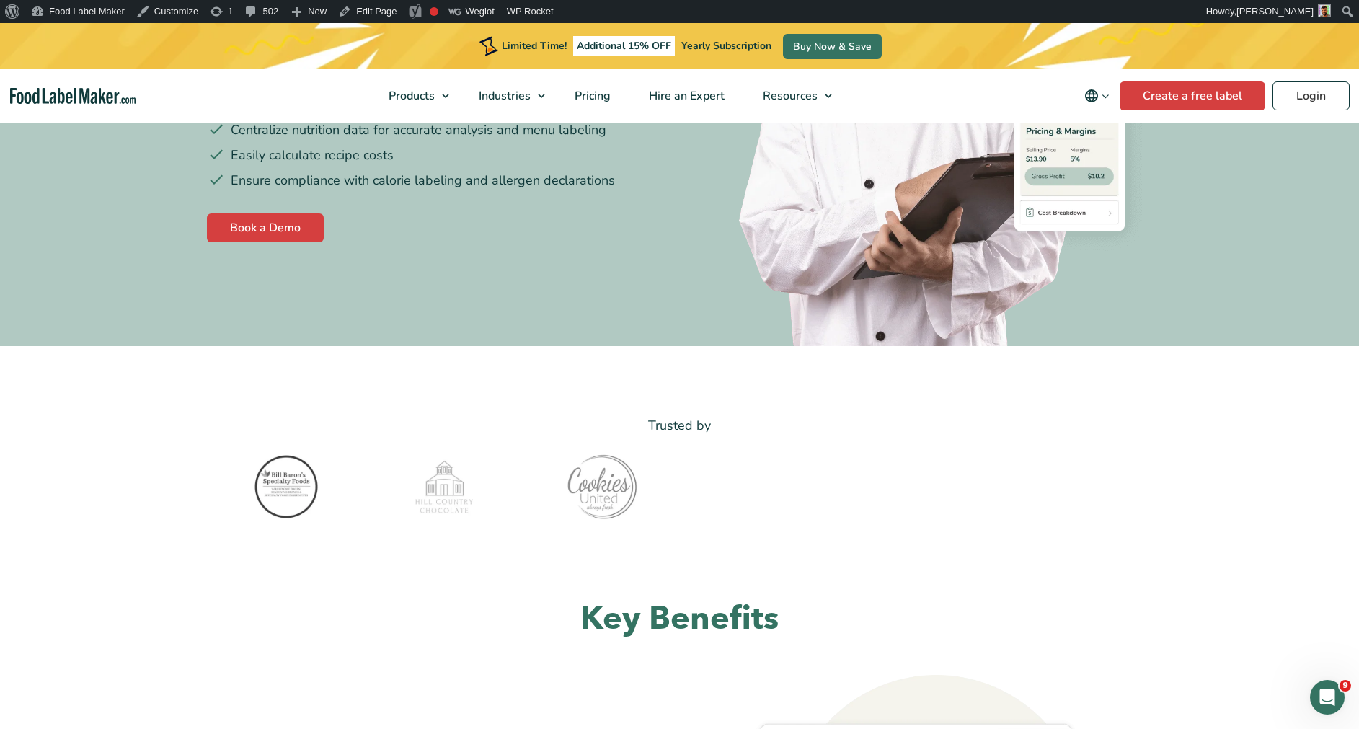
scroll to position [334, 0]
click at [349, 13] on link "Edit Page" at bounding box center [367, 11] width 70 height 23
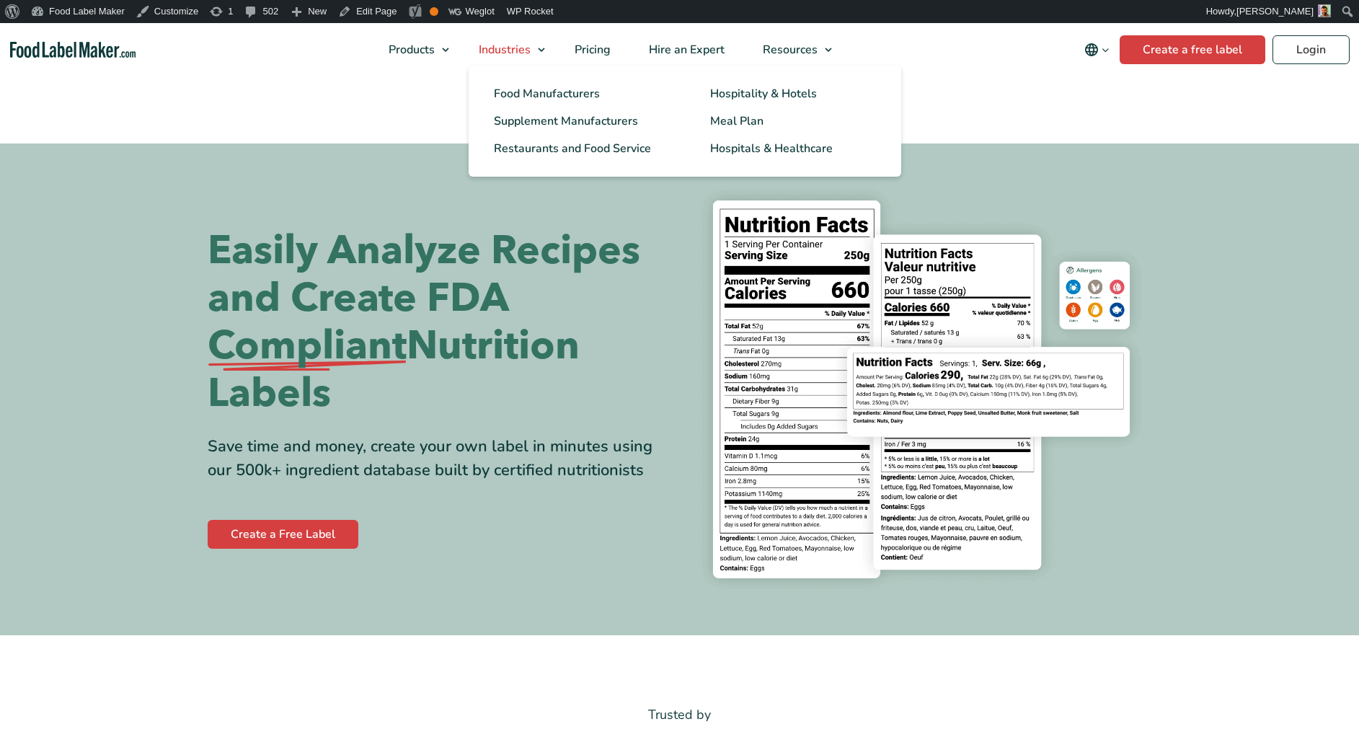
click at [543, 50] on link "Industries" at bounding box center [506, 49] width 92 height 53
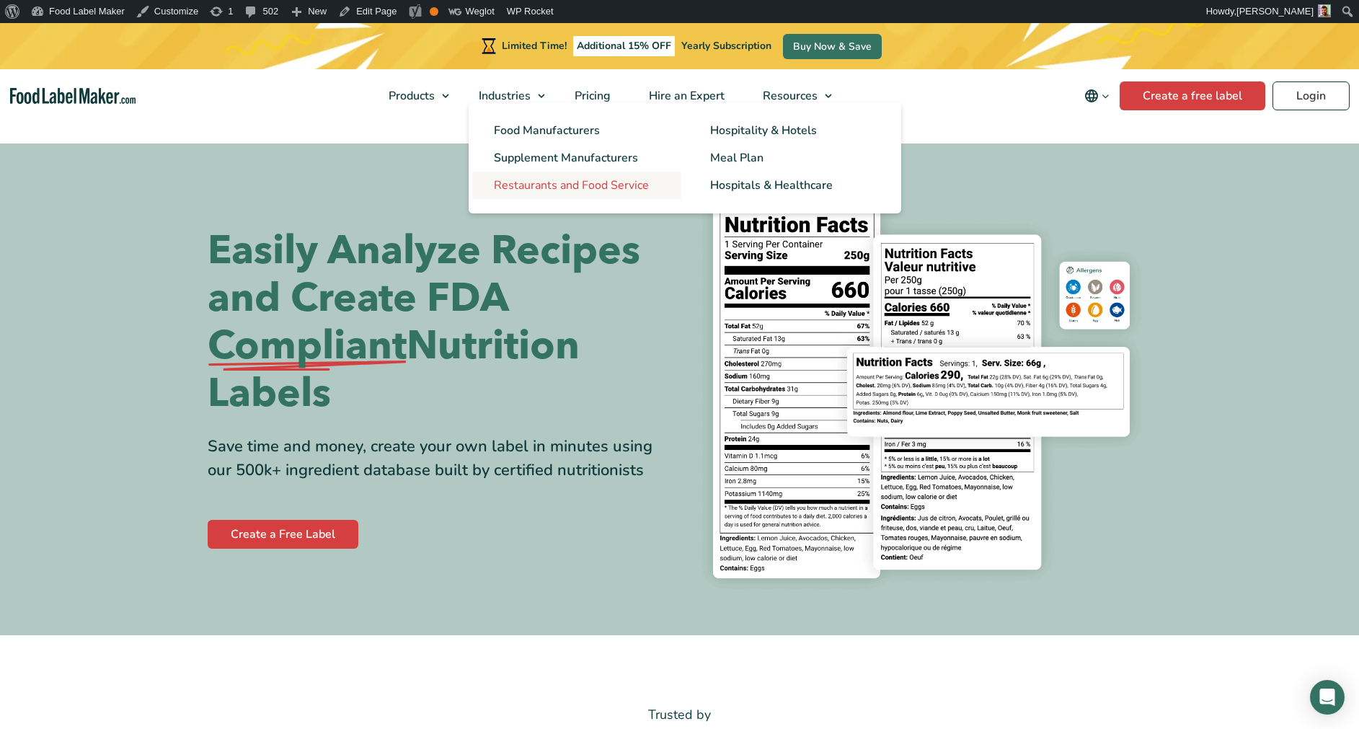
click at [561, 193] on span "Restaurants and Food Service" at bounding box center [571, 185] width 155 height 16
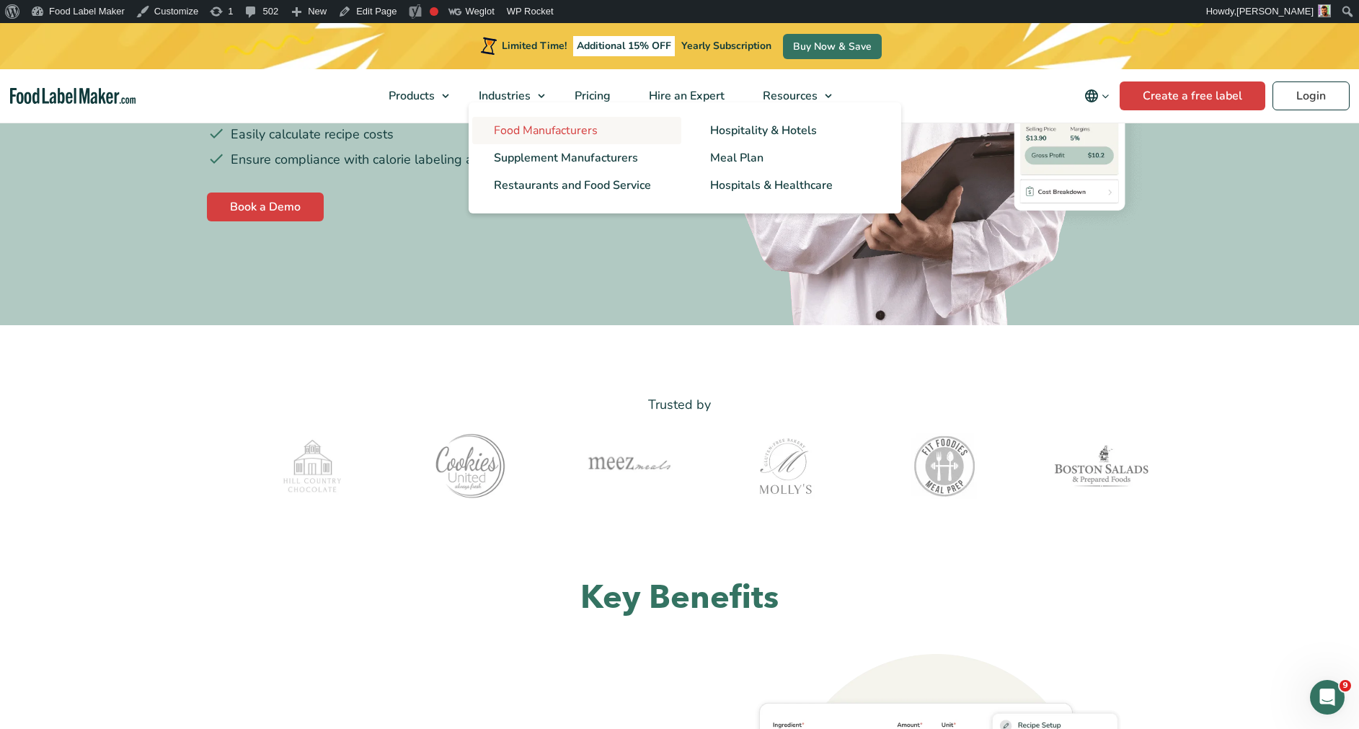
click at [503, 138] on span "Food Manufacturers" at bounding box center [546, 131] width 104 height 16
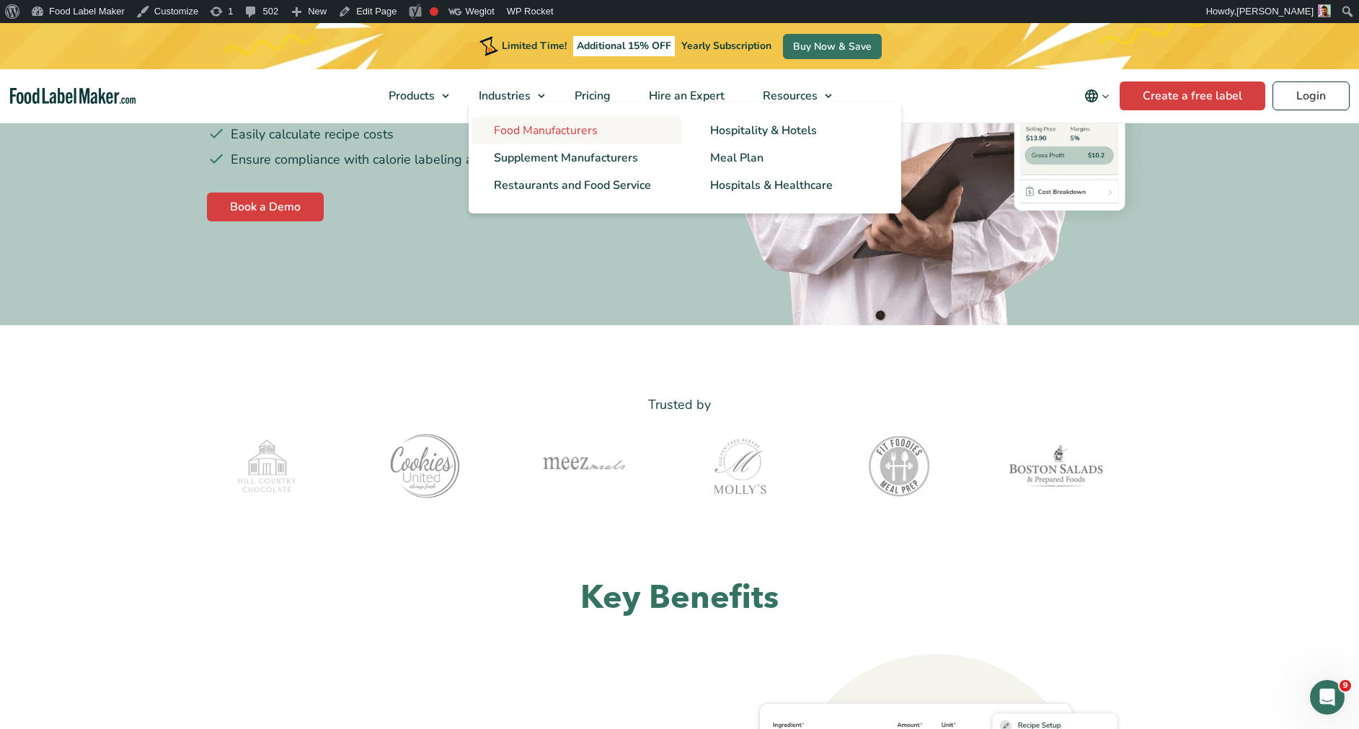
click at [505, 130] on span "Food Manufacturers" at bounding box center [546, 131] width 104 height 16
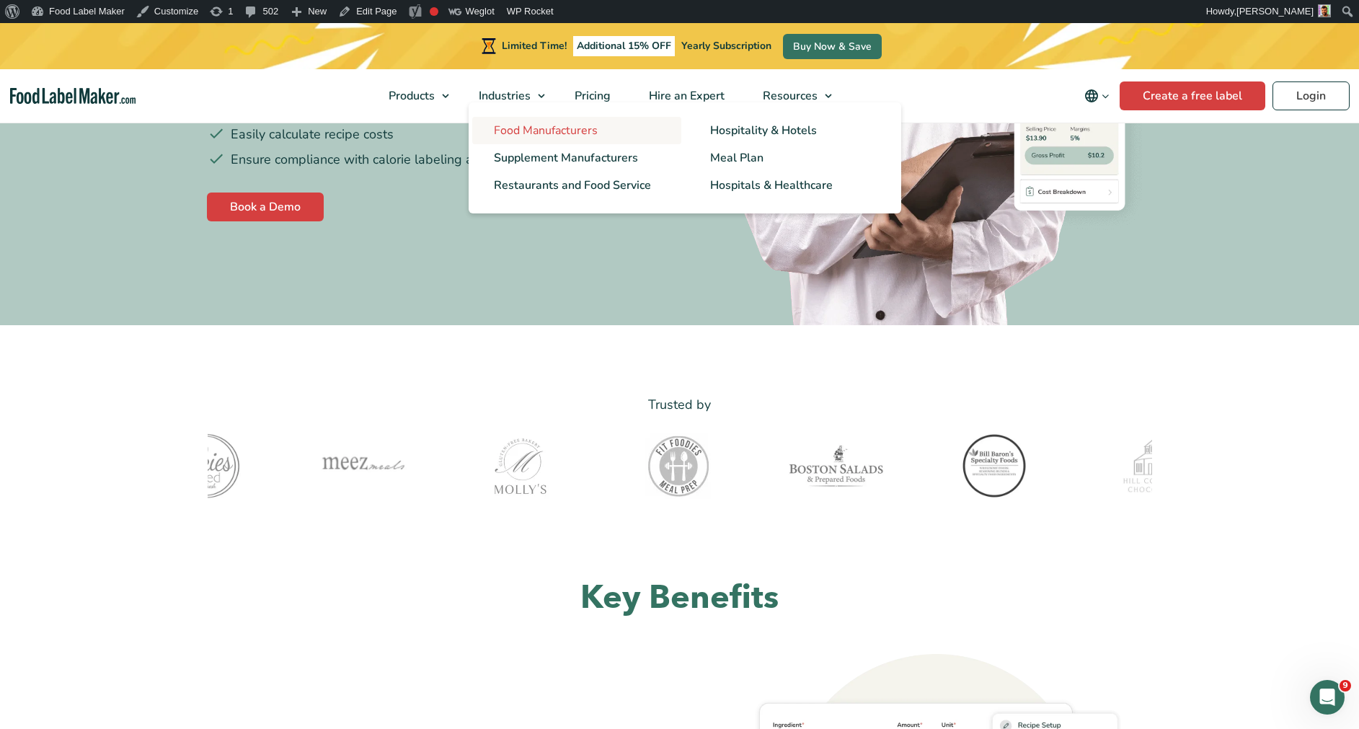
click at [515, 128] on span "Food Manufacturers" at bounding box center [546, 131] width 104 height 16
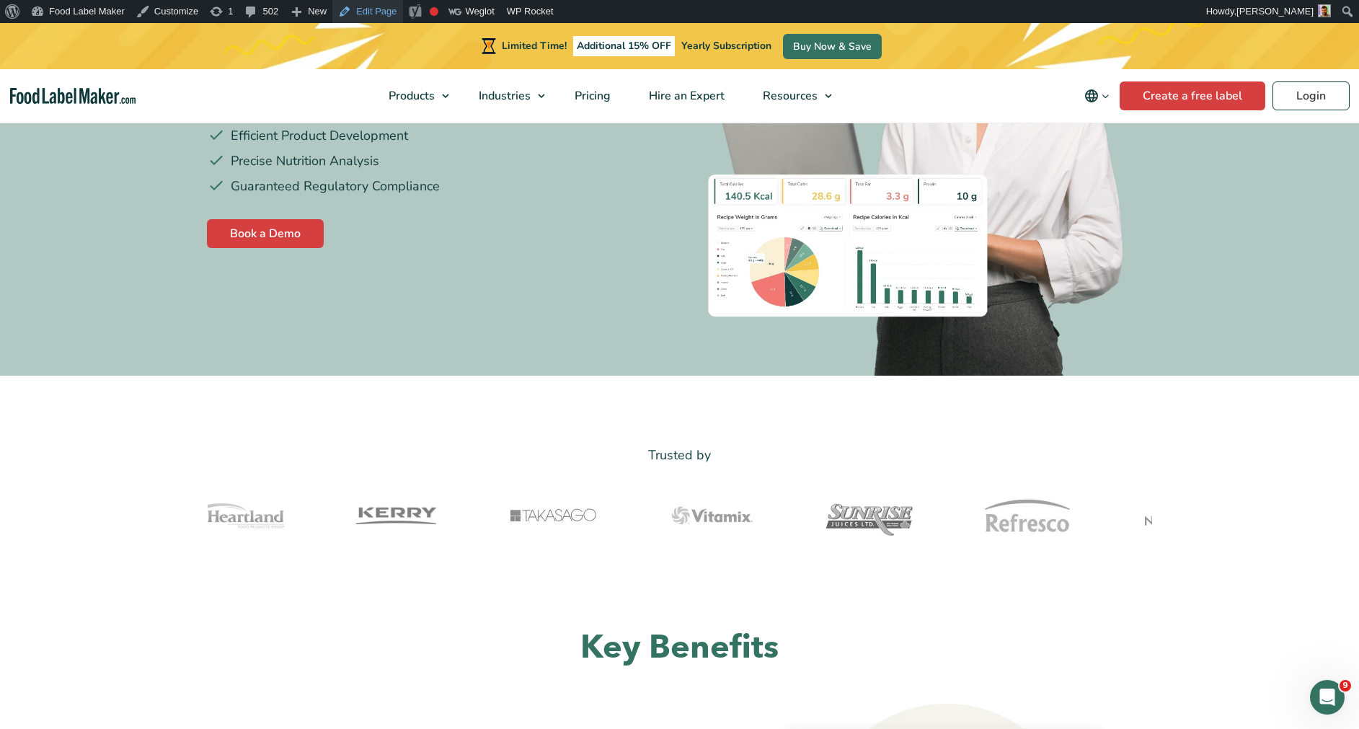
click at [372, 13] on link "Edit Page" at bounding box center [367, 11] width 70 height 23
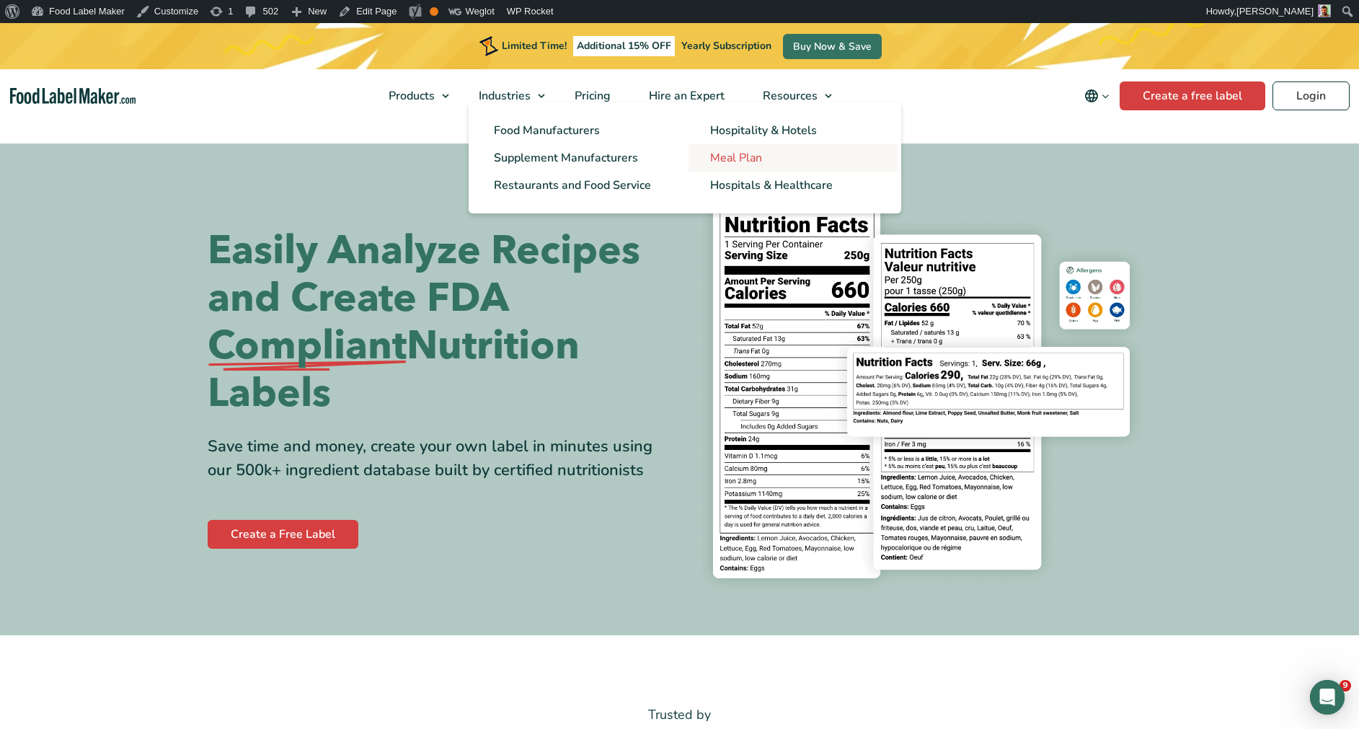
click at [729, 157] on span "Meal Plan" at bounding box center [736, 158] width 52 height 16
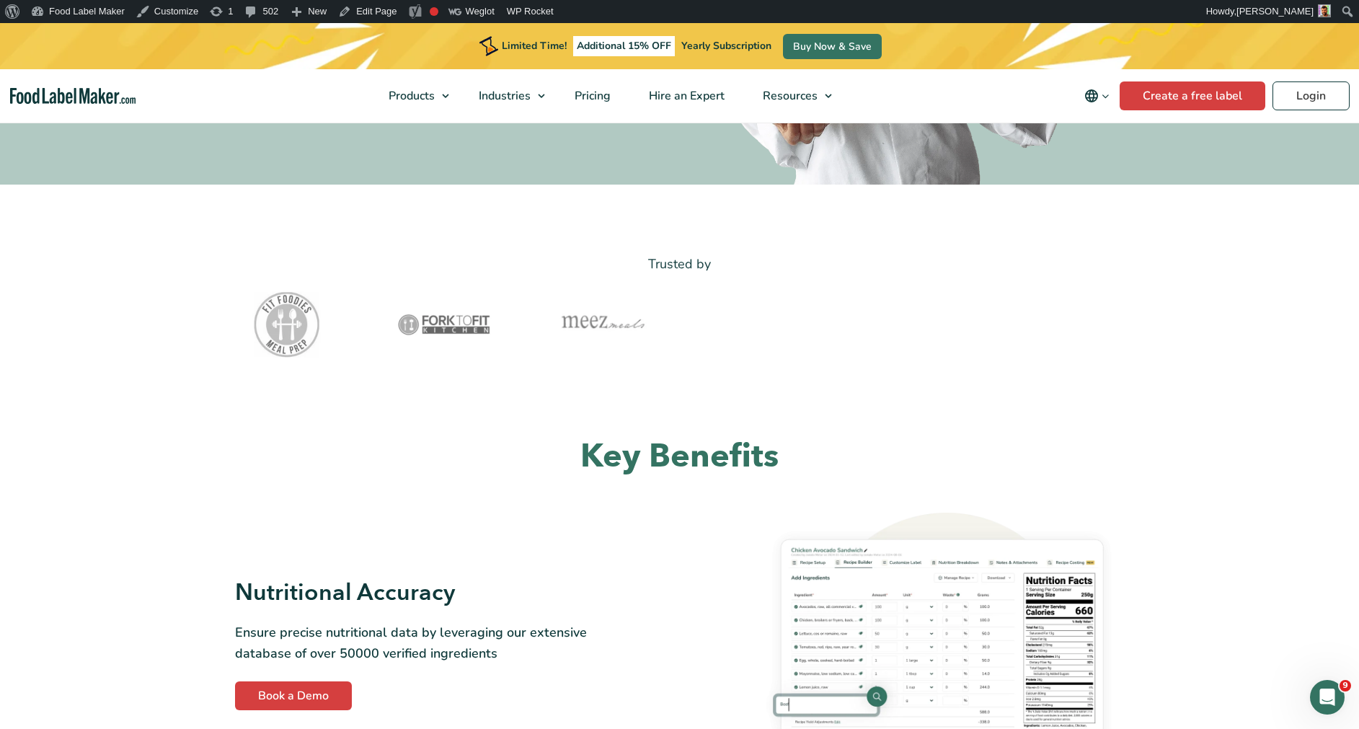
scroll to position [463, 0]
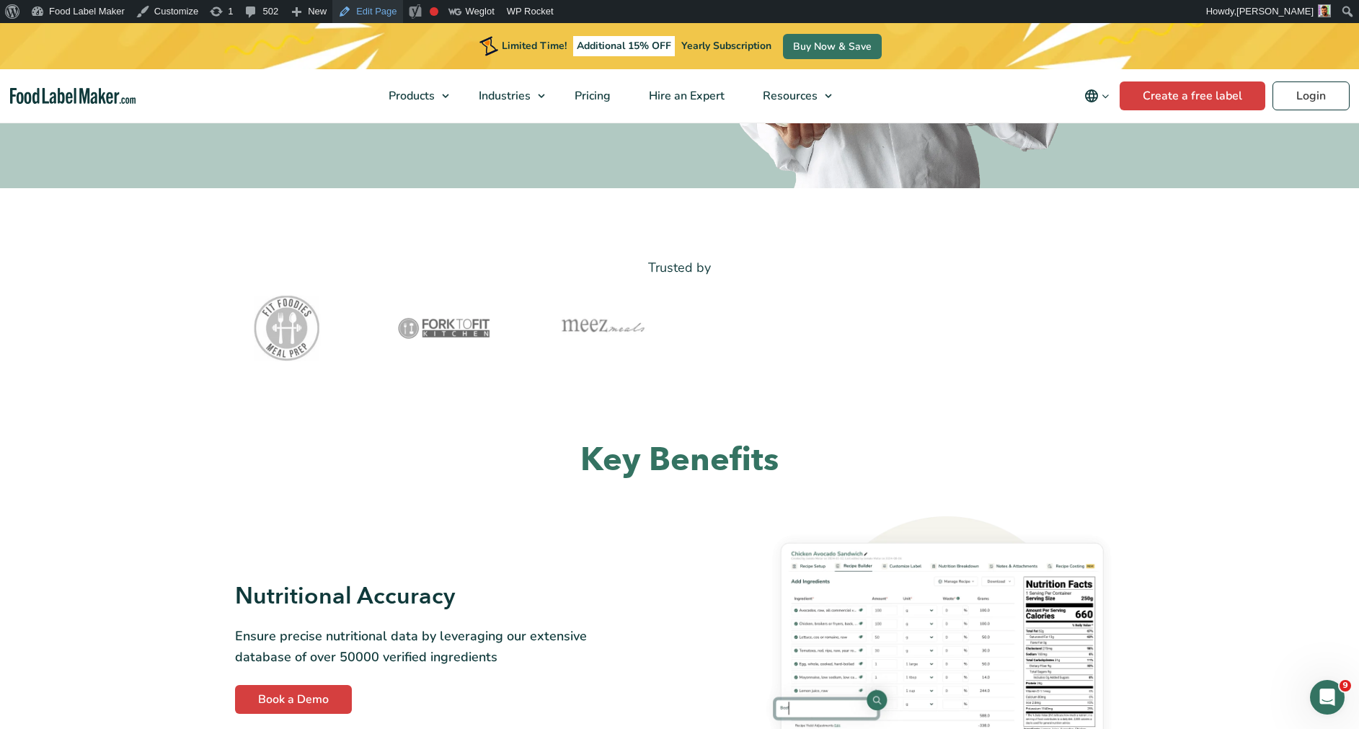
click at [359, 15] on link "Edit Page" at bounding box center [367, 11] width 70 height 23
click at [365, 14] on link "Edit Page" at bounding box center [367, 11] width 70 height 23
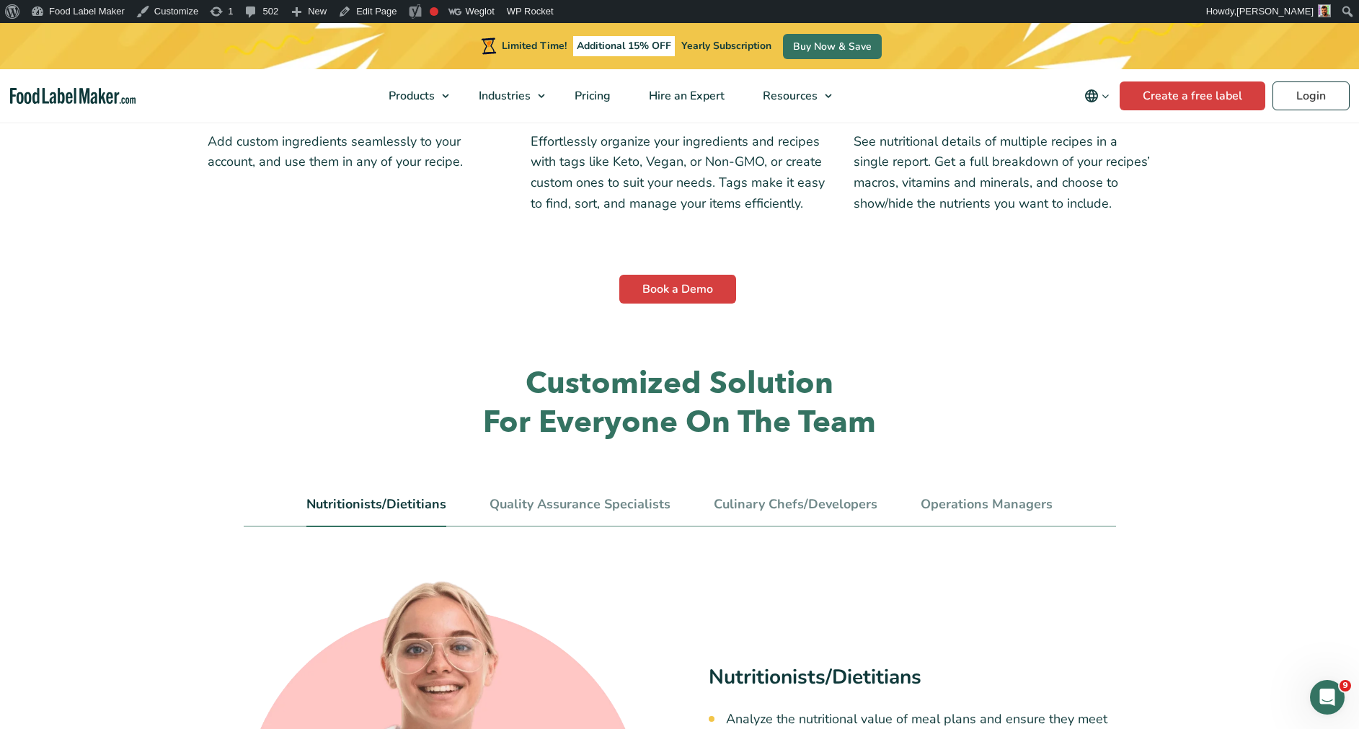
scroll to position [4436, 0]
